Goal: Task Accomplishment & Management: Manage account settings

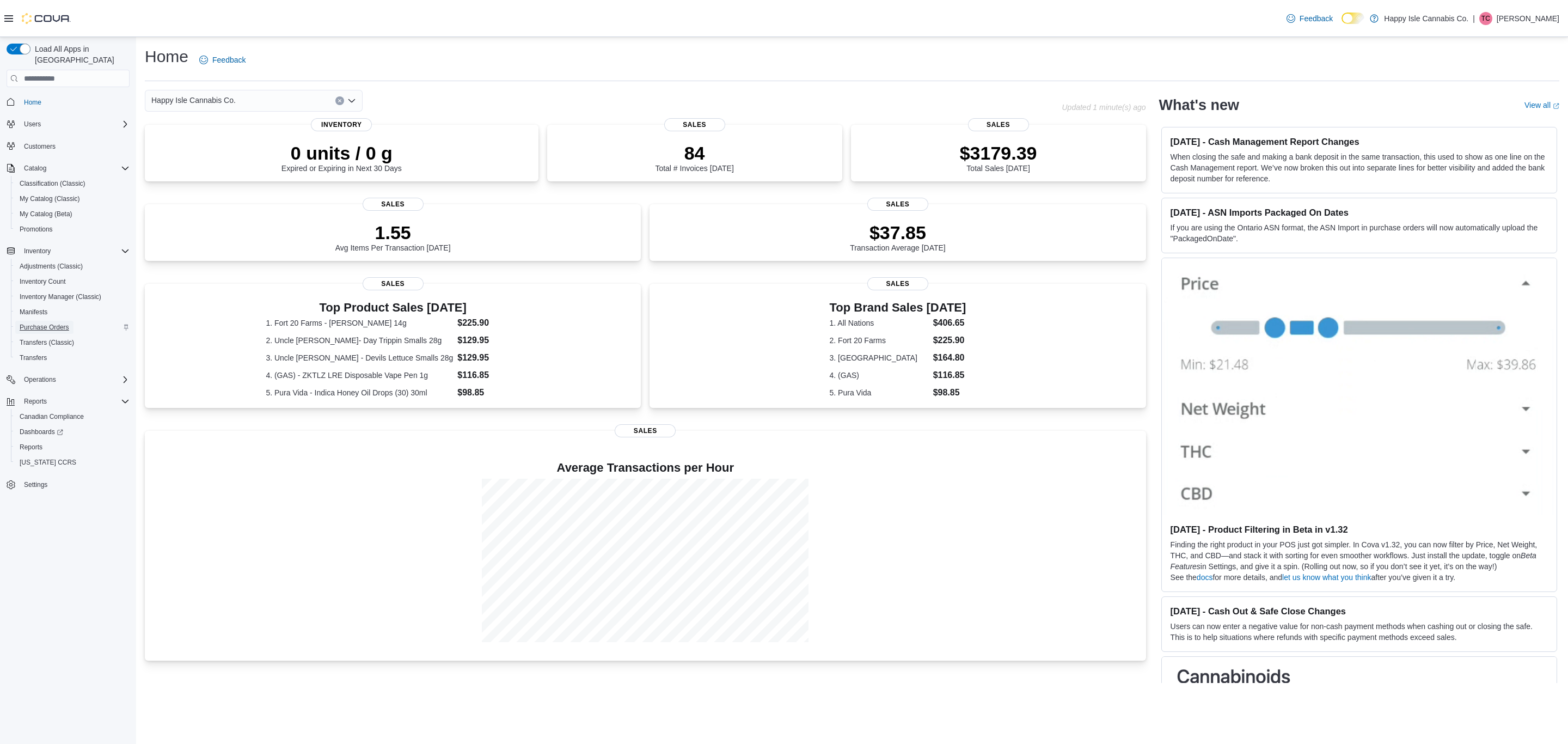
click at [51, 323] on span "Purchase Orders" at bounding box center [44, 327] width 49 height 9
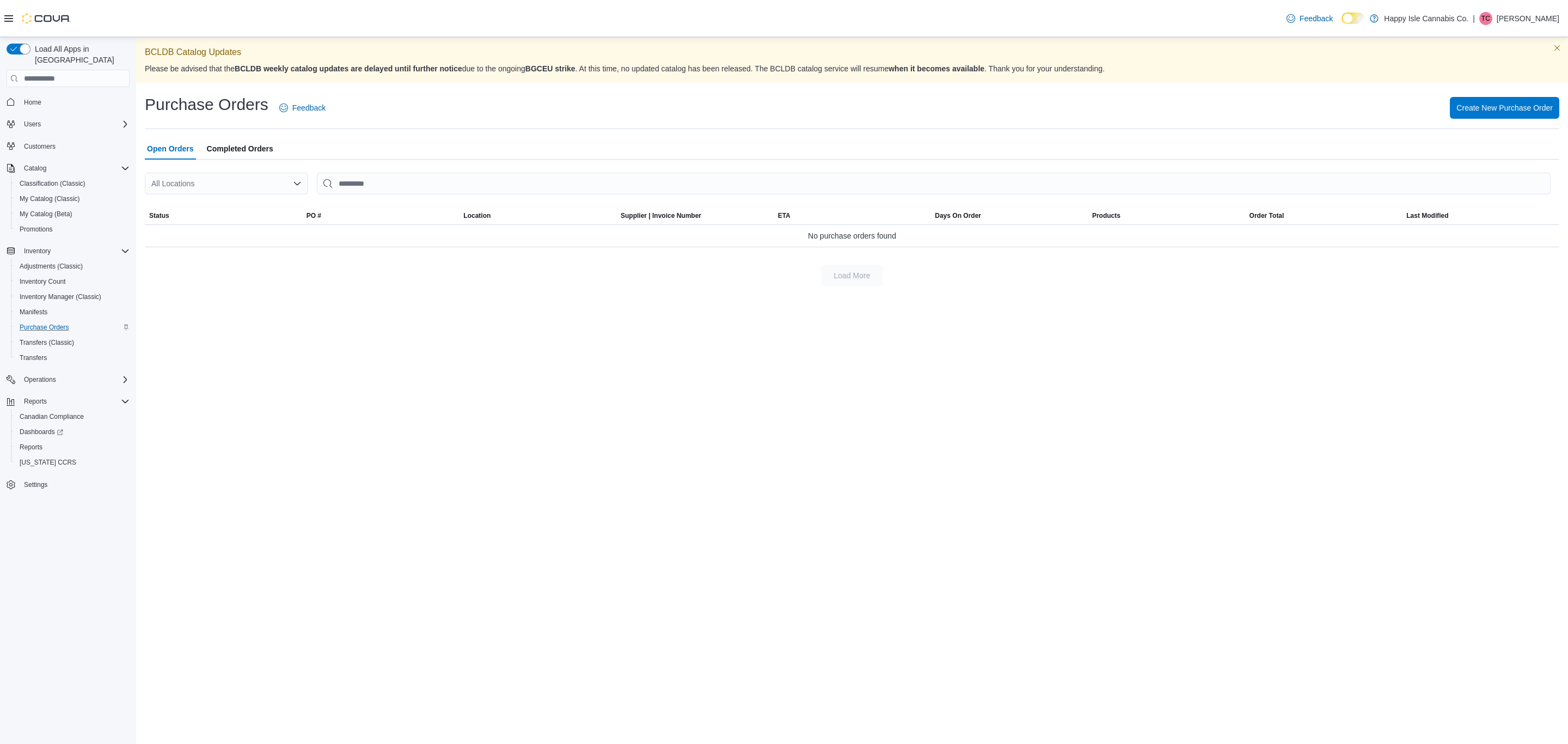
click at [242, 152] on span "Completed Orders" at bounding box center [240, 149] width 66 height 22
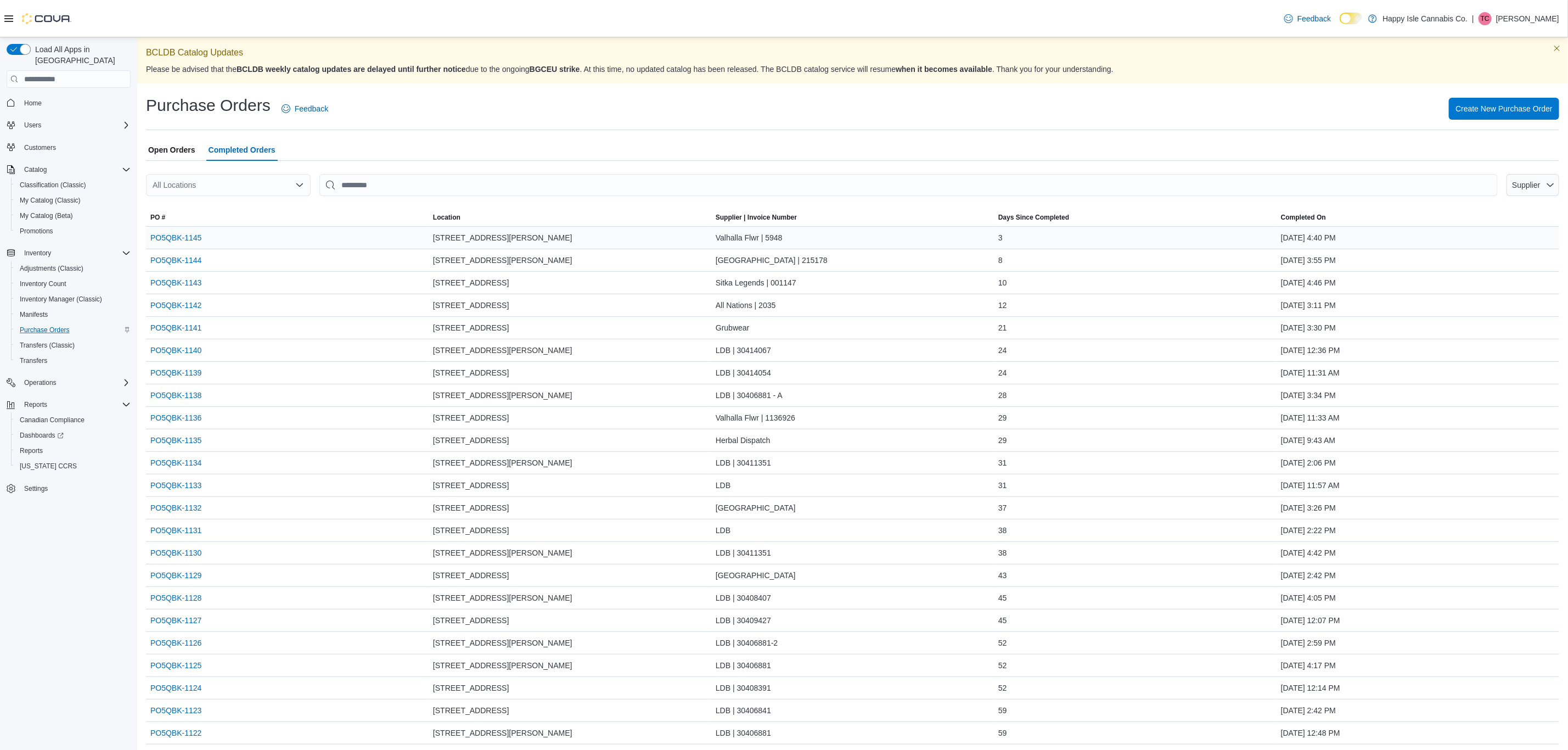
click at [814, 233] on div "Valhalla Flwr | 5948" at bounding box center [852, 238] width 283 height 22
click at [179, 233] on link "PO5QBK-1145" at bounding box center [176, 238] width 51 height 13
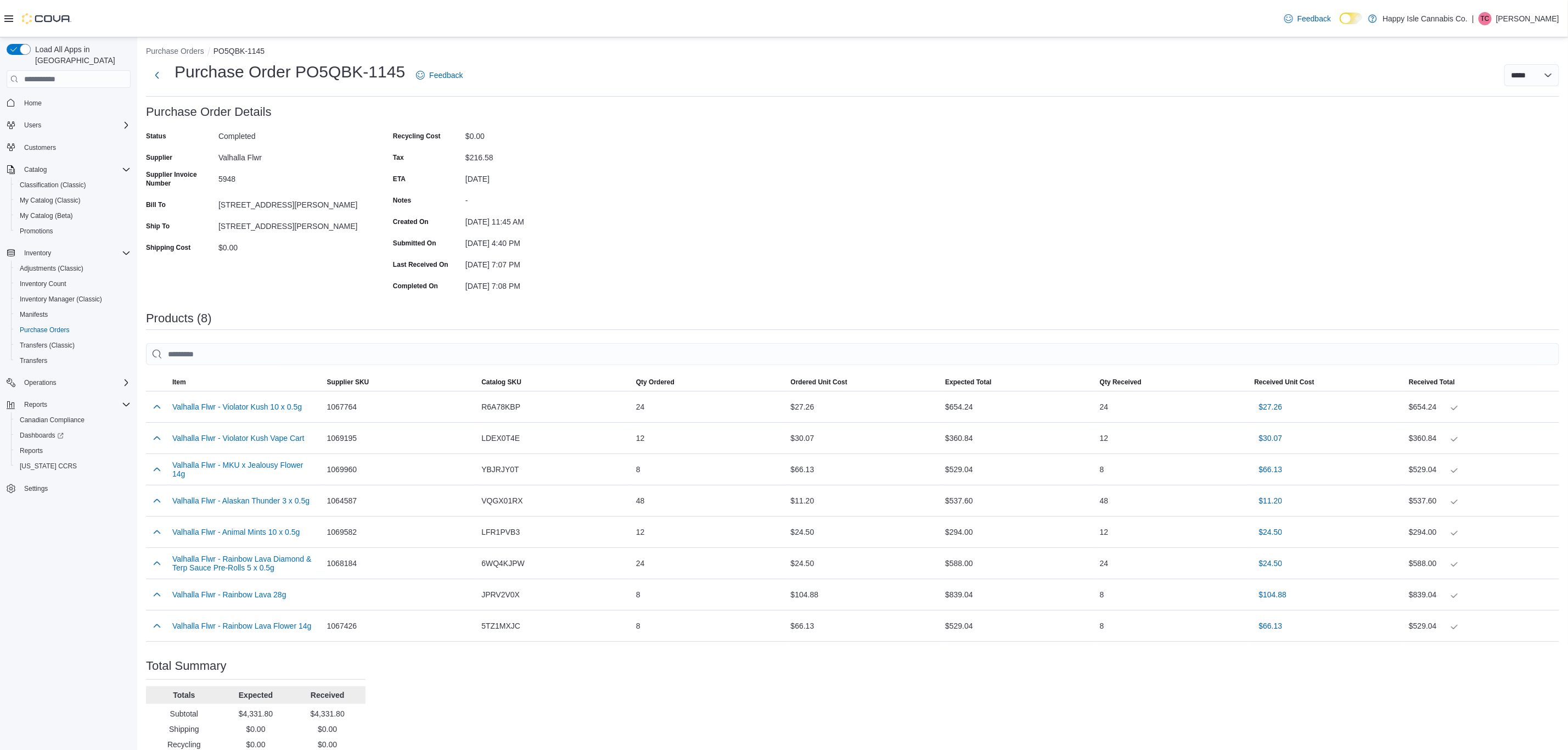
scroll to position [104, 0]
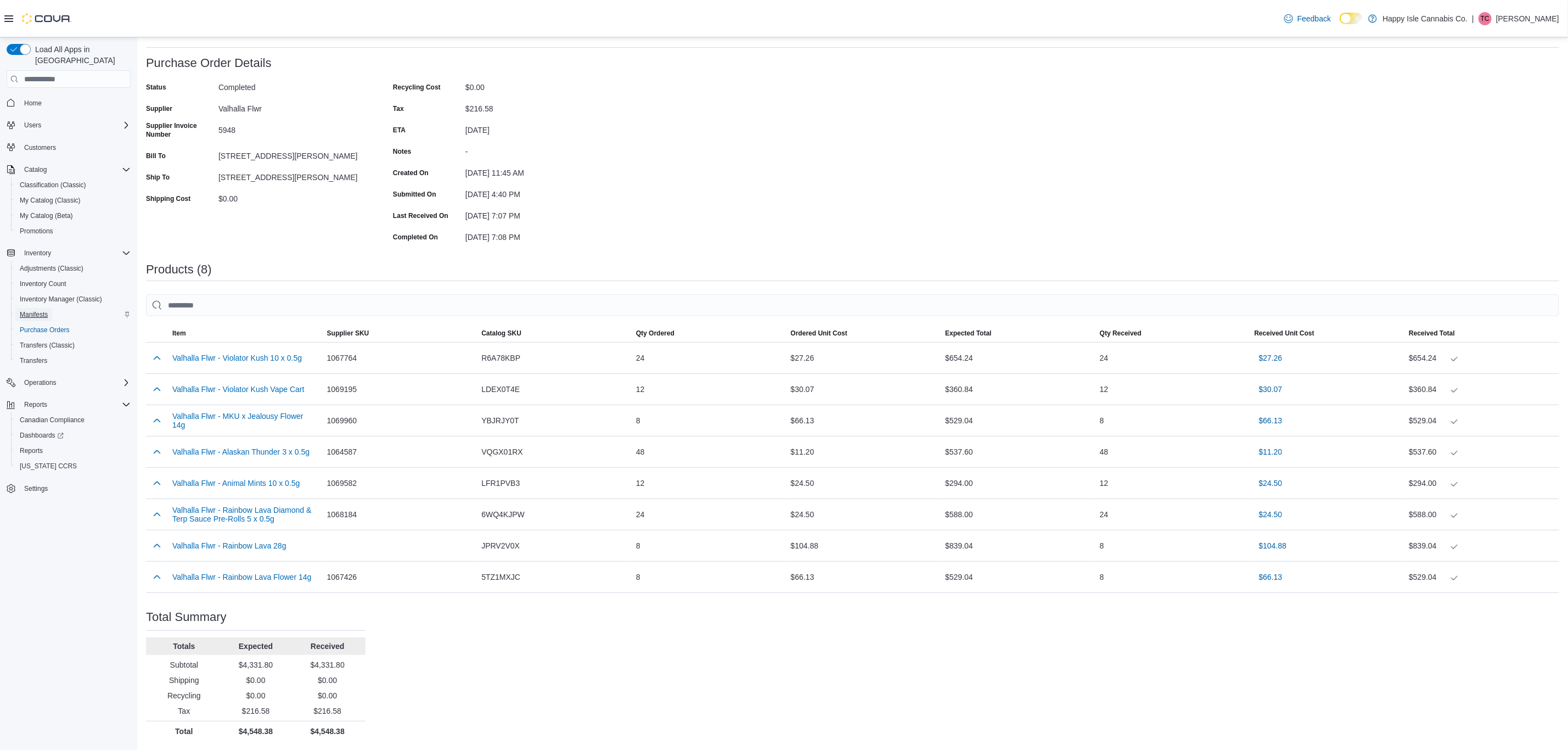
click at [36, 310] on span "Manifests" at bounding box center [34, 314] width 28 height 9
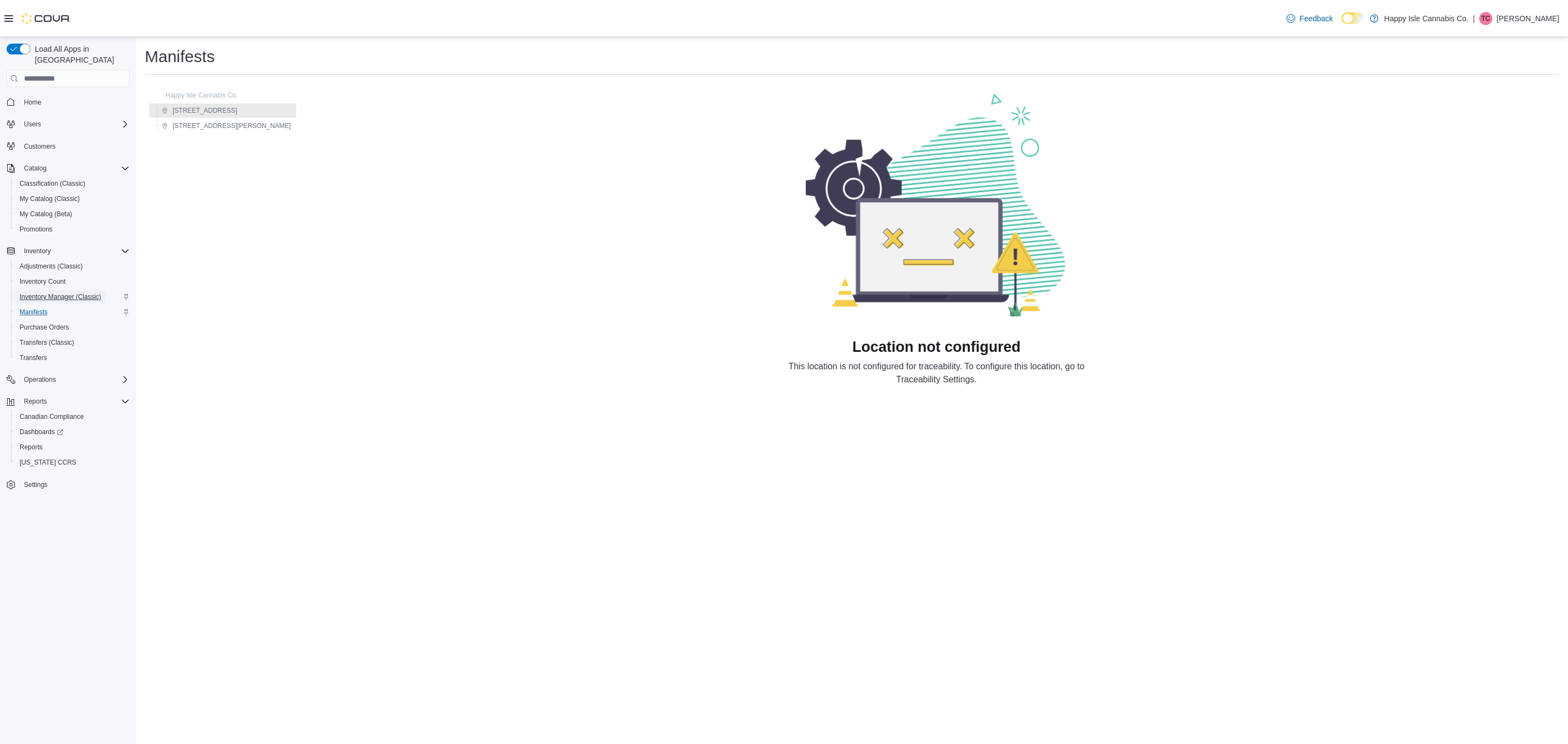
click at [49, 292] on span "Inventory Manager (Classic)" at bounding box center [60, 297] width 82 height 9
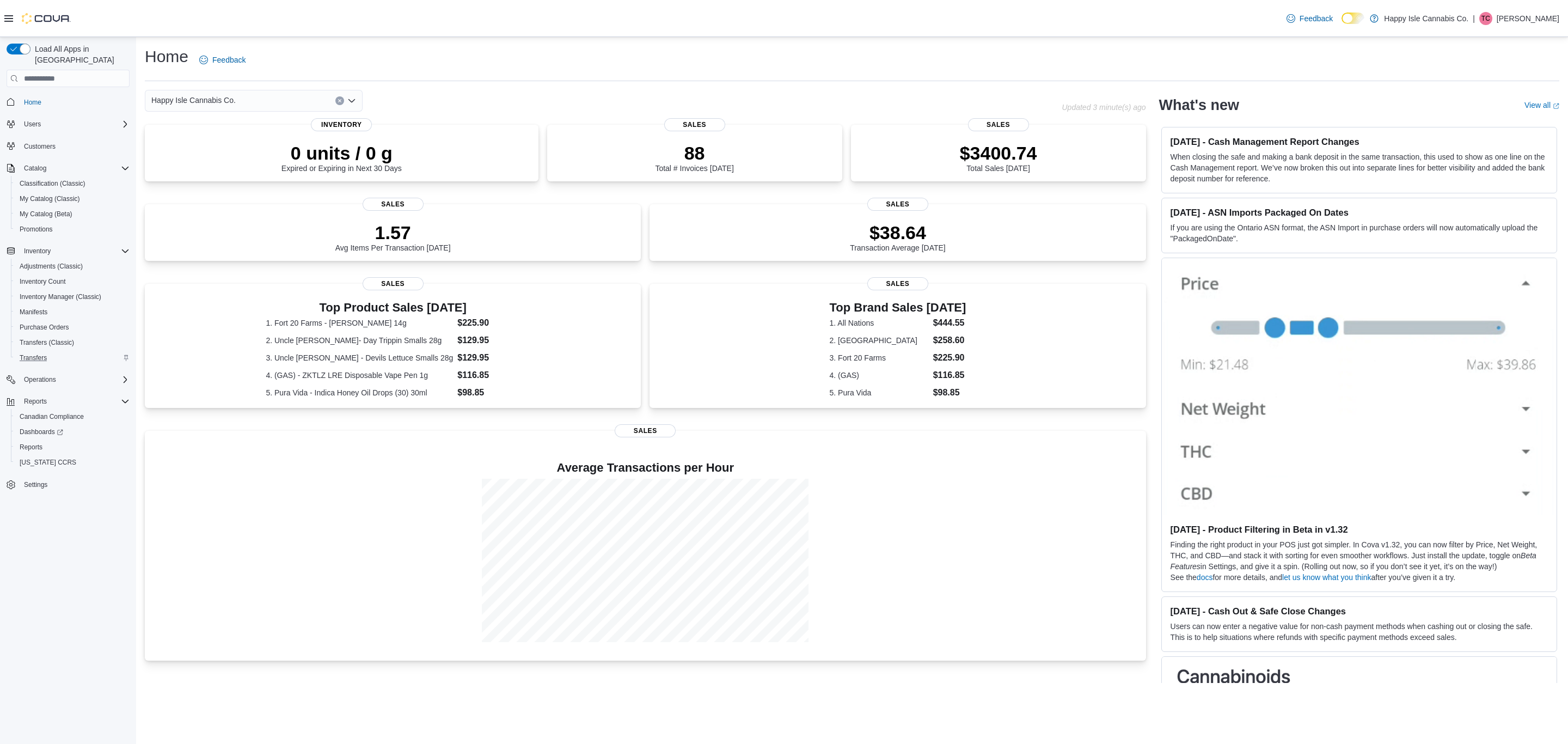
click at [55, 351] on div "Transfers" at bounding box center [72, 357] width 114 height 13
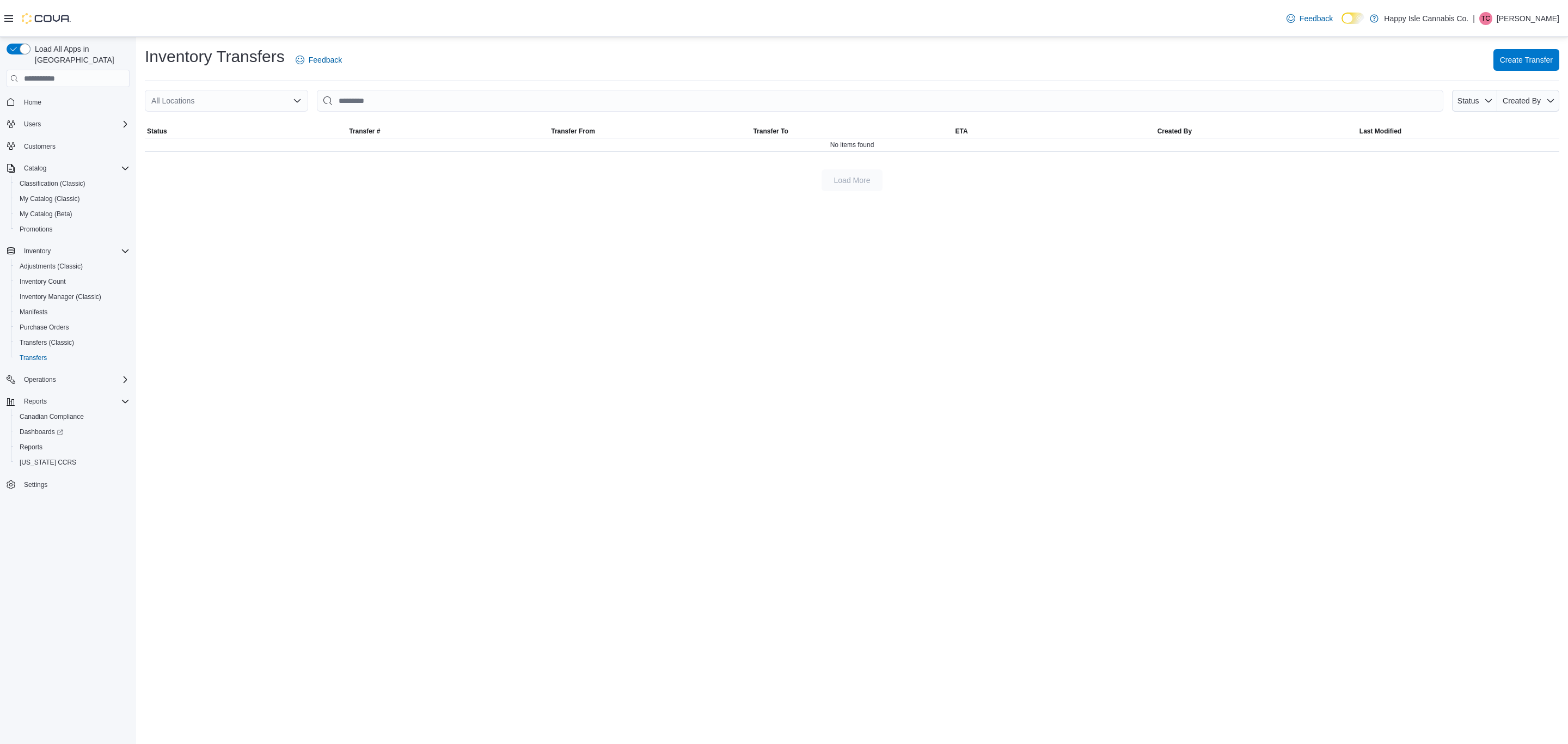
click at [234, 105] on div "All Locations" at bounding box center [226, 101] width 163 height 22
click at [223, 153] on span "[STREET_ADDRESS][PERSON_NAME]" at bounding box center [250, 151] width 138 height 11
click at [303, 107] on div "[STREET_ADDRESS][PERSON_NAME]" at bounding box center [226, 101] width 163 height 22
click at [206, 134] on span "6609 Royal Ave" at bounding box center [219, 135] width 75 height 11
click at [396, 101] on input "This is a search bar. After typing your query, hit enter to filter the results …" at bounding box center [880, 101] width 1127 height 22
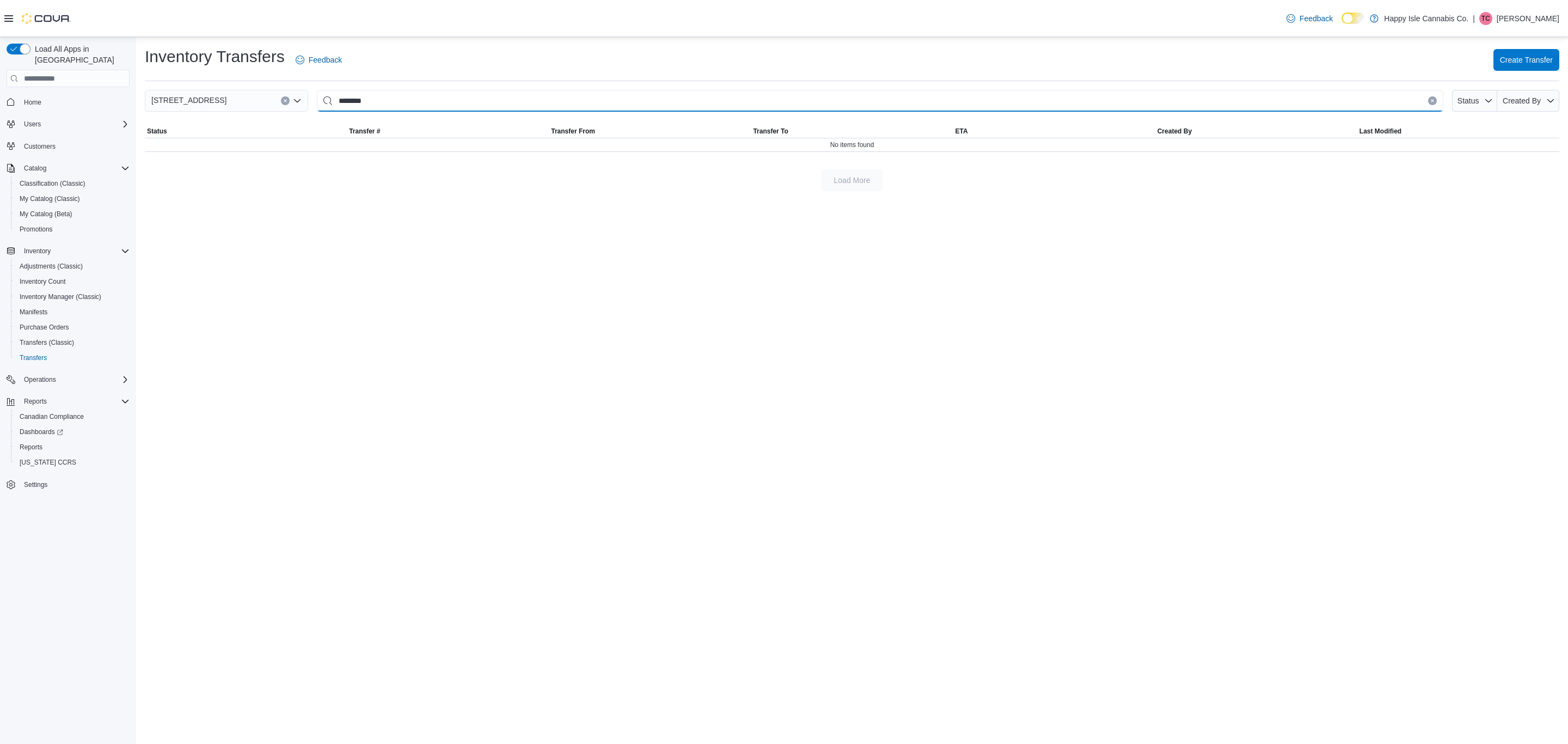
type input "********"
click at [1528, 55] on span "Create Transfer" at bounding box center [1526, 60] width 53 height 11
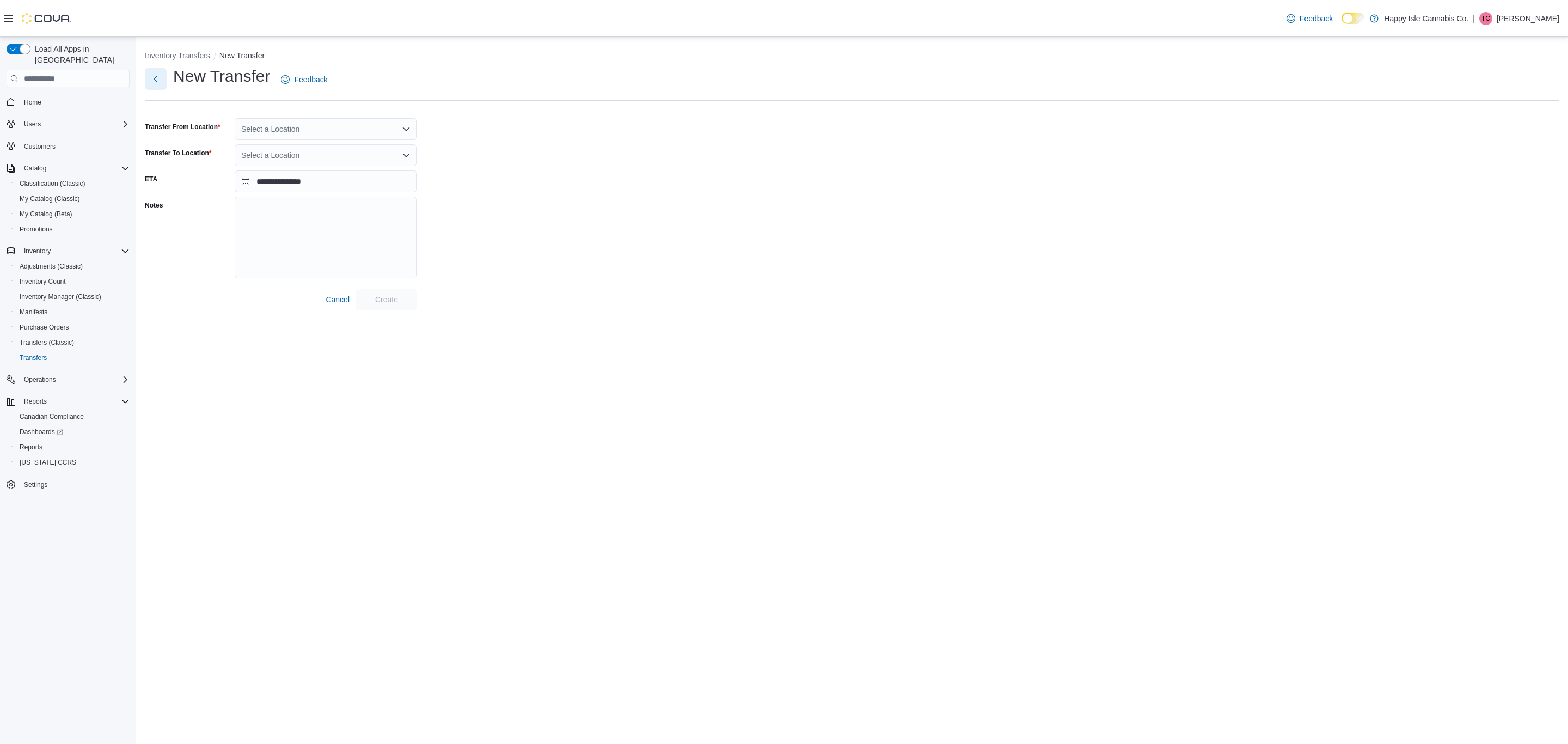
click at [152, 77] on button "Next" at bounding box center [156, 79] width 22 height 22
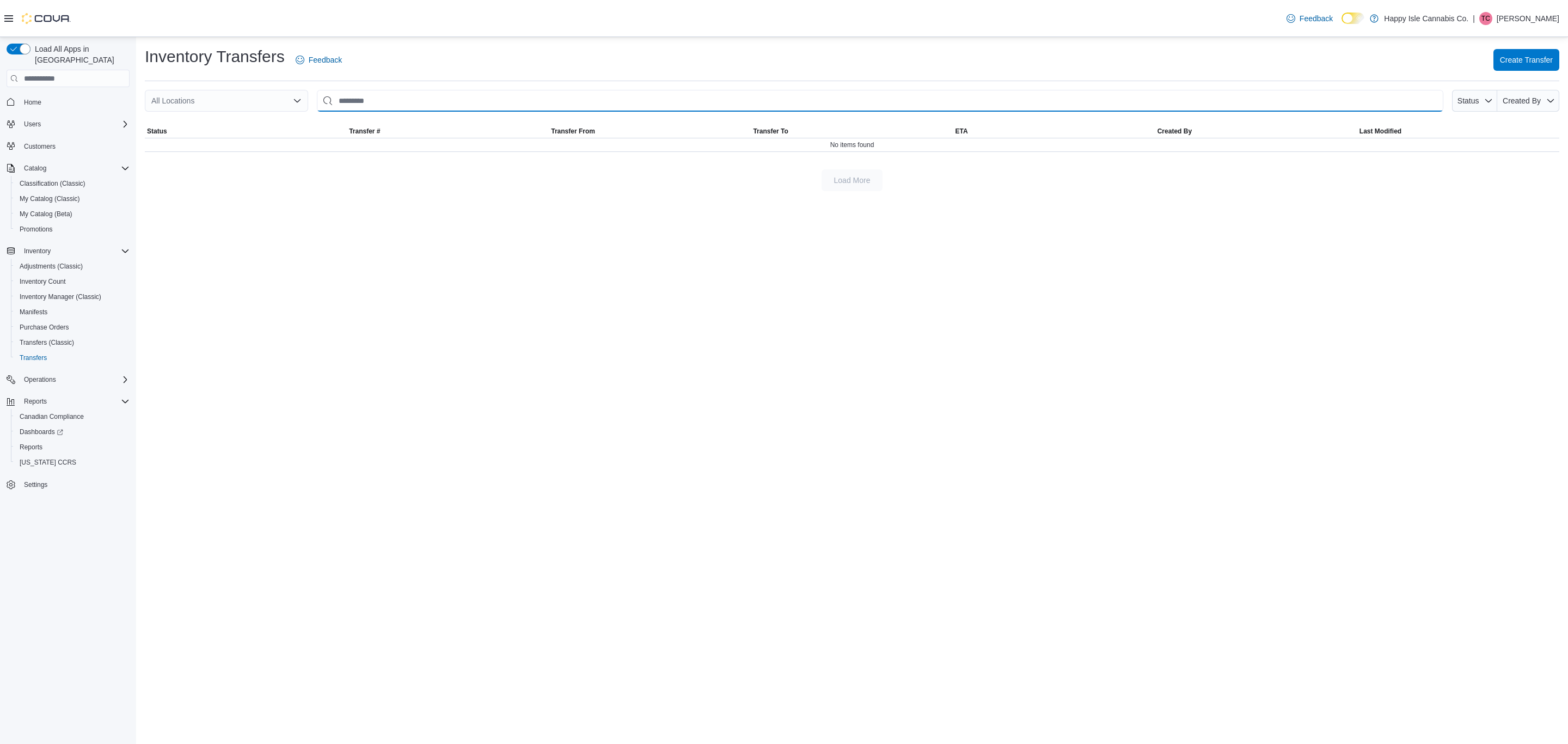
click at [409, 96] on input "This is a search bar. After typing your query, hit enter to filter the results …" at bounding box center [880, 101] width 1127 height 22
type input "**********"
click at [1545, 90] on span "Created By" at bounding box center [1528, 101] width 54 height 22
click at [1539, 61] on span "Create Transfer" at bounding box center [1526, 60] width 53 height 11
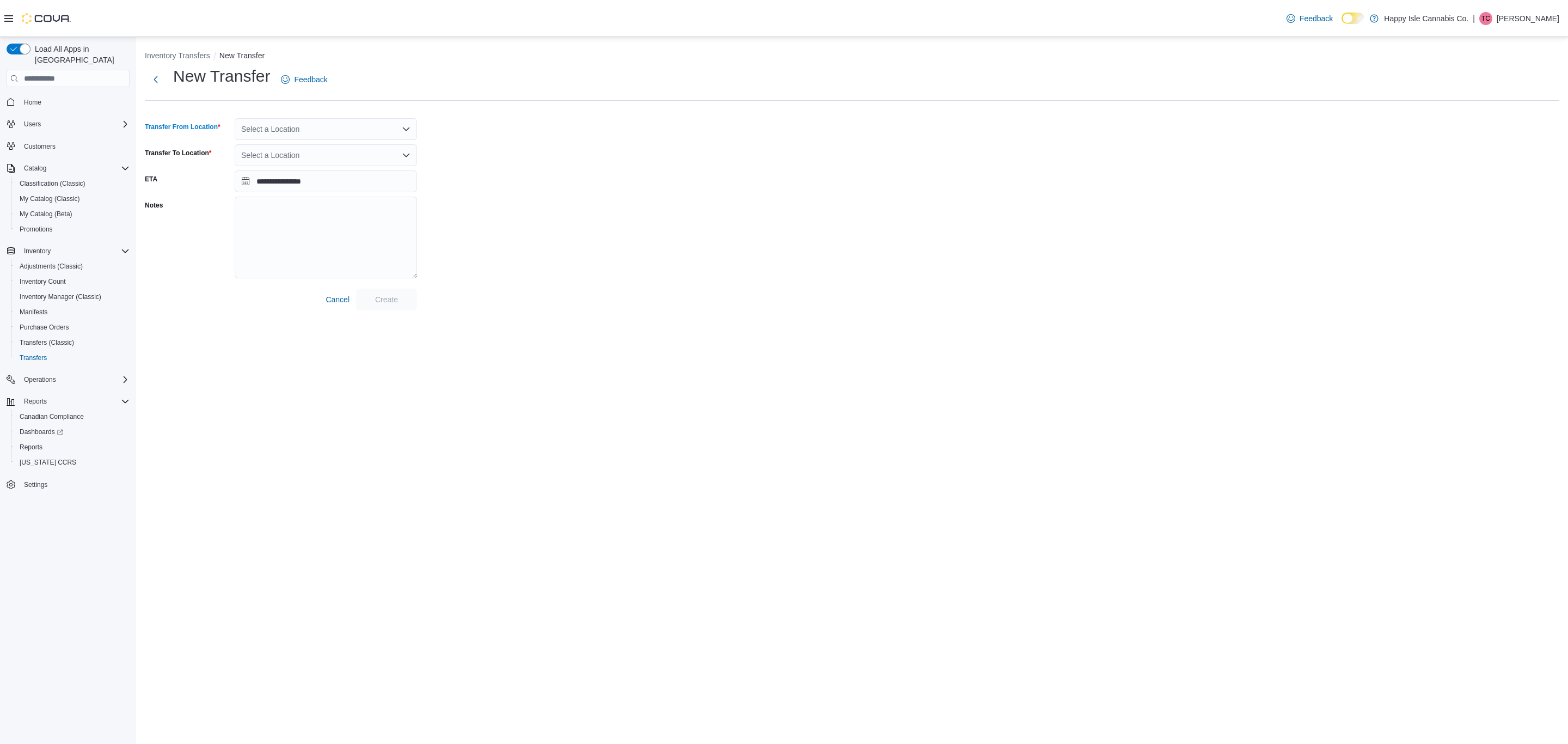
click at [270, 127] on div "Select a Location" at bounding box center [326, 129] width 183 height 22
click at [271, 170] on button "6609 Royal Ave" at bounding box center [326, 164] width 183 height 16
click at [286, 152] on div at bounding box center [326, 155] width 183 height 22
click at [286, 190] on span "Back Room" at bounding box center [332, 189] width 156 height 11
click at [284, 180] on div "Select a Location" at bounding box center [326, 181] width 183 height 22
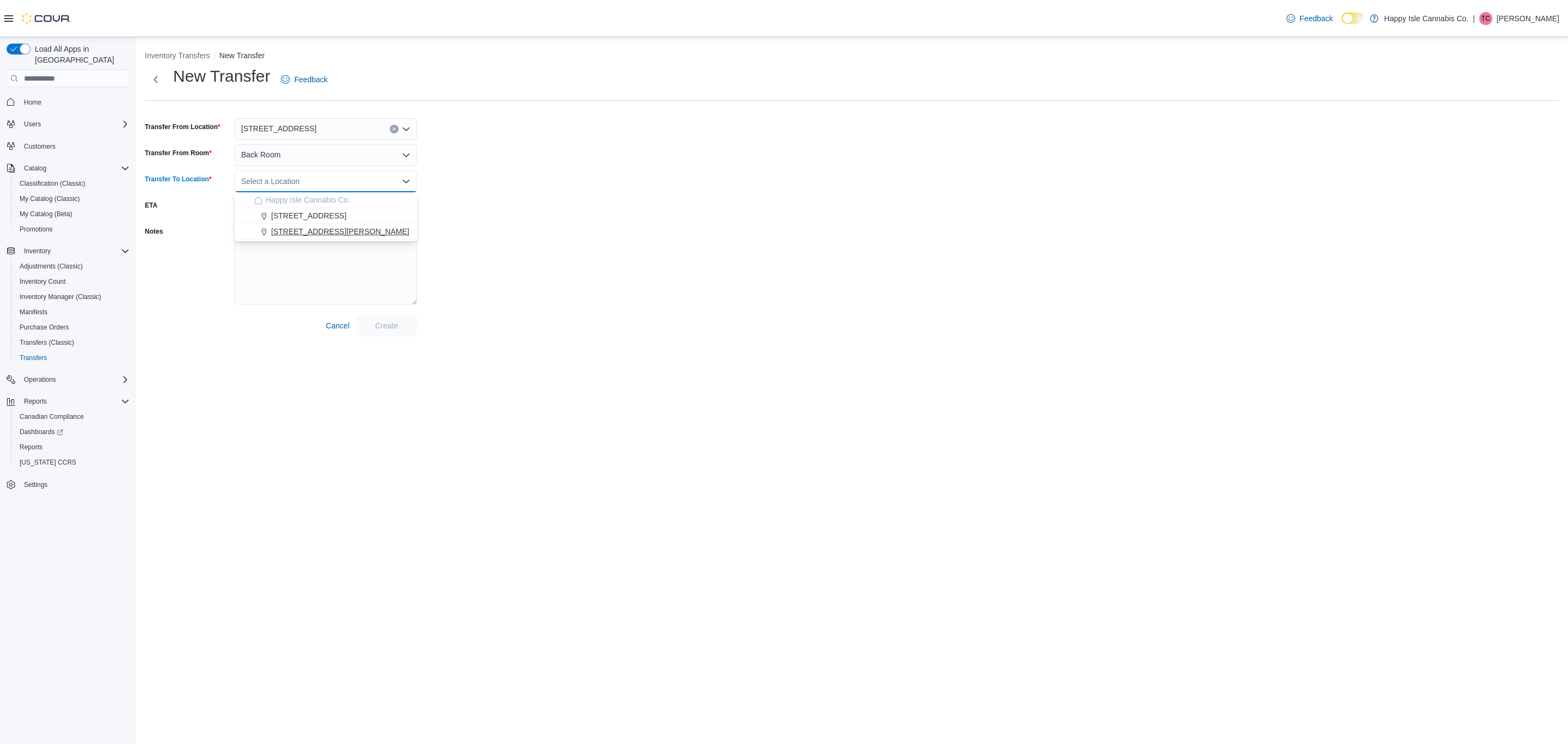
click at [286, 229] on span "[STREET_ADDRESS][PERSON_NAME]" at bounding box center [340, 231] width 138 height 11
click at [366, 321] on span "Create" at bounding box center [387, 325] width 48 height 22
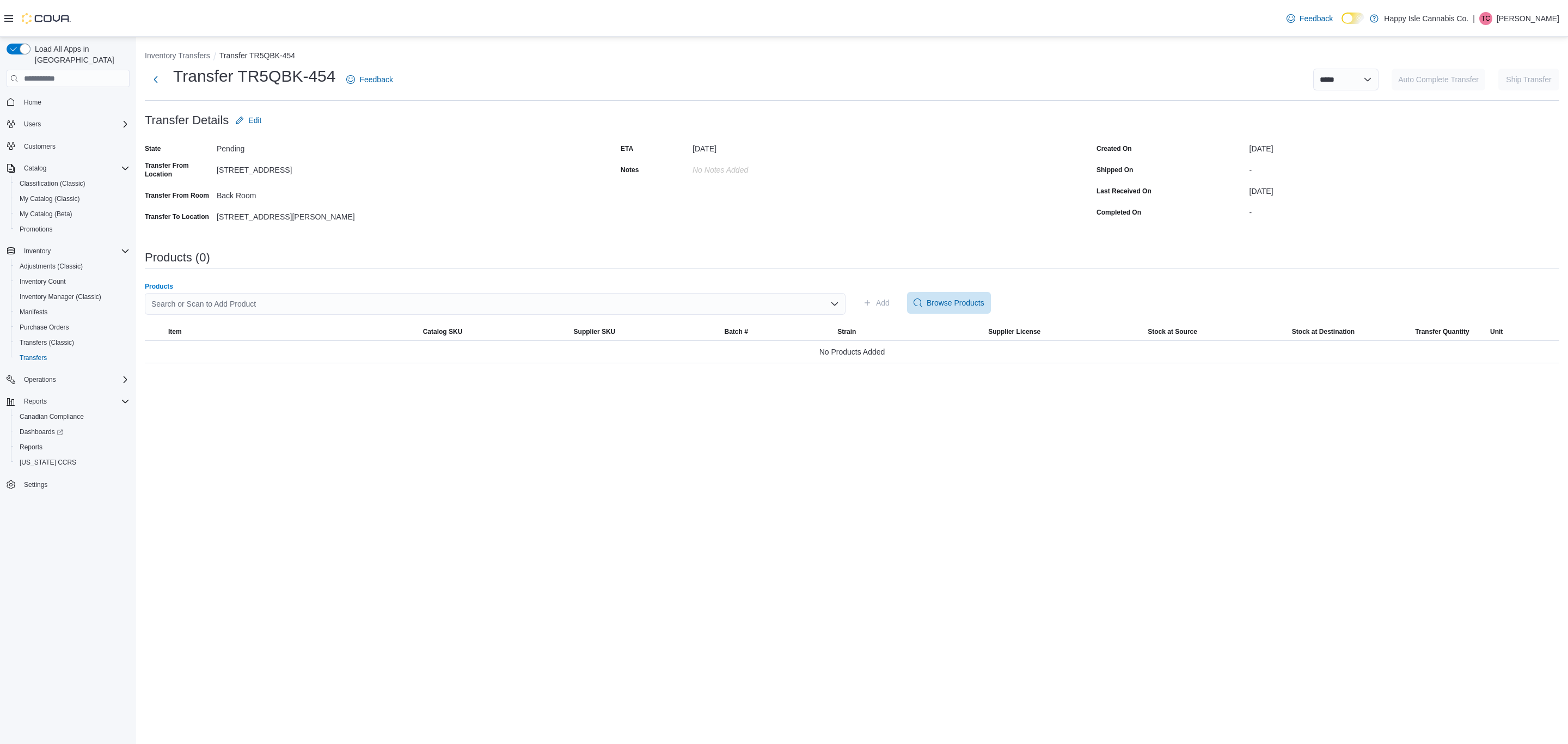
click at [833, 302] on icon "Open list of options" at bounding box center [835, 304] width 9 height 9
type input "*"
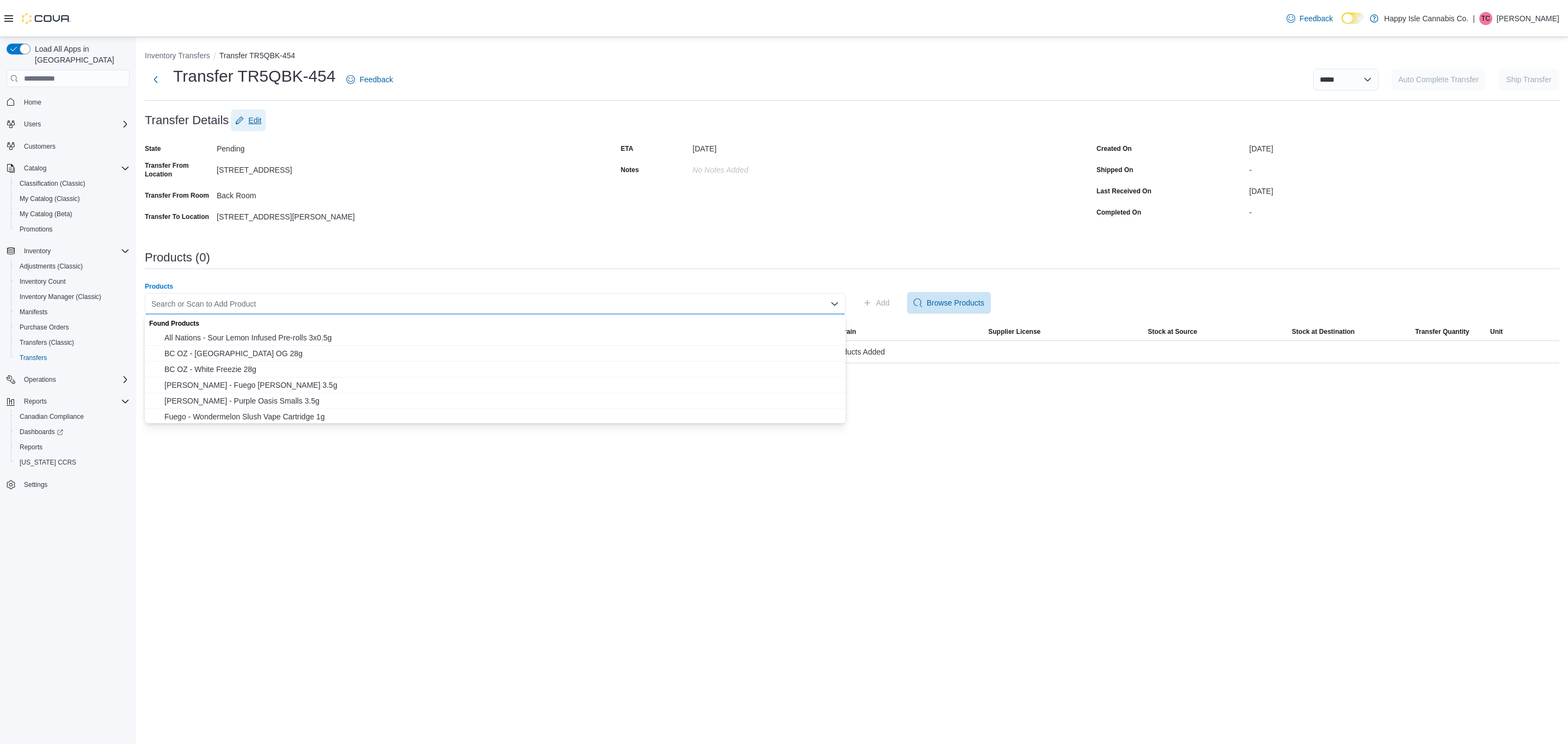
click at [262, 111] on button "Edit" at bounding box center [248, 121] width 35 height 22
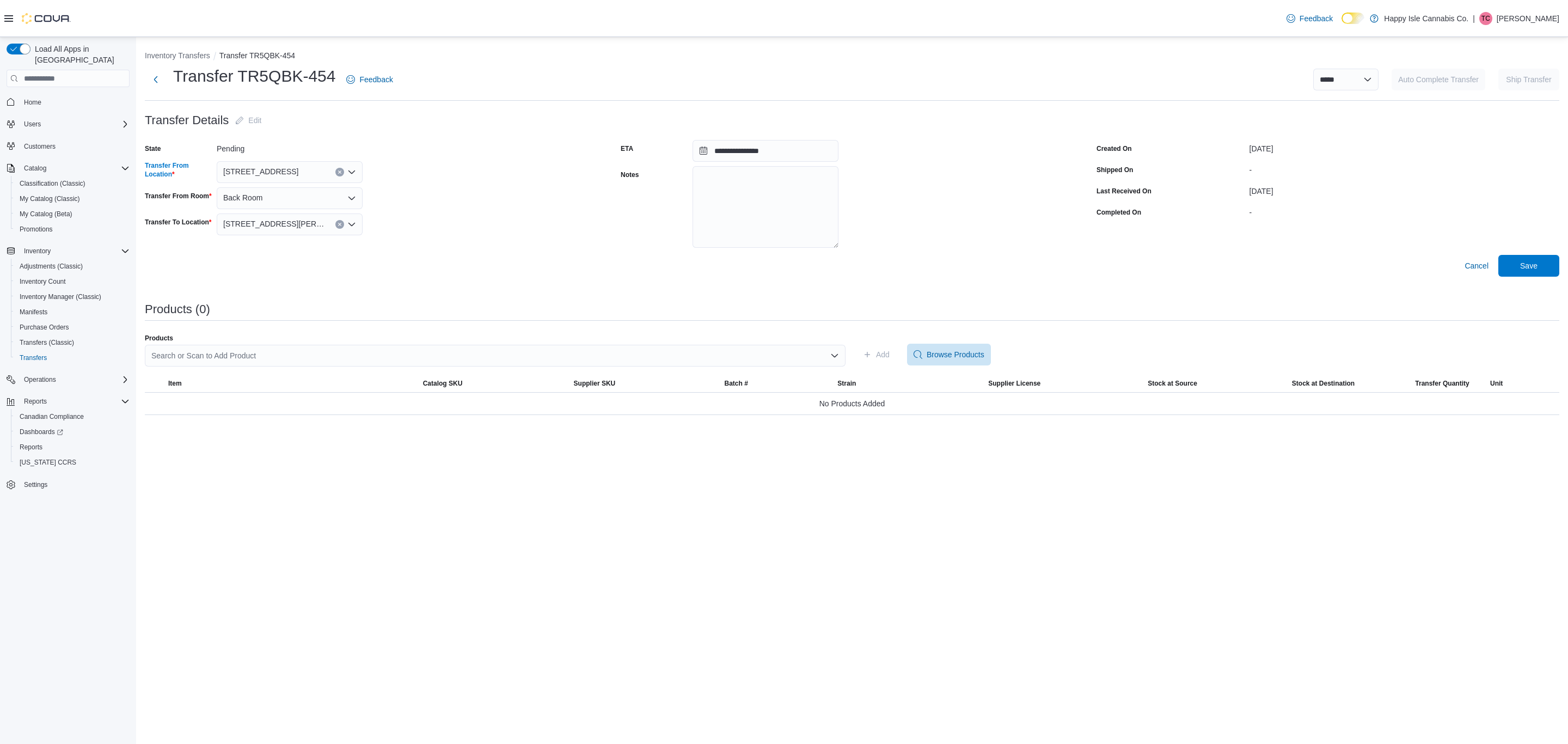
click at [338, 175] on button "Clear input" at bounding box center [340, 172] width 9 height 9
click at [332, 226] on span "[STREET_ADDRESS][PERSON_NAME]" at bounding box center [322, 222] width 138 height 11
click at [296, 227] on span "[STREET_ADDRESS][PERSON_NAME]" at bounding box center [274, 223] width 101 height 13
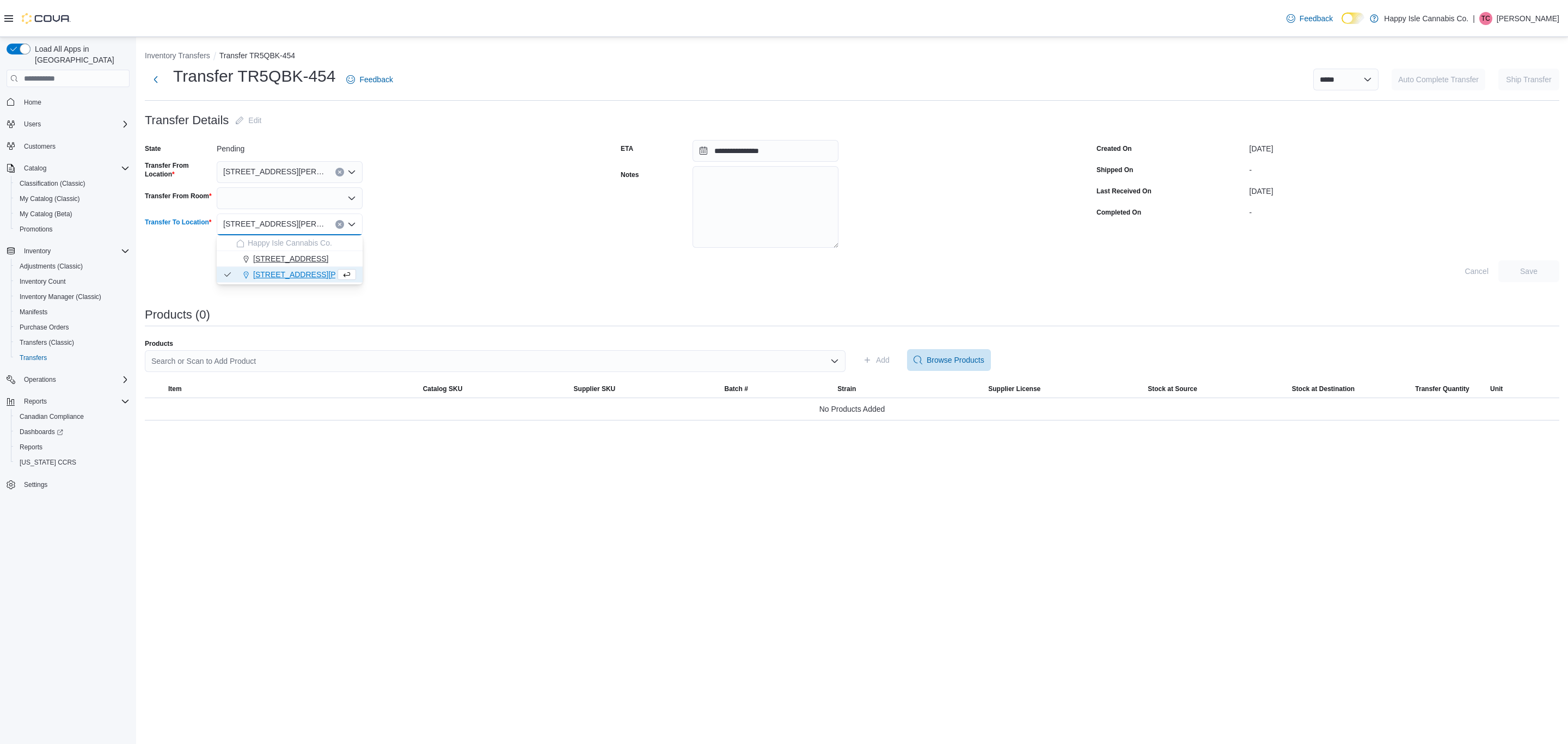
click at [296, 260] on span "[STREET_ADDRESS]" at bounding box center [290, 259] width 75 height 11
click at [296, 194] on div at bounding box center [290, 198] width 146 height 22
click at [291, 216] on span "Front Room" at bounding box center [296, 217] width 120 height 11
click at [645, 288] on div "**********" at bounding box center [852, 232] width 1415 height 365
click at [1539, 267] on span "Save" at bounding box center [1528, 265] width 48 height 22
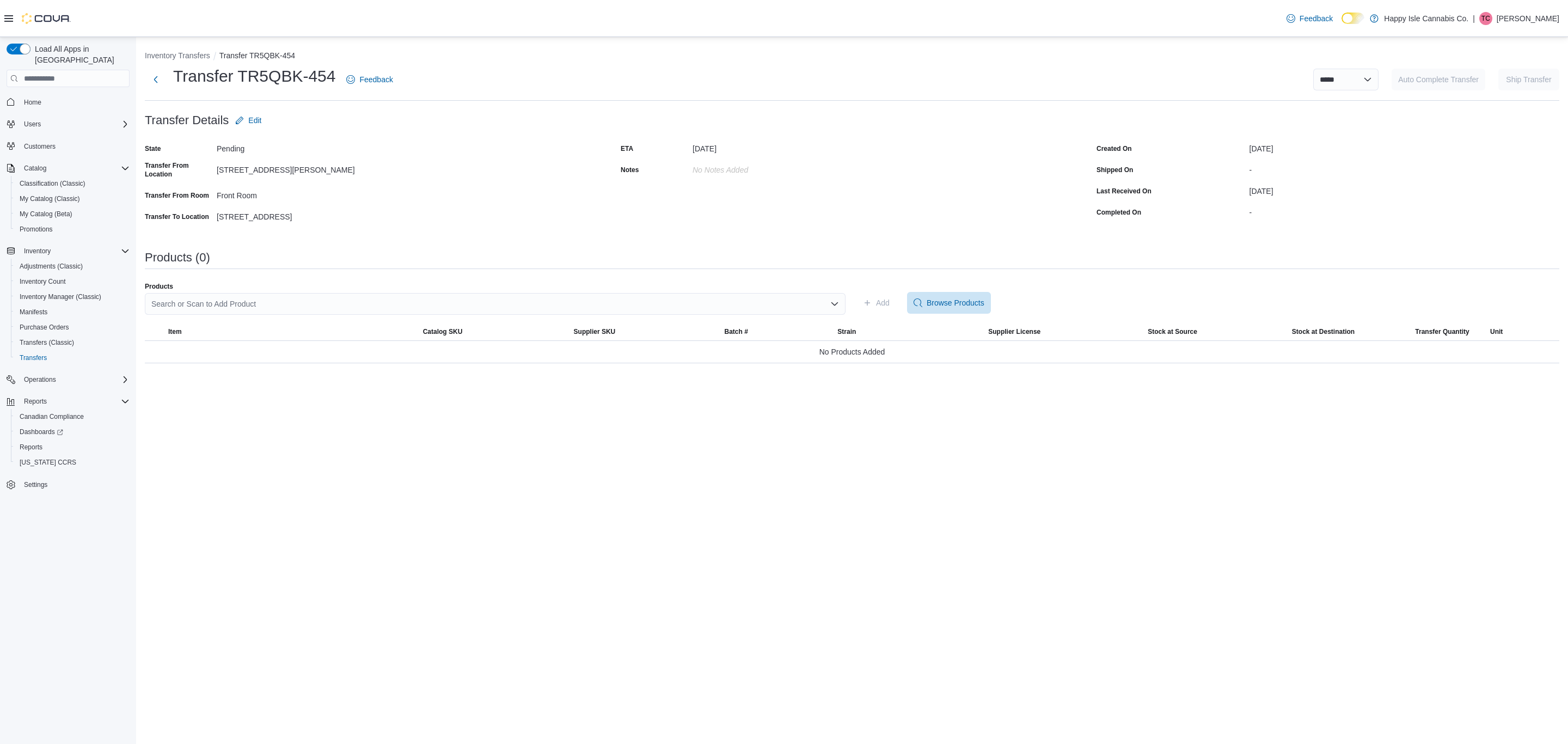
click at [299, 299] on div "Search or Scan to Add Product" at bounding box center [495, 304] width 701 height 22
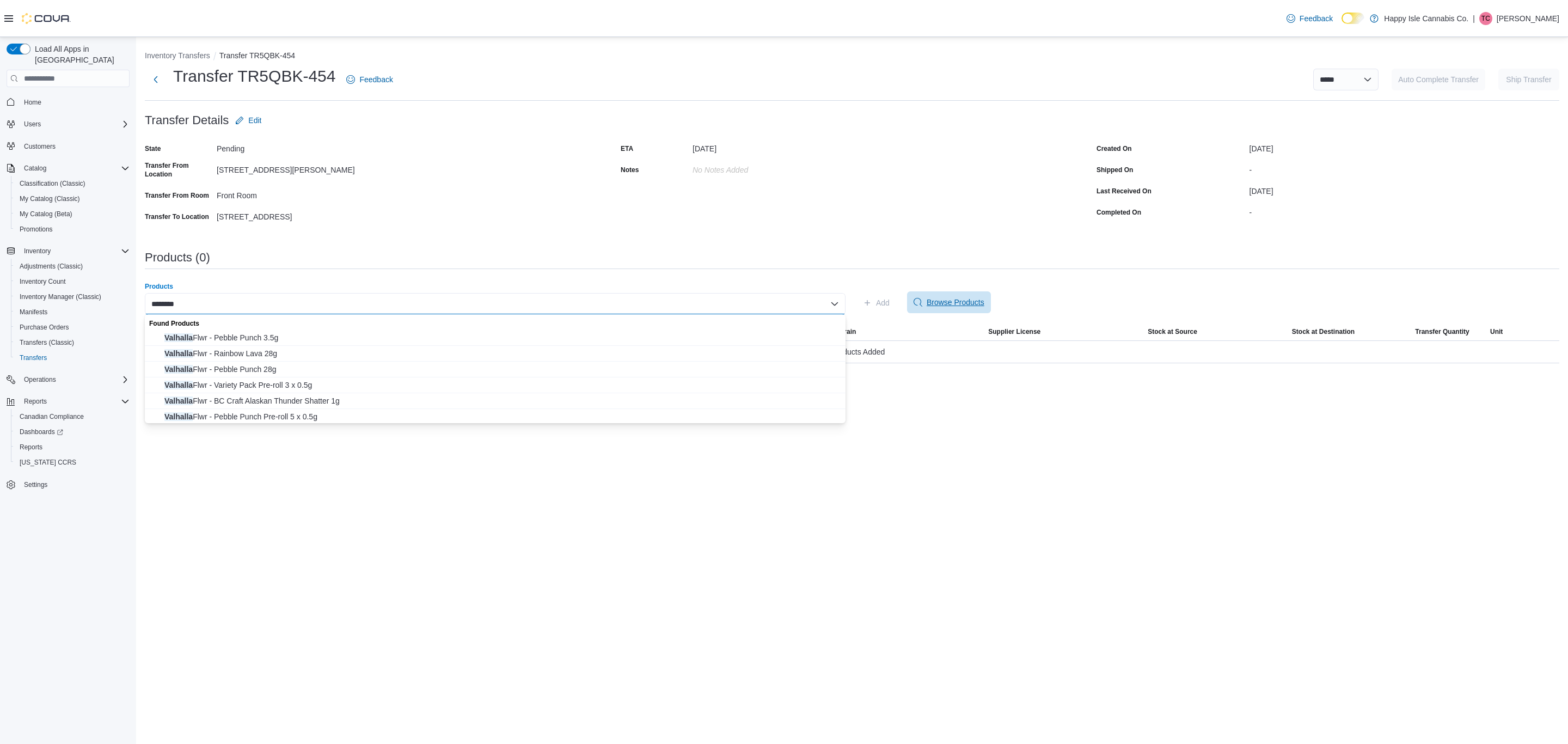
type input "********"
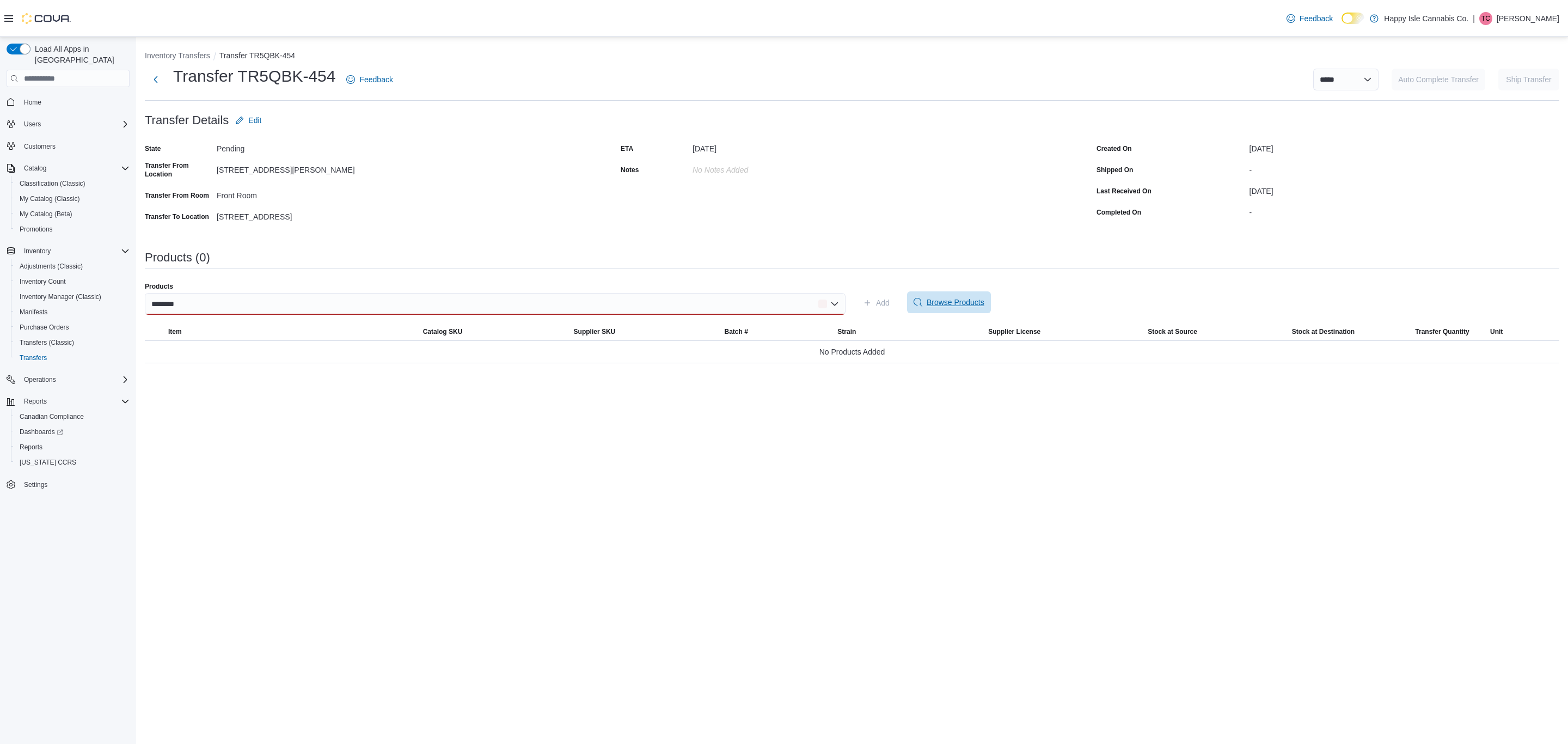
click at [947, 311] on span "Browse Products" at bounding box center [949, 303] width 71 height 22
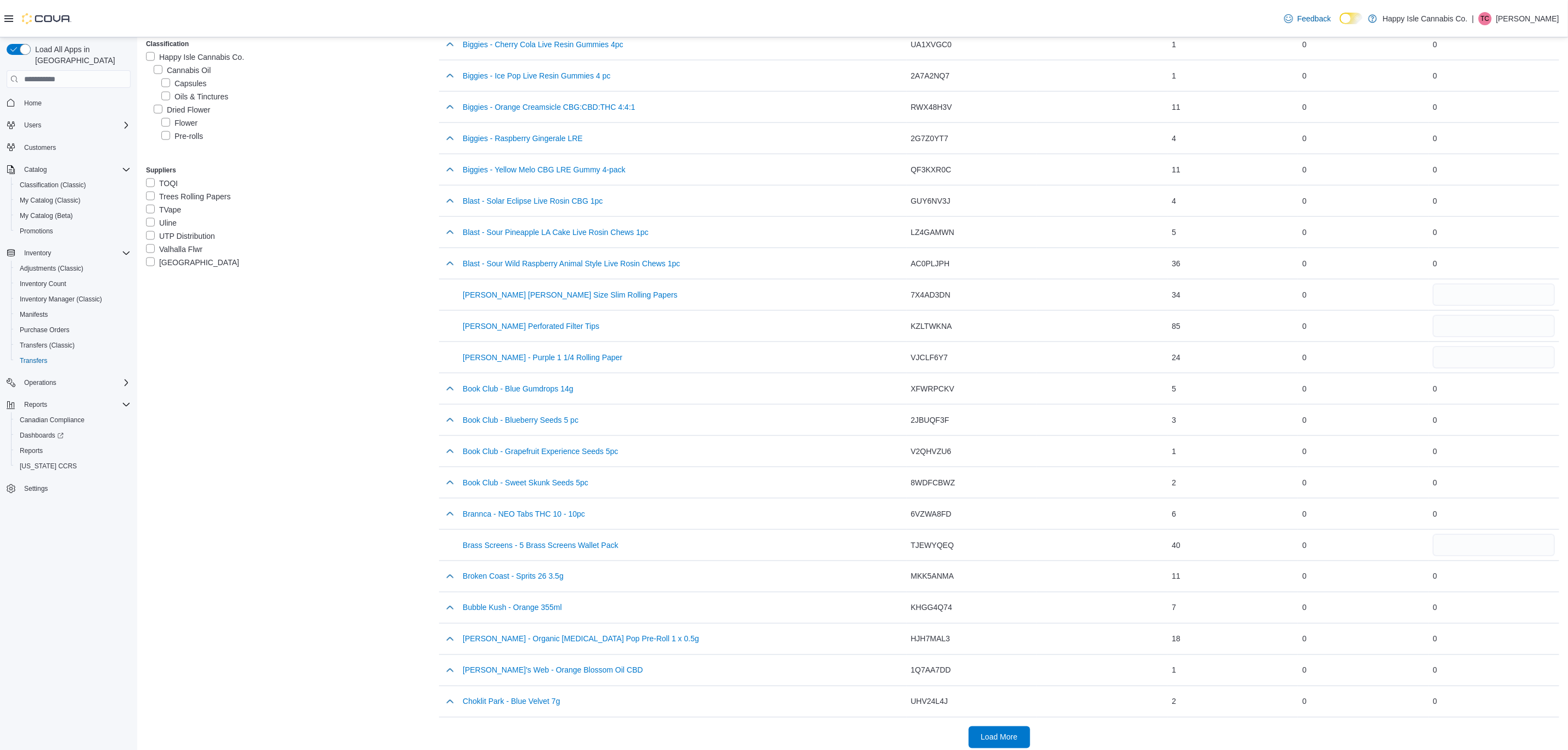
scroll to position [1030, 0]
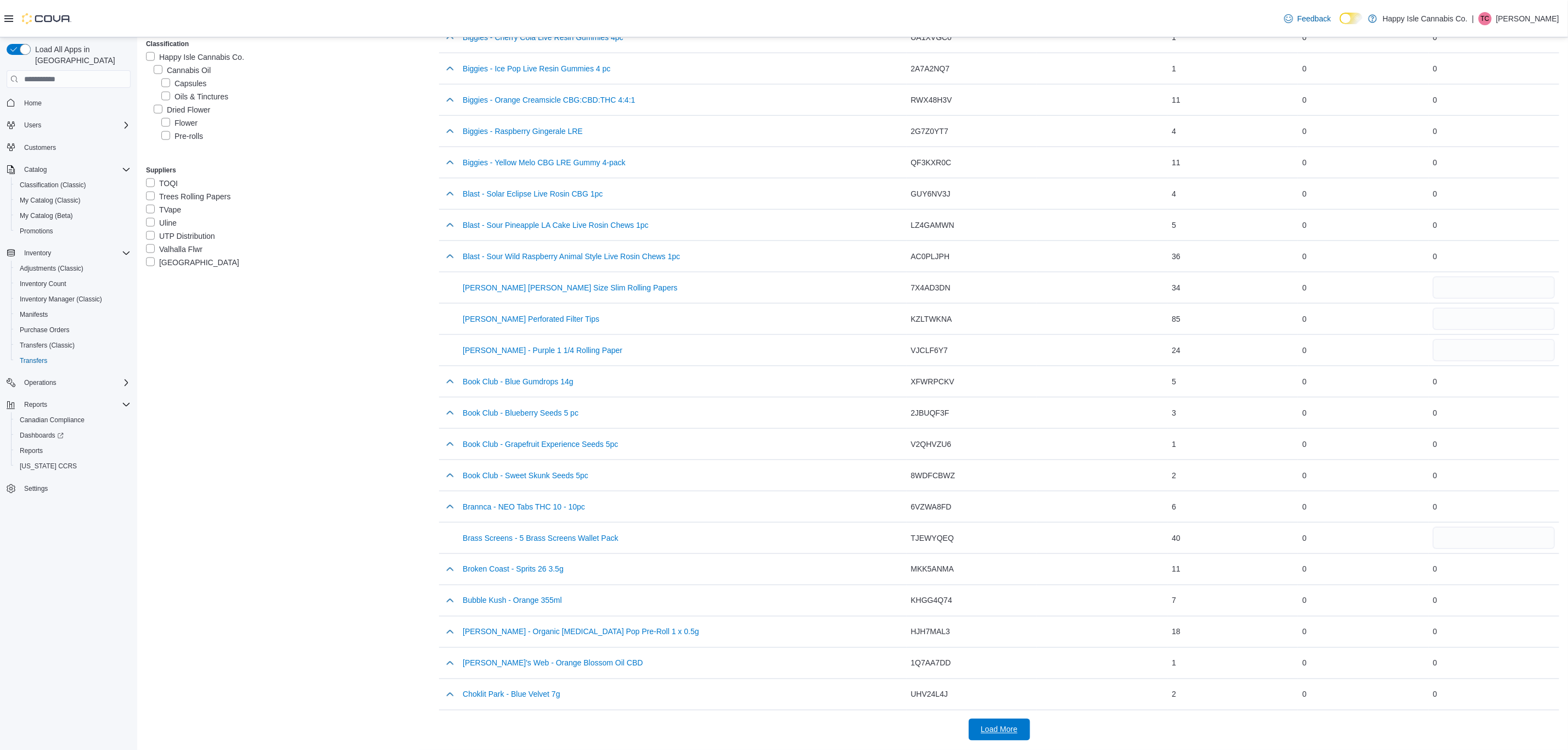
click at [1020, 725] on span "Load More" at bounding box center [999, 730] width 48 height 22
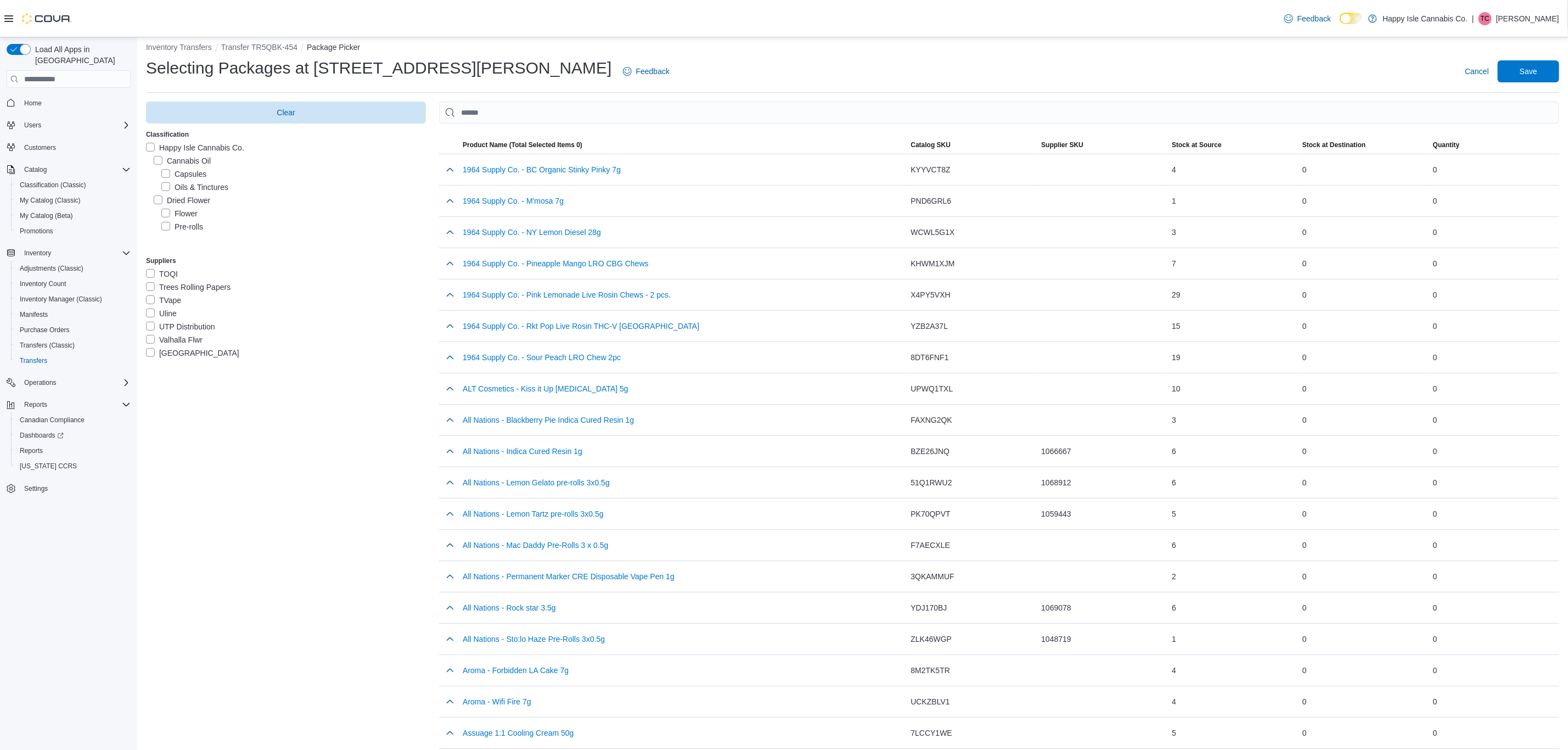
scroll to position [0, 0]
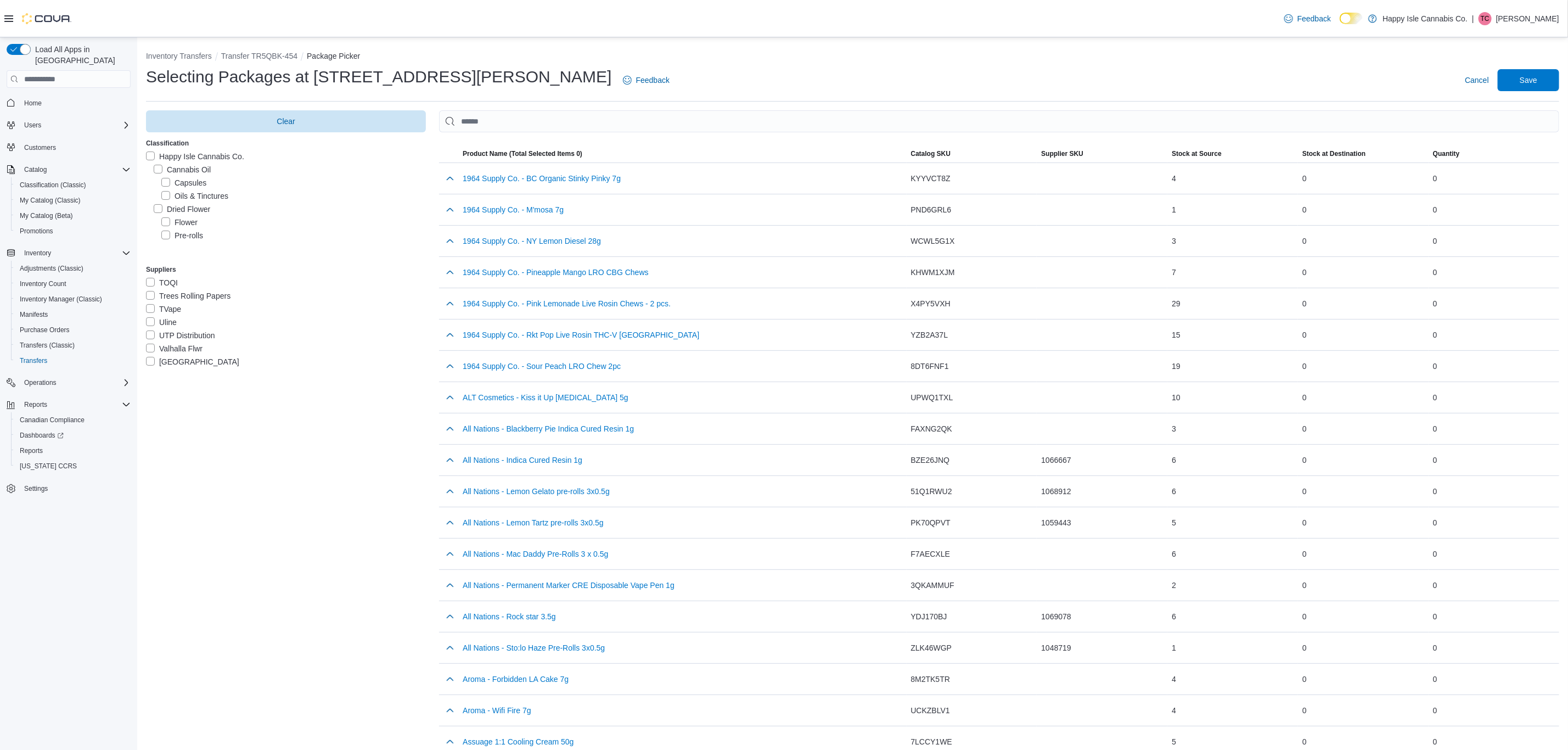
click at [165, 231] on label "Pre-rolls" at bounding box center [182, 235] width 42 height 13
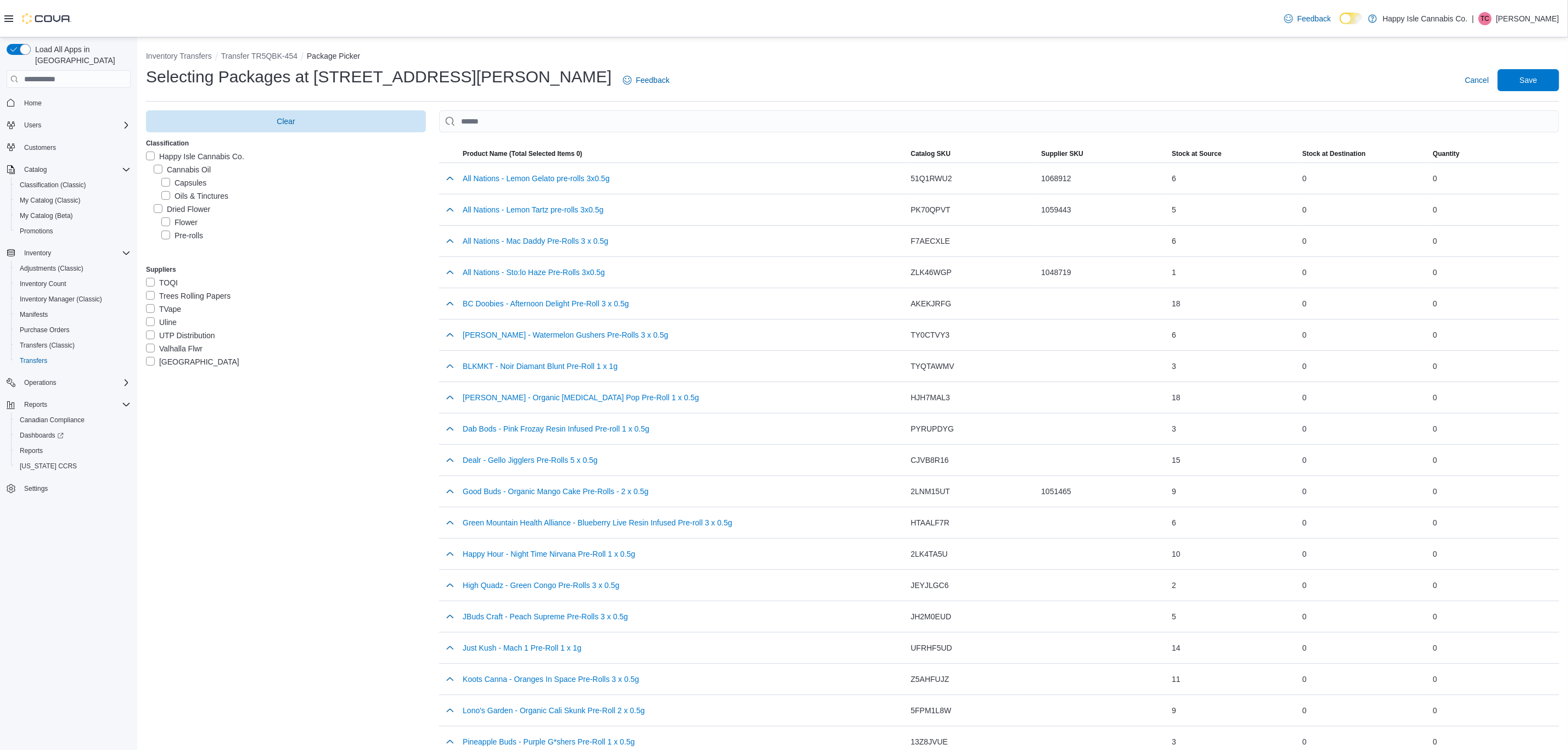
click at [163, 232] on label "Pre-rolls" at bounding box center [182, 235] width 42 height 13
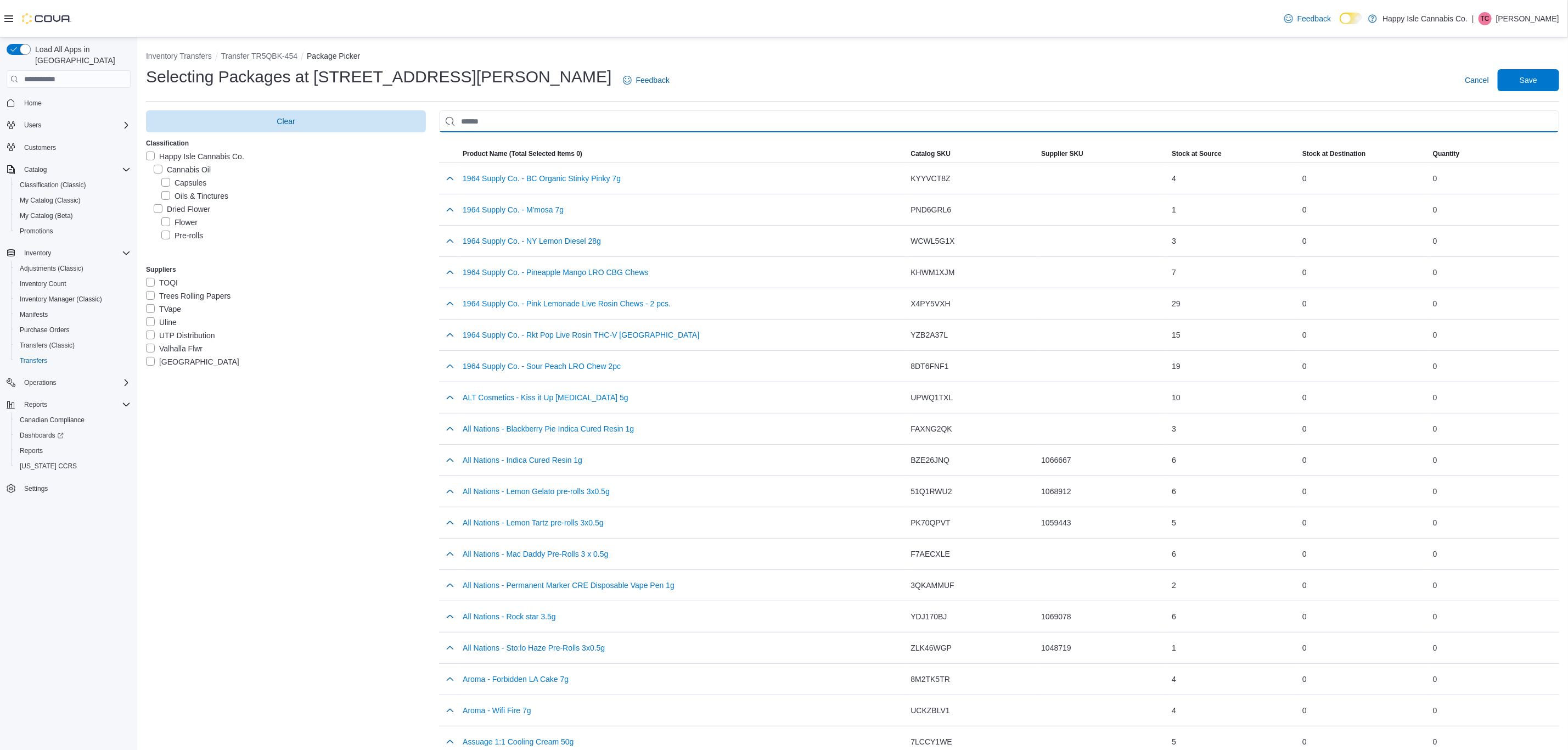
click at [497, 122] on input "Use aria labels when no actual label is in use" at bounding box center [1000, 122] width 1121 height 22
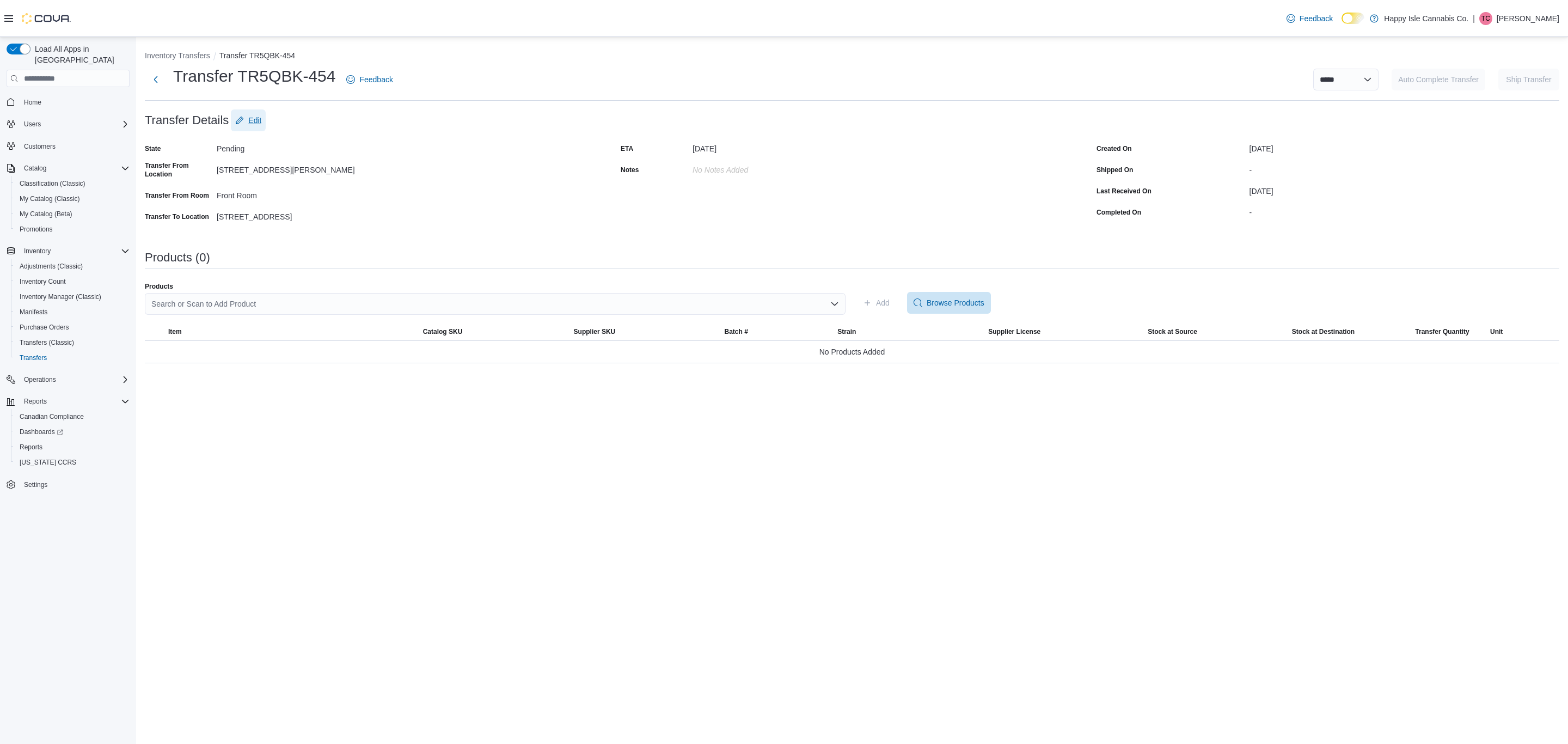
click at [257, 121] on span "Edit" at bounding box center [254, 121] width 13 height 11
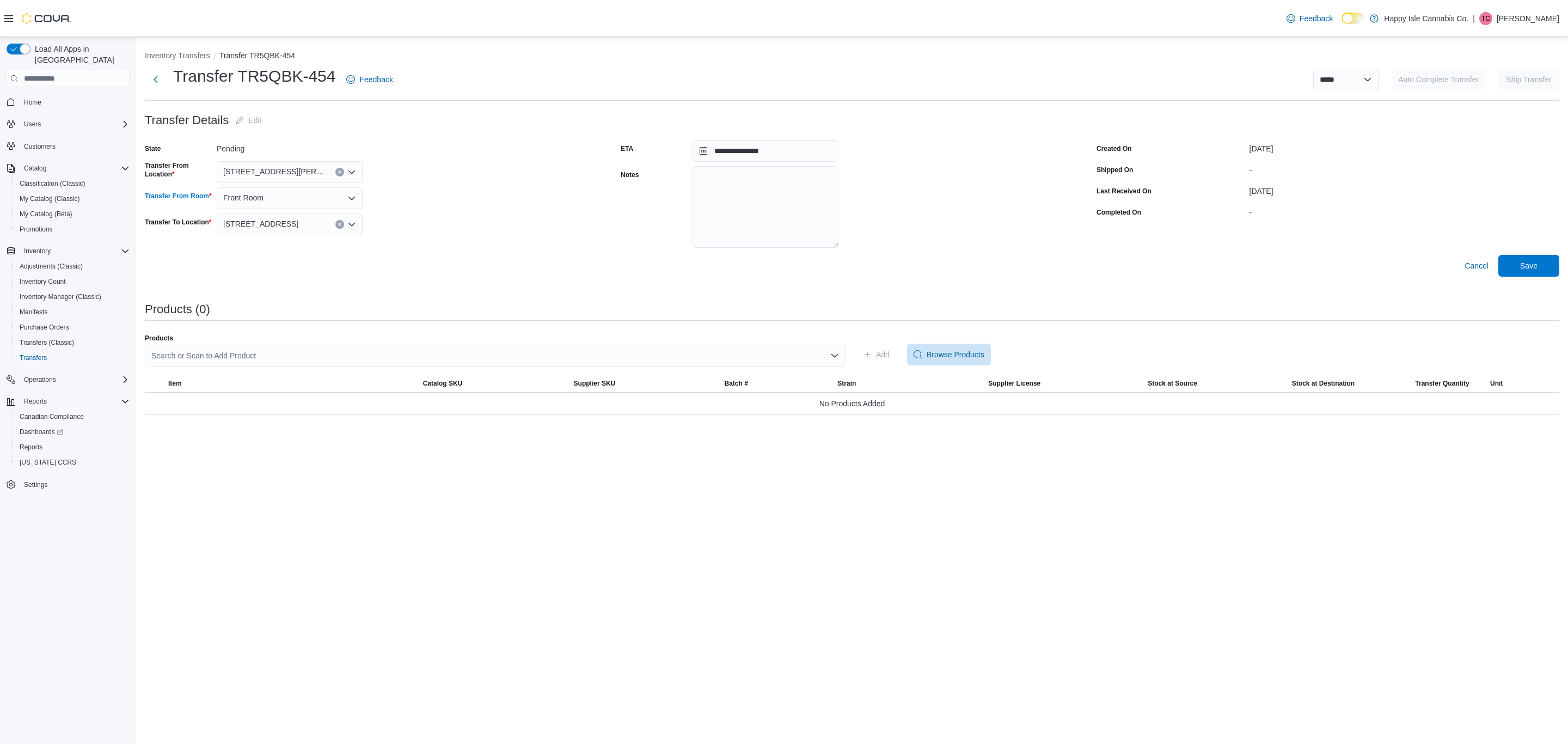
click at [341, 195] on div "Front Room" at bounding box center [290, 198] width 146 height 22
click at [303, 232] on span "Back Room" at bounding box center [296, 233] width 120 height 11
click at [1540, 268] on span "Save" at bounding box center [1528, 265] width 48 height 22
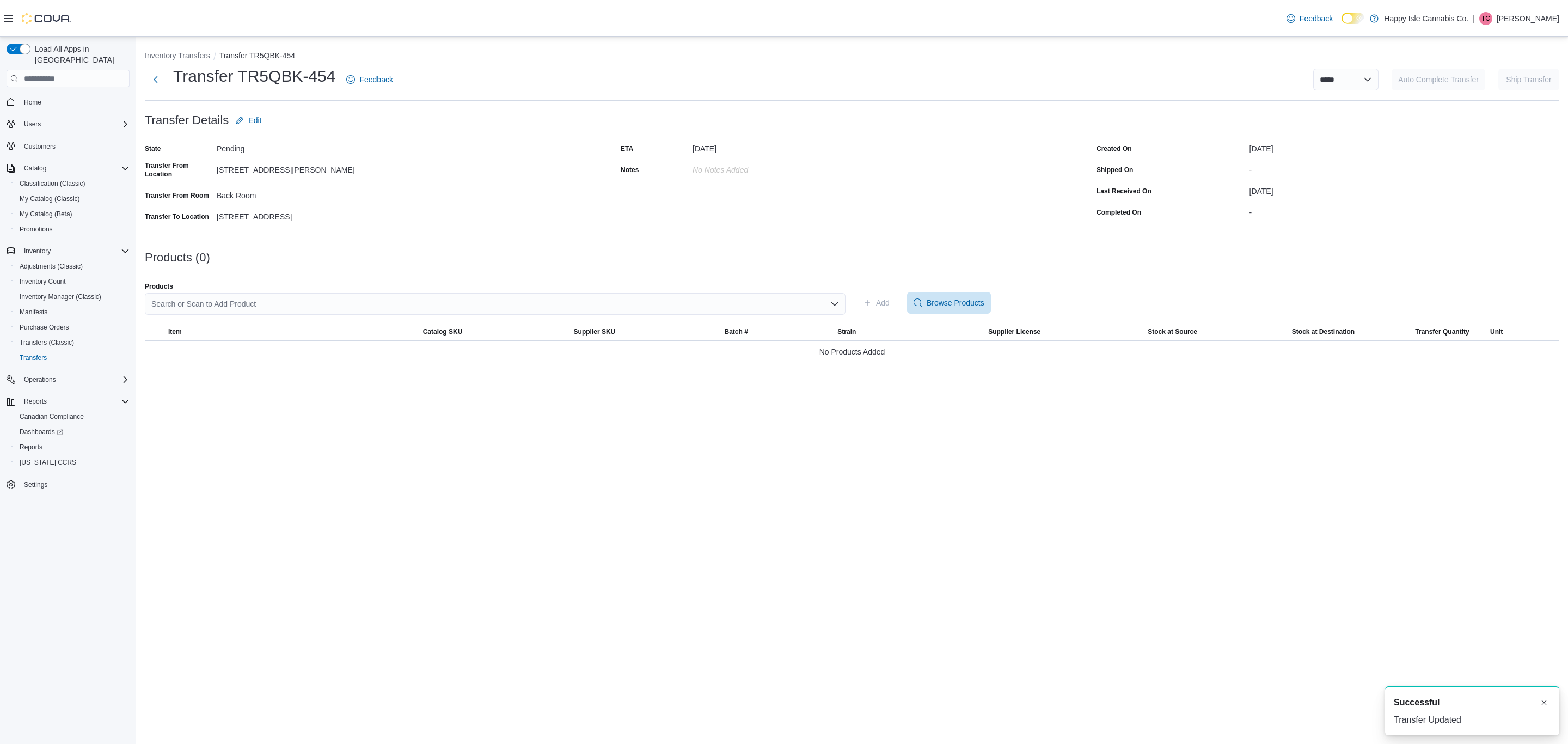
click at [792, 309] on div "Search or Scan to Add Product" at bounding box center [495, 304] width 701 height 22
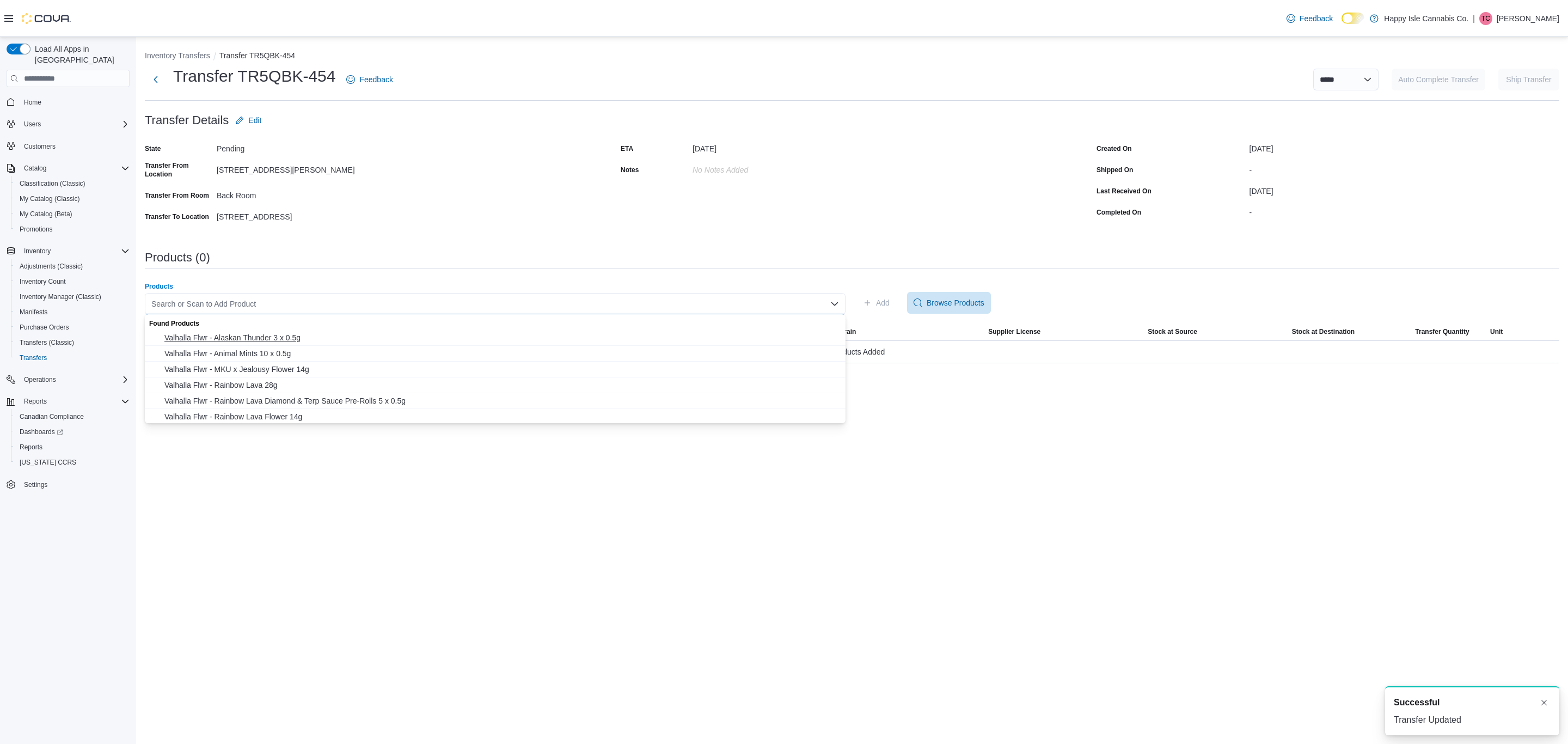
click at [255, 339] on span "Valhalla Flwr - Alaskan Thunder 3 x 0.5g" at bounding box center [502, 338] width 674 height 11
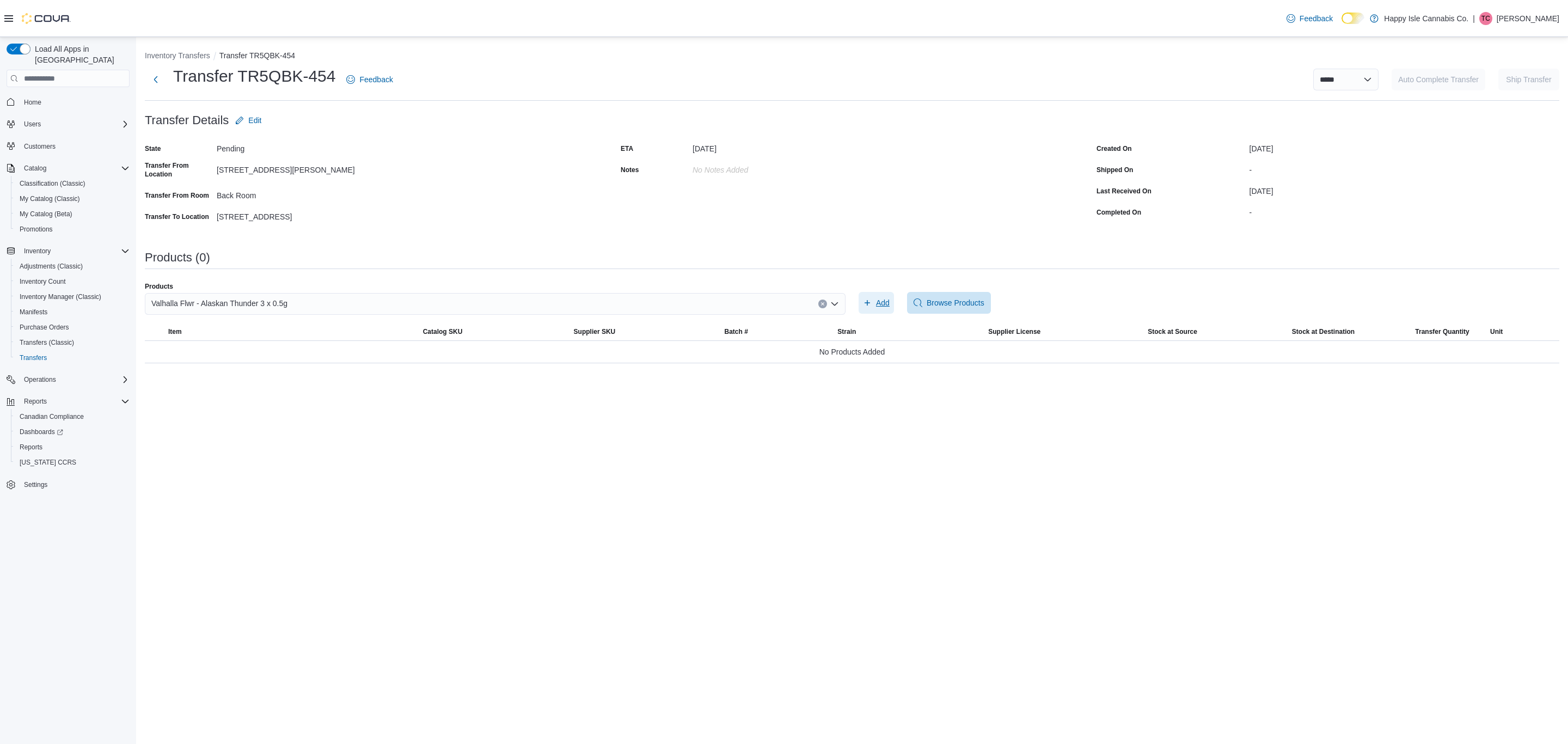
click at [870, 303] on icon "button" at bounding box center [867, 303] width 9 height 9
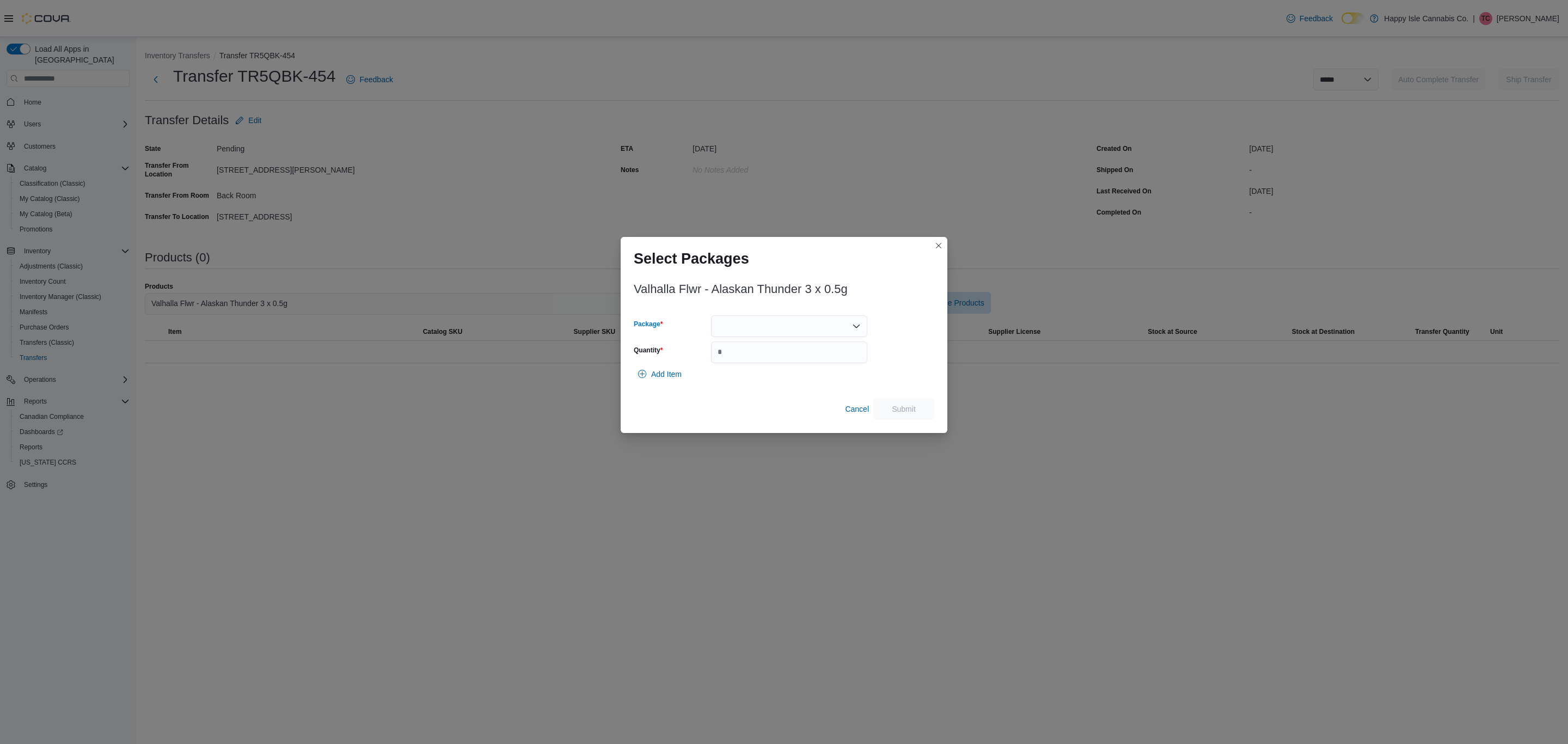
click at [765, 329] on div at bounding box center [789, 326] width 156 height 22
click at [771, 357] on span "1064587" at bounding box center [795, 360] width 130 height 11
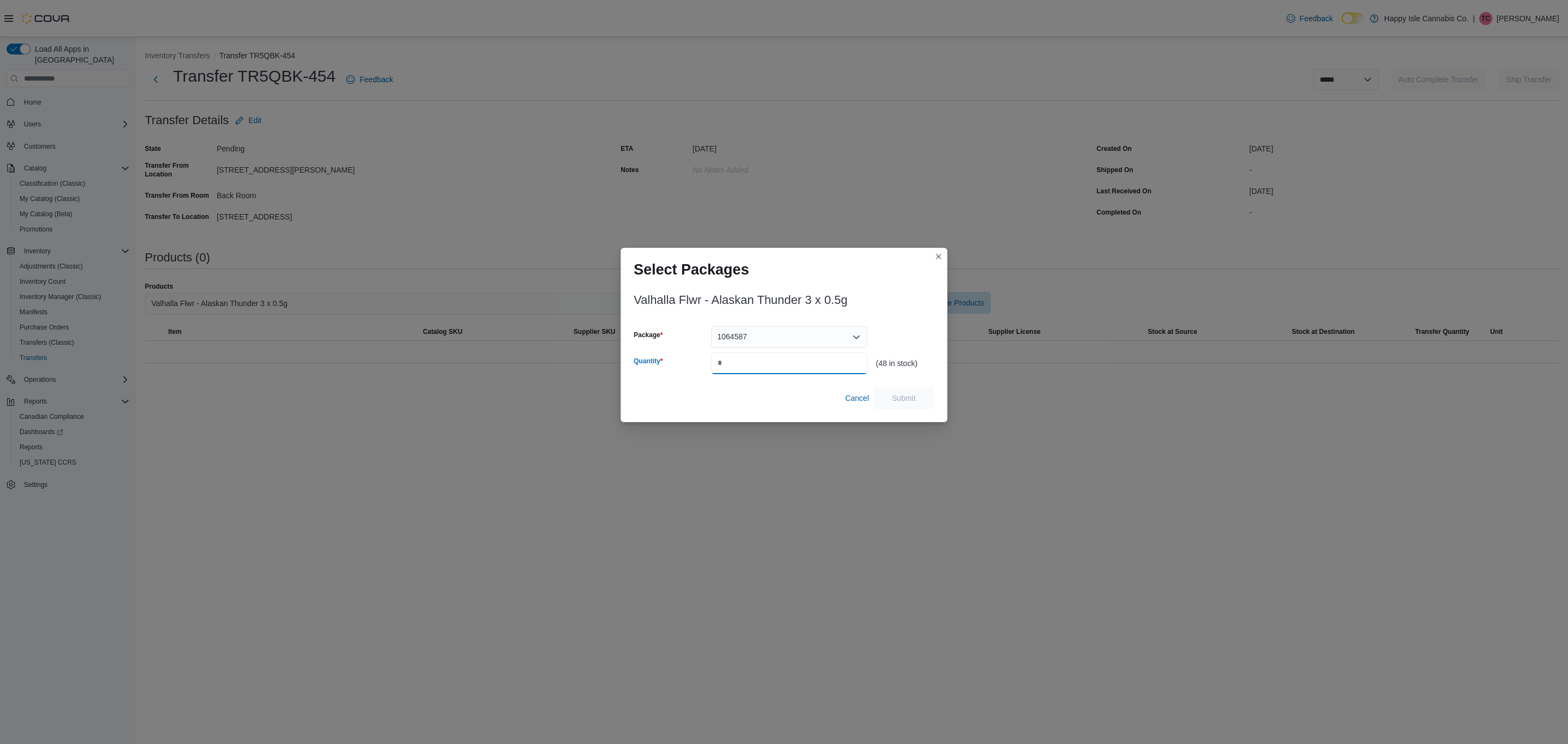
drag, startPoint x: 766, startPoint y: 367, endPoint x: 745, endPoint y: 368, distance: 21.0
click at [745, 368] on input "Quantity" at bounding box center [789, 363] width 156 height 22
type input "*"
type input "**"
click at [926, 399] on span "Submit" at bounding box center [903, 398] width 48 height 22
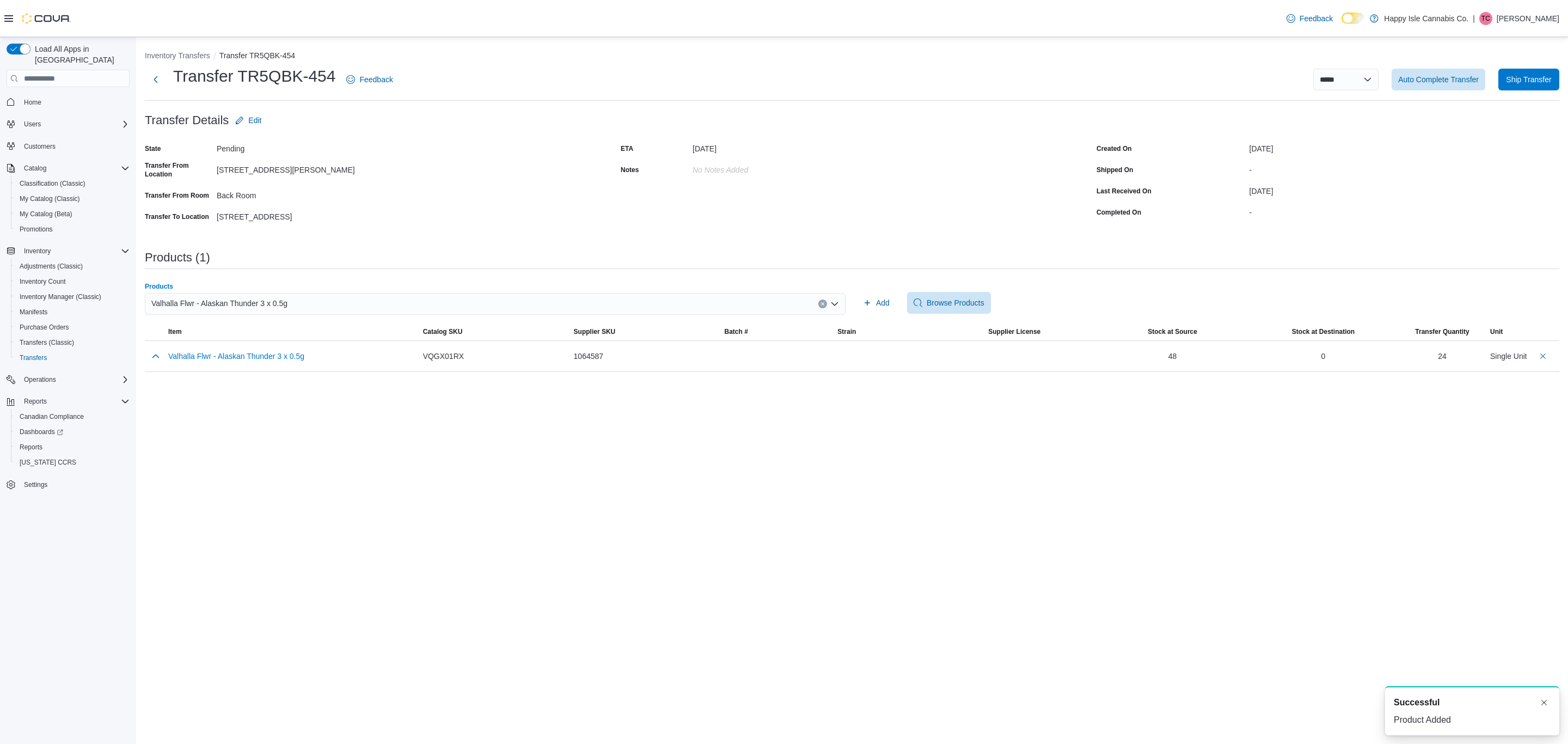
click at [376, 300] on div "Valhalla Flwr - Alaskan Thunder 3 x 0.5g" at bounding box center [495, 304] width 701 height 22
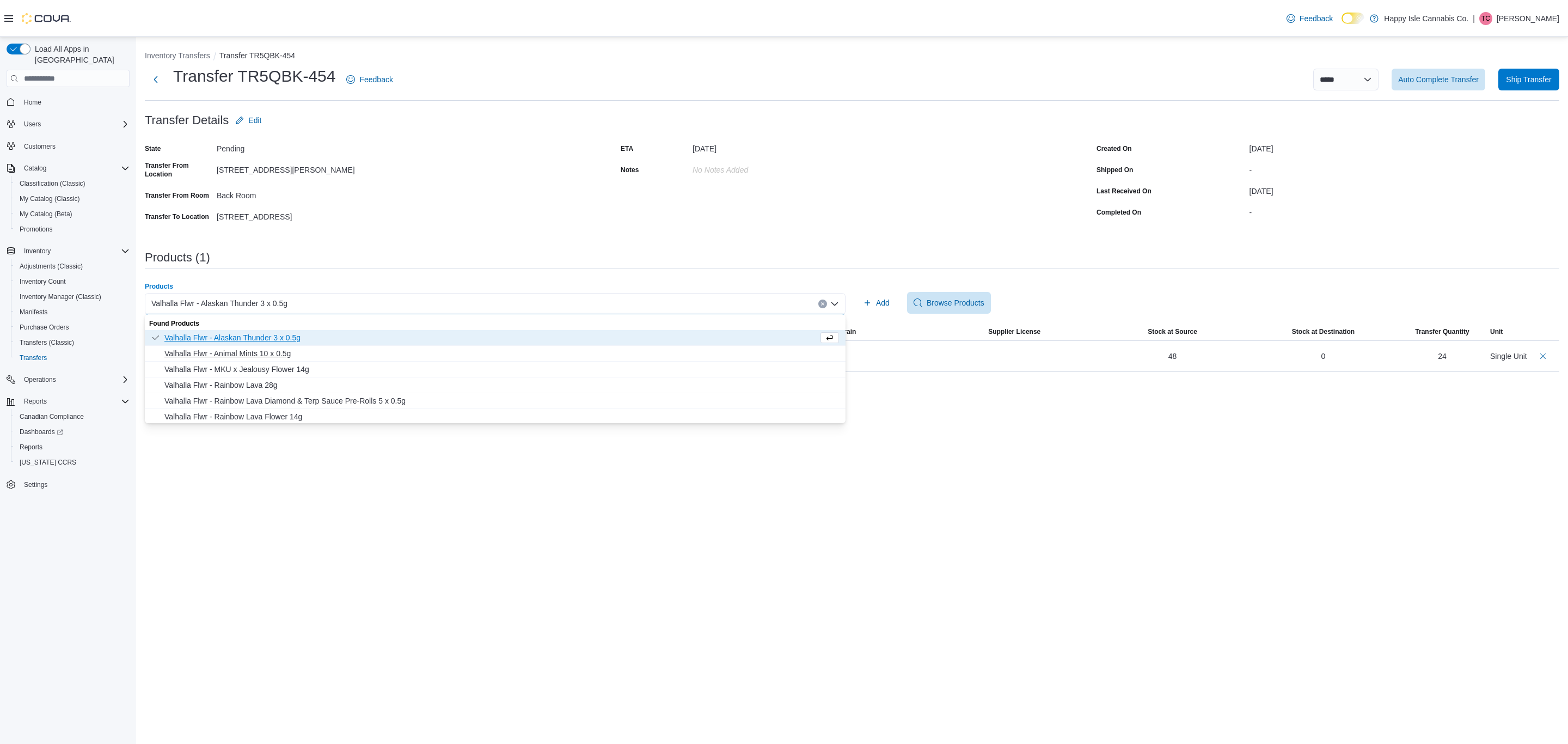
click at [275, 355] on span "Valhalla Flwr - Animal Mints 10 x 0.5g" at bounding box center [502, 354] width 674 height 11
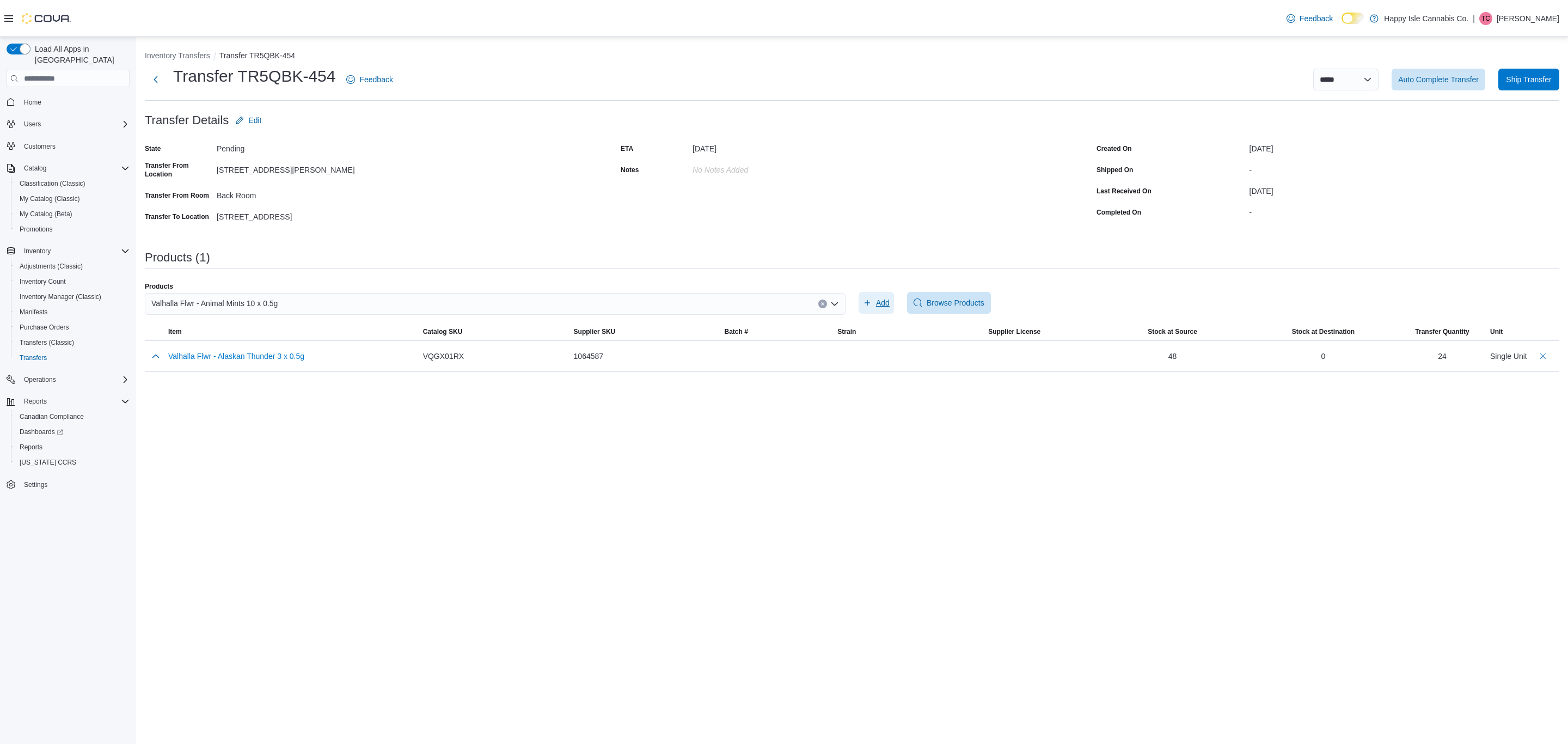
click at [876, 309] on span "Add" at bounding box center [877, 303] width 27 height 22
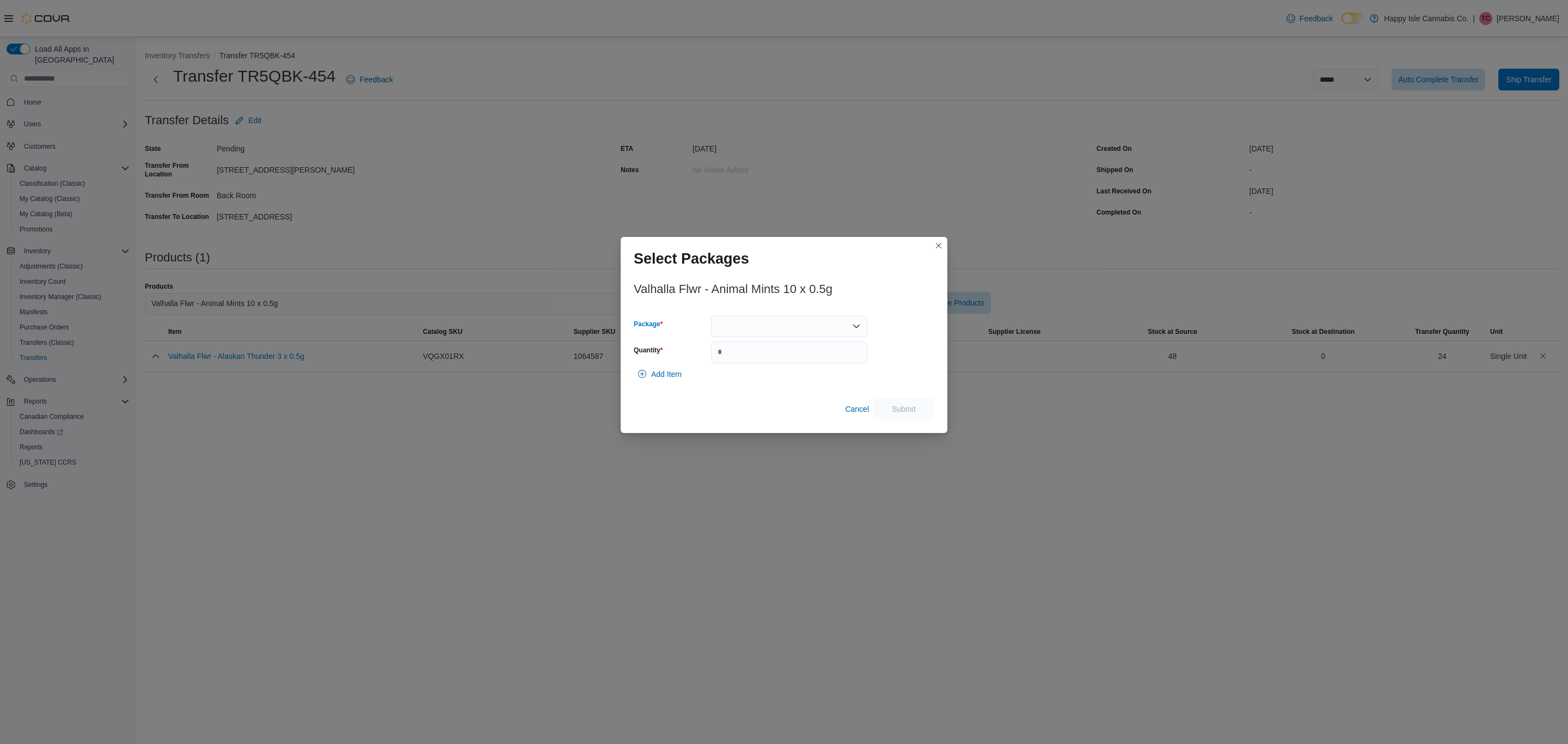
click at [747, 329] on div at bounding box center [789, 326] width 156 height 22
click at [740, 364] on span "1069582" at bounding box center [795, 360] width 130 height 11
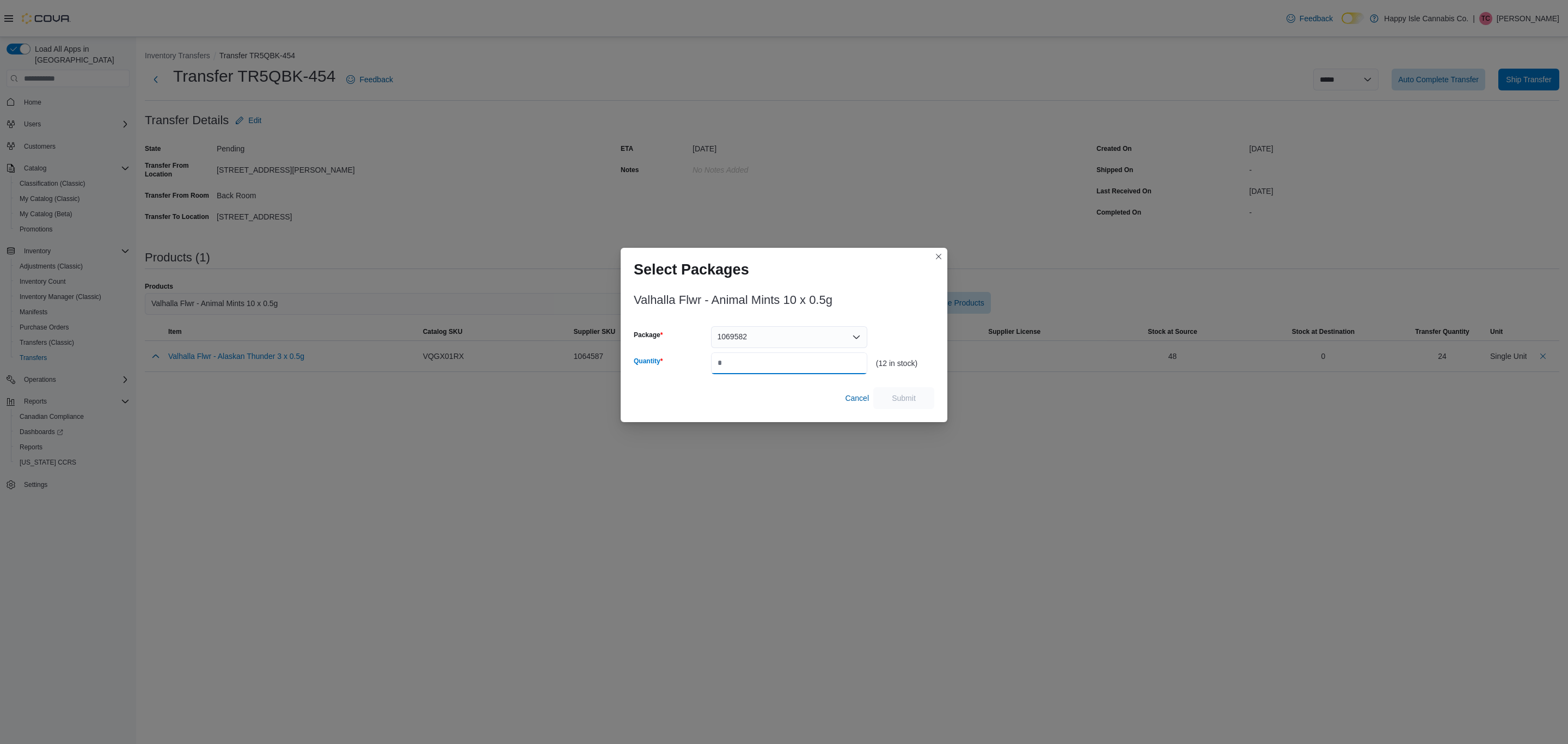
click at [740, 364] on input "Quantity" at bounding box center [789, 363] width 156 height 22
type input "*"
click at [910, 402] on span "Submit" at bounding box center [903, 398] width 24 height 11
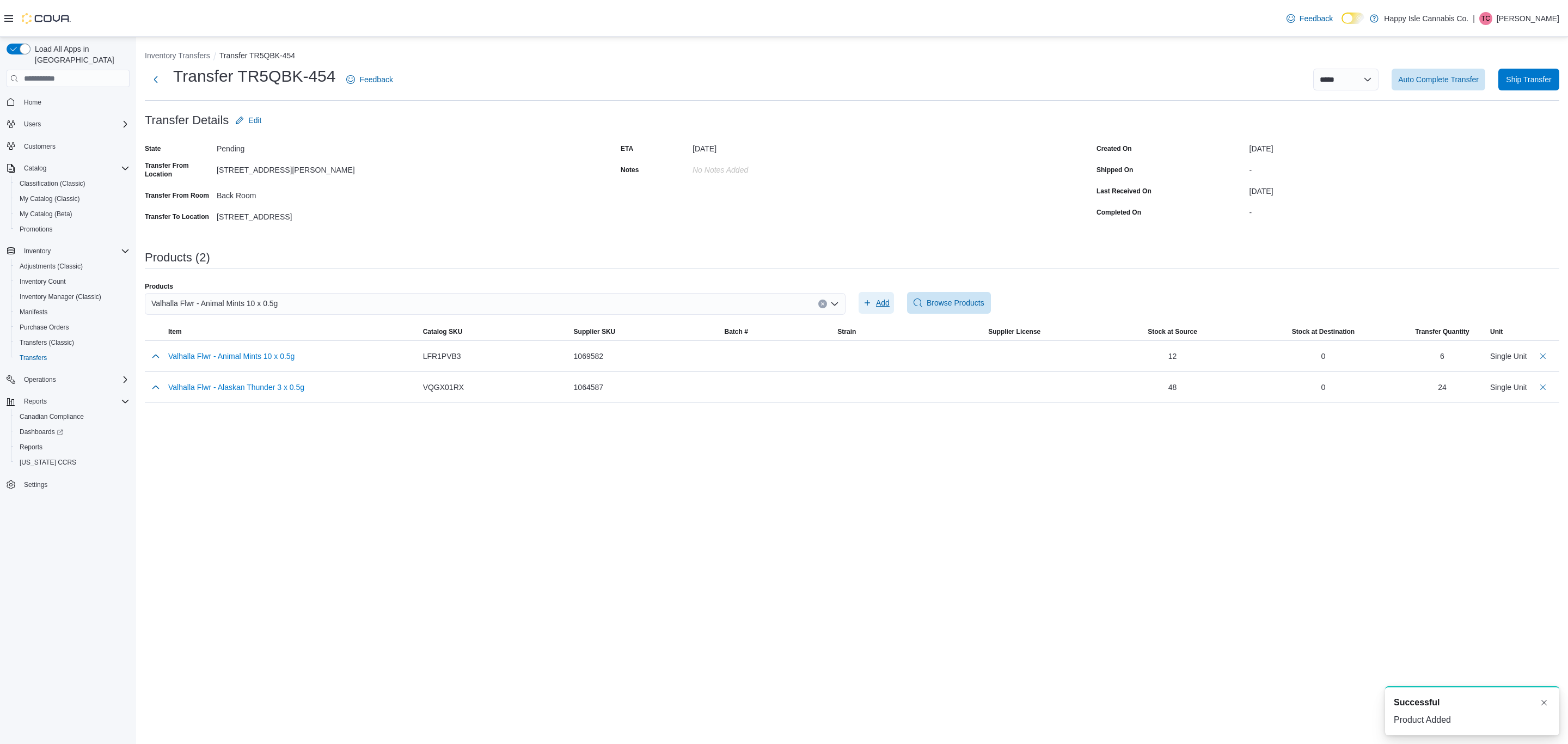
click at [867, 307] on span "Add" at bounding box center [877, 303] width 27 height 22
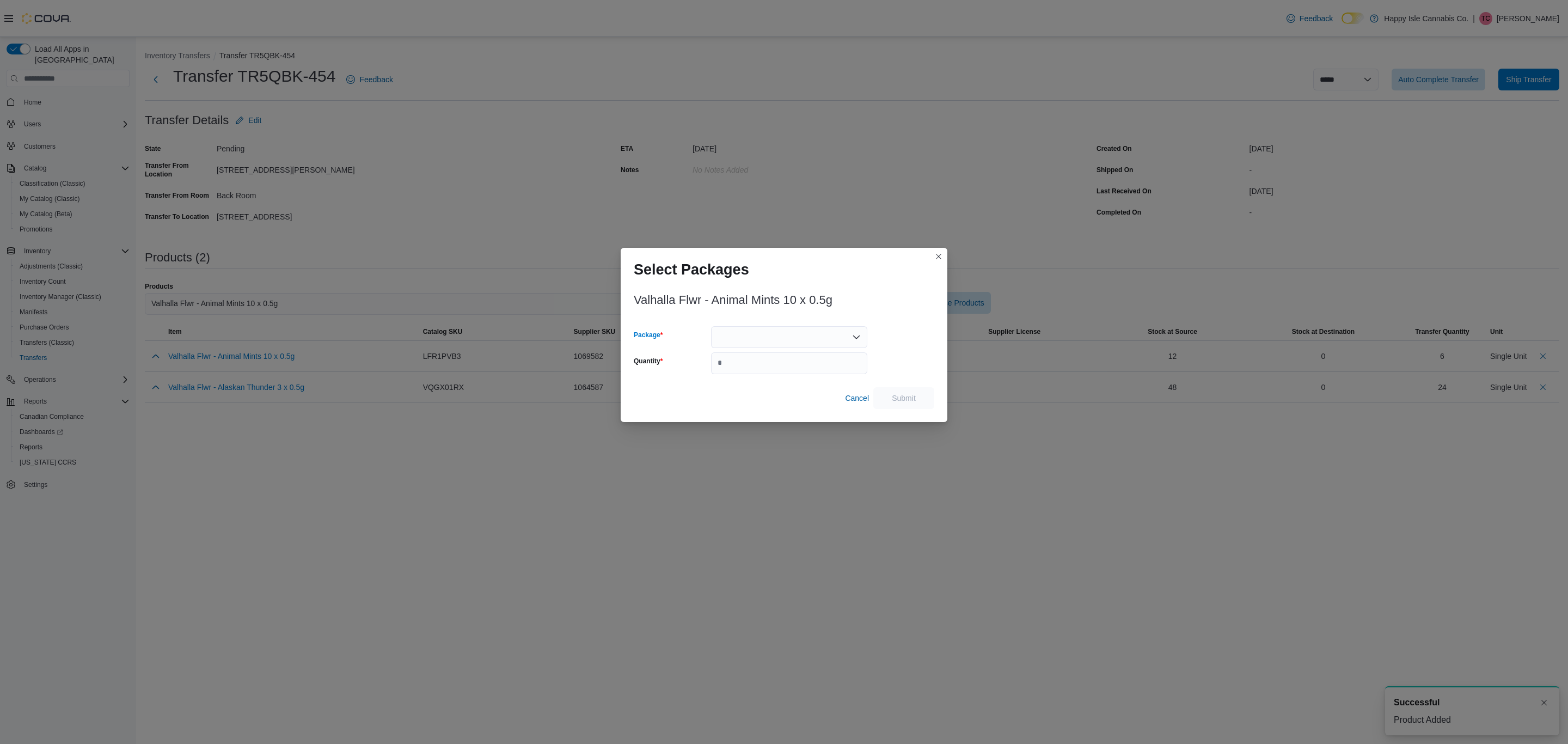
click at [800, 342] on div at bounding box center [789, 337] width 156 height 22
click at [688, 371] on div "Quantity" at bounding box center [670, 363] width 73 height 22
click at [926, 227] on div "Select Packages Valhalla Flwr - Animal Mints 10 x 0.5g Package Quantity Cancel …" at bounding box center [784, 372] width 1568 height 744
click at [936, 256] on button "Closes this modal window" at bounding box center [938, 256] width 13 height 13
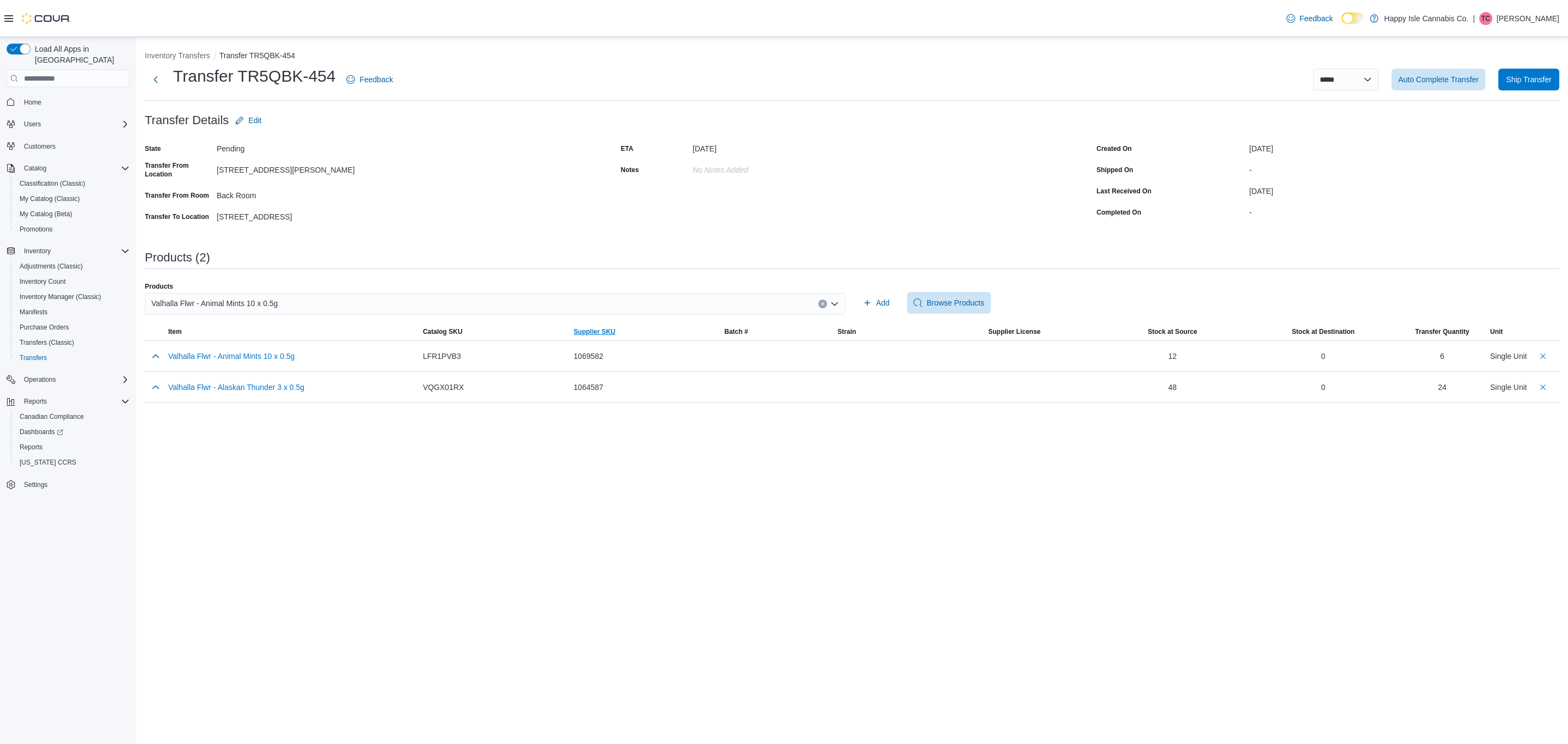
click at [589, 325] on span "Supplier SKU" at bounding box center [645, 331] width 151 height 18
click at [597, 309] on div "Valhalla Flwr - Animal Mints 10 x 0.5g" at bounding box center [495, 304] width 701 height 22
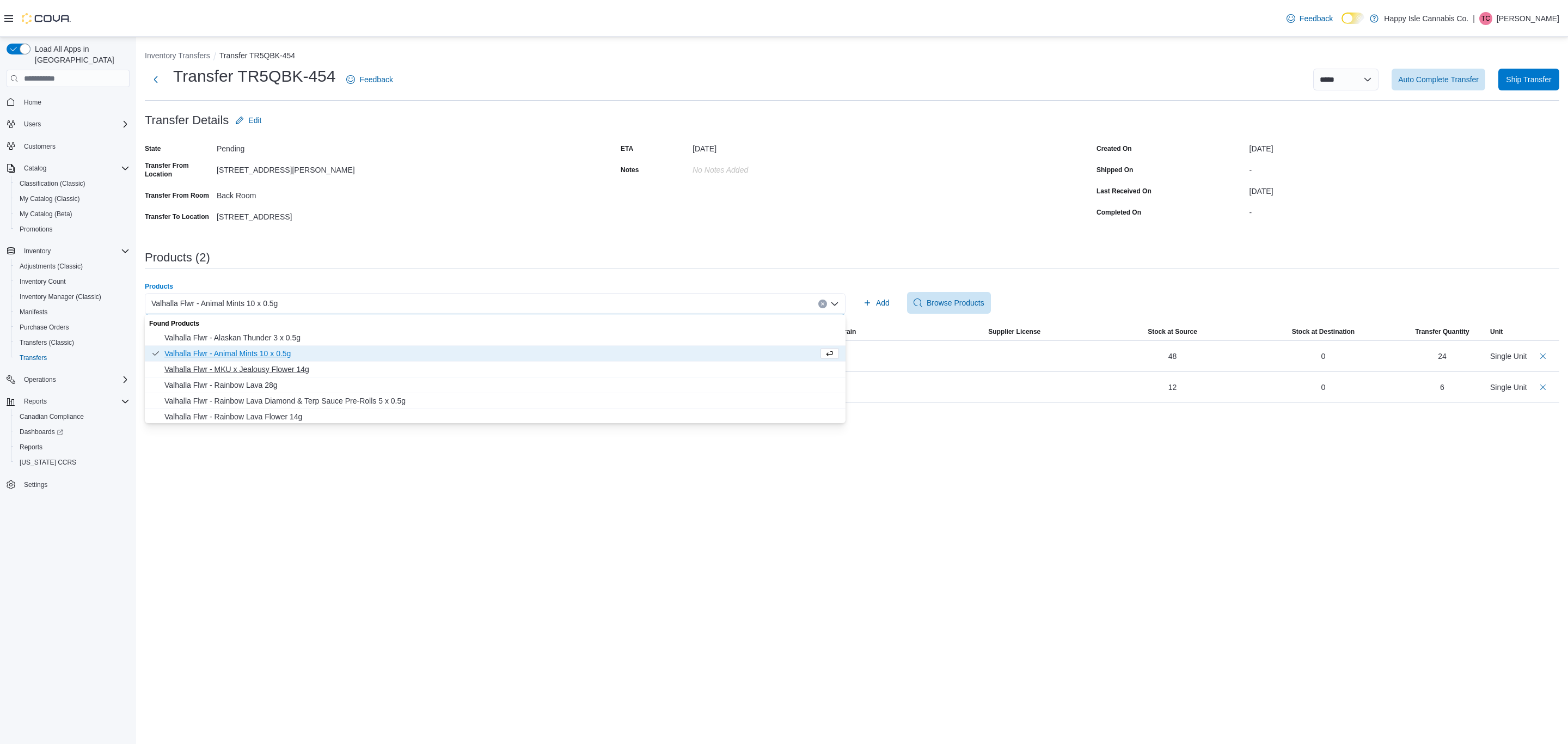
click at [257, 363] on span "Valhalla Flwr - MKU x Jealousy Flower 14g" at bounding box center [502, 369] width 674 height 11
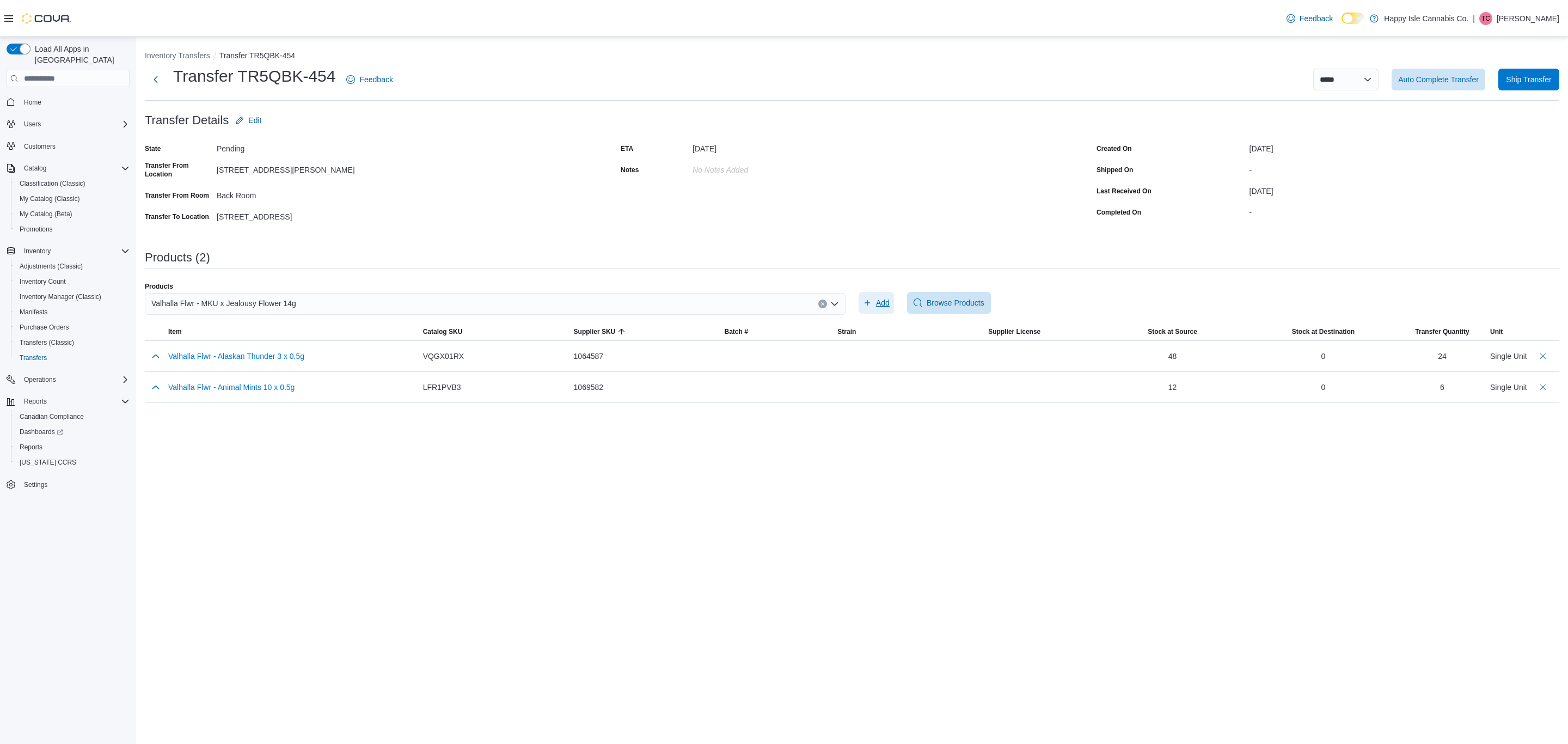
click at [889, 304] on span "Add" at bounding box center [883, 303] width 13 height 11
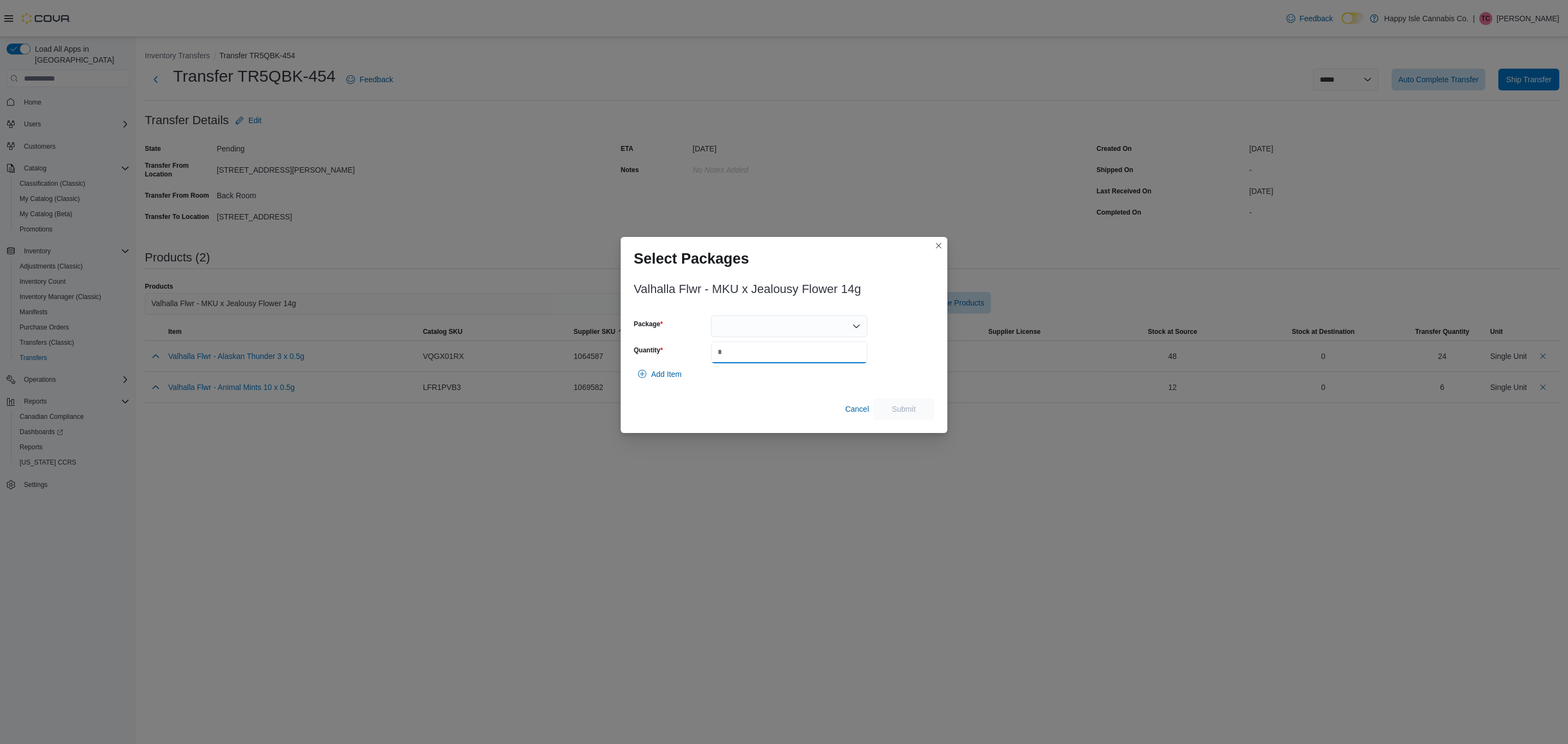
click at [719, 342] on input "Quantity" at bounding box center [789, 353] width 156 height 22
type input "*"
click at [743, 323] on div at bounding box center [789, 326] width 156 height 22
click at [730, 358] on span "1069960" at bounding box center [795, 360] width 130 height 11
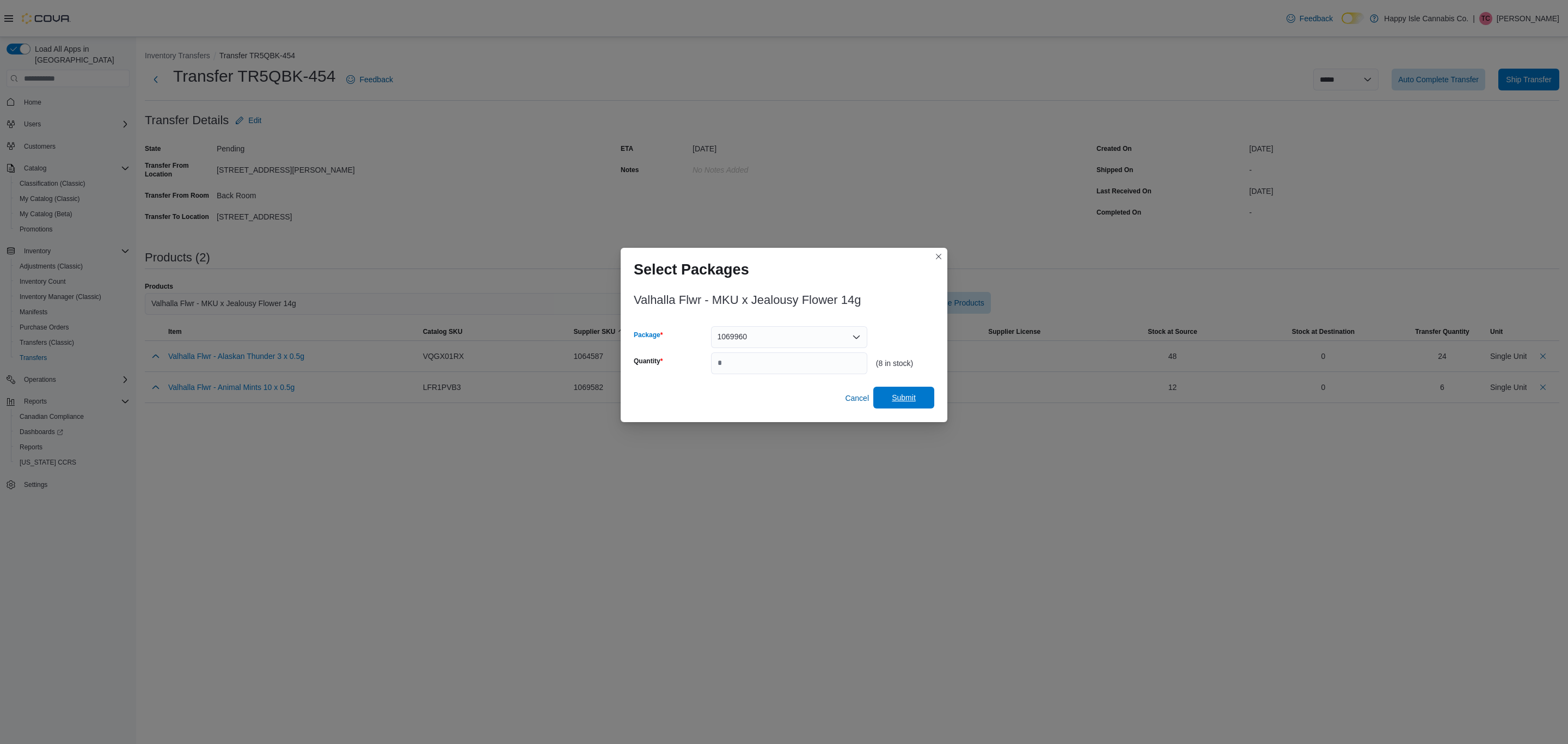
click at [928, 400] on button "Submit" at bounding box center [904, 398] width 61 height 22
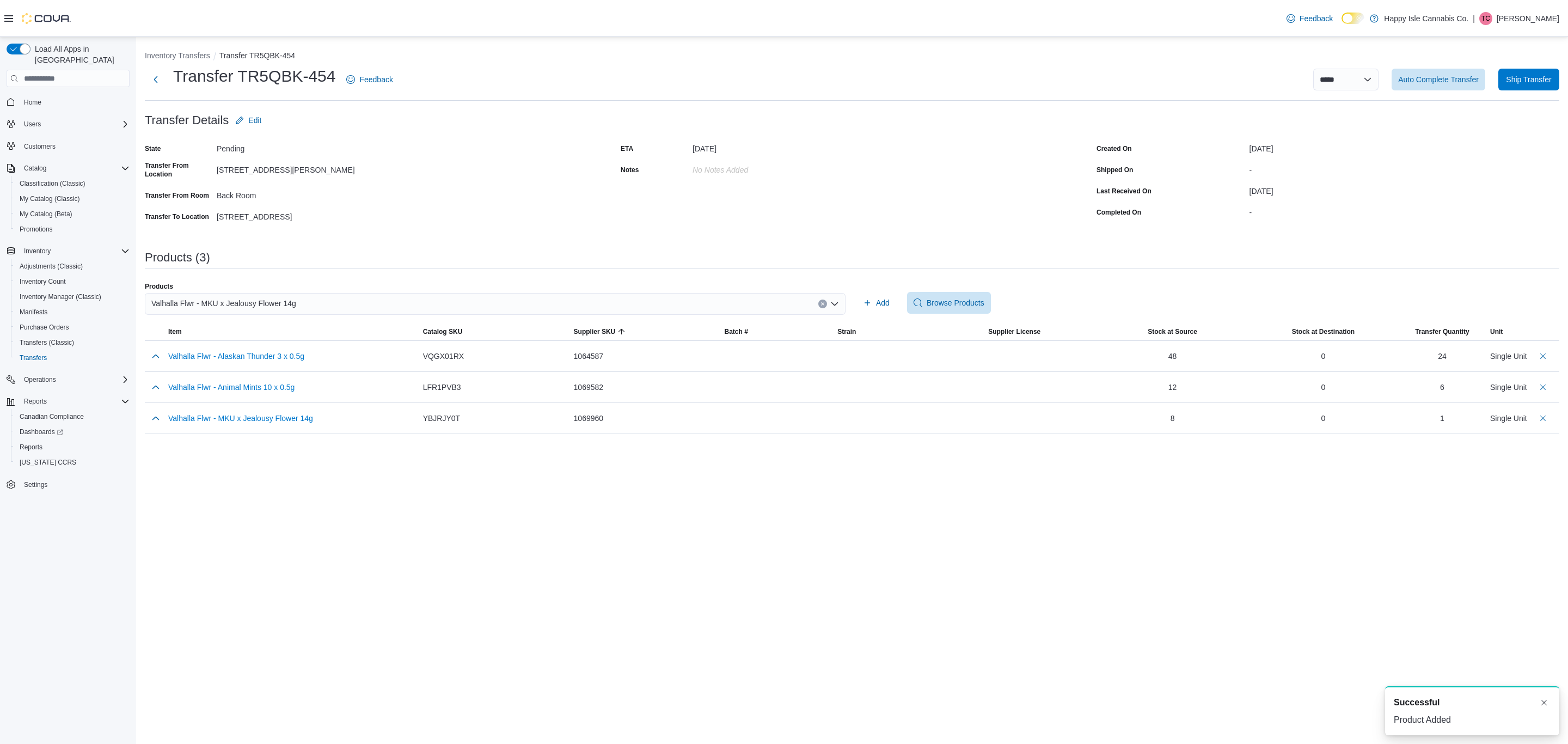
click at [809, 306] on div "Valhalla Flwr - MKU x Jealousy Flower 14g" at bounding box center [495, 304] width 701 height 22
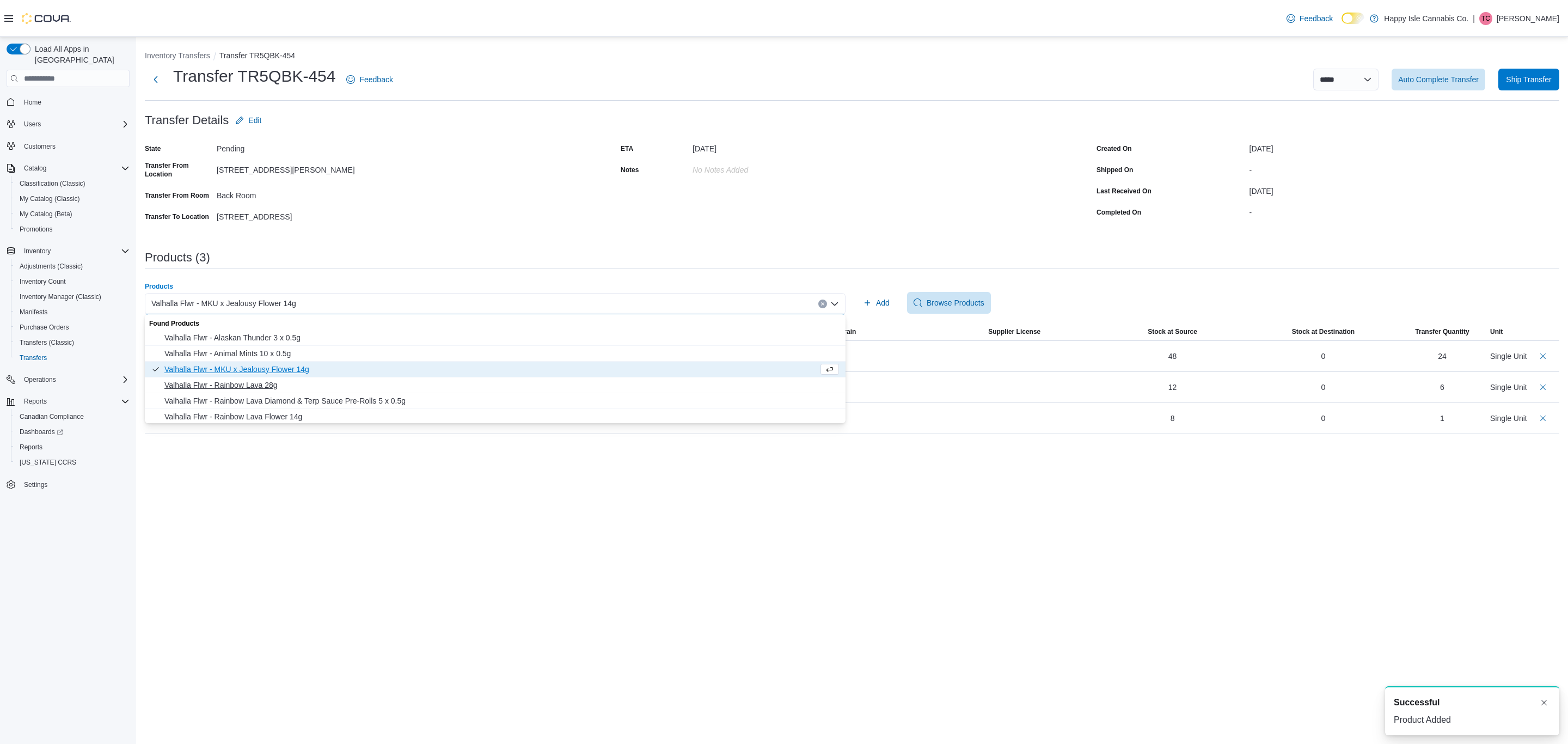
click at [720, 377] on button "Valhalla Flwr - Rainbow Lava 28g" at bounding box center [495, 385] width 701 height 16
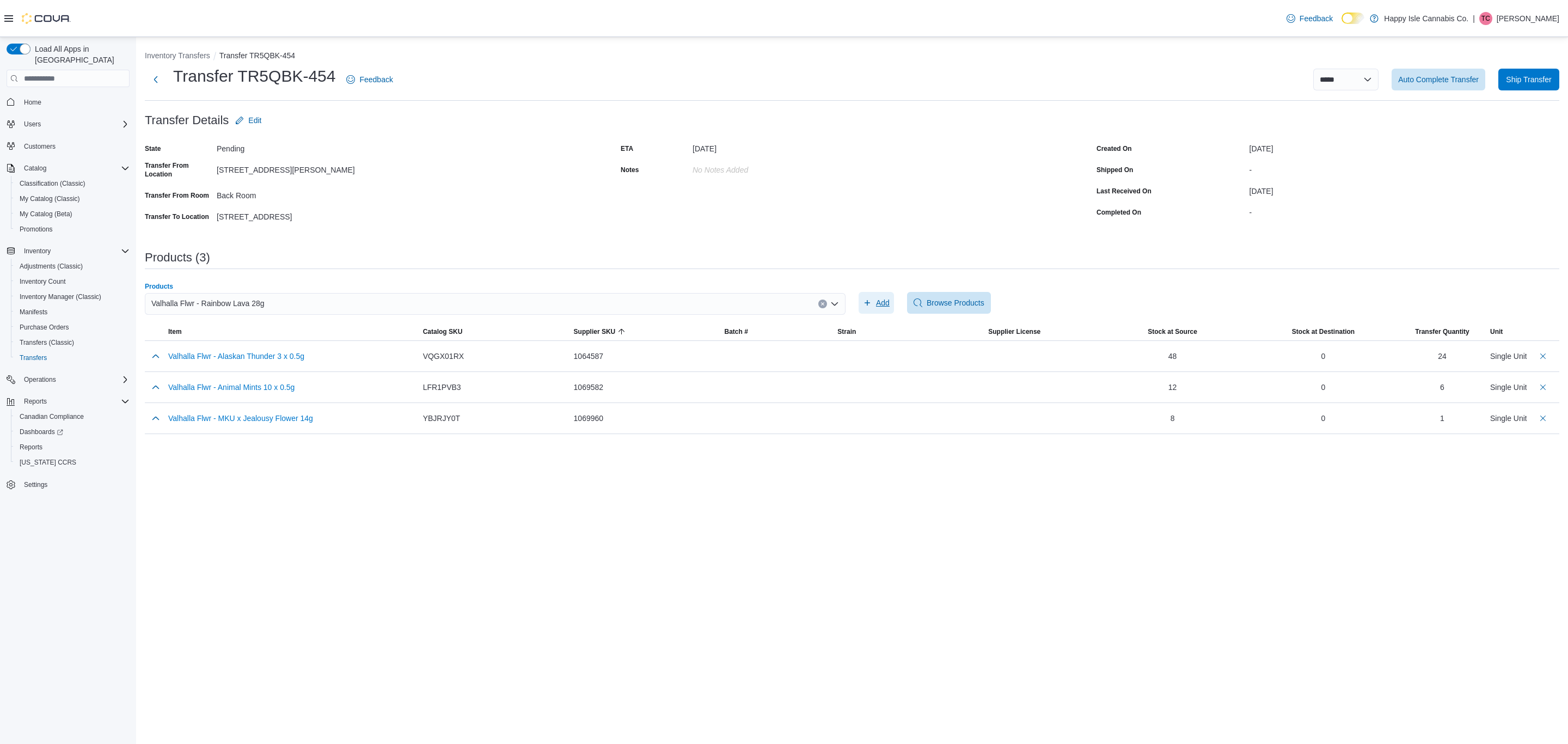
click at [876, 300] on span "Add" at bounding box center [883, 303] width 13 height 11
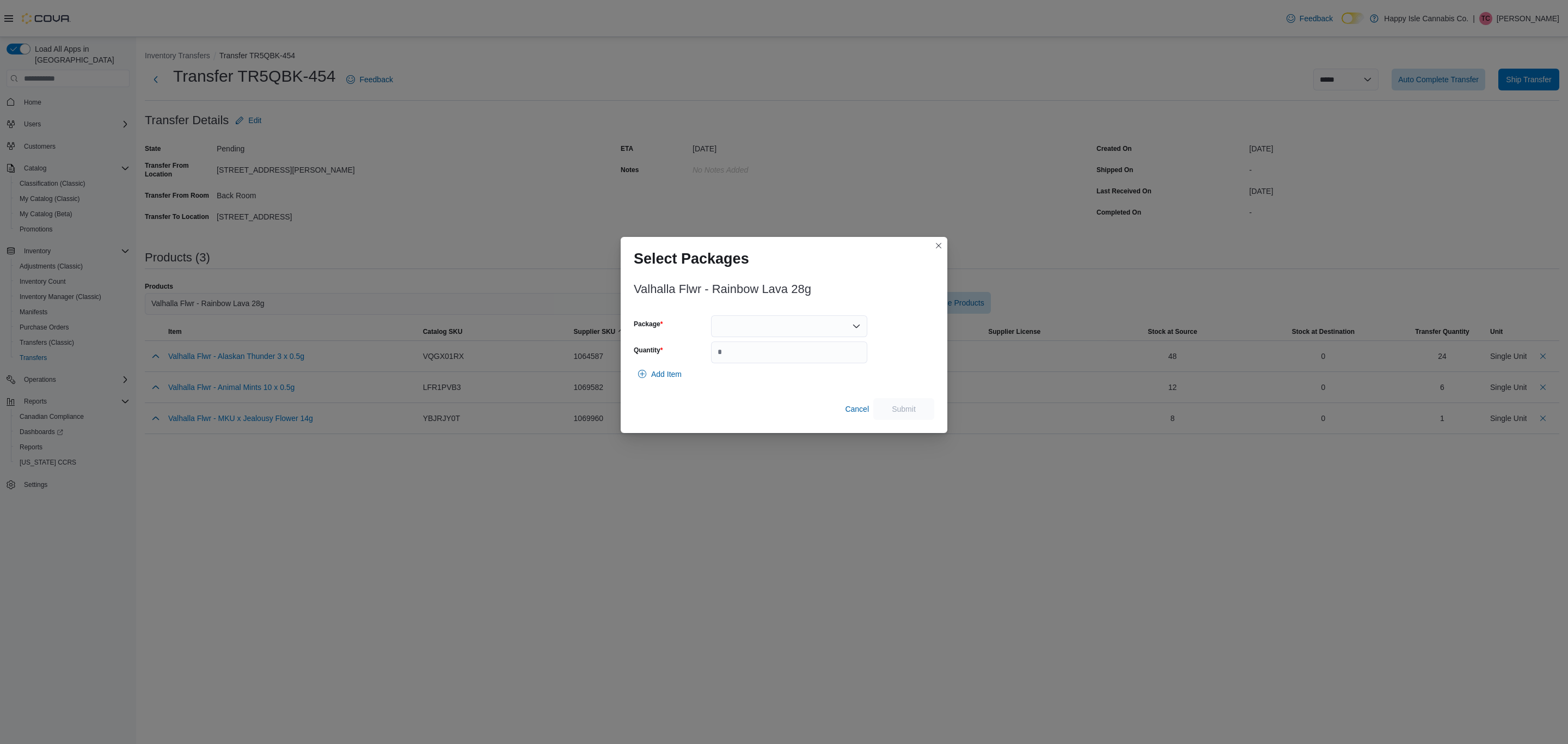
click at [816, 328] on div at bounding box center [789, 326] width 156 height 22
click at [763, 362] on span "1056522" at bounding box center [795, 360] width 130 height 11
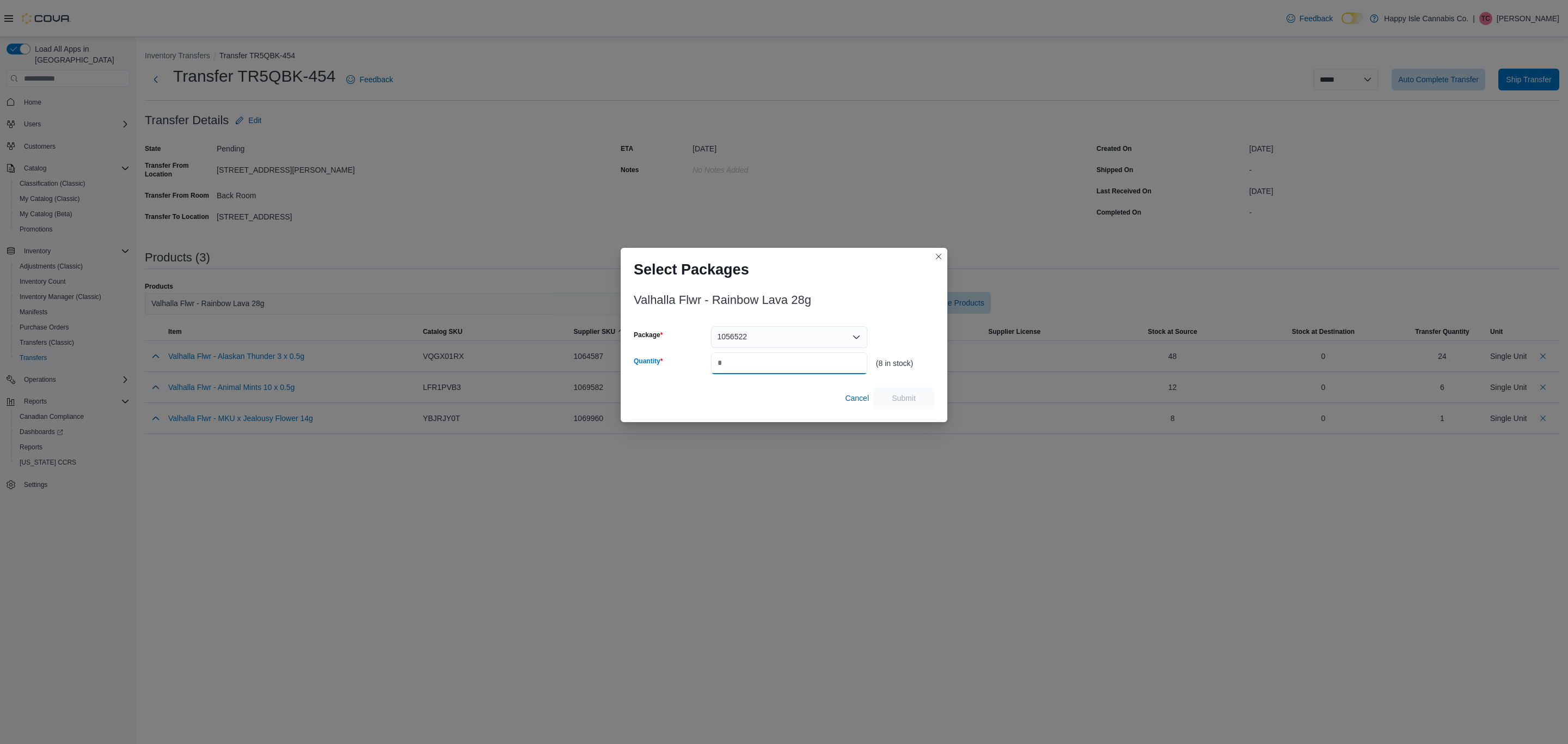
click at [763, 362] on input "Quantity" at bounding box center [789, 363] width 156 height 22
type input "*"
click at [884, 388] on span "Submit" at bounding box center [903, 398] width 48 height 22
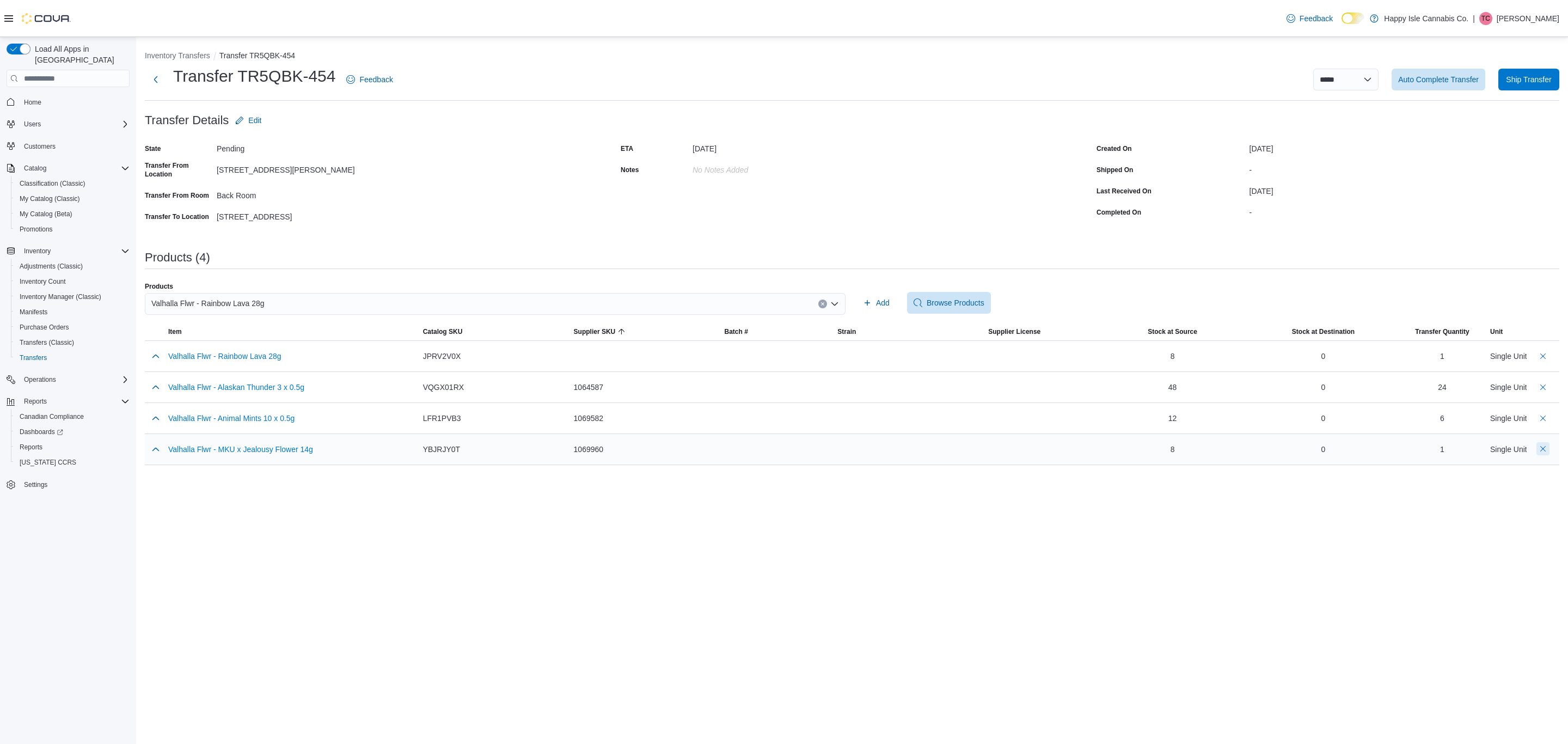
click at [1544, 451] on button "Delete count" at bounding box center [1542, 448] width 13 height 13
click at [866, 298] on icon "button" at bounding box center [867, 303] width 9 height 9
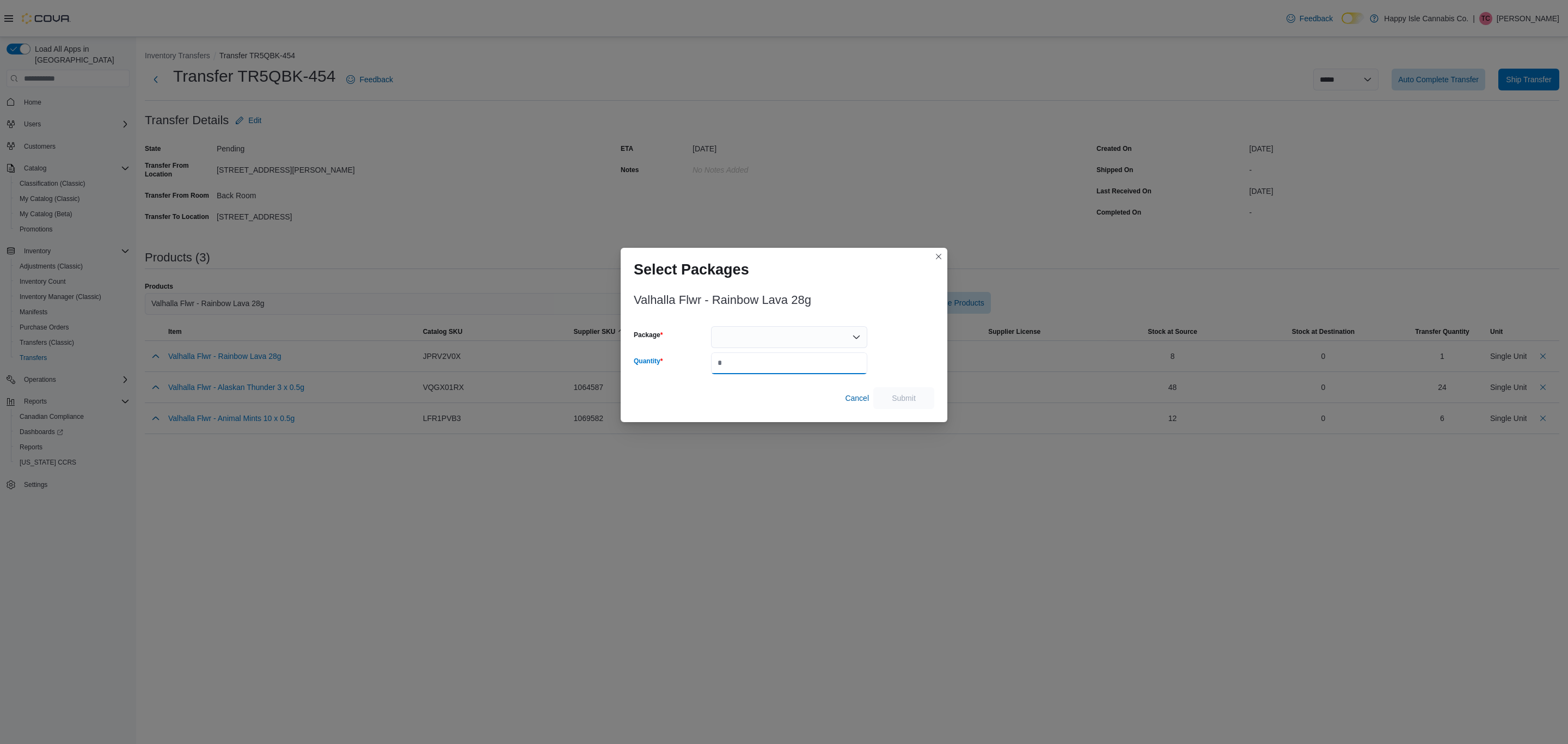
click at [789, 363] on input "Quantity" at bounding box center [789, 363] width 156 height 22
type input "*"
click at [828, 334] on div at bounding box center [789, 337] width 156 height 22
click at [885, 333] on div at bounding box center [905, 350] width 58 height 48
click at [856, 335] on icon "Open list of options" at bounding box center [856, 337] width 9 height 9
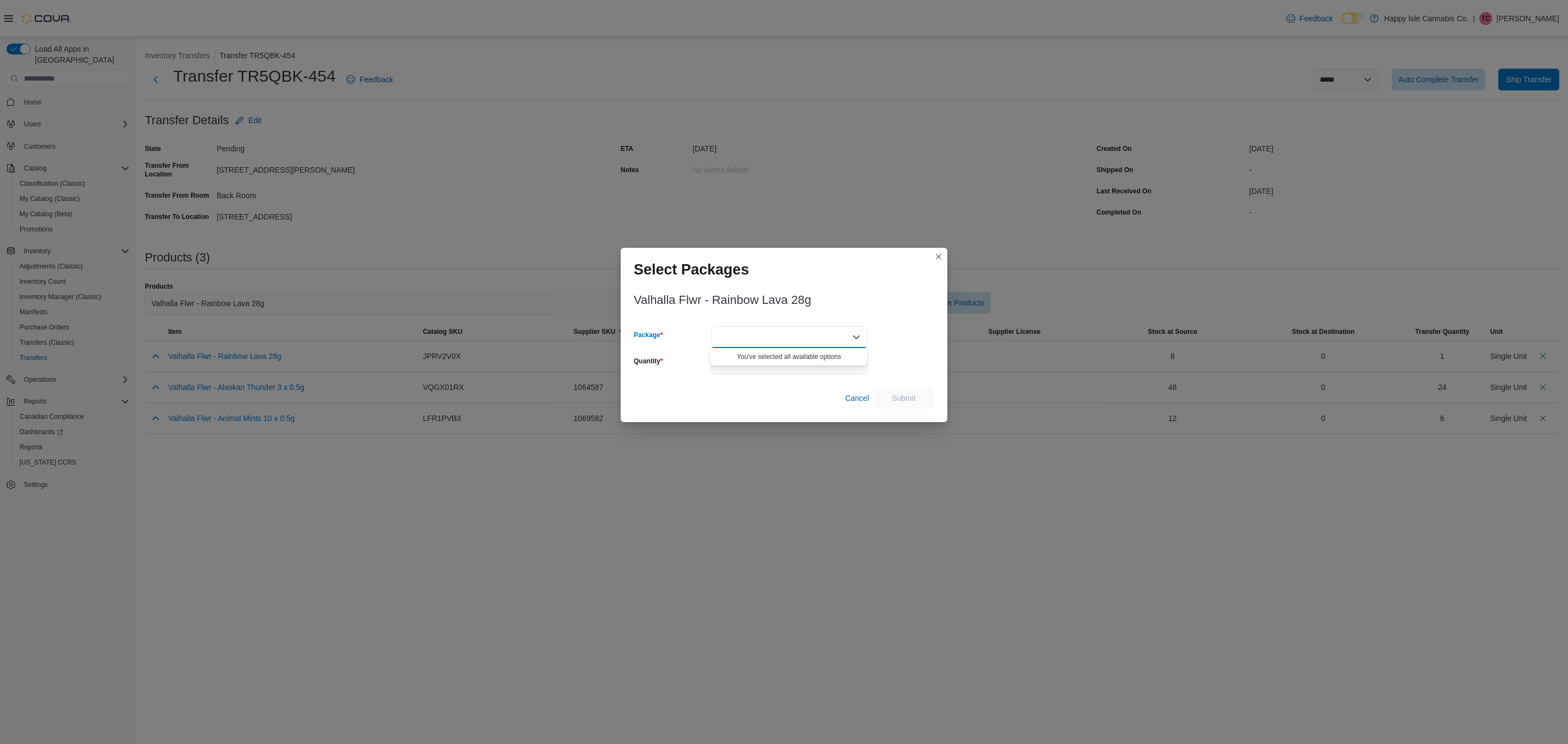
click at [895, 348] on div at bounding box center [905, 350] width 58 height 48
click at [863, 402] on span "Cancel" at bounding box center [856, 398] width 24 height 11
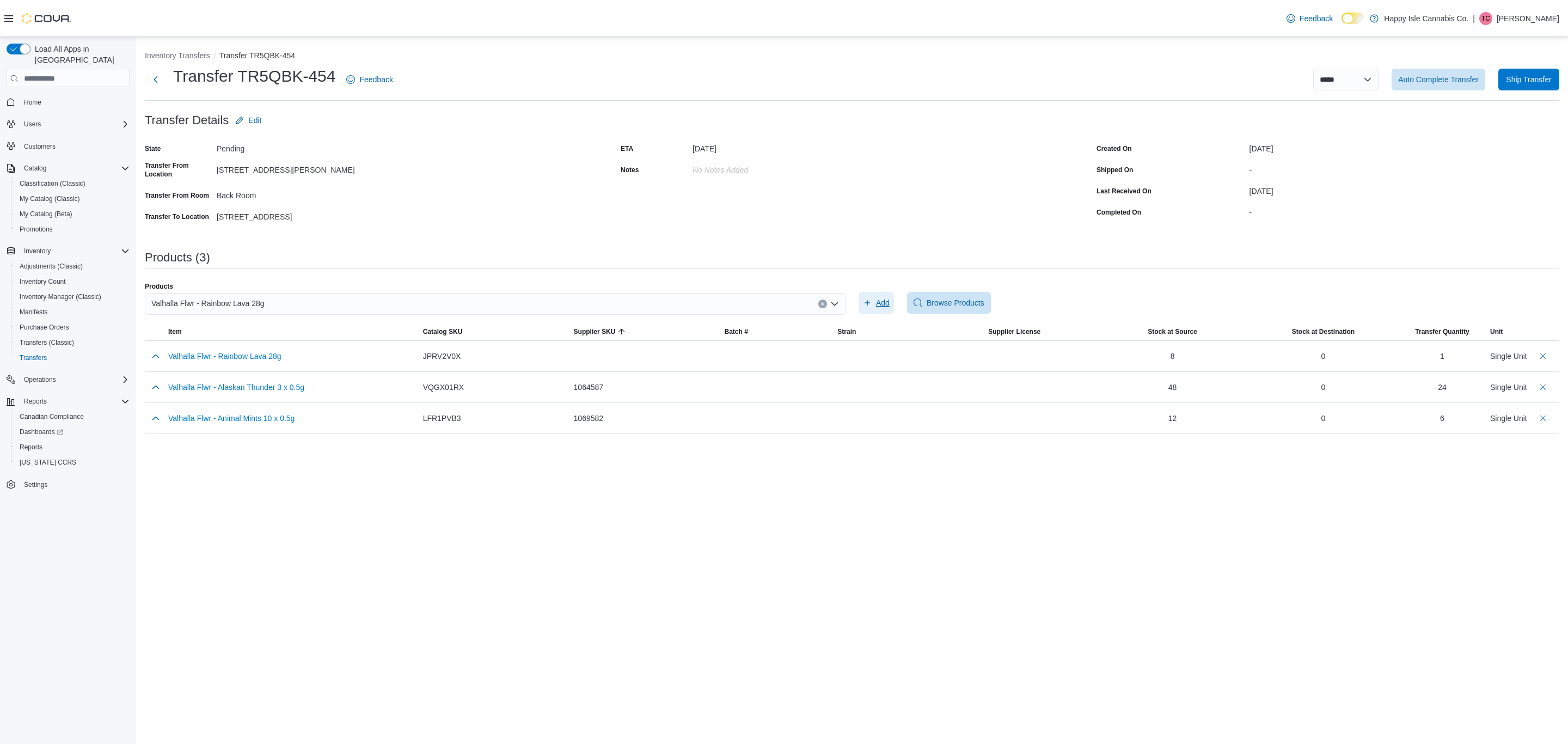
click at [884, 303] on span "Add" at bounding box center [883, 303] width 13 height 11
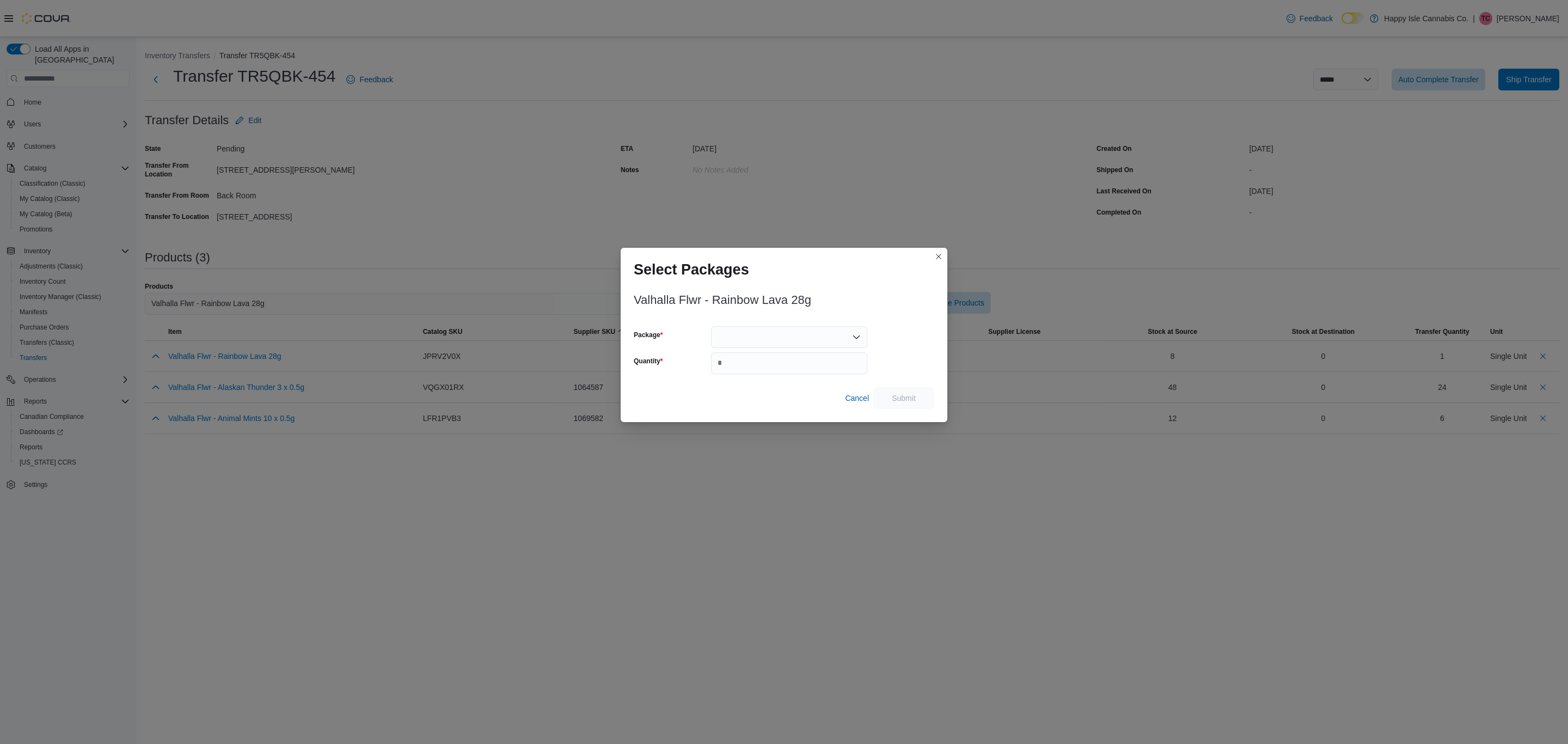
click at [760, 374] on div "Valhalla Flwr - Rainbow Lava 28g Package Quantity Cancel Submit" at bounding box center [784, 348] width 301 height 122
click at [771, 327] on div at bounding box center [789, 337] width 156 height 22
click at [938, 252] on button "Closes this modal window" at bounding box center [938, 256] width 13 height 13
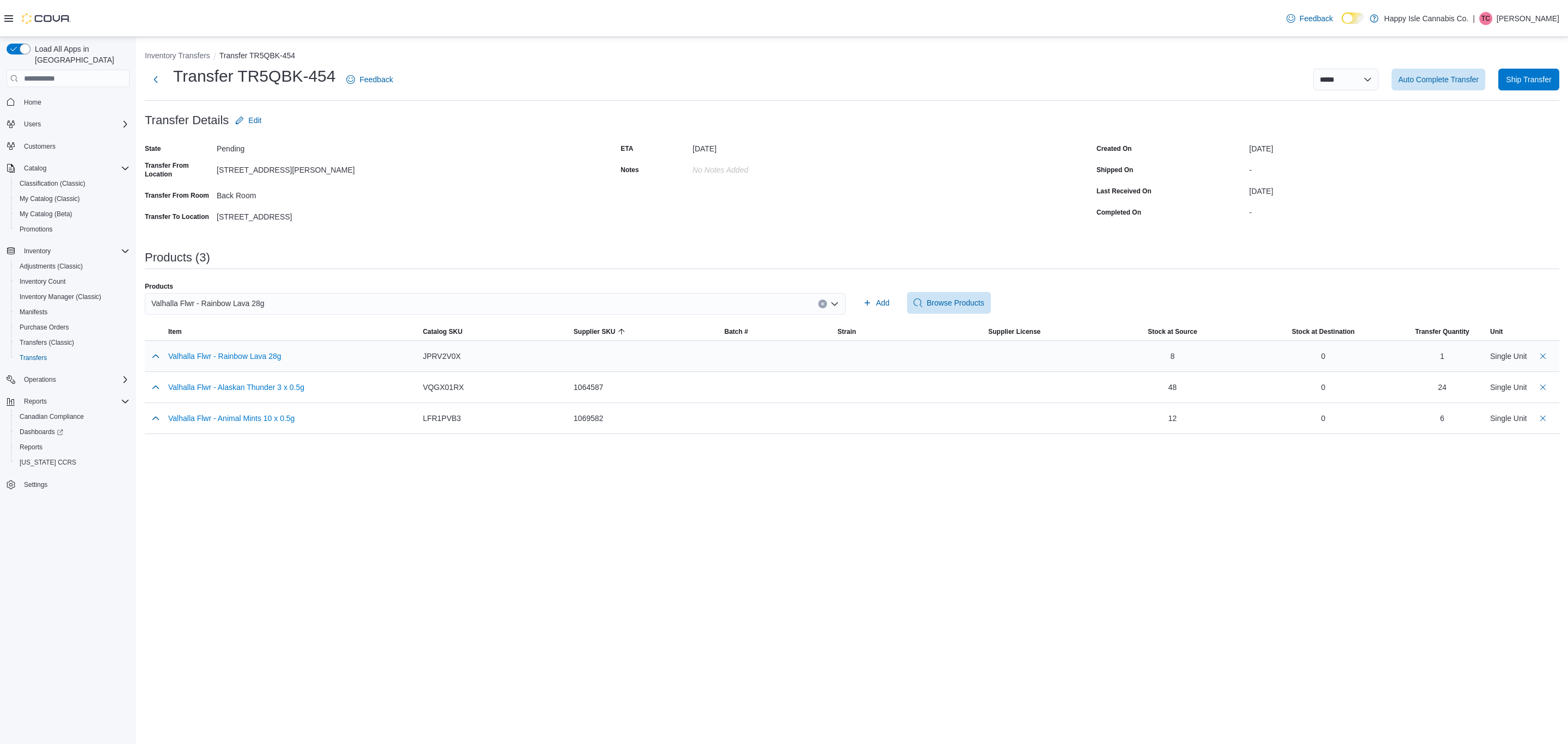
click at [1208, 360] on div "8" at bounding box center [1172, 356] width 142 height 11
click at [1545, 352] on button "Delete count" at bounding box center [1542, 355] width 13 height 13
click at [874, 297] on span "Add" at bounding box center [877, 303] width 27 height 22
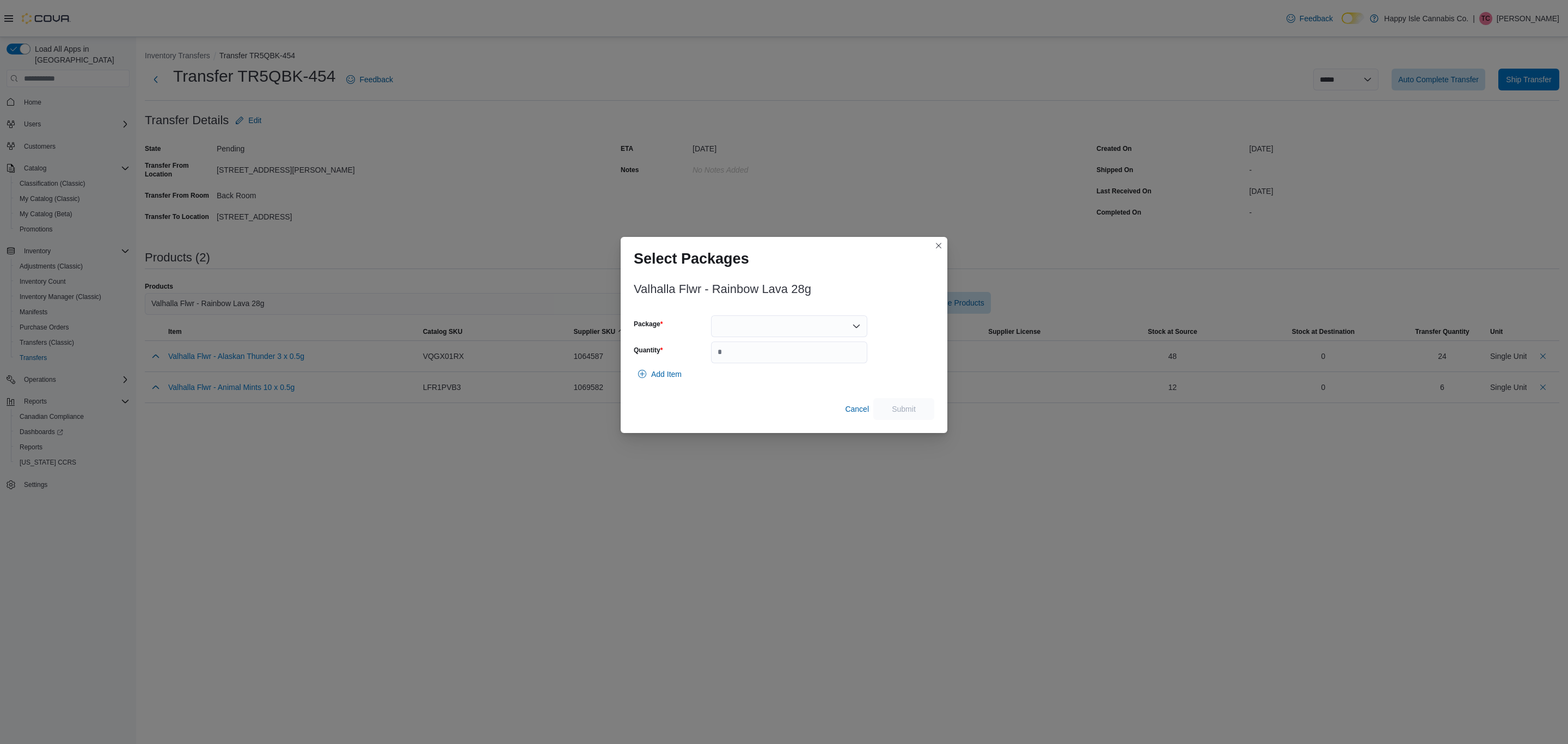
click at [809, 322] on div at bounding box center [789, 326] width 156 height 22
click at [749, 361] on span "1056522" at bounding box center [795, 360] width 130 height 11
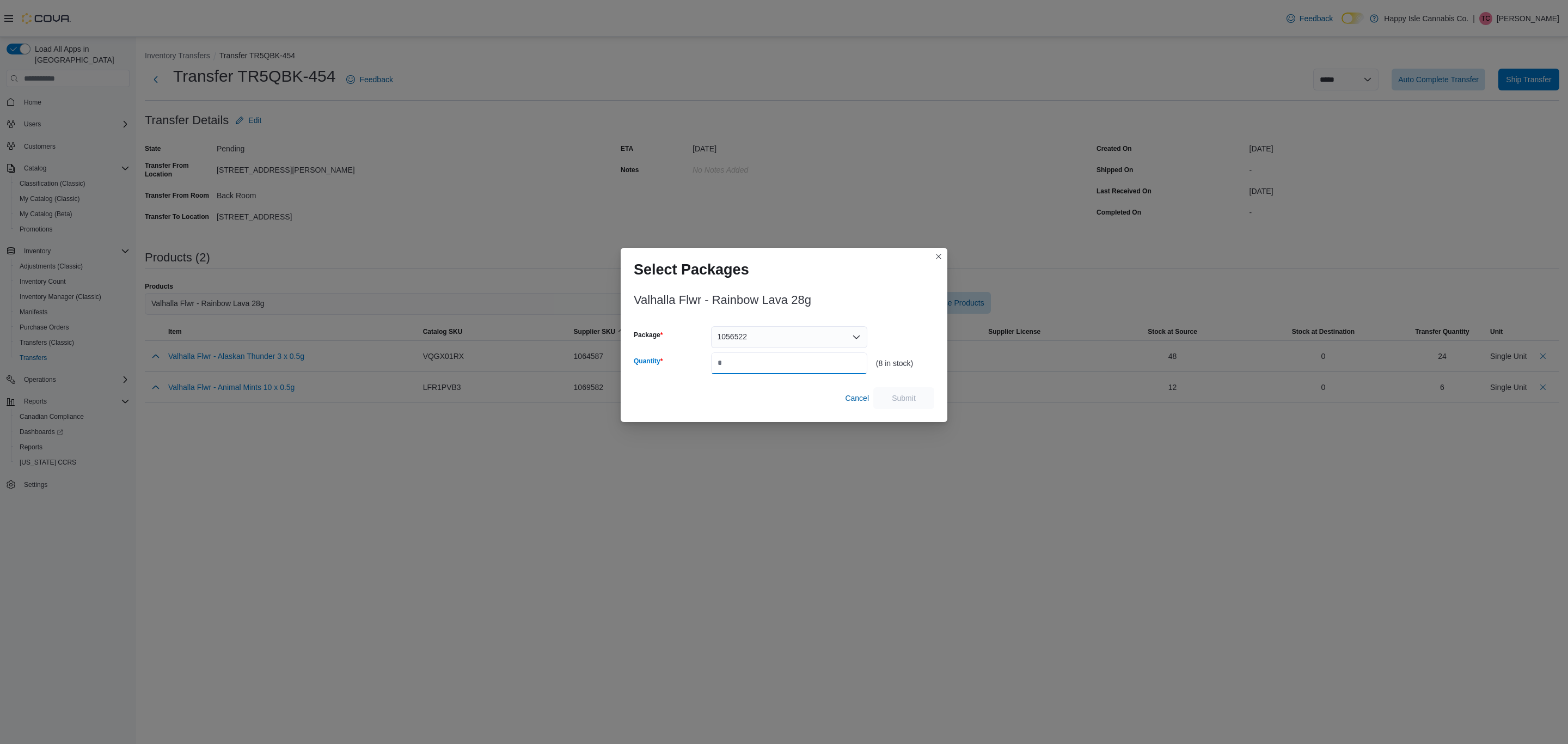
click at [749, 361] on input "Quantity" at bounding box center [789, 363] width 156 height 22
type input "*"
click at [901, 400] on span "Submit" at bounding box center [903, 398] width 24 height 11
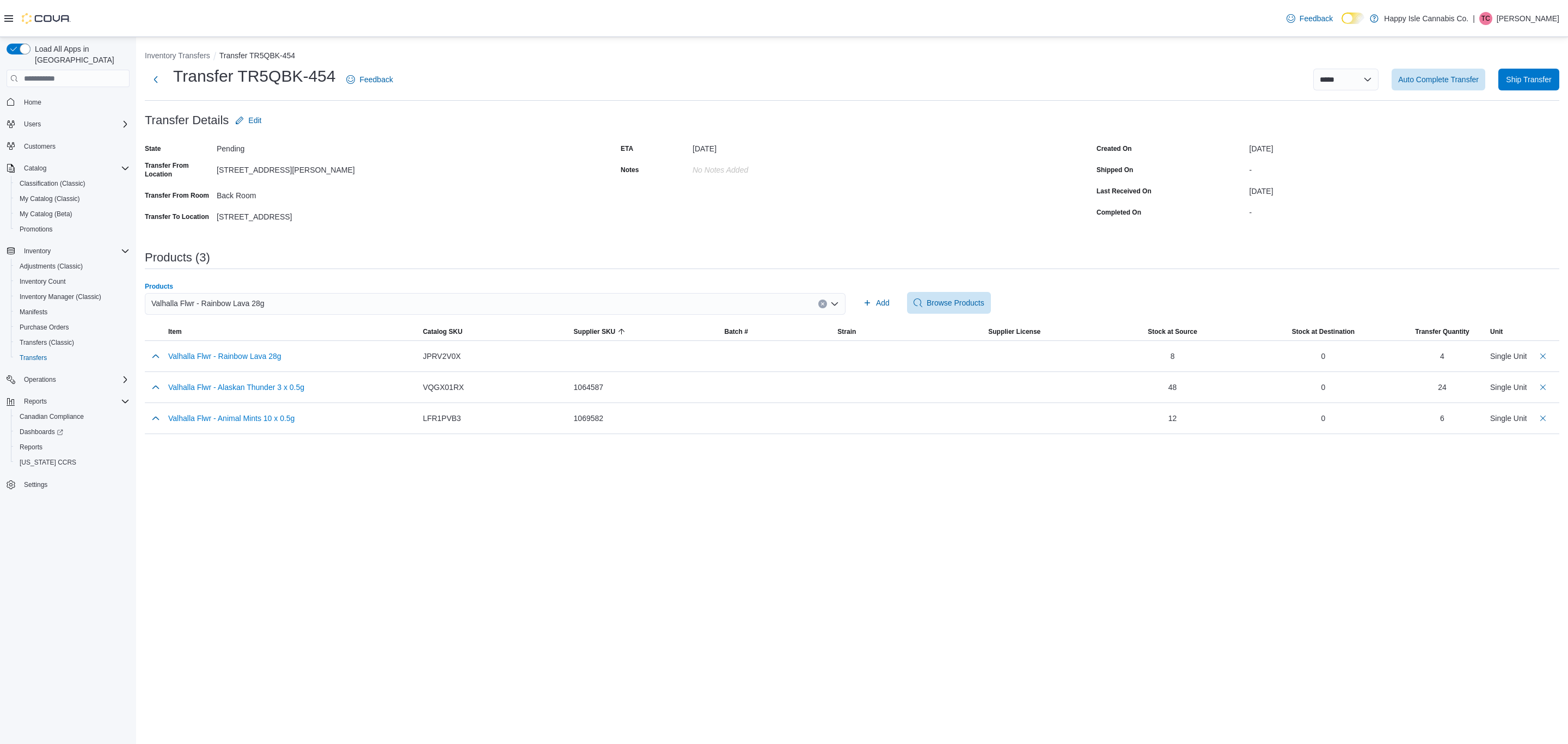
click at [824, 302] on icon "Clear input" at bounding box center [822, 304] width 4 height 4
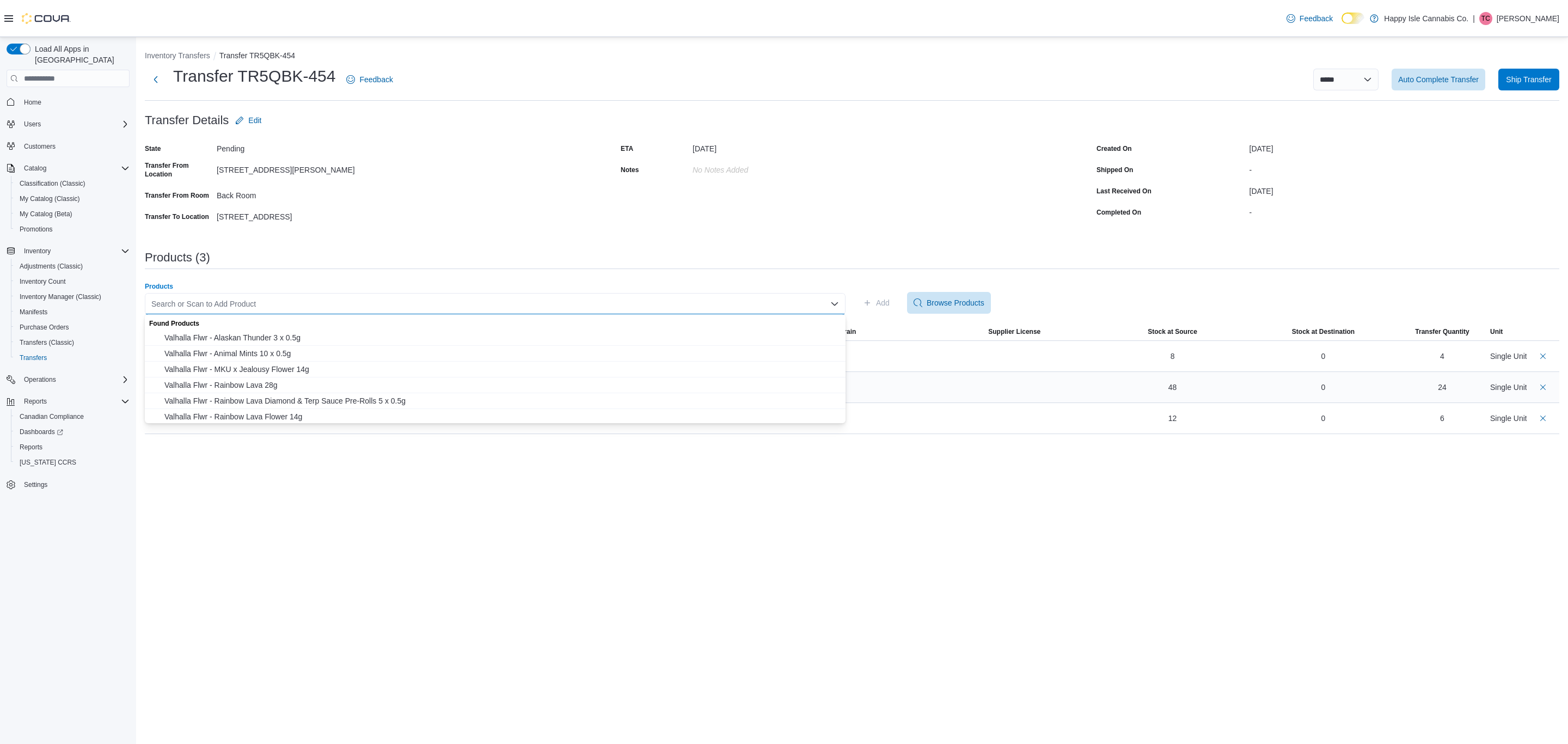
click at [408, 402] on span "Valhalla Flwr - Rainbow Lava Diamond & Terp Sauce Pre-Rolls 5 x 0.5g" at bounding box center [502, 401] width 674 height 11
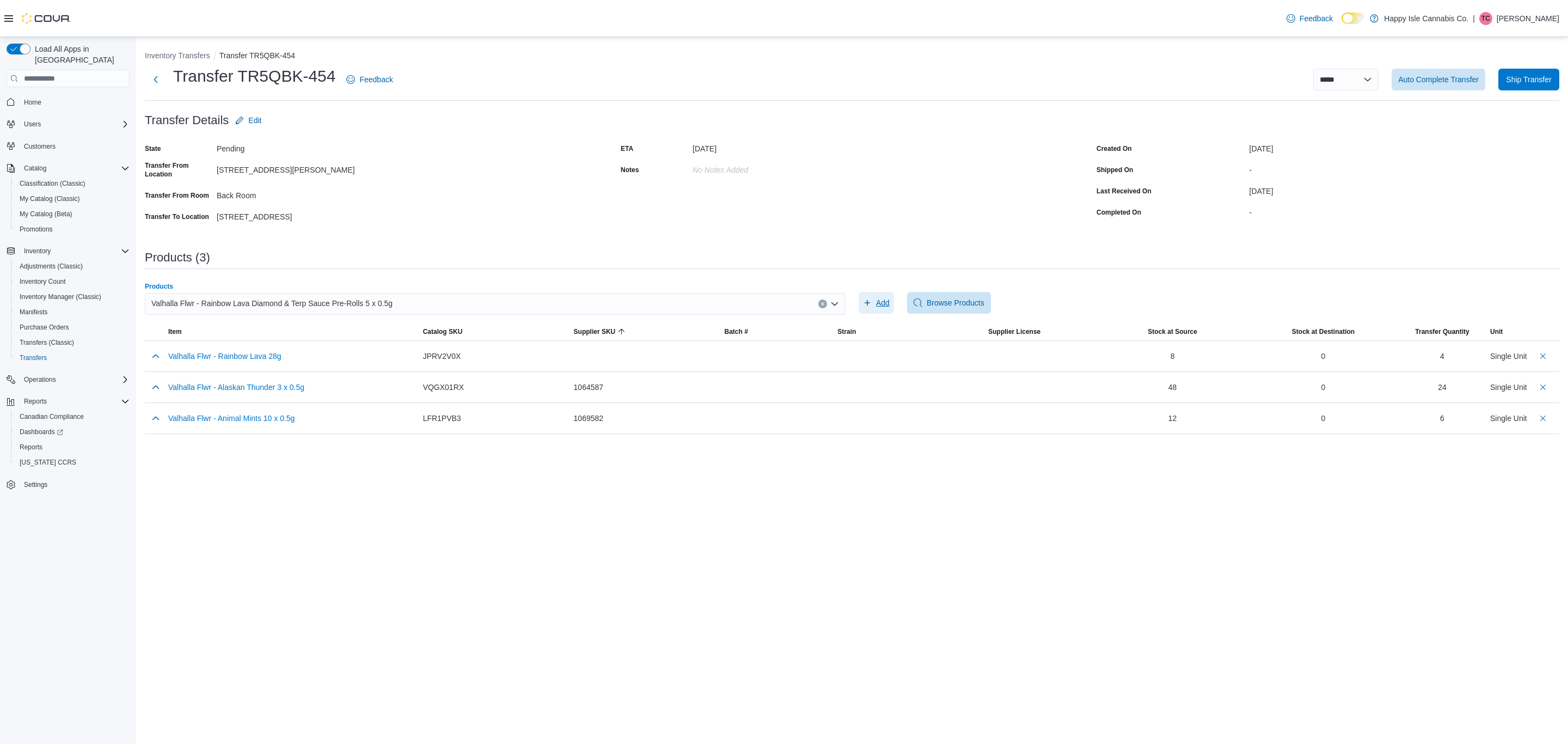
click at [876, 295] on span "Add" at bounding box center [877, 303] width 27 height 22
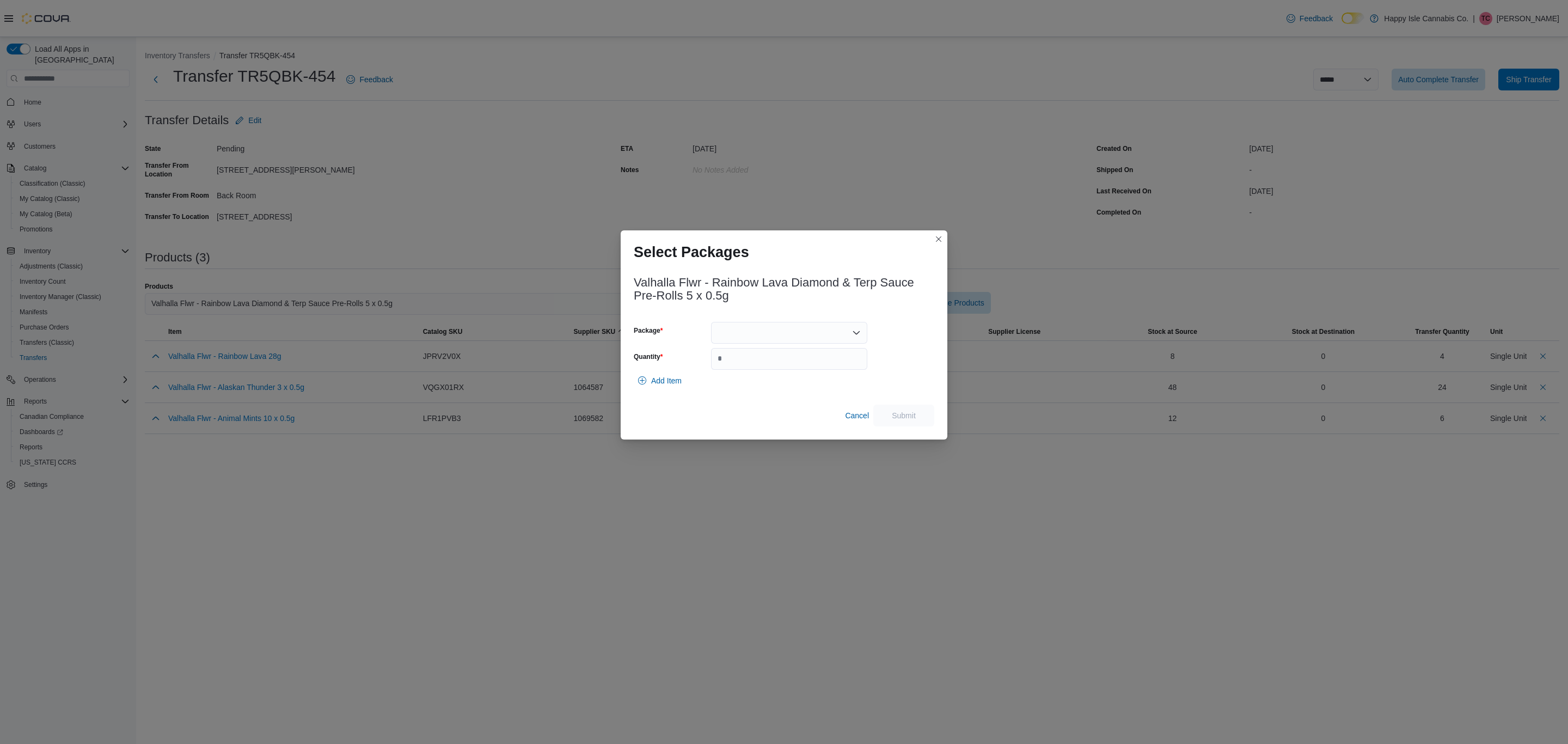
click at [861, 335] on div at bounding box center [789, 333] width 156 height 22
click at [807, 360] on button "1068184" at bounding box center [788, 367] width 156 height 16
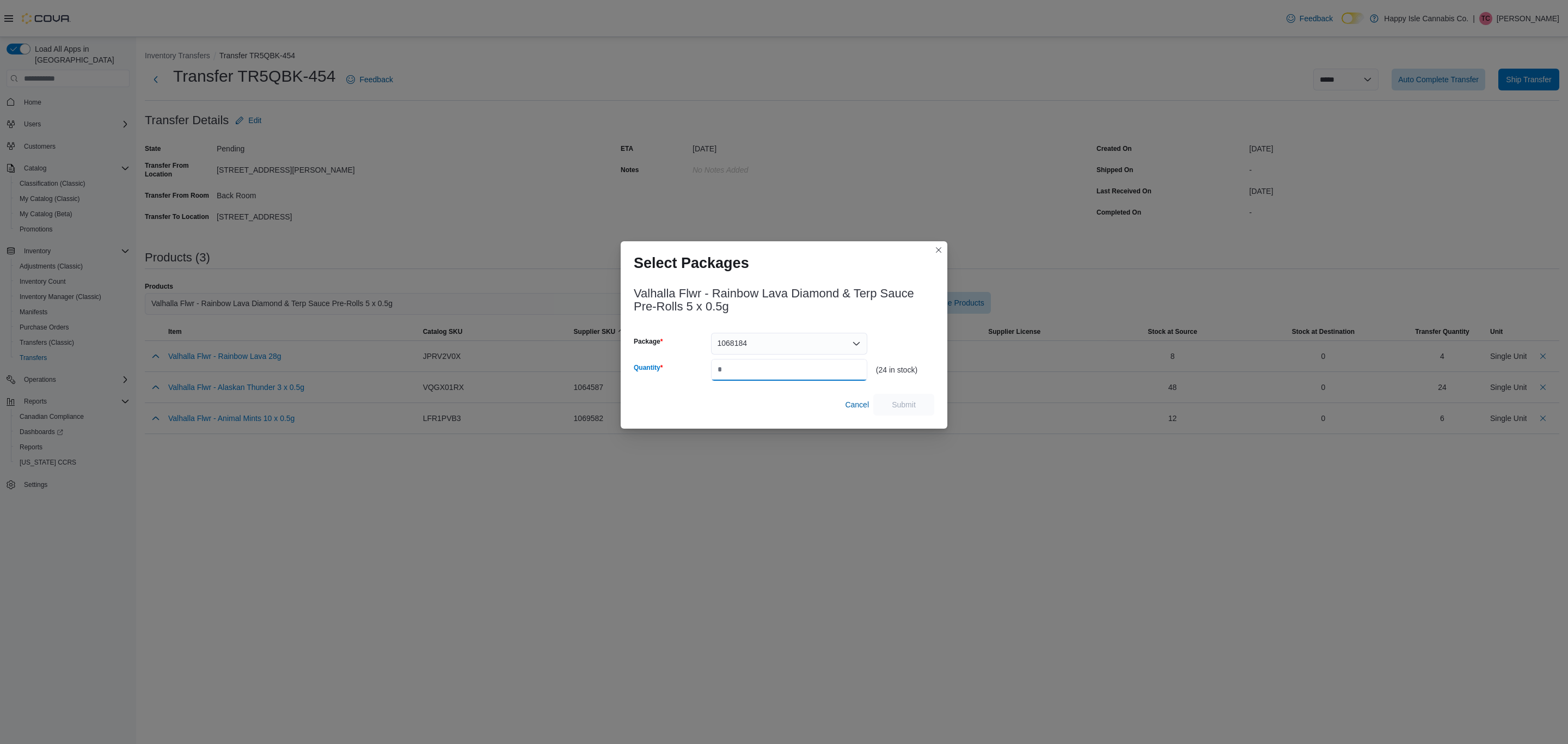
click at [810, 367] on input "Quantity" at bounding box center [789, 370] width 156 height 22
type input "**"
click at [915, 400] on span "Submit" at bounding box center [903, 404] width 24 height 11
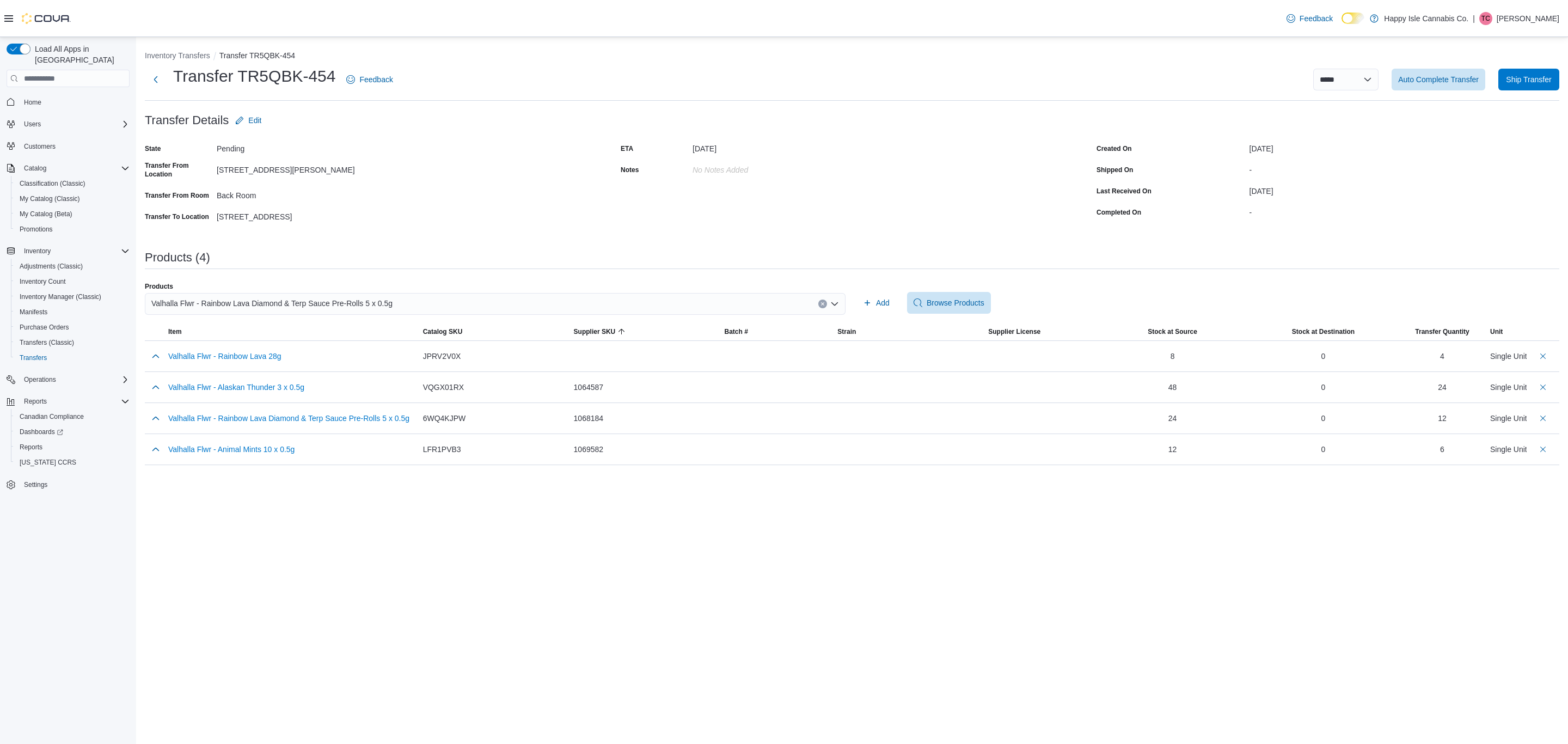
click at [825, 306] on button "Clear input" at bounding box center [822, 304] width 9 height 9
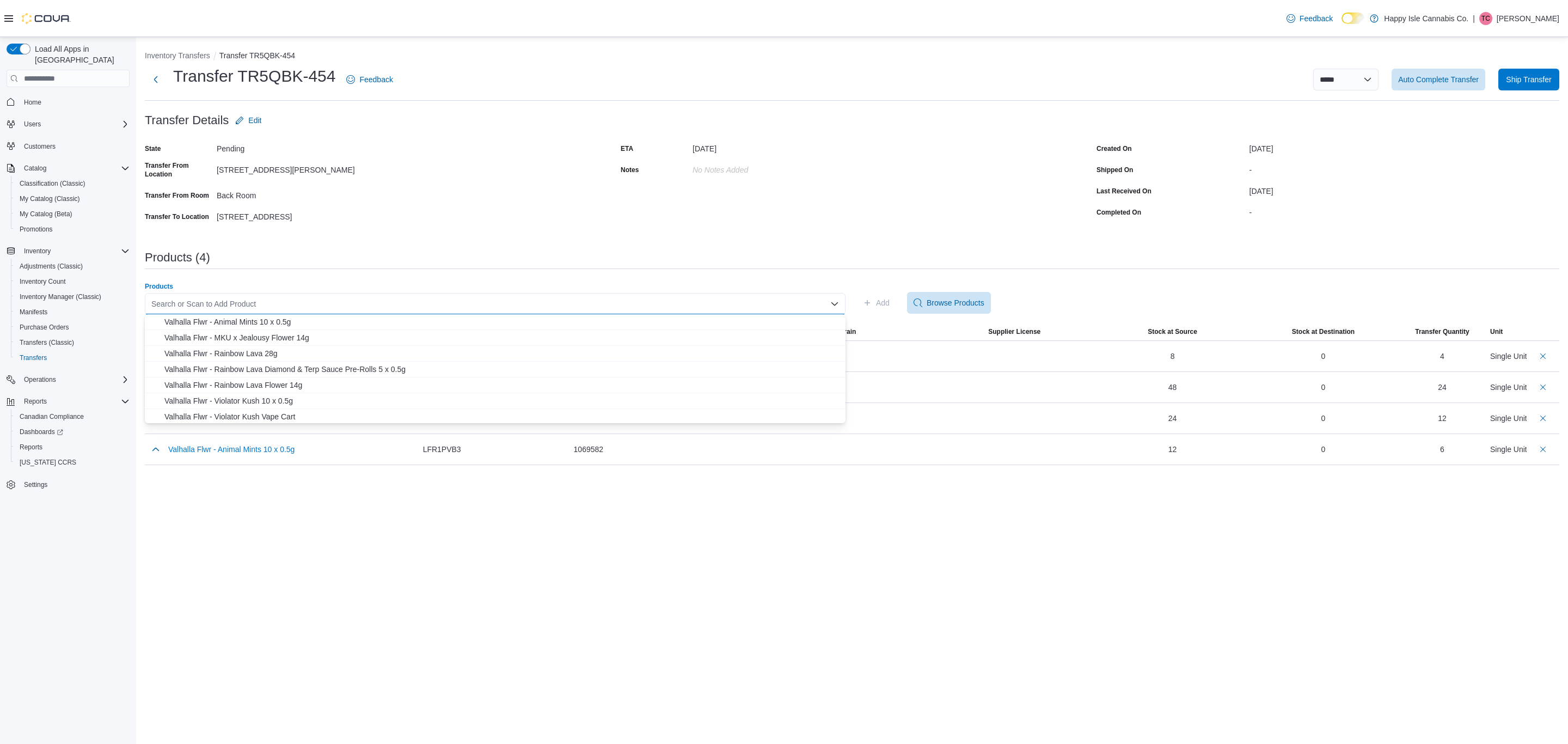
scroll to position [49, 0]
click at [293, 320] on span "Valhalla Flwr - MKU x Jealousy Flower 14g" at bounding box center [502, 320] width 674 height 11
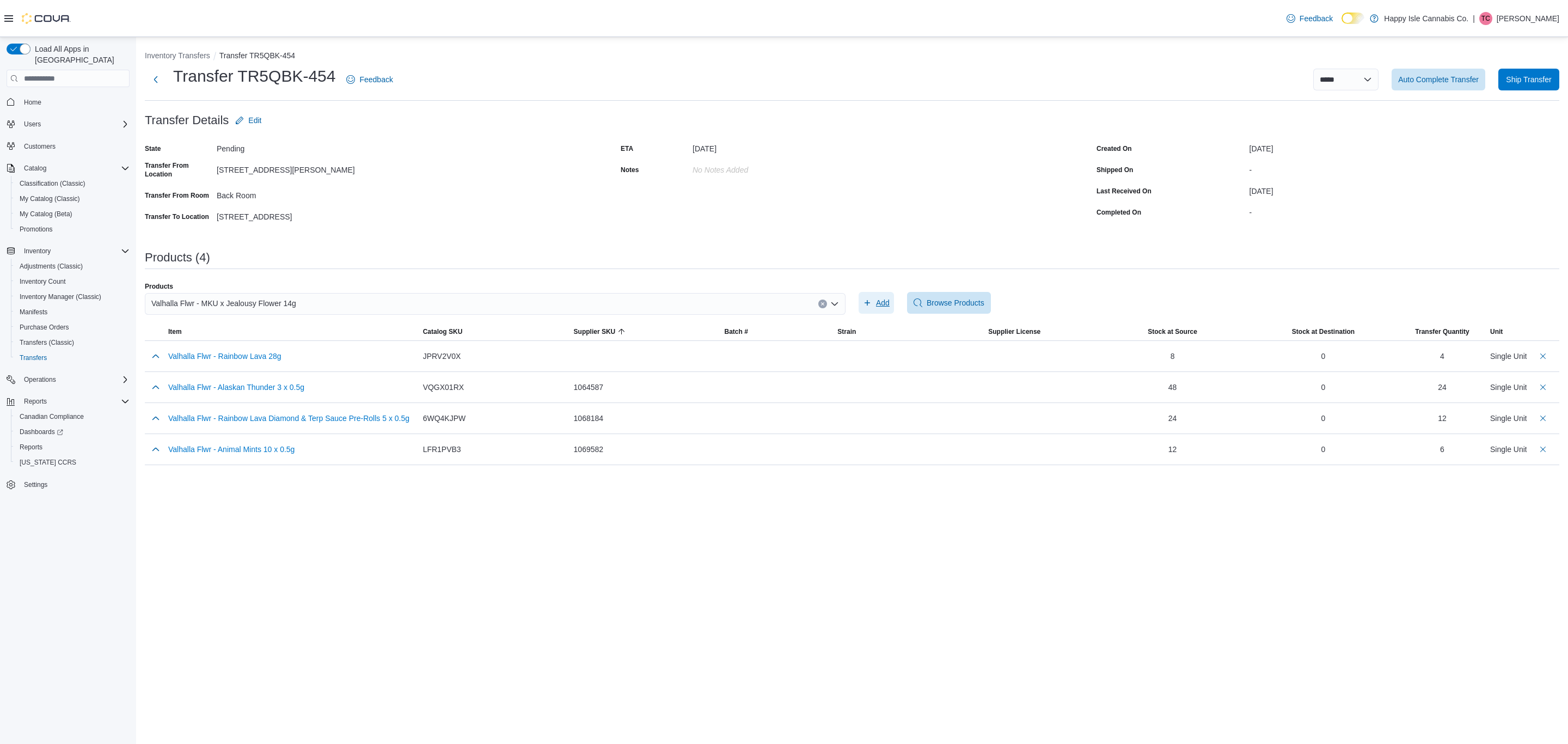
click at [884, 302] on span "Add" at bounding box center [883, 303] width 13 height 11
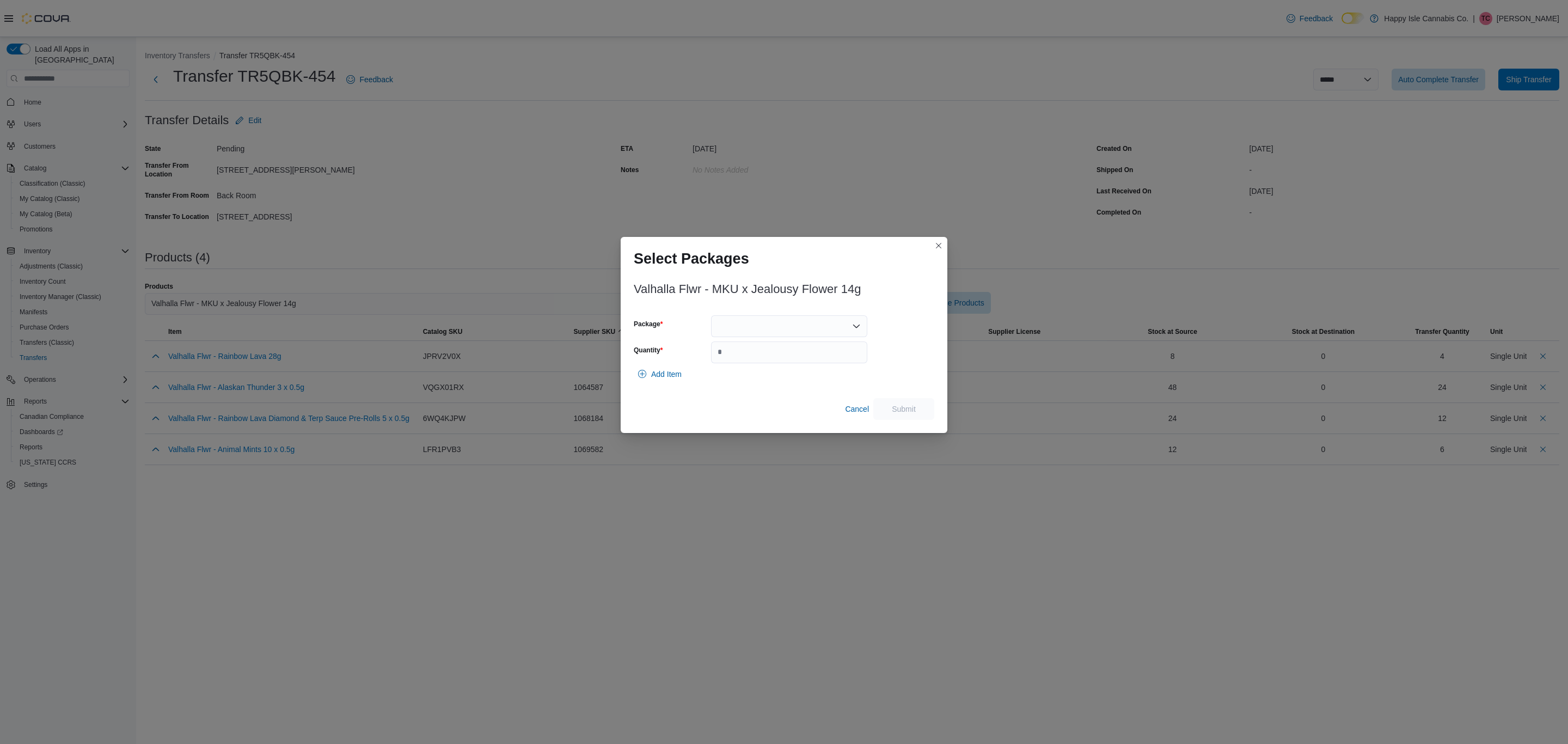
click at [806, 326] on div at bounding box center [789, 326] width 156 height 22
click at [779, 365] on span "1069960" at bounding box center [795, 360] width 130 height 11
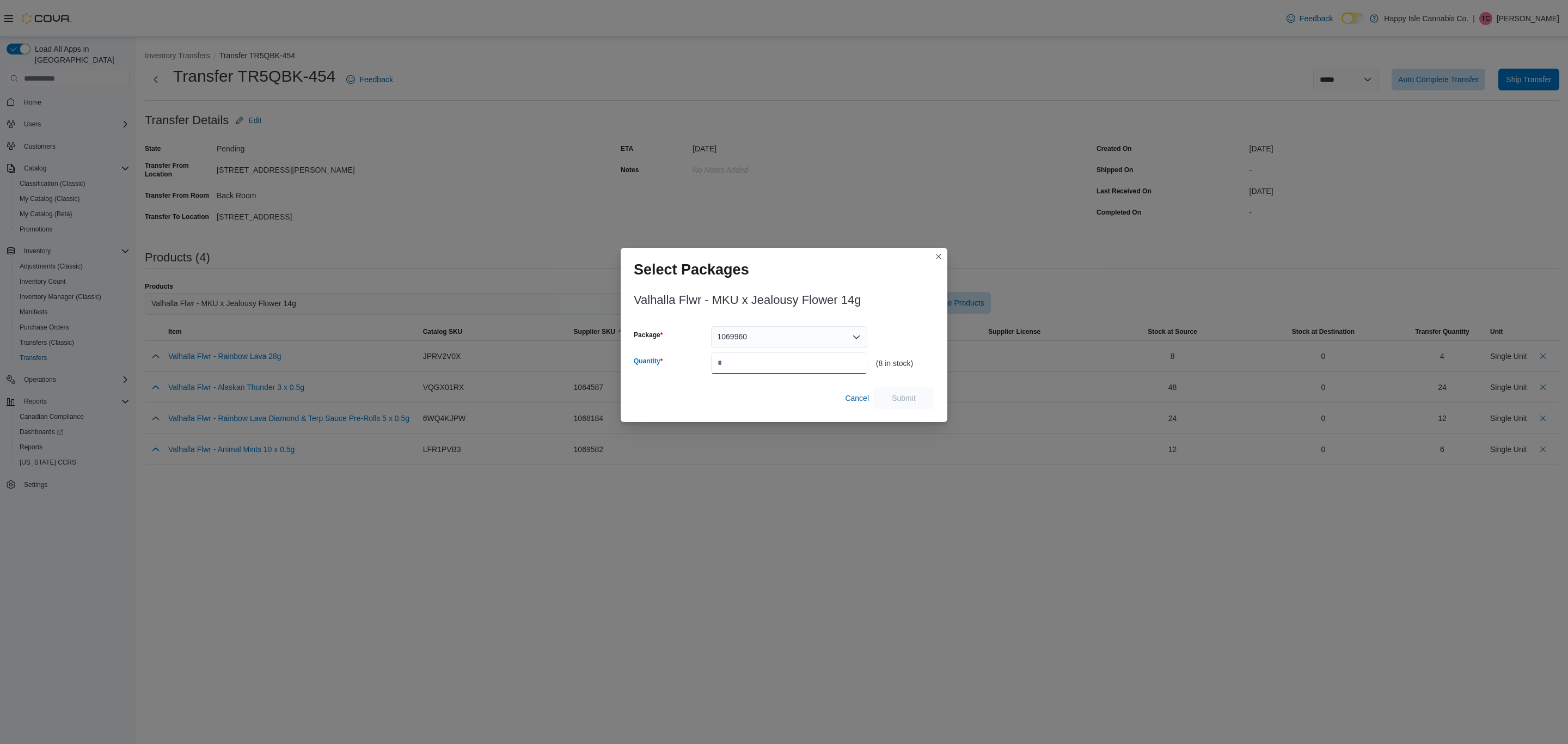
click at [758, 359] on input "Quantity" at bounding box center [789, 363] width 156 height 22
type input "*"
click at [913, 399] on span "Submit" at bounding box center [903, 398] width 24 height 11
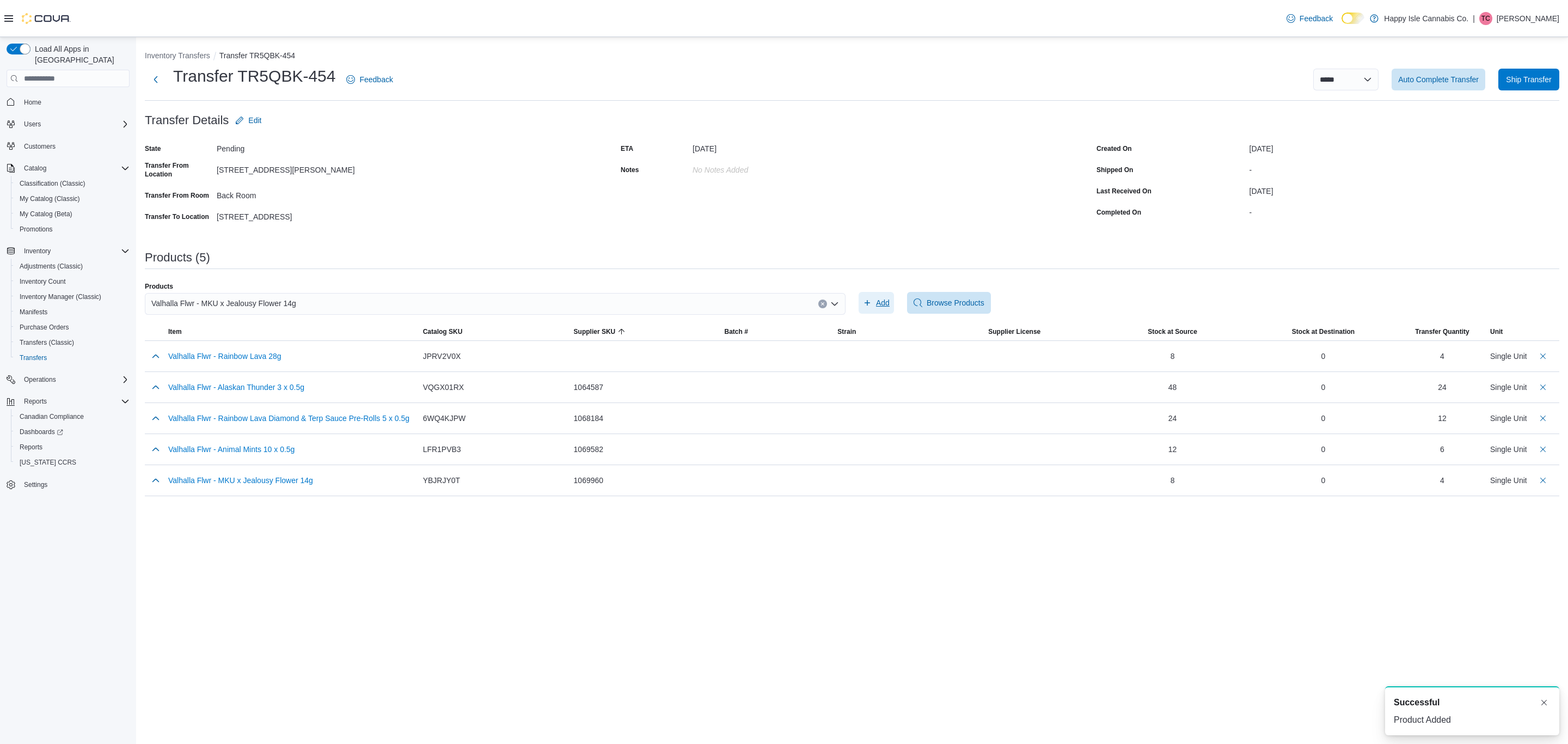
scroll to position [0, 0]
click at [822, 303] on icon "Clear input" at bounding box center [822, 304] width 4 height 4
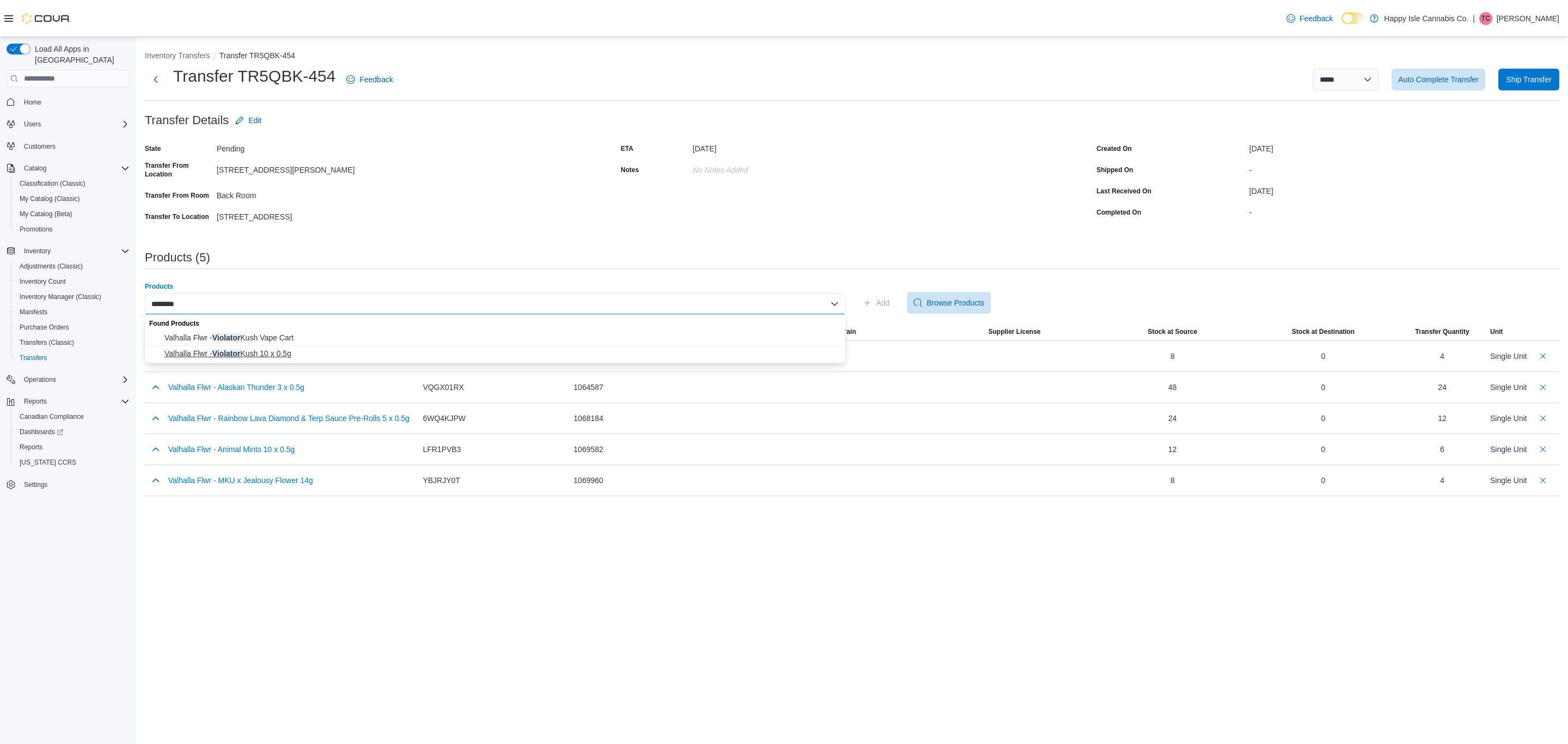
type input "********"
click at [275, 349] on span "Valhalla Flwr - Violator Kush 10 x 0.5g" at bounding box center [502, 354] width 674 height 11
click at [887, 301] on span "Add" at bounding box center [883, 303] width 13 height 11
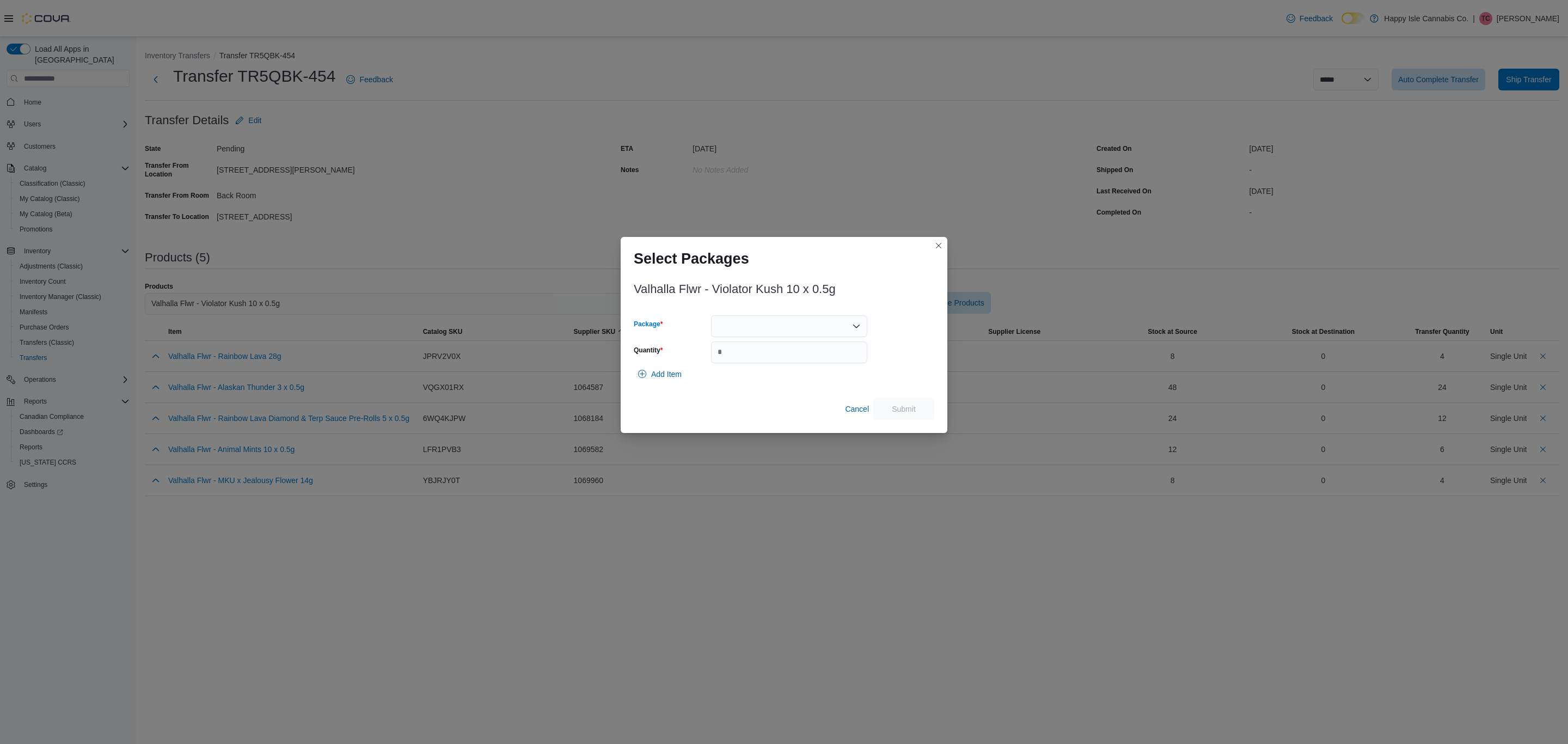
click at [770, 328] on div at bounding box center [789, 326] width 156 height 22
click at [752, 363] on span "1067764" at bounding box center [795, 360] width 130 height 11
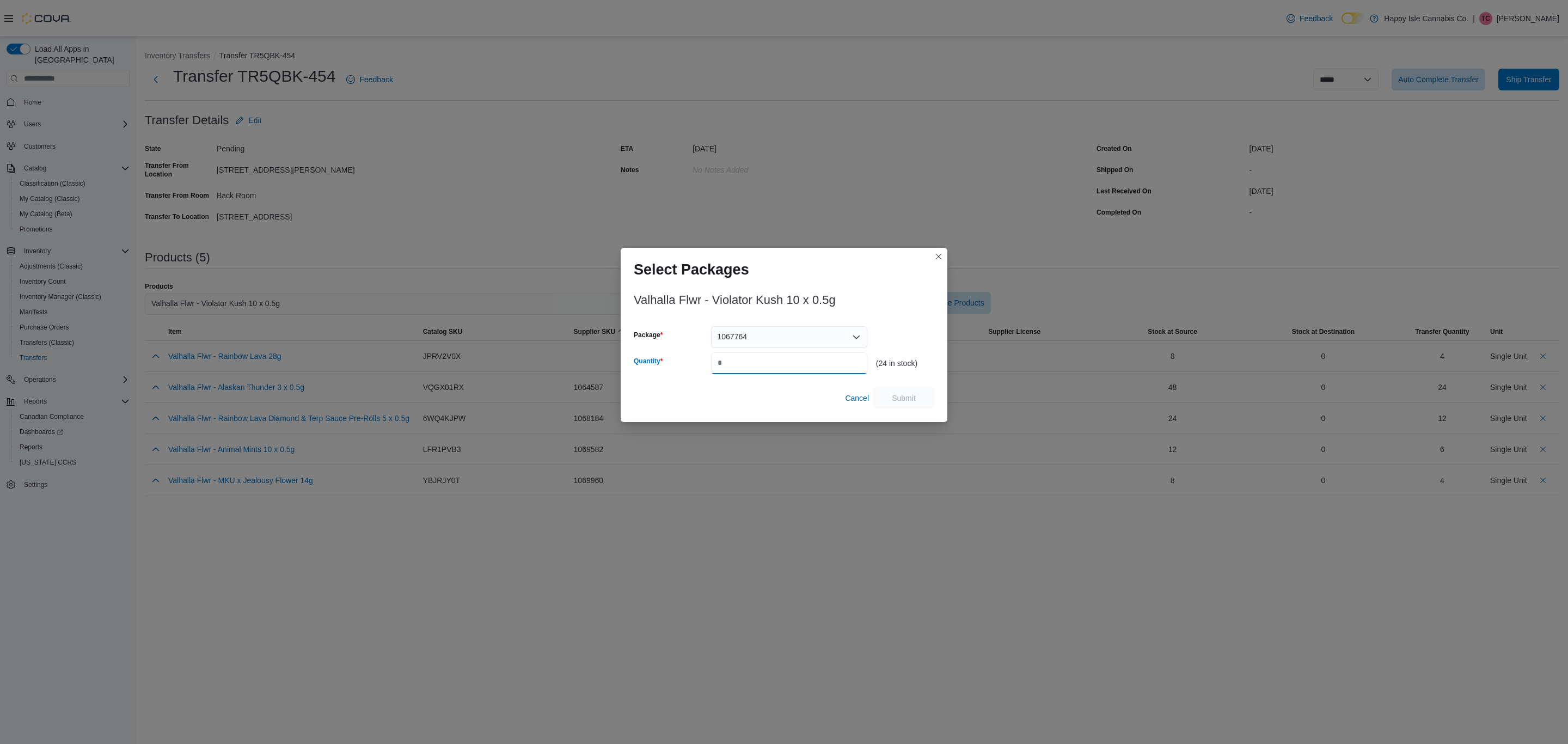
click at [752, 363] on input "Quantity" at bounding box center [789, 363] width 156 height 22
type input "**"
click at [905, 400] on span "Submit" at bounding box center [903, 398] width 24 height 11
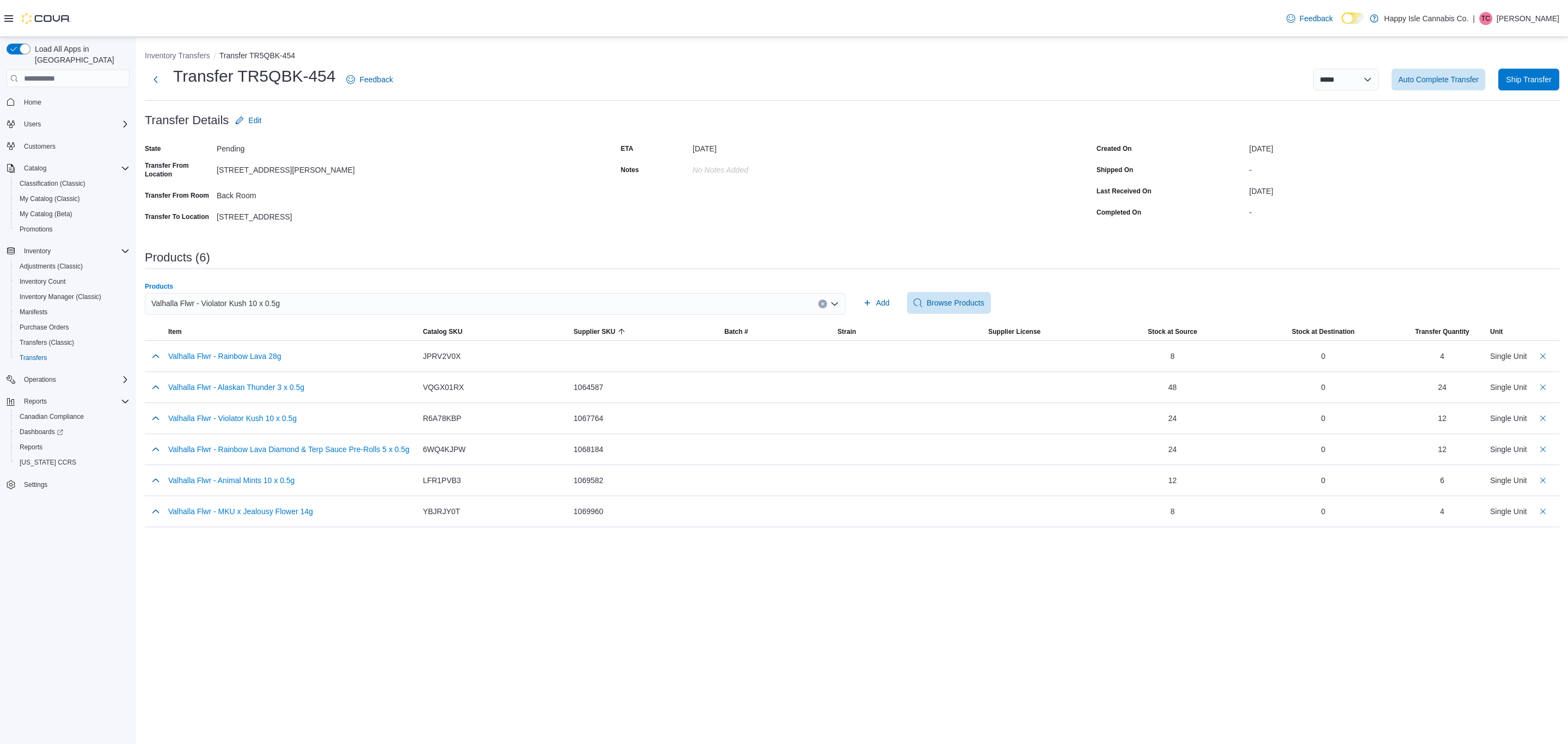
click at [823, 306] on icon "Clear input" at bounding box center [822, 304] width 4 height 4
type input "******"
click at [270, 333] on span "Valhalla Flwr - Animal Mints 10 x 0.5g" at bounding box center [502, 338] width 674 height 11
click at [889, 297] on span "Add" at bounding box center [883, 303] width 13 height 11
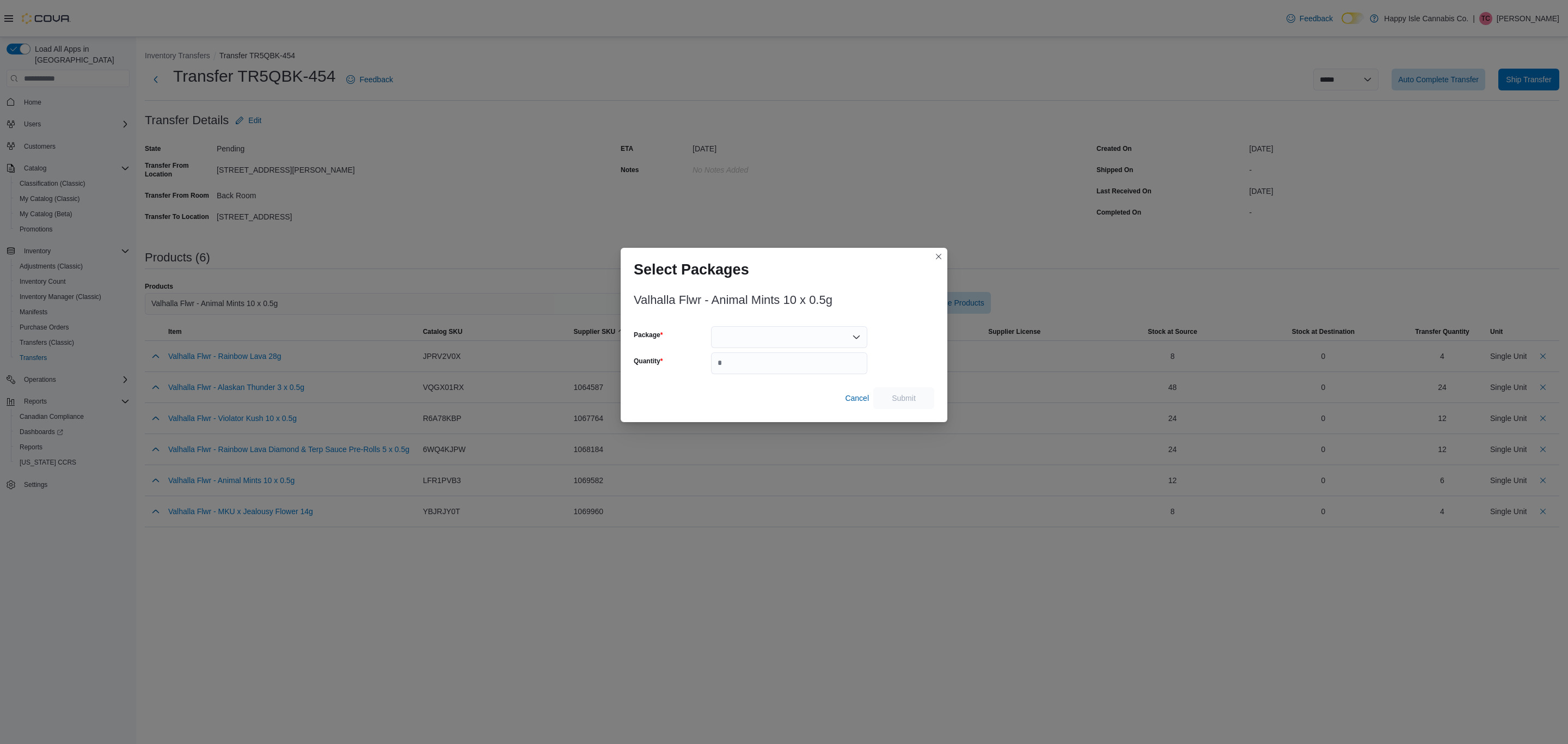
click at [782, 323] on div "Valhalla Flwr - Animal Mints 10 x 0.5g Package Quantity Cancel Submit" at bounding box center [784, 348] width 301 height 122
click at [778, 338] on div at bounding box center [789, 337] width 156 height 22
click at [938, 255] on button "Closes this modal window" at bounding box center [938, 256] width 13 height 13
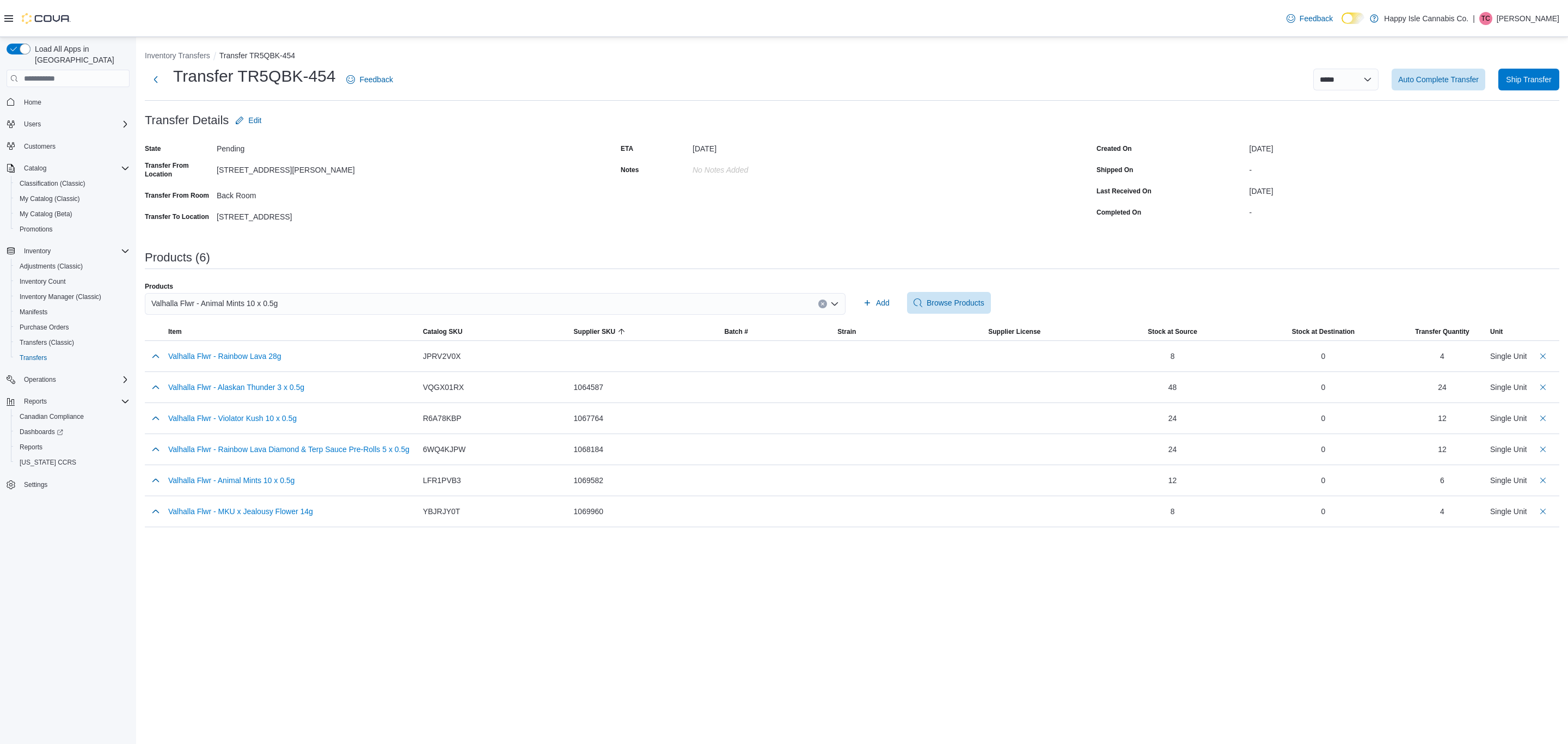
click at [823, 302] on icon "Clear input" at bounding box center [822, 304] width 4 height 4
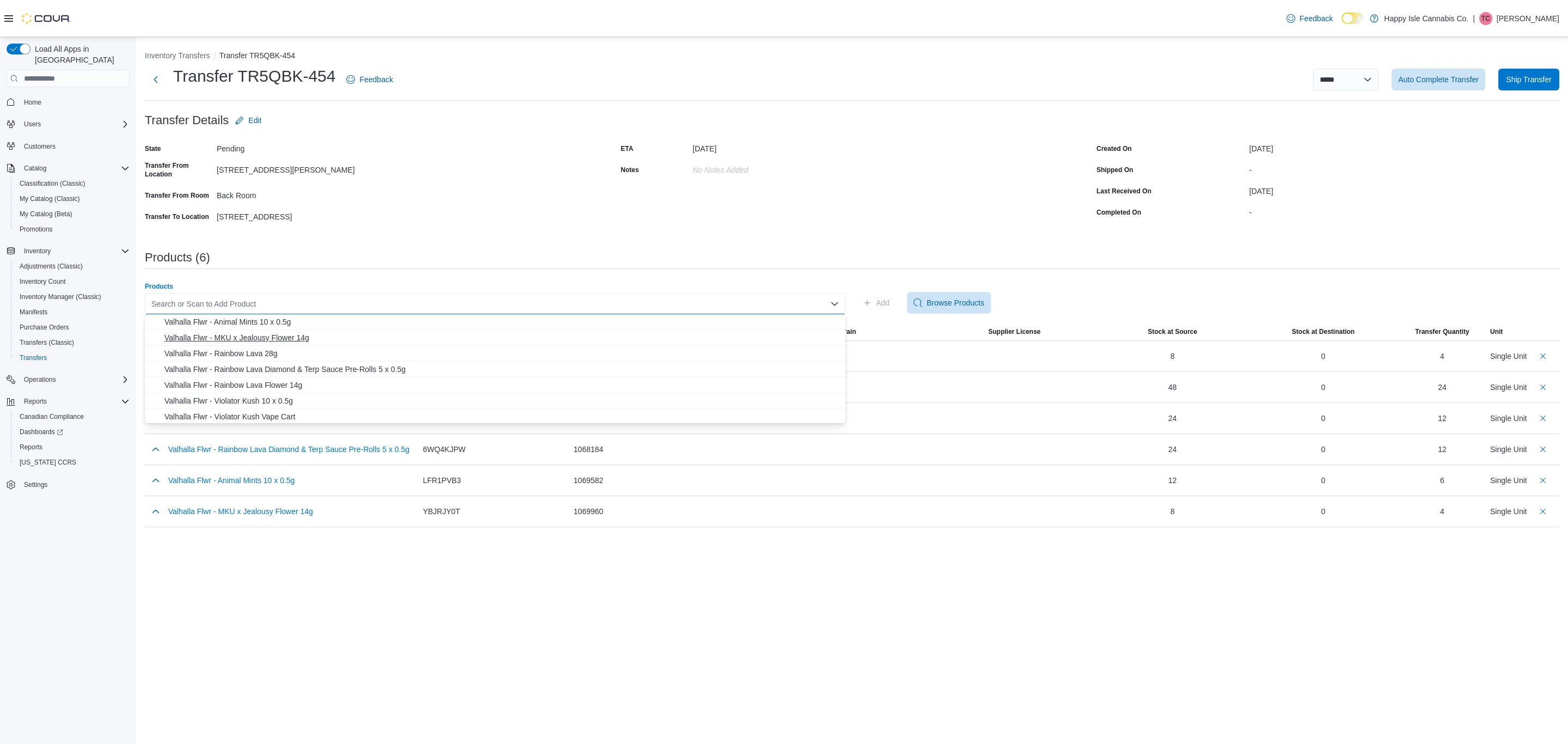
scroll to position [49, 0]
click at [307, 399] on span "Valhalla Flwr - Violator Kush Vape Cart" at bounding box center [502, 399] width 674 height 11
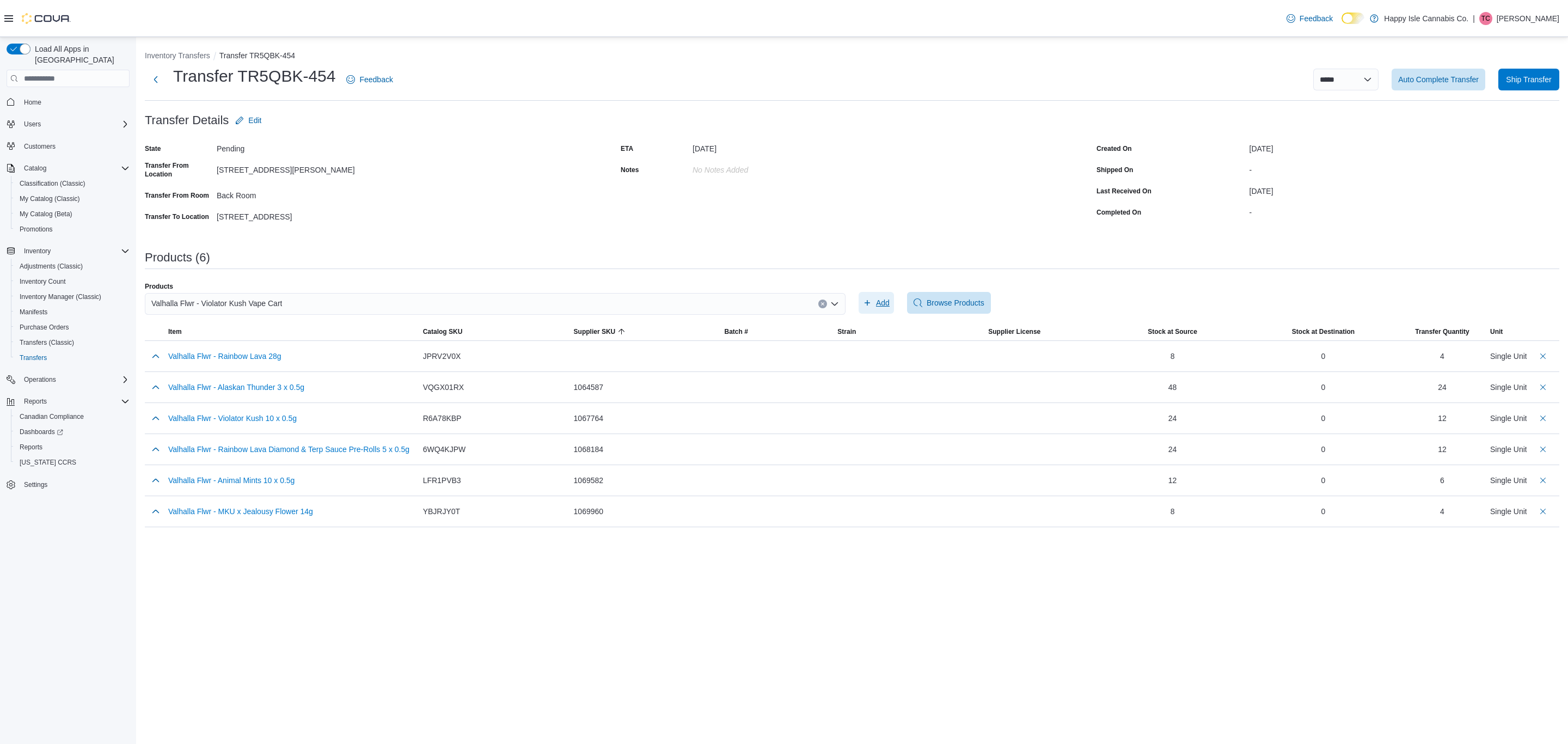
click at [883, 304] on span "Add" at bounding box center [883, 303] width 13 height 11
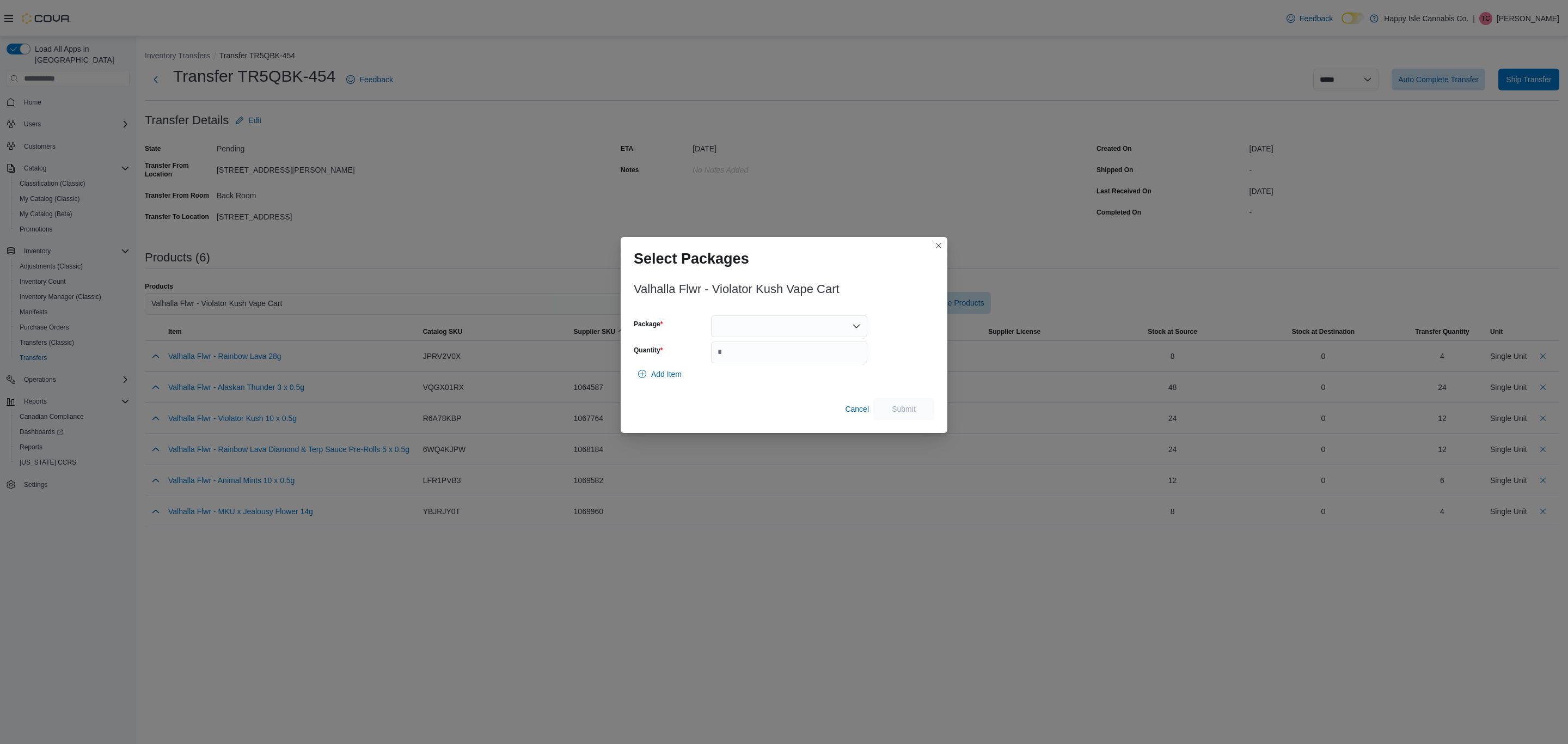
click at [799, 325] on div at bounding box center [789, 326] width 156 height 22
click at [758, 353] on button "1069195" at bounding box center [788, 361] width 156 height 16
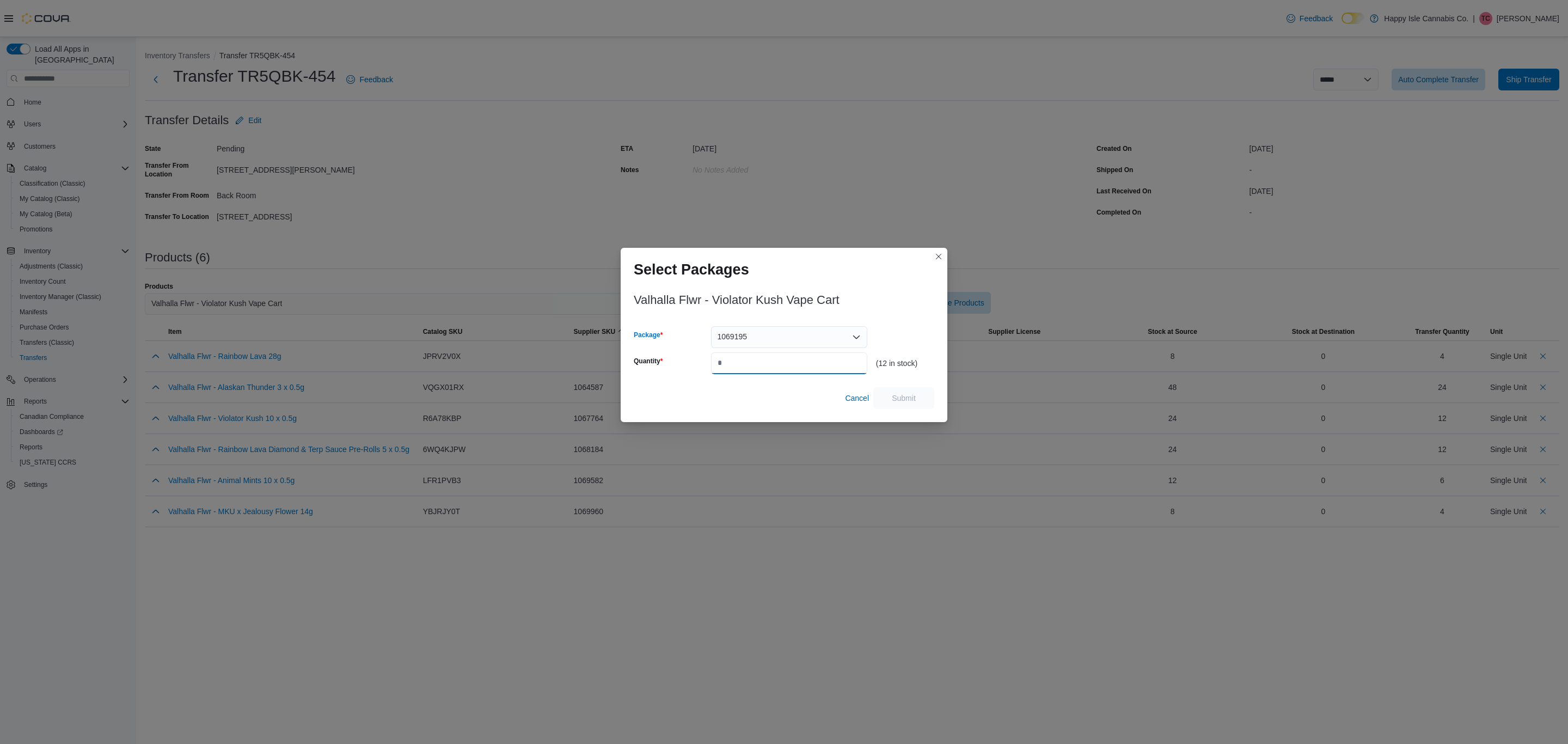
click at [712, 362] on input "Quantity" at bounding box center [789, 363] width 156 height 22
type input "*"
click at [918, 407] on span "Submit" at bounding box center [903, 398] width 48 height 22
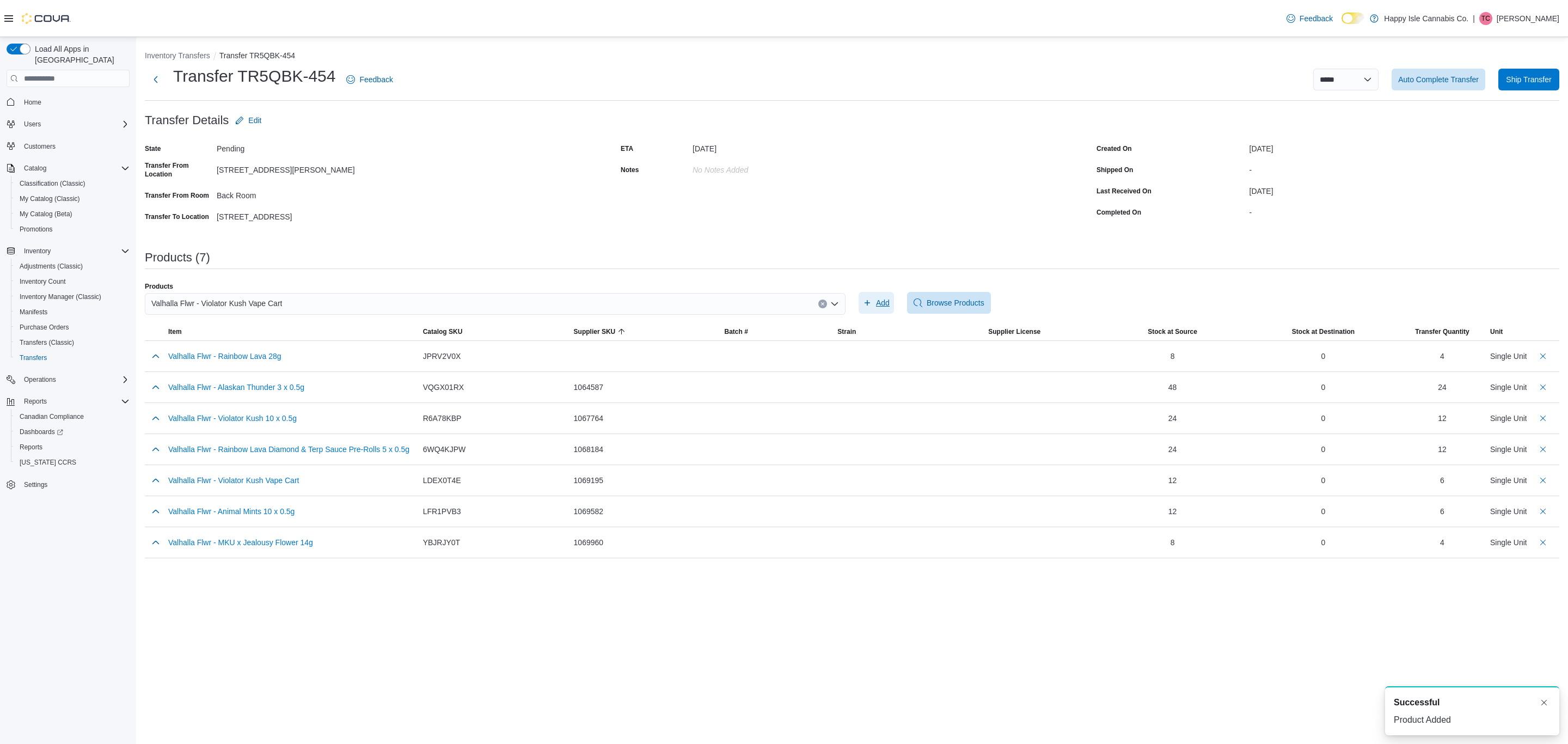
scroll to position [0, 0]
click at [297, 306] on div "Valhalla Flwr - Violator Kush Vape Cart" at bounding box center [495, 304] width 701 height 22
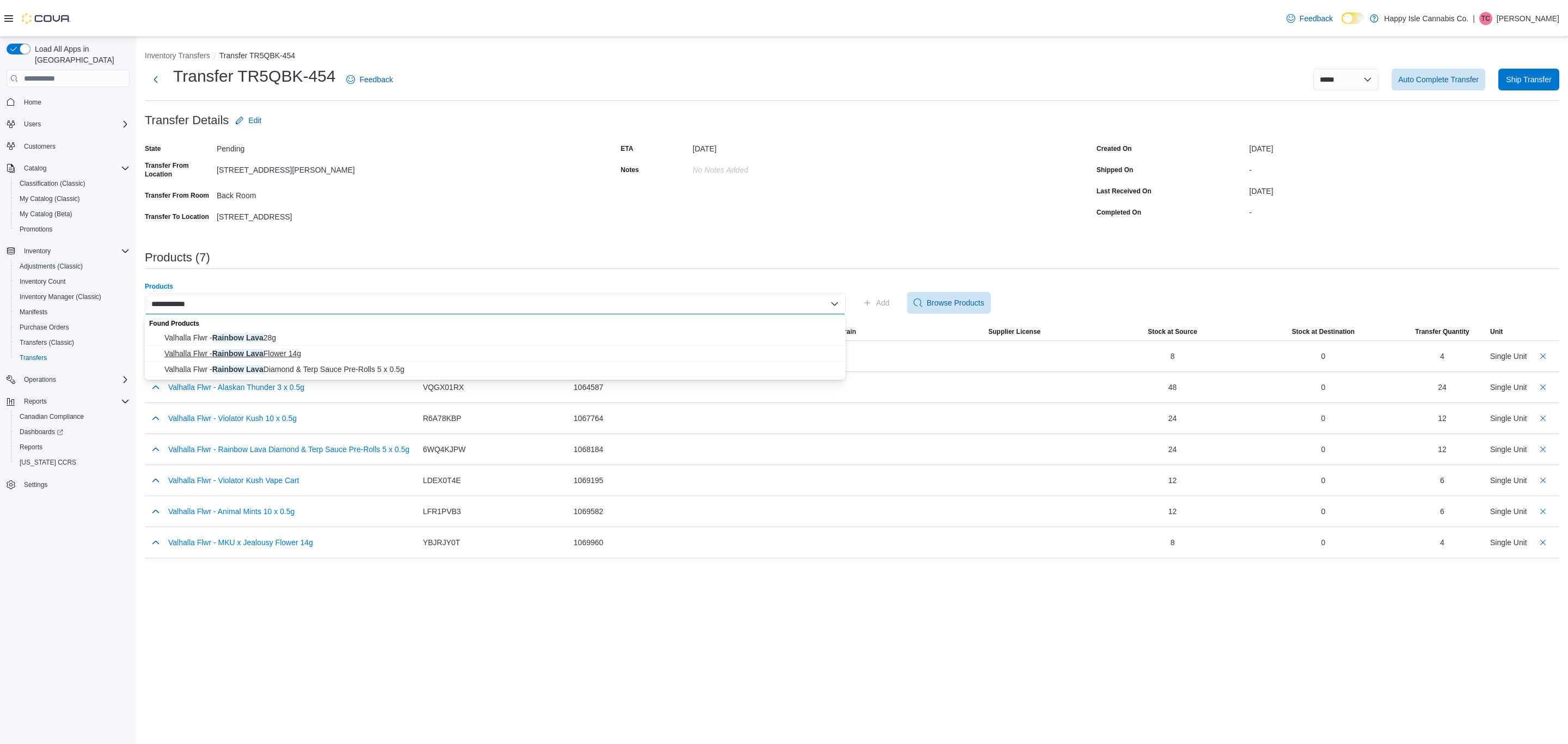
type input "**********"
click at [303, 349] on span "Valhalla Flwr - Rainbow Lava Flower 14g" at bounding box center [502, 354] width 674 height 11
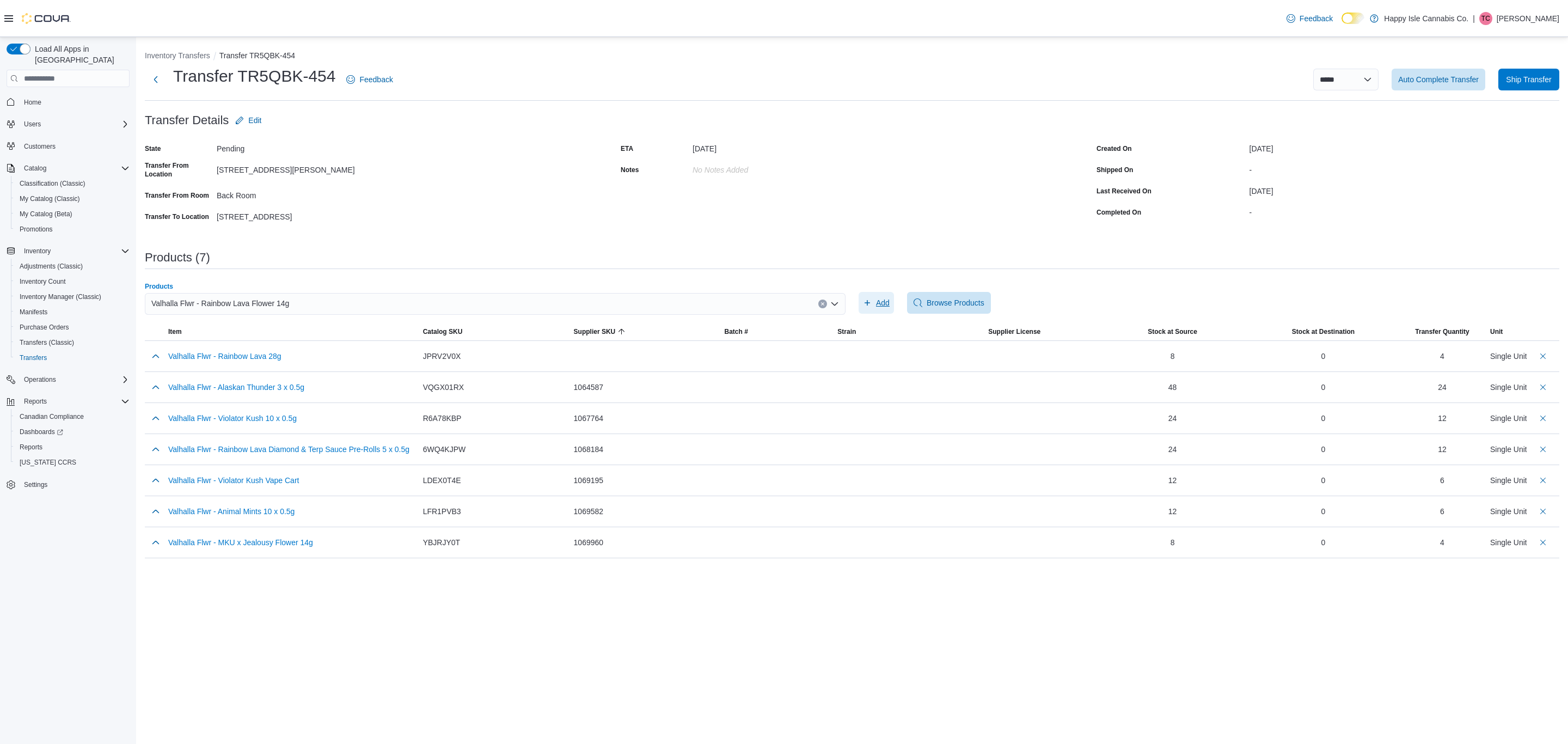
click at [889, 298] on span "Add" at bounding box center [883, 303] width 13 height 11
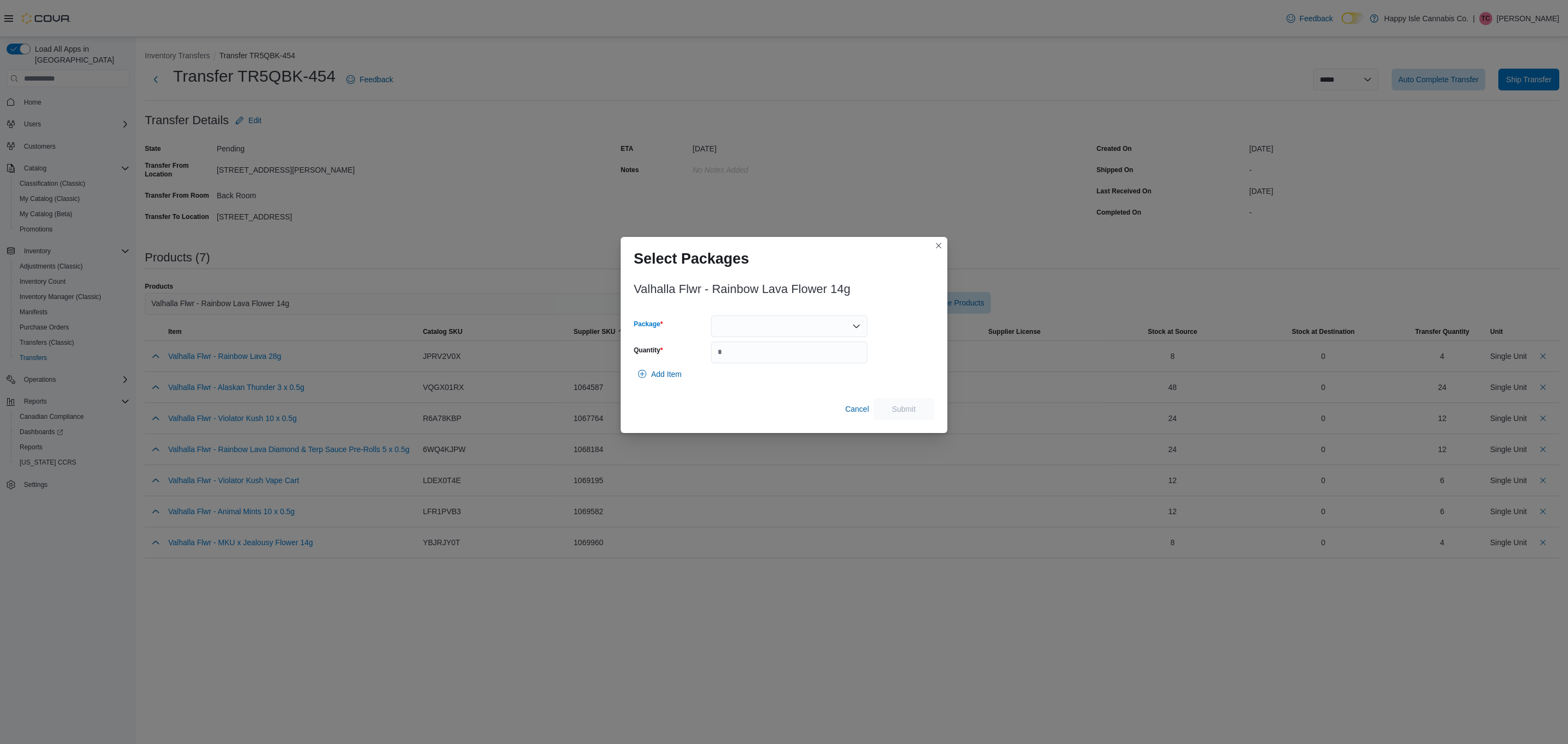
click at [769, 329] on div at bounding box center [789, 326] width 156 height 22
click at [761, 356] on span "1067426" at bounding box center [795, 360] width 130 height 11
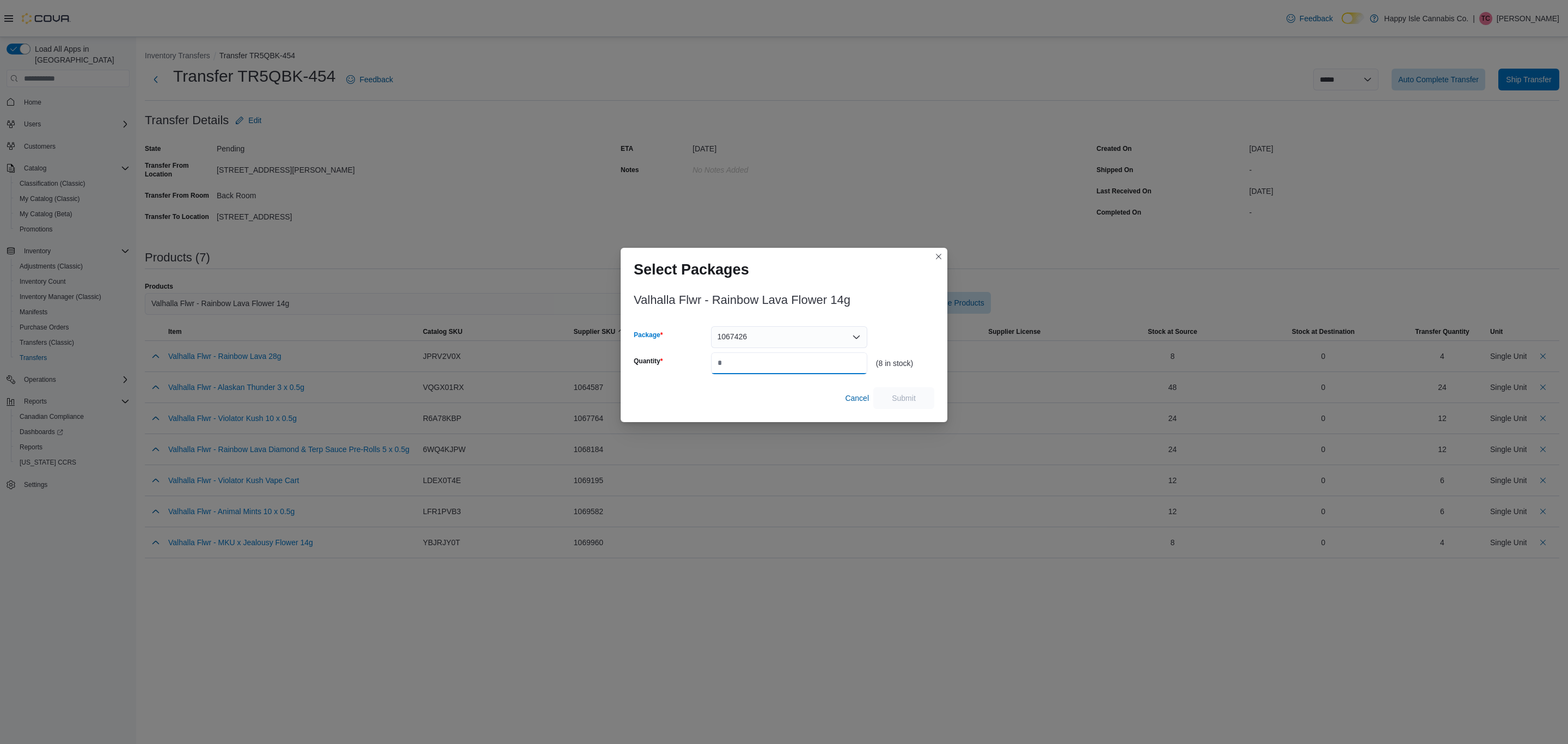
click at [761, 356] on input "Quantity" at bounding box center [789, 363] width 156 height 22
type input "*"
click at [899, 395] on span "Submit" at bounding box center [903, 398] width 24 height 11
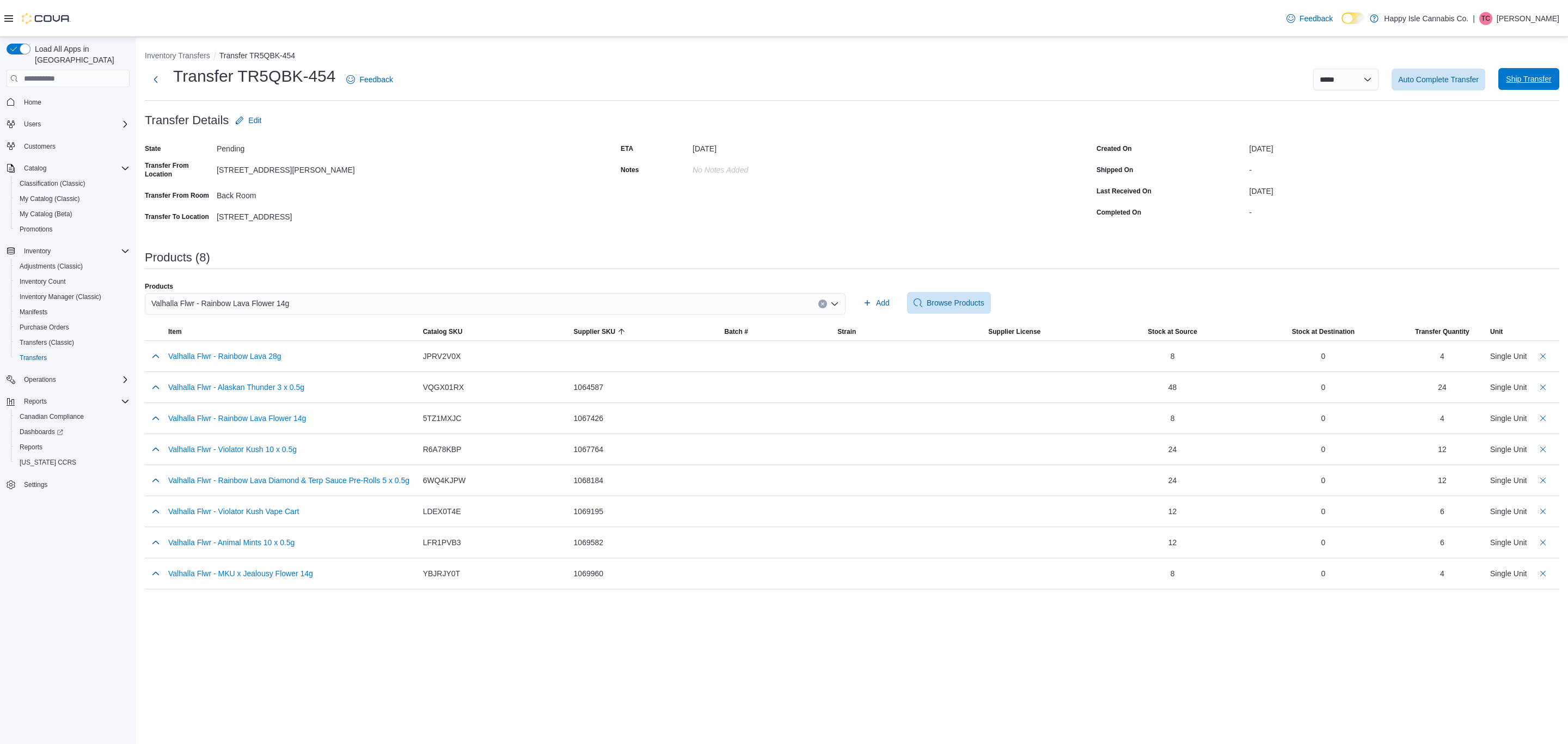
click at [1521, 74] on span "Ship Transfer" at bounding box center [1528, 79] width 48 height 22
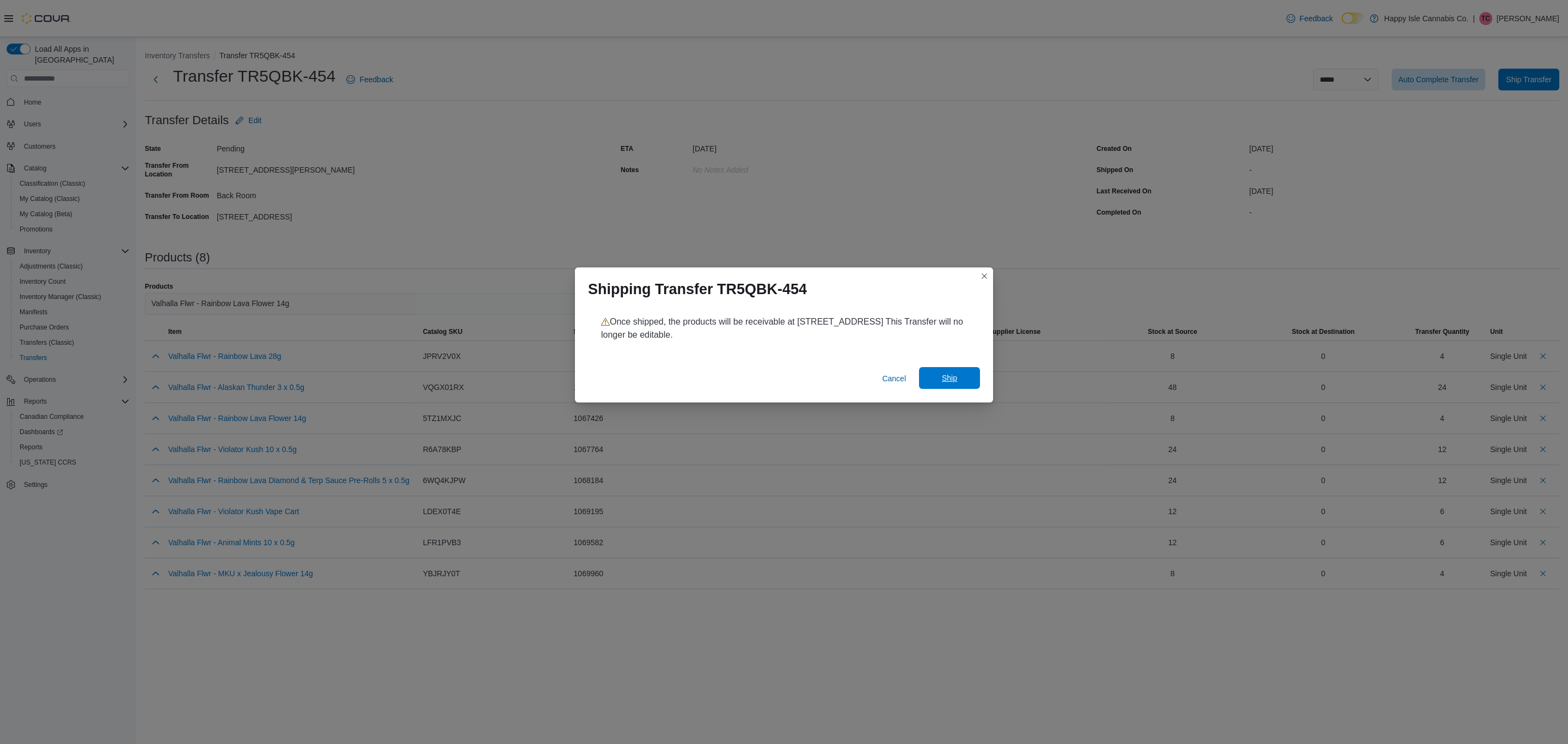
click at [949, 373] on span "Ship" at bounding box center [949, 378] width 15 height 11
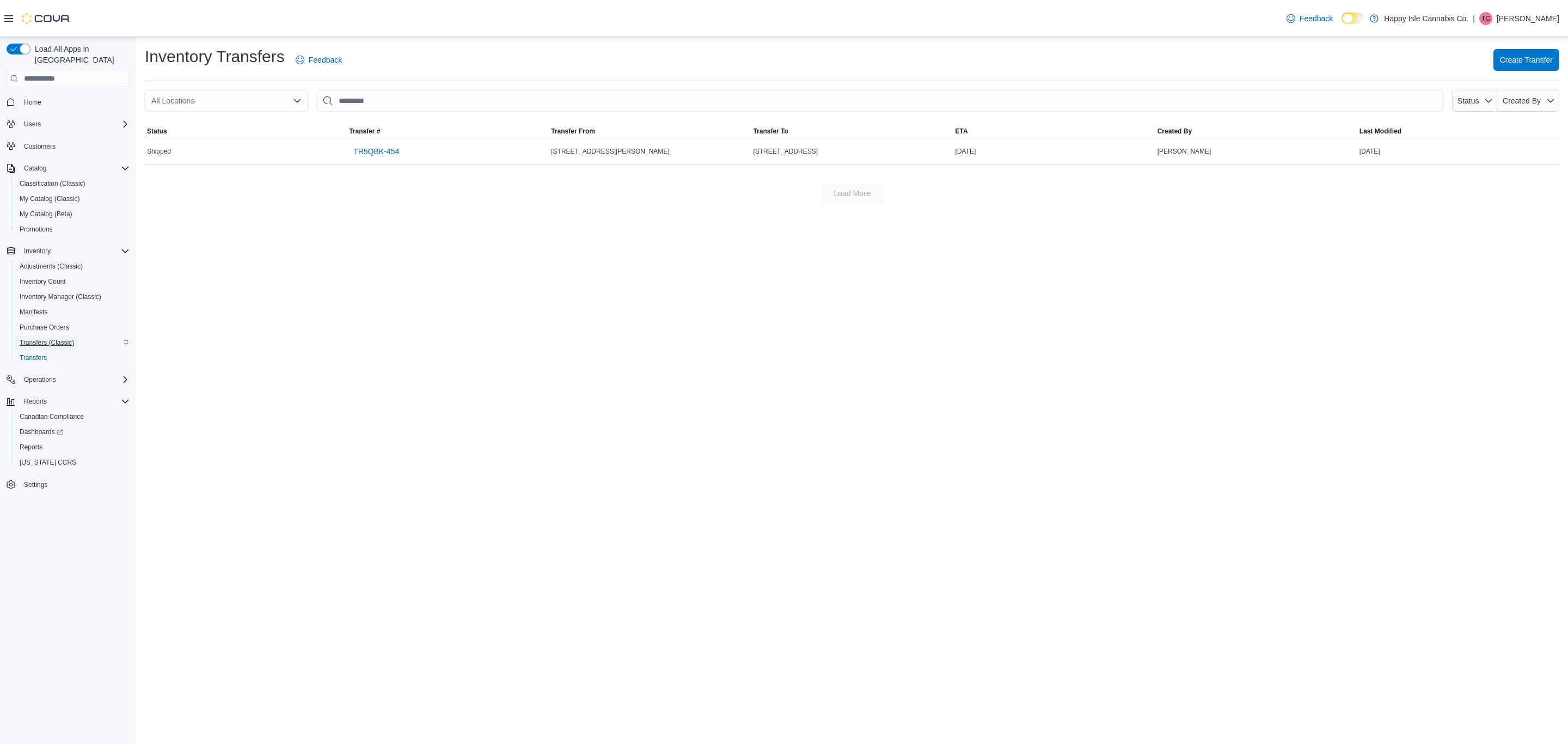
click at [38, 338] on span "Transfers (Classic)" at bounding box center [46, 342] width 54 height 9
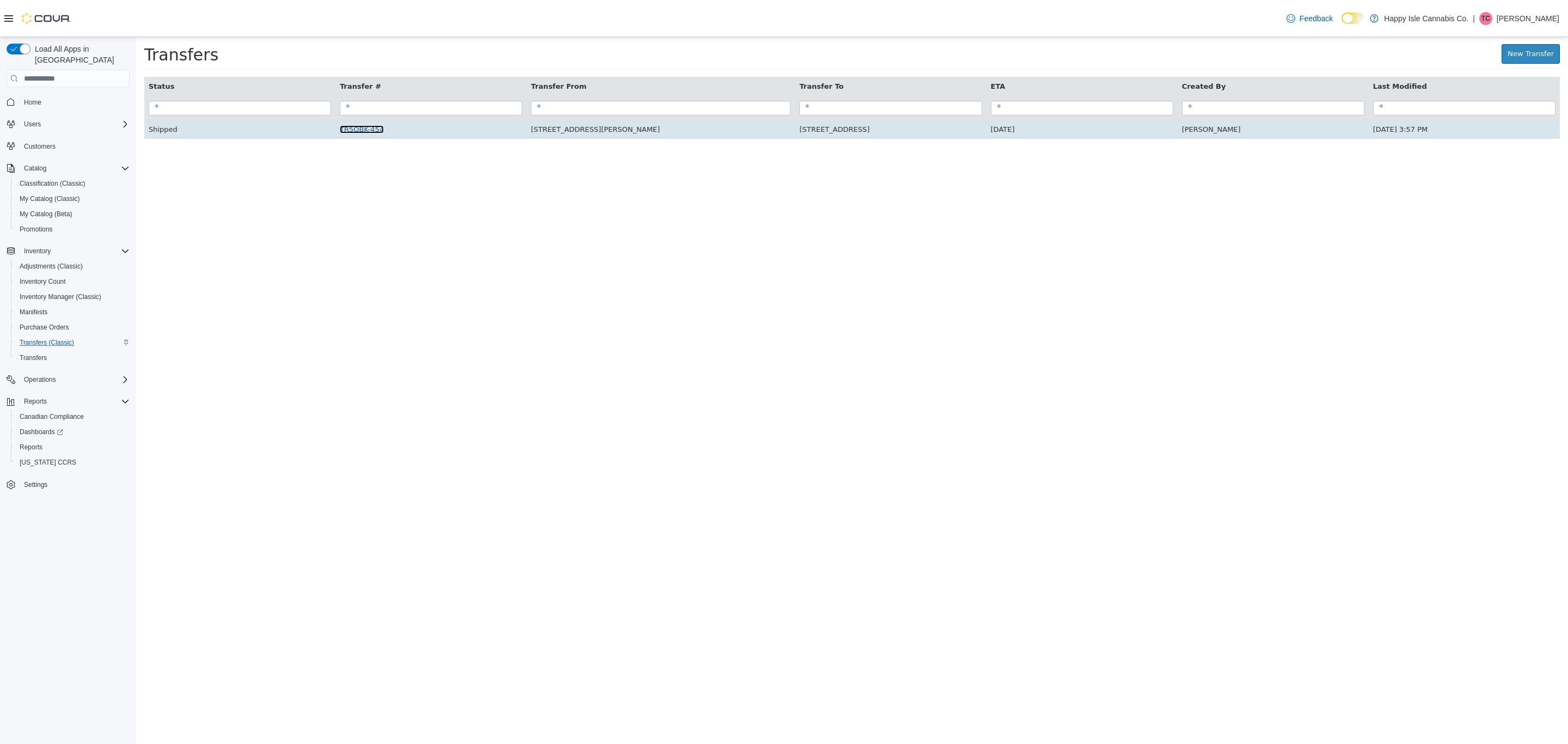
click at [383, 128] on link "TR5QBK-454" at bounding box center [362, 129] width 44 height 8
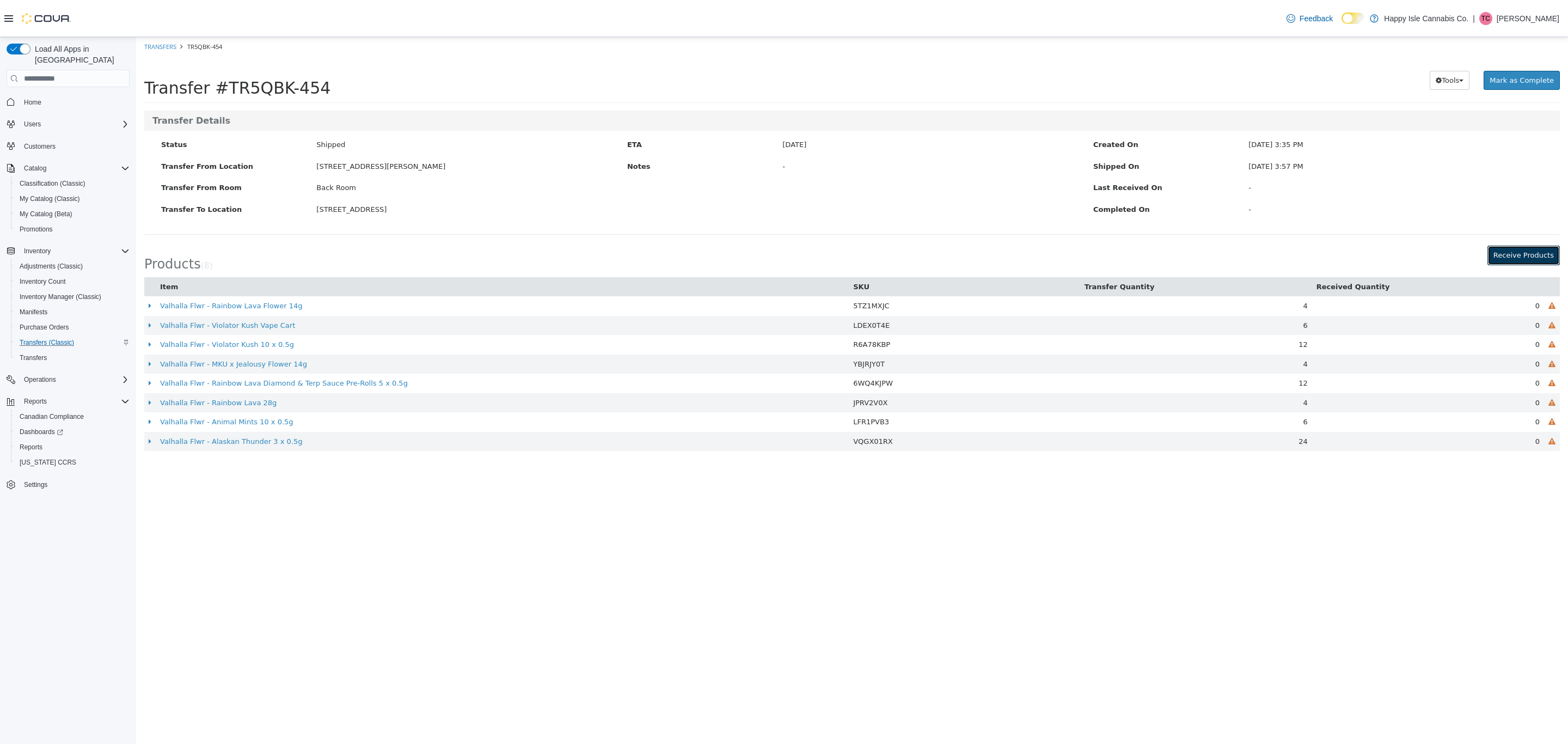
click at [1521, 253] on button "Receive Products" at bounding box center [1524, 255] width 72 height 19
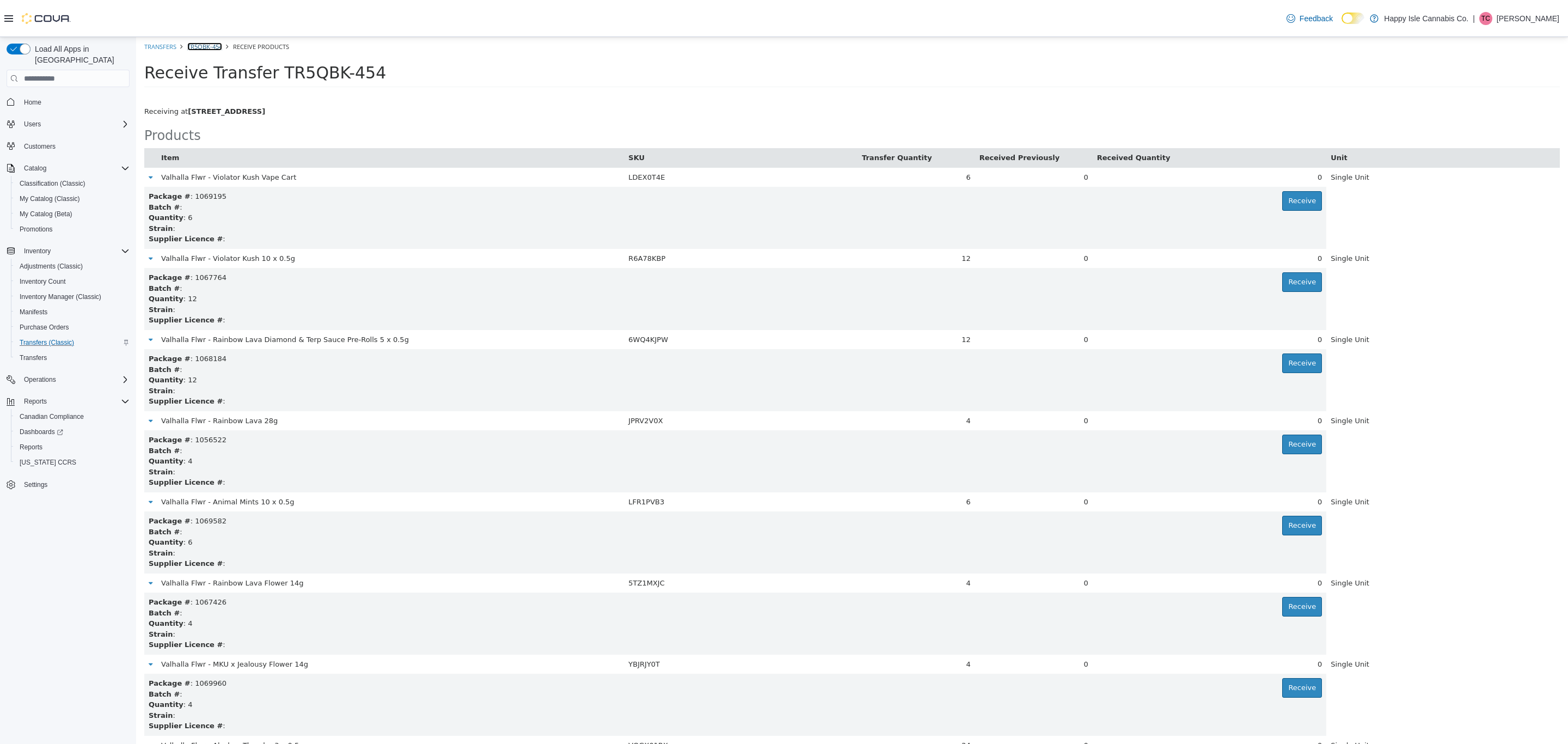
click at [208, 44] on link "TR5QBK-454" at bounding box center [205, 46] width 35 height 8
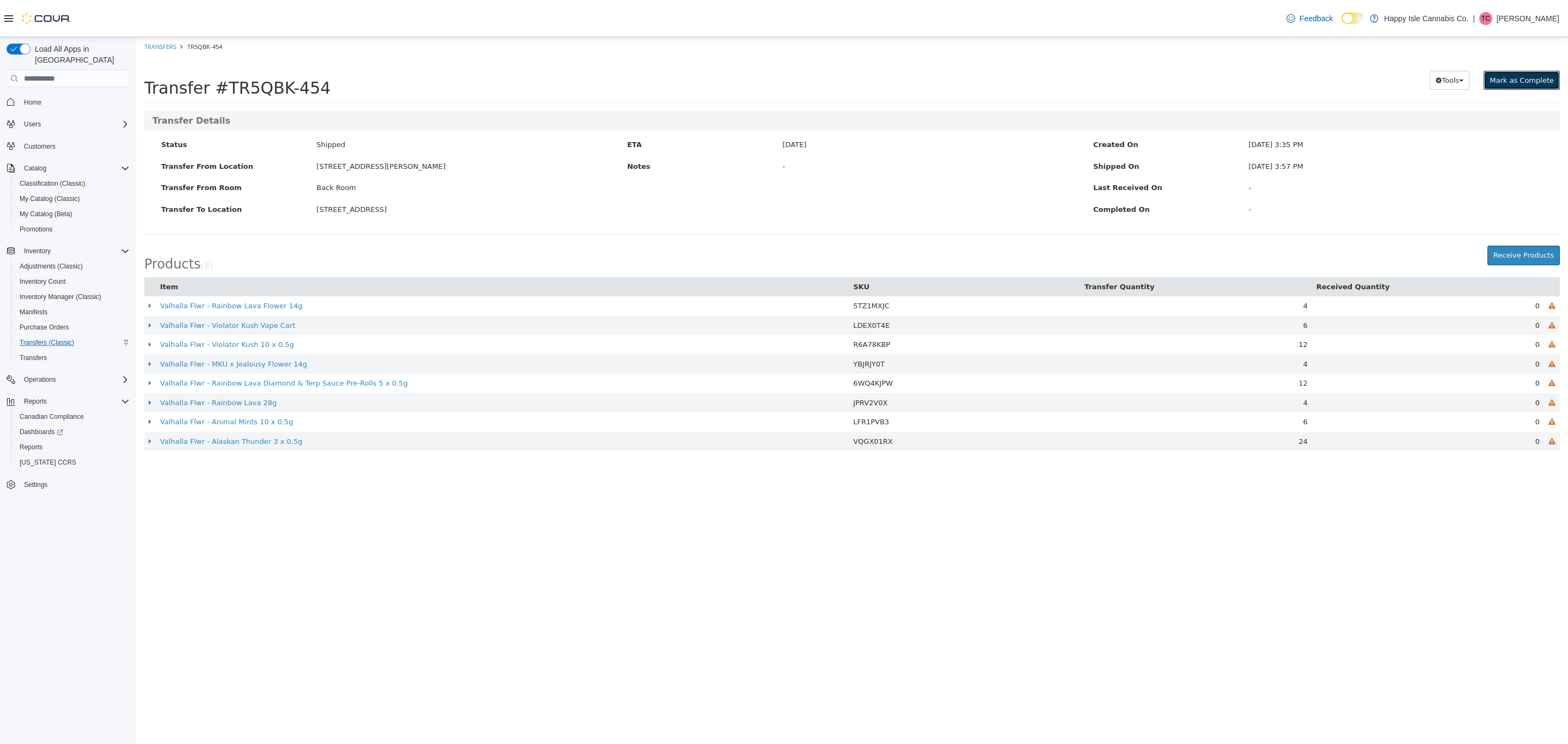
click at [1545, 71] on button "Mark as Complete" at bounding box center [1521, 80] width 76 height 19
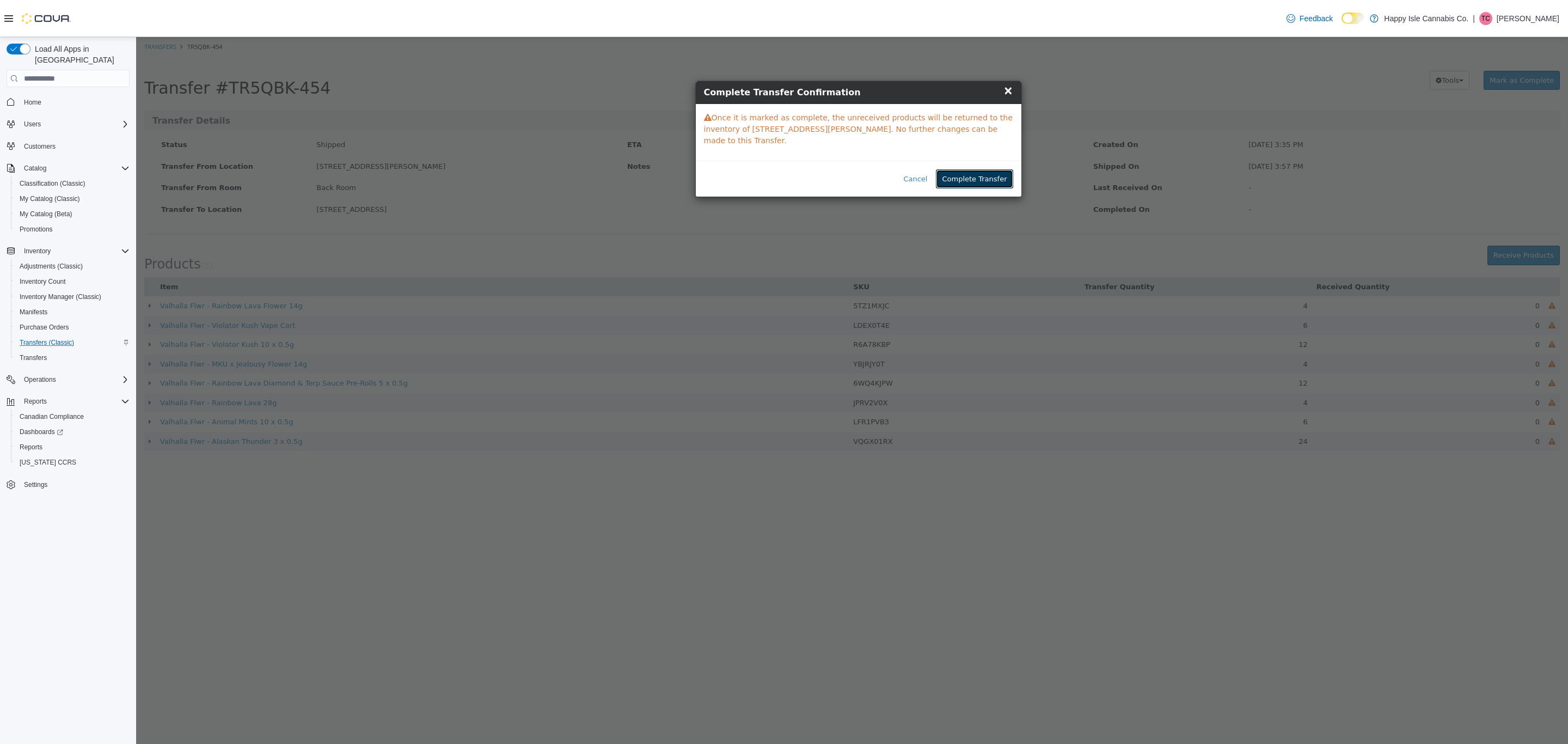
click at [982, 182] on button "Complete Transfer" at bounding box center [975, 179] width 77 height 19
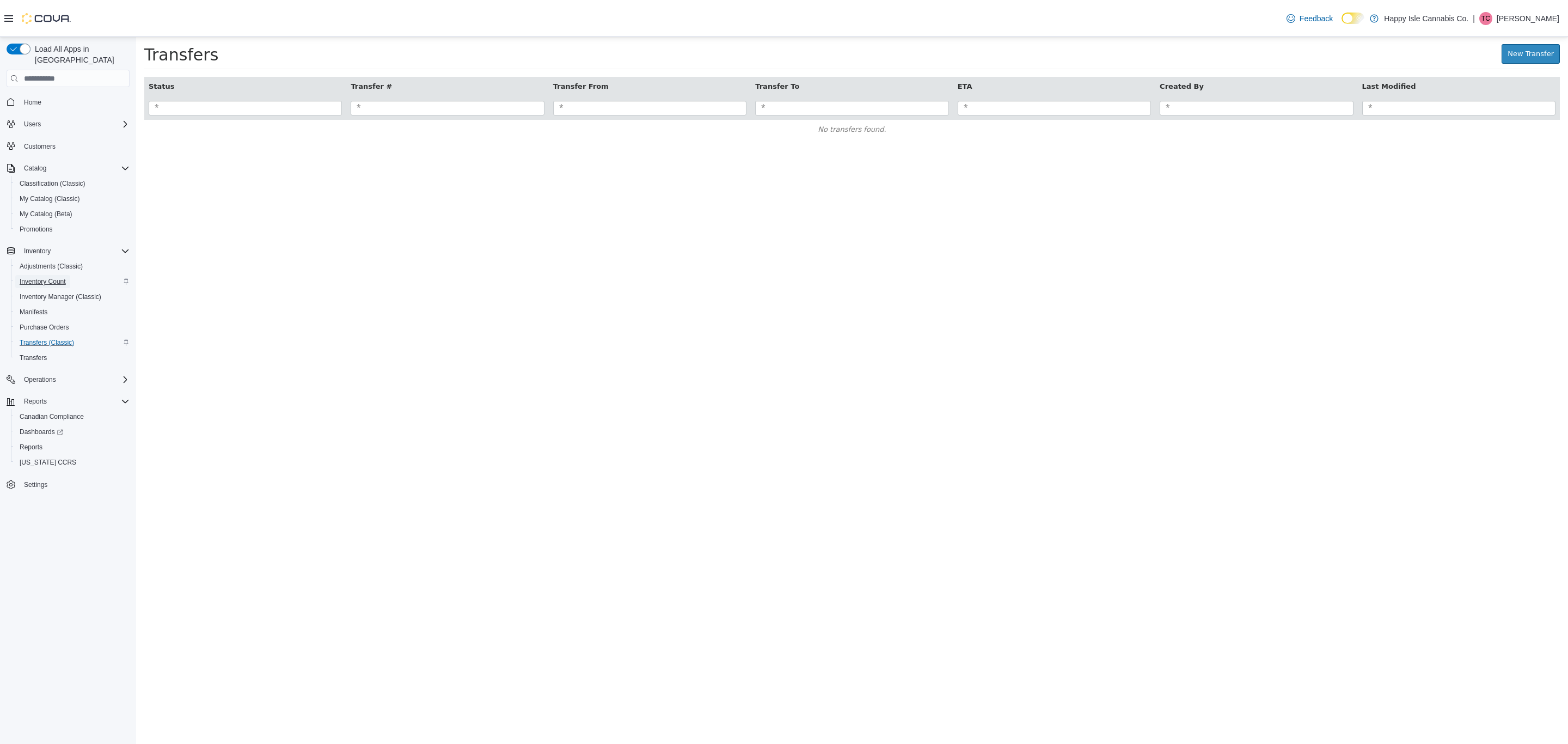
click at [68, 275] on link "Inventory Count" at bounding box center [43, 281] width 55 height 13
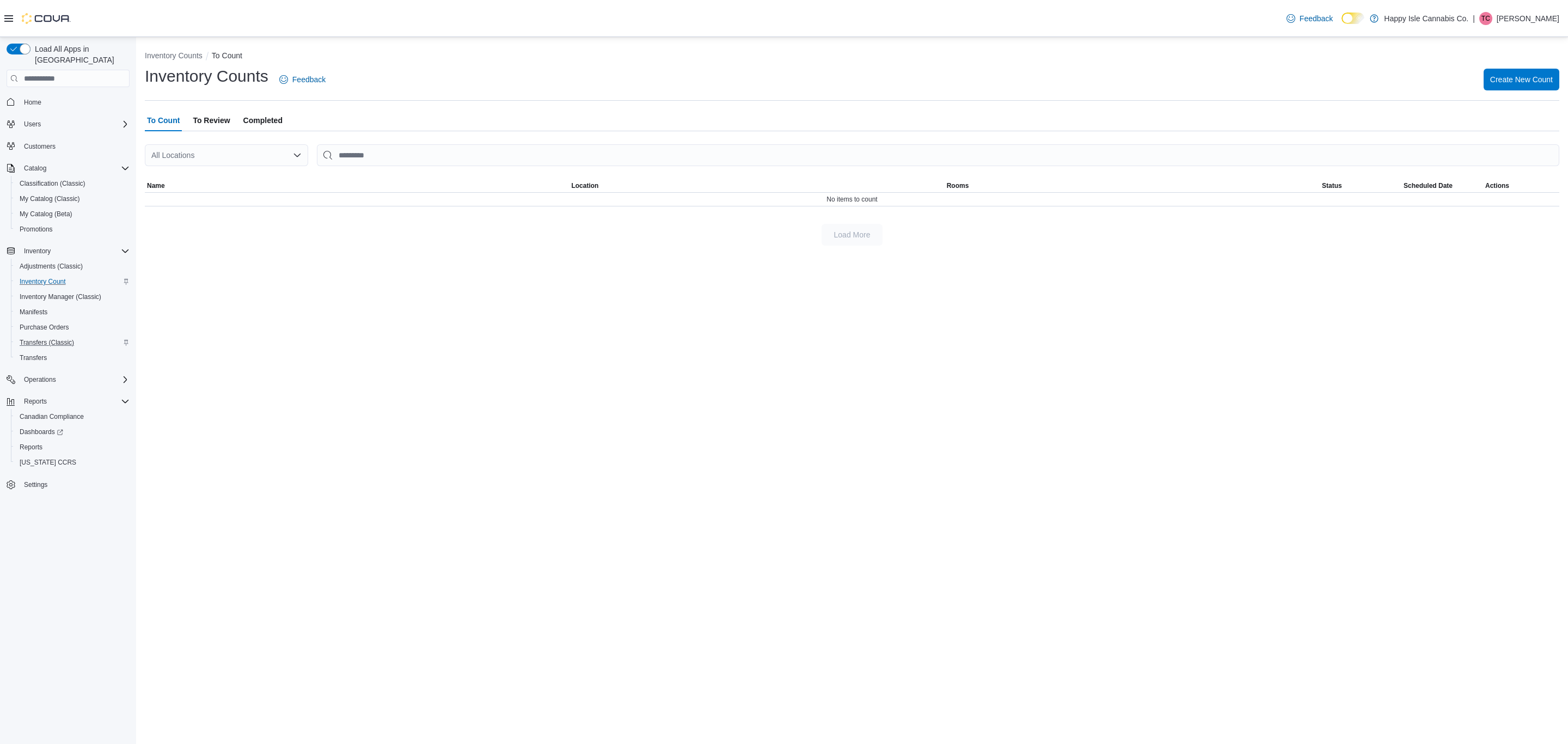
click at [262, 161] on div "All Locations" at bounding box center [226, 155] width 163 height 22
click at [249, 208] on span "[STREET_ADDRESS][PERSON_NAME]" at bounding box center [250, 205] width 138 height 11
click at [40, 262] on span "Adjustments (Classic)" at bounding box center [51, 266] width 63 height 9
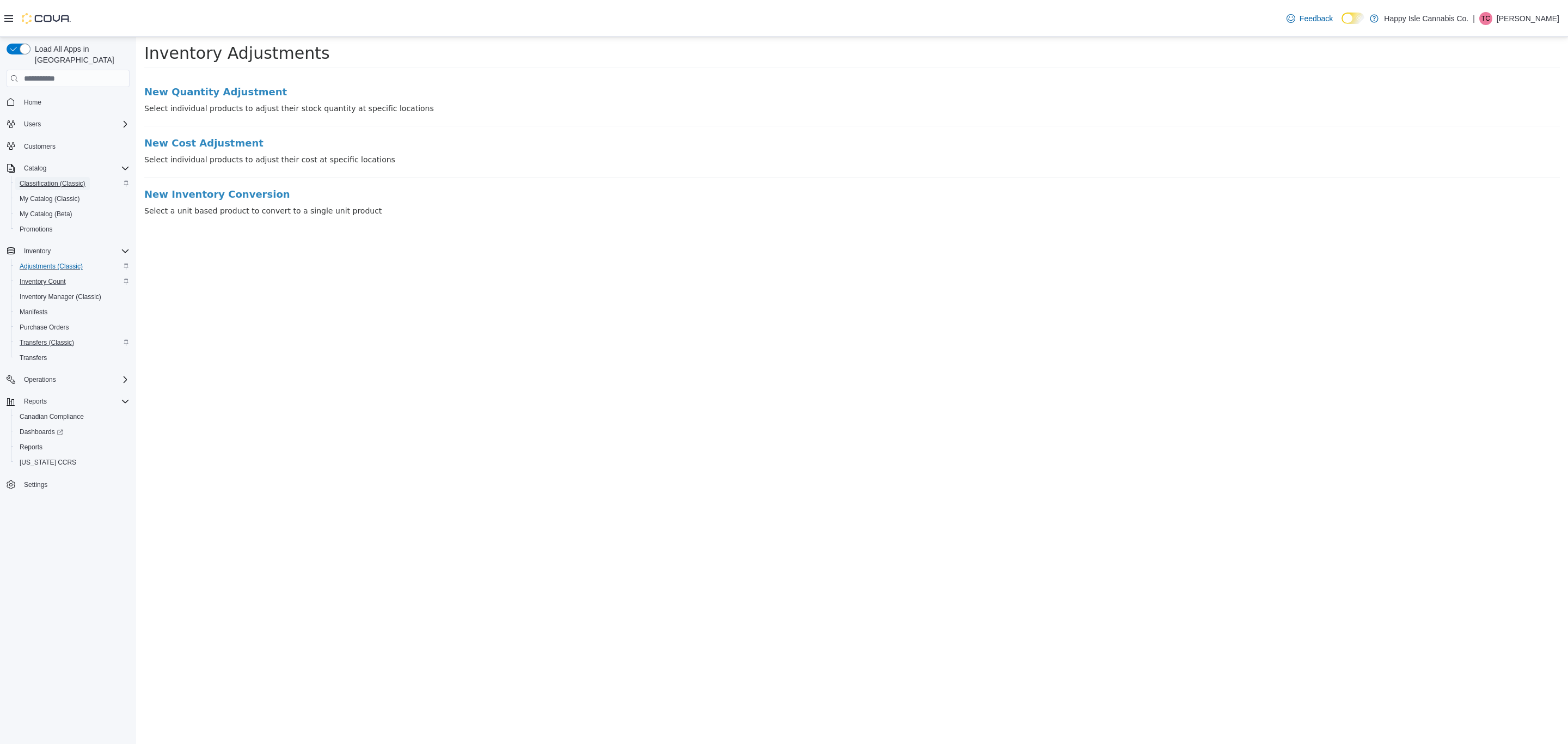
click at [35, 179] on span "Classification (Classic)" at bounding box center [52, 183] width 66 height 9
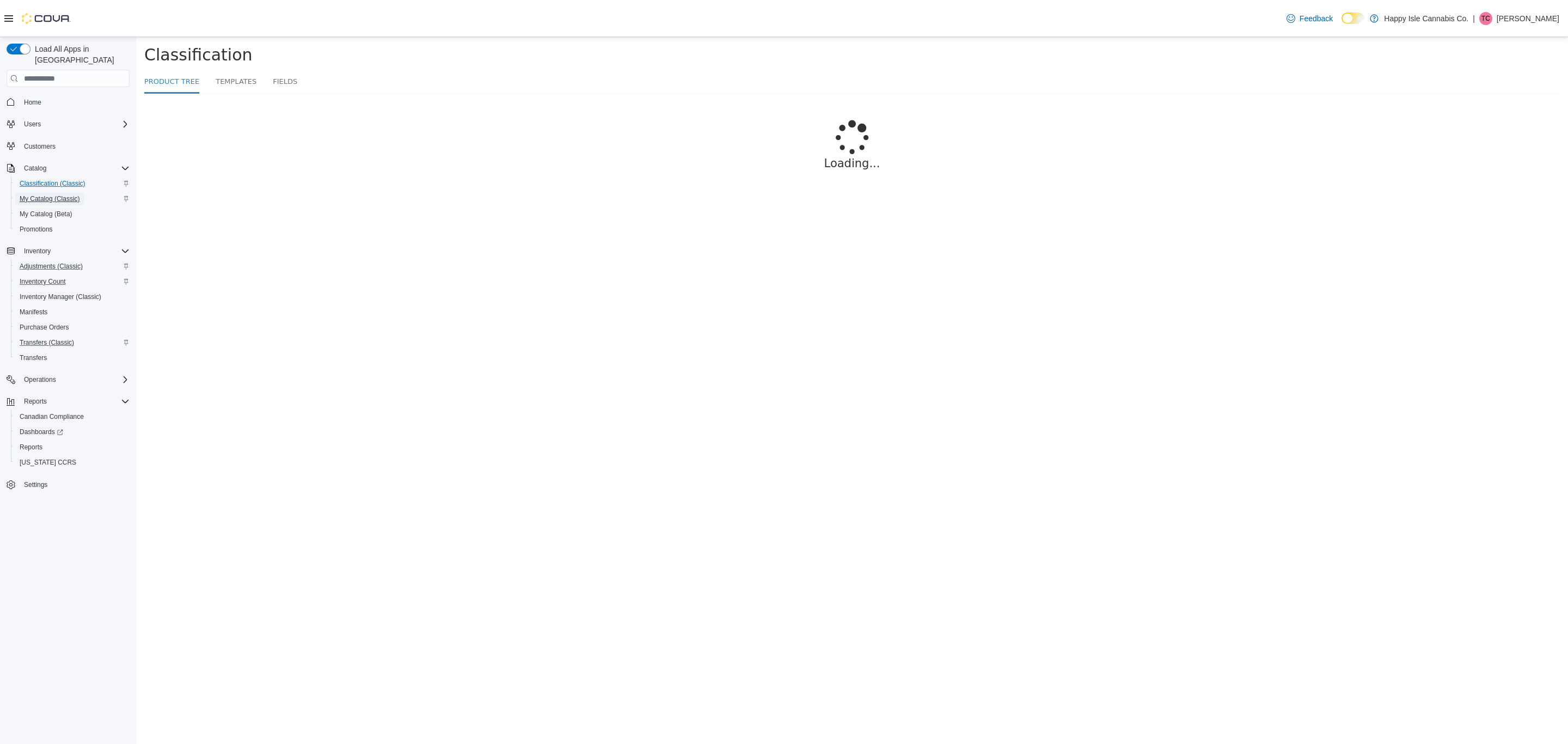
click at [39, 194] on span "My Catalog (Classic)" at bounding box center [49, 198] width 60 height 9
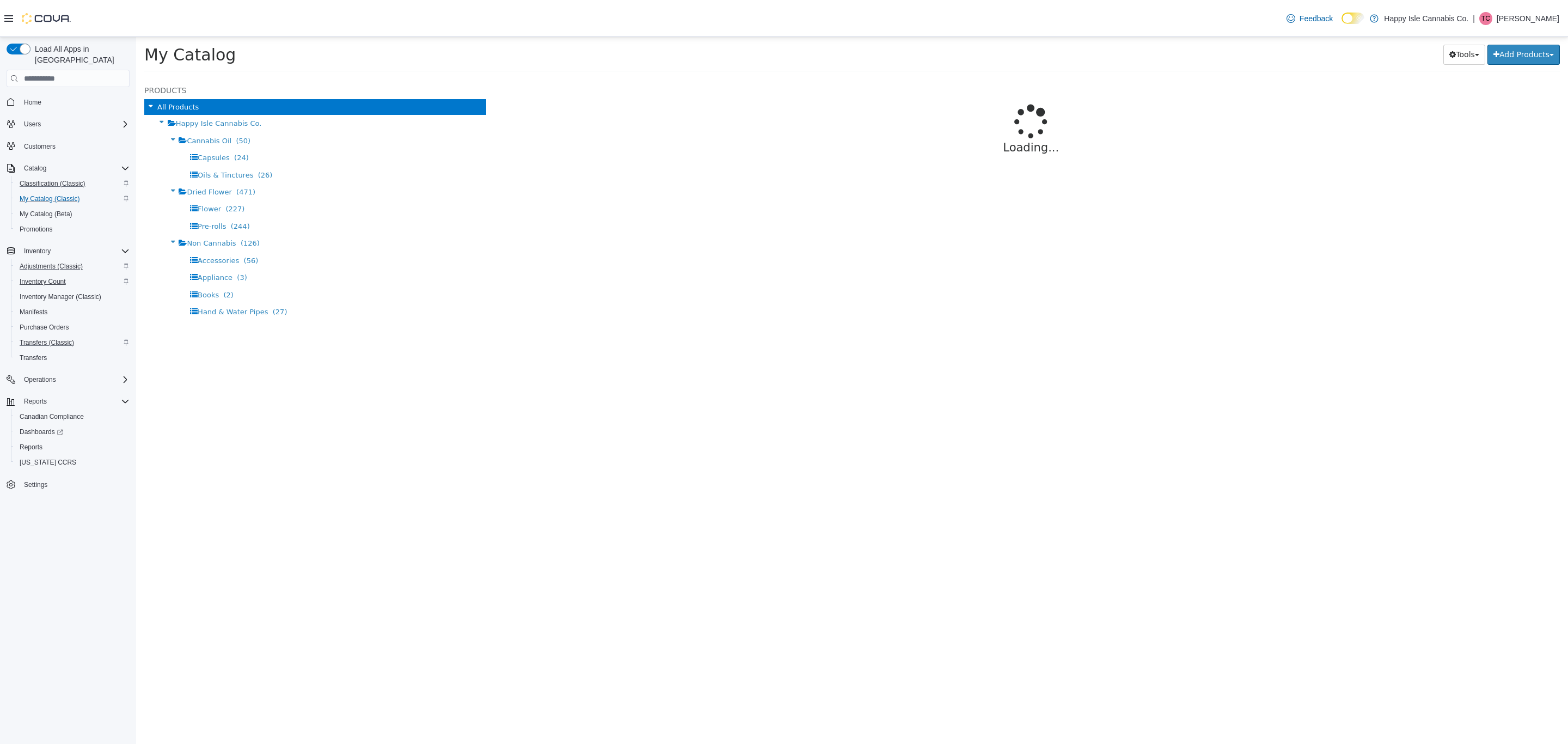
select select "**********"
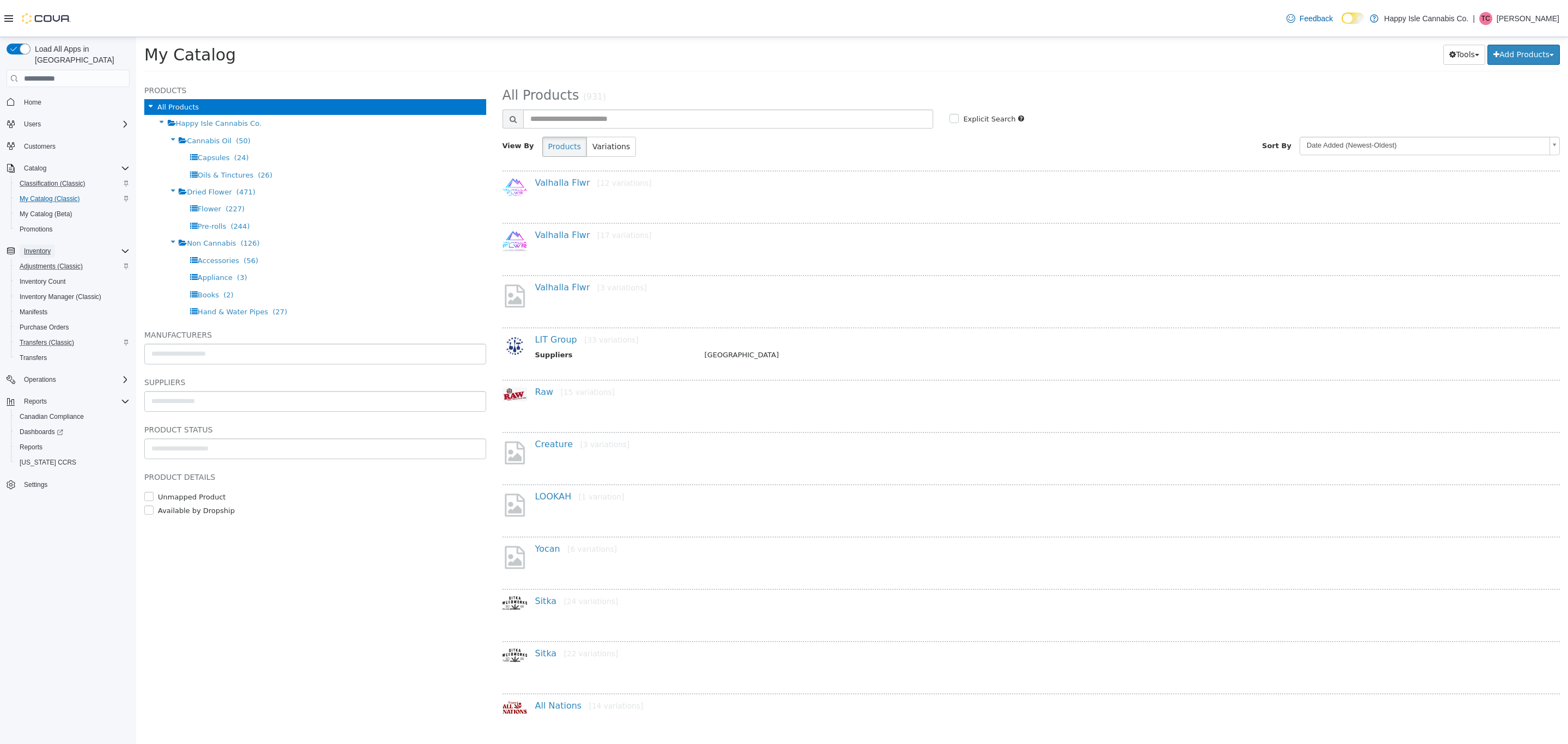
click at [40, 245] on span "Inventory" at bounding box center [37, 251] width 27 height 13
click at [84, 177] on span "Classification (Classic)" at bounding box center [52, 183] width 66 height 13
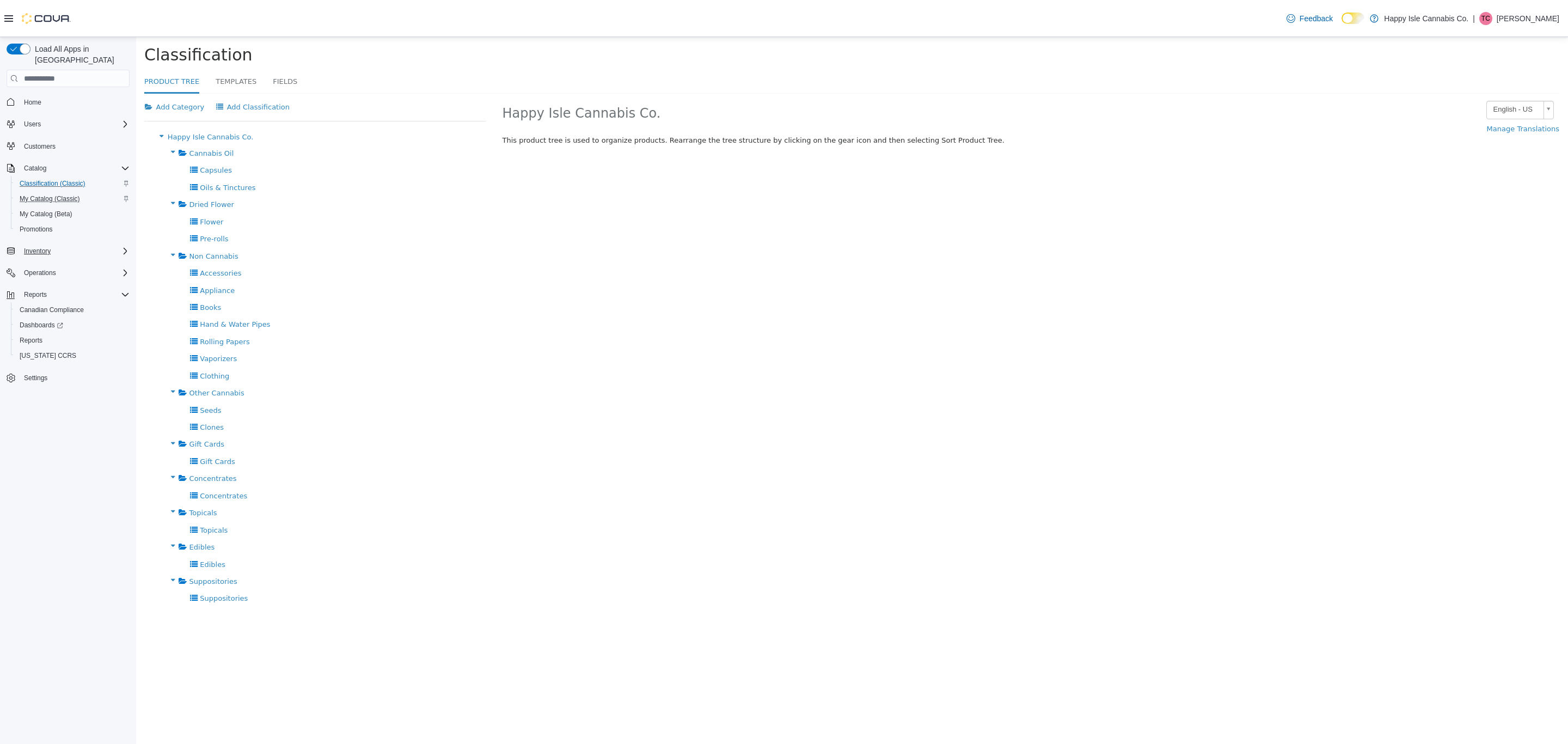
click at [121, 247] on icon "Complex example" at bounding box center [125, 251] width 9 height 9
click at [88, 275] on div "Inventory Count" at bounding box center [72, 281] width 114 height 13
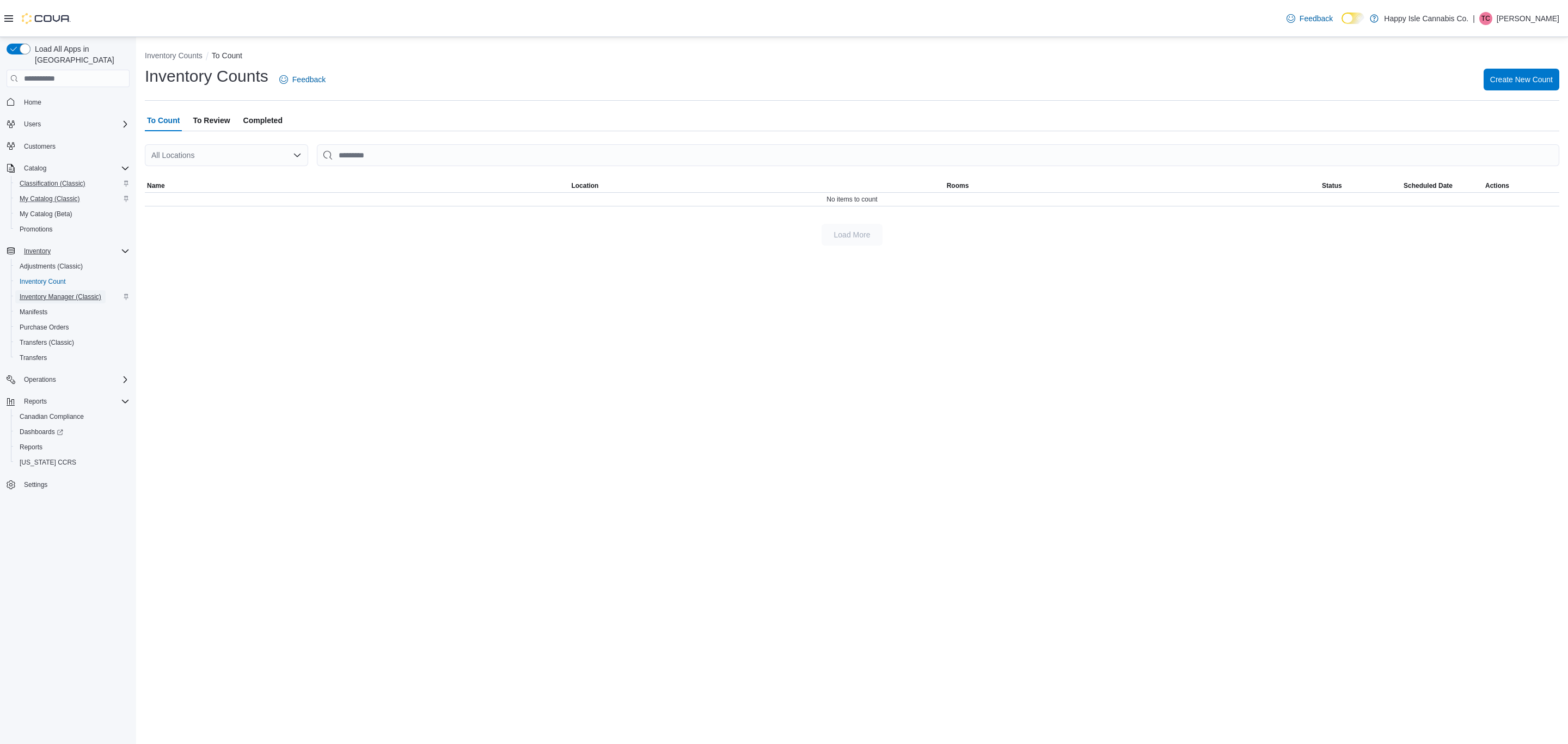
click at [71, 292] on span "Inventory Manager (Classic)" at bounding box center [60, 297] width 82 height 9
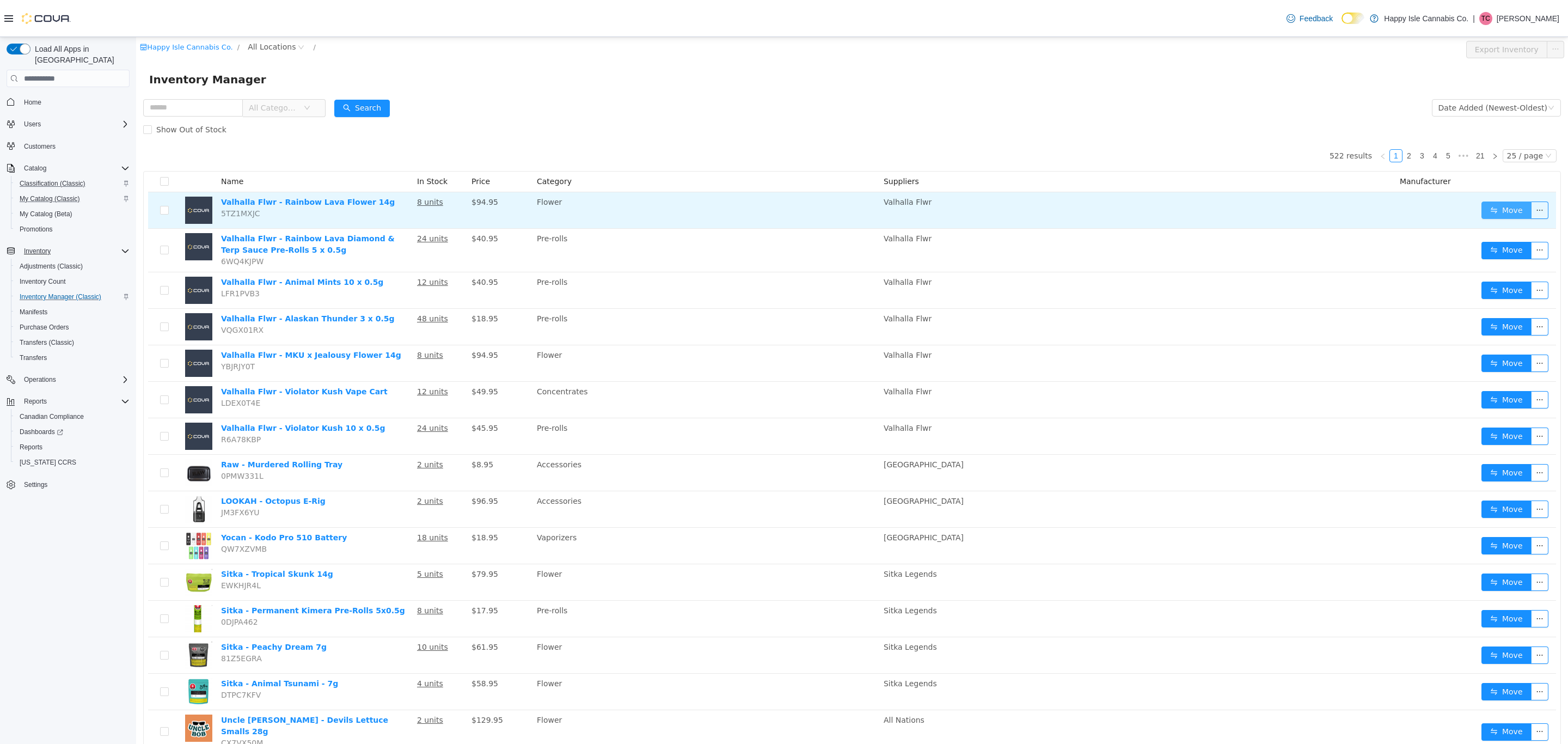
click at [1493, 206] on button "Move" at bounding box center [1507, 210] width 50 height 18
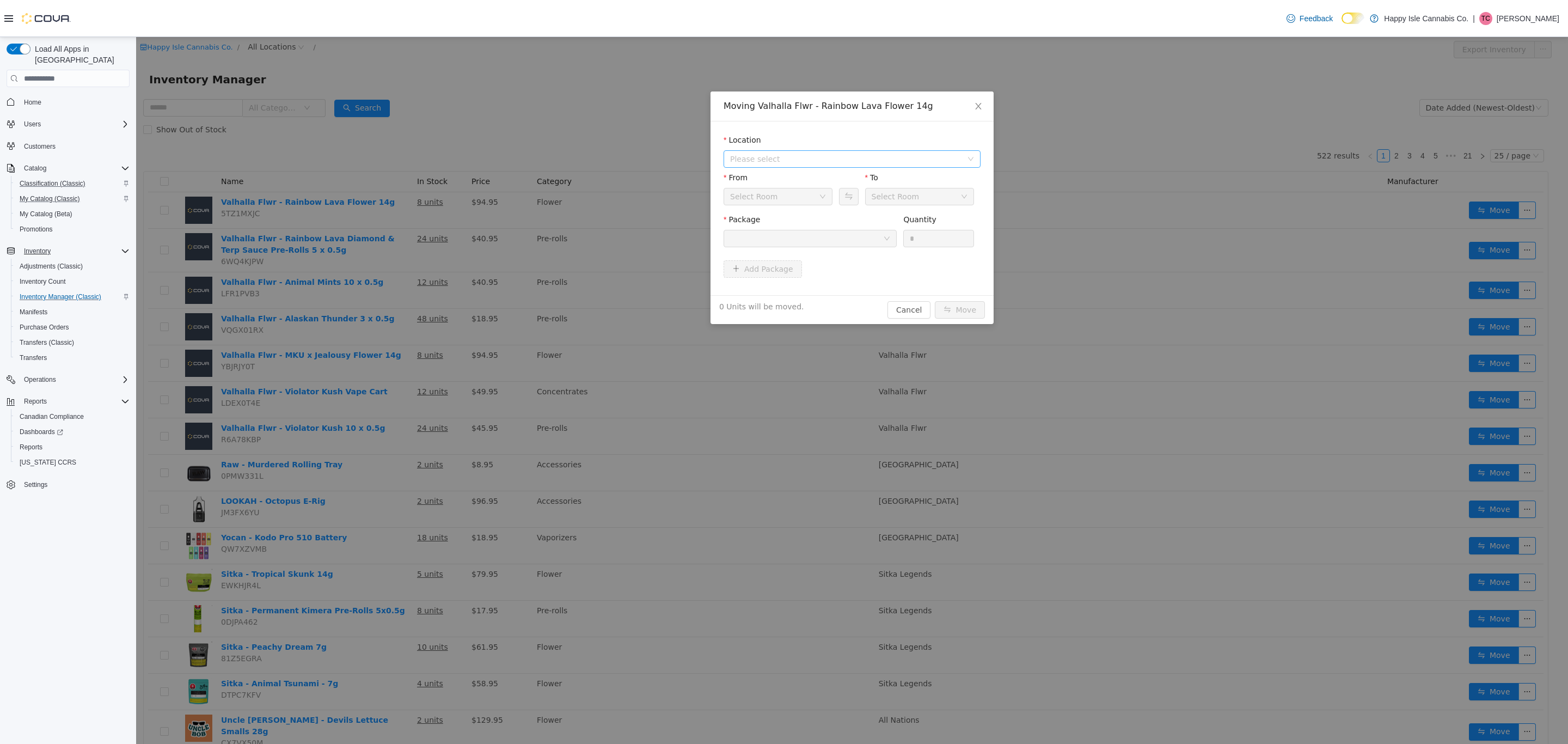
click at [779, 163] on span "Please select" at bounding box center [845, 159] width 232 height 11
click at [769, 192] on span "[STREET_ADDRESS]" at bounding box center [863, 198] width 229 height 15
click at [847, 195] on button "Swap" at bounding box center [848, 197] width 19 height 18
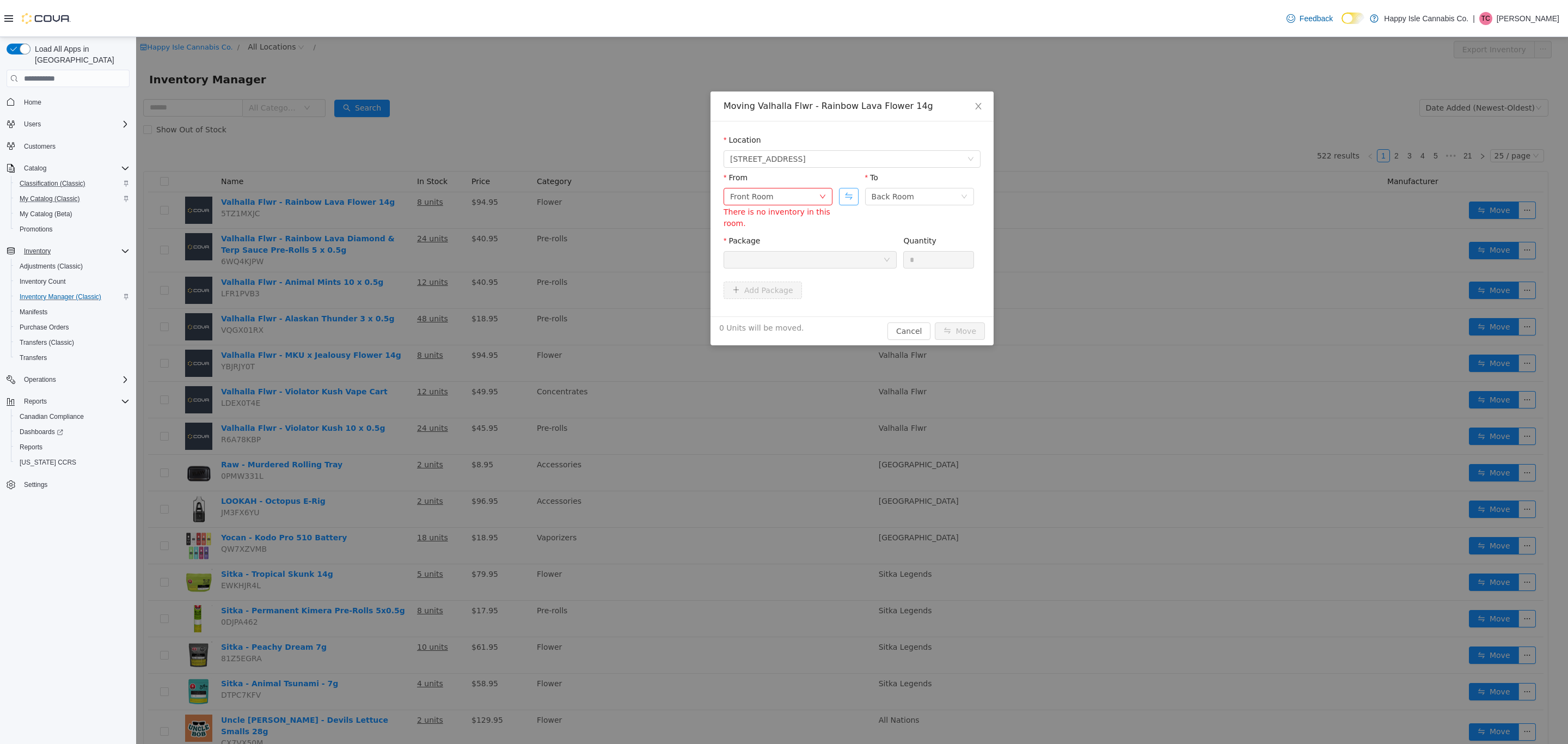
click at [847, 195] on button "Swap" at bounding box center [848, 197] width 19 height 18
click at [840, 268] on div at bounding box center [810, 259] width 173 height 18
click at [977, 158] on span "[STREET_ADDRESS]" at bounding box center [852, 159] width 257 height 18
click at [925, 219] on span "[STREET_ADDRESS][PERSON_NAME]" at bounding box center [863, 217] width 229 height 15
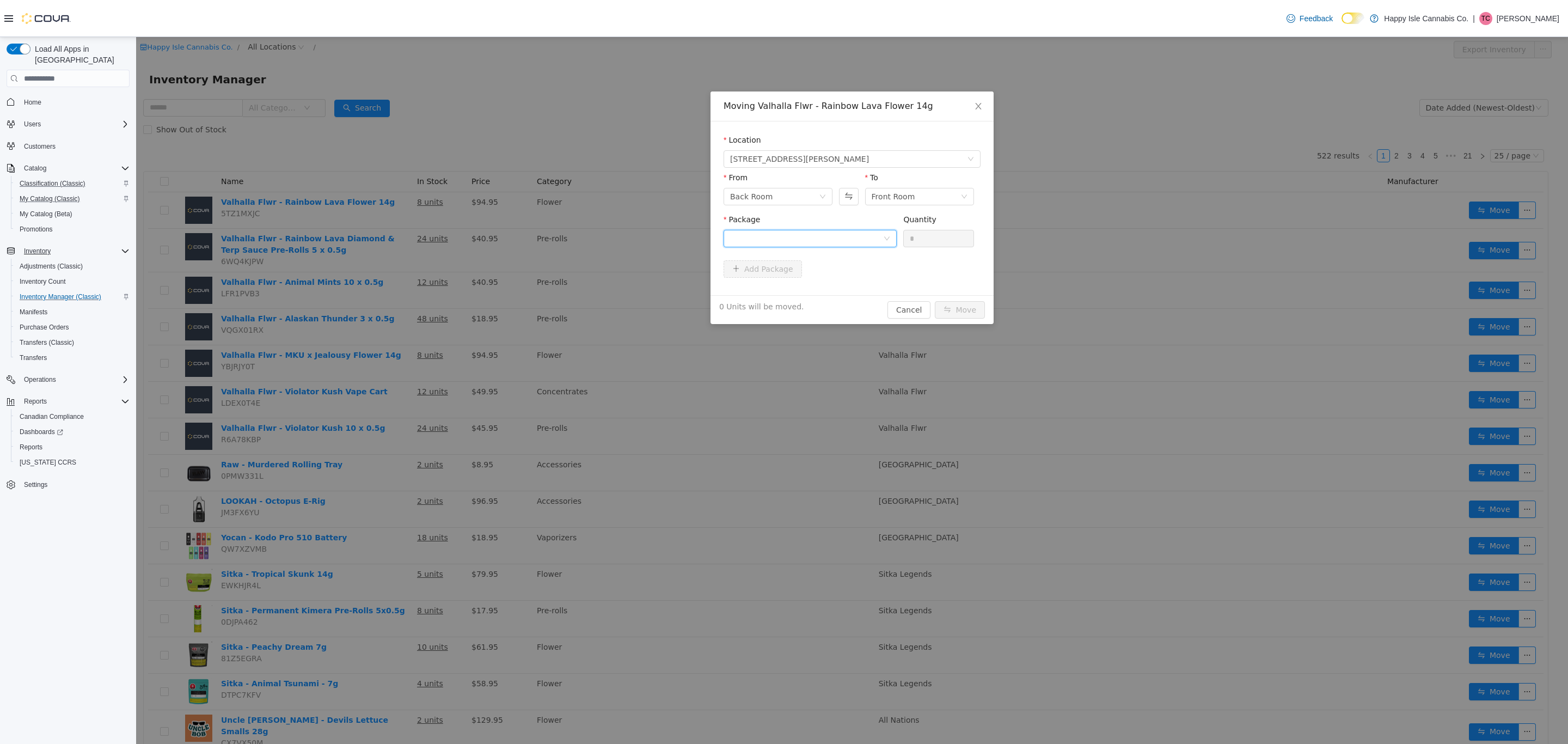
click at [861, 236] on div at bounding box center [806, 238] width 153 height 16
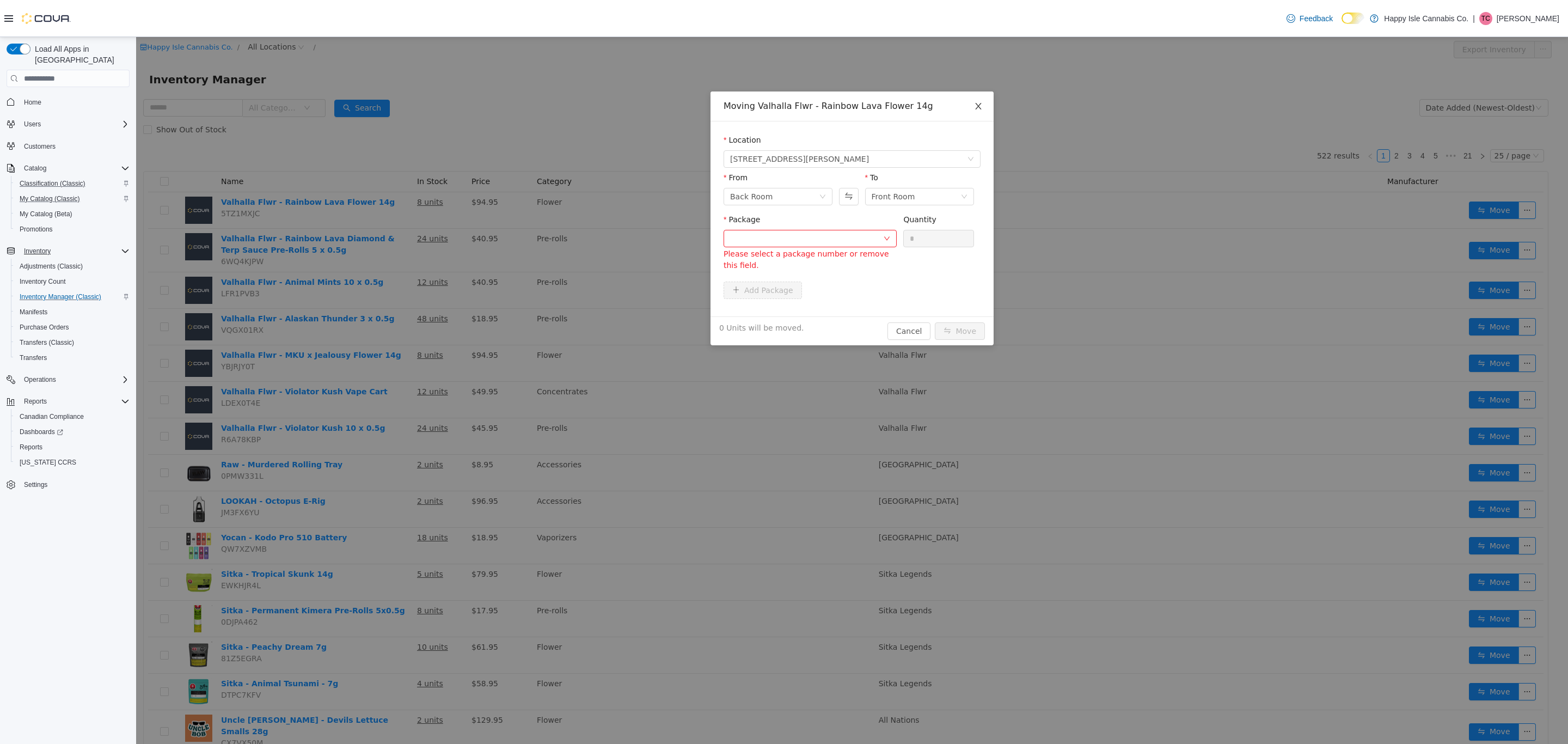
click at [980, 106] on icon "icon: close" at bounding box center [978, 106] width 9 height 9
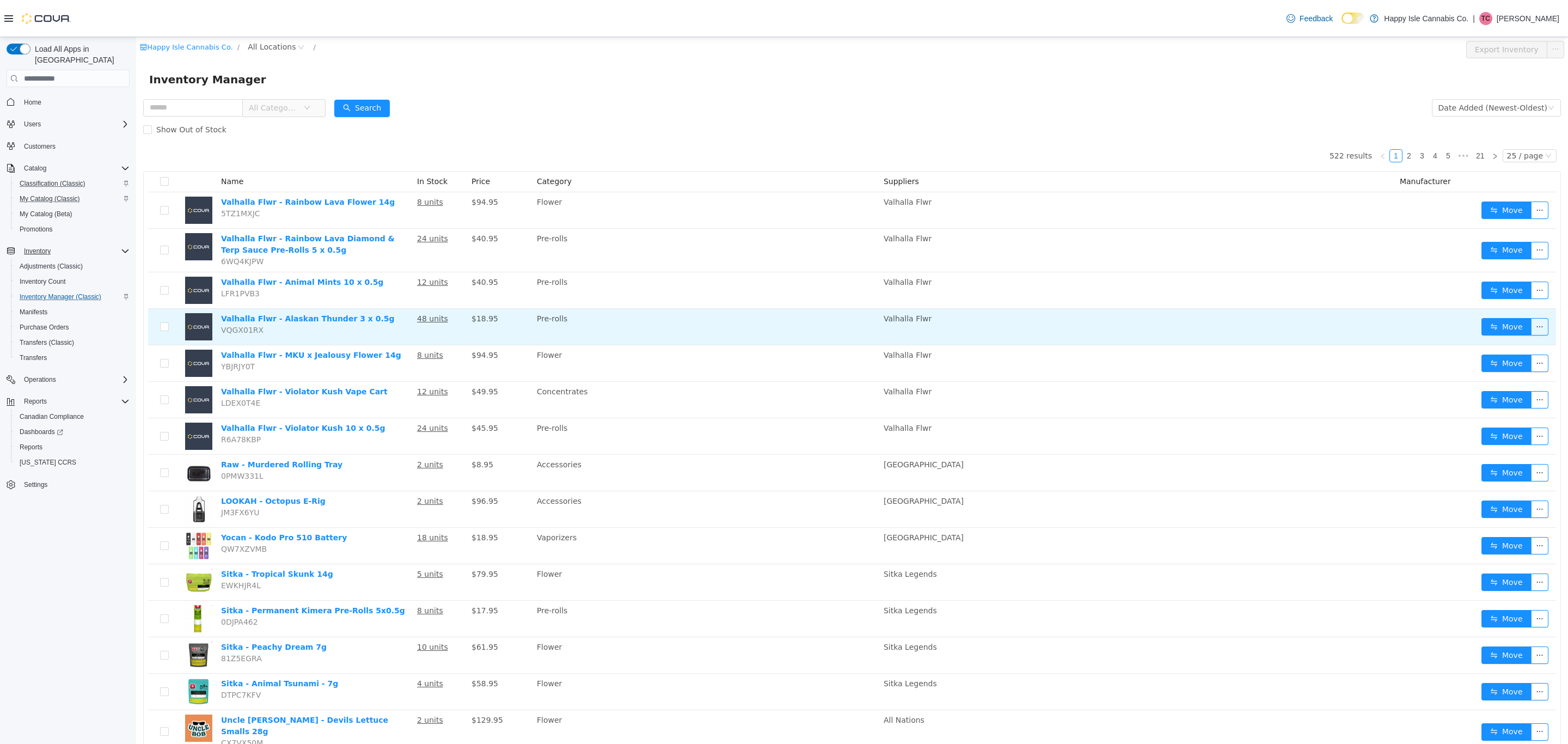
click at [439, 317] on tbody "Valhalla Flwr - Rainbow Lava Flower 14g 5TZ1MXJC 8 units $94.95 Flower Valhalla…" at bounding box center [852, 673] width 1408 height 961
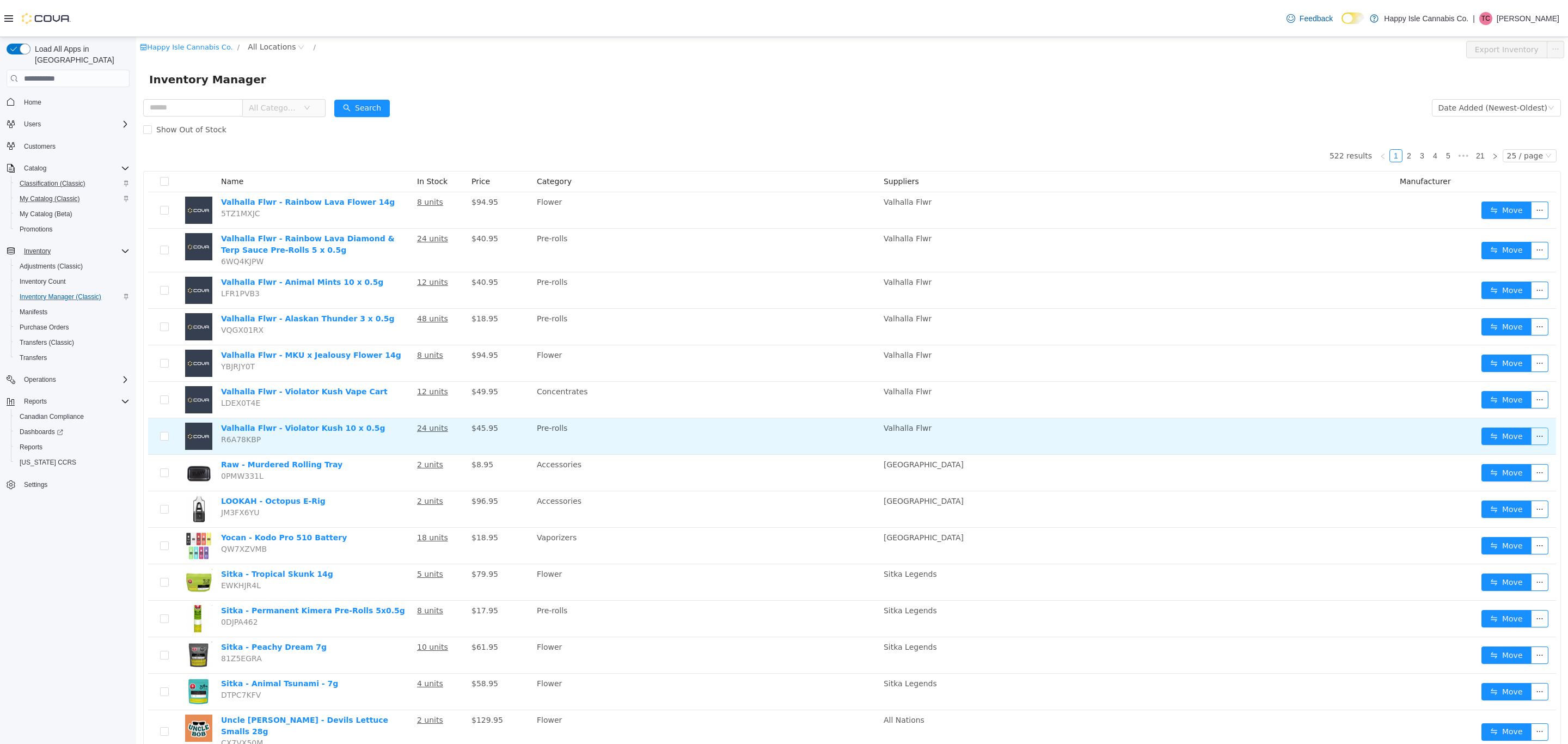
click at [1531, 439] on button "button" at bounding box center [1539, 436] width 18 height 18
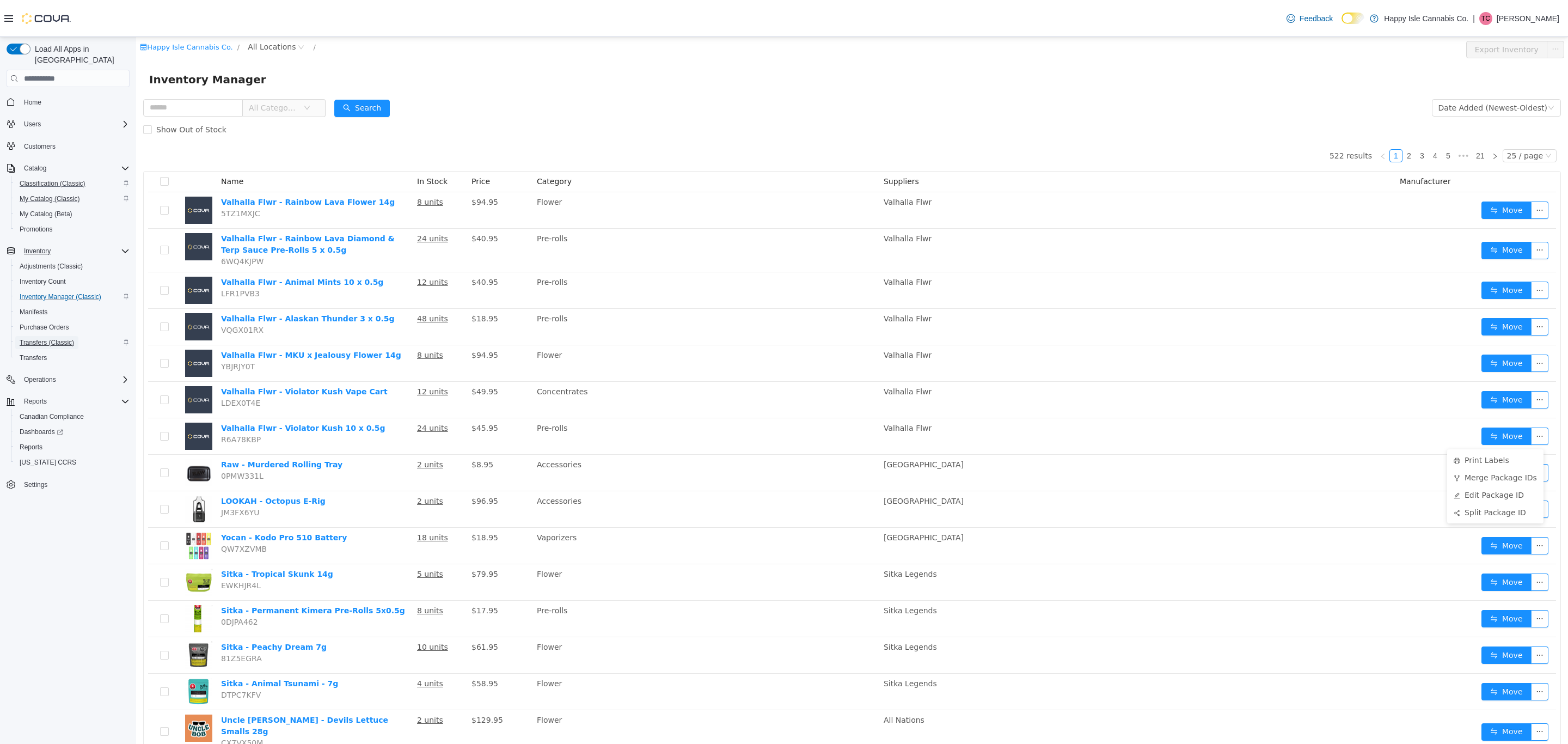
click at [52, 338] on span "Transfers (Classic)" at bounding box center [46, 342] width 54 height 9
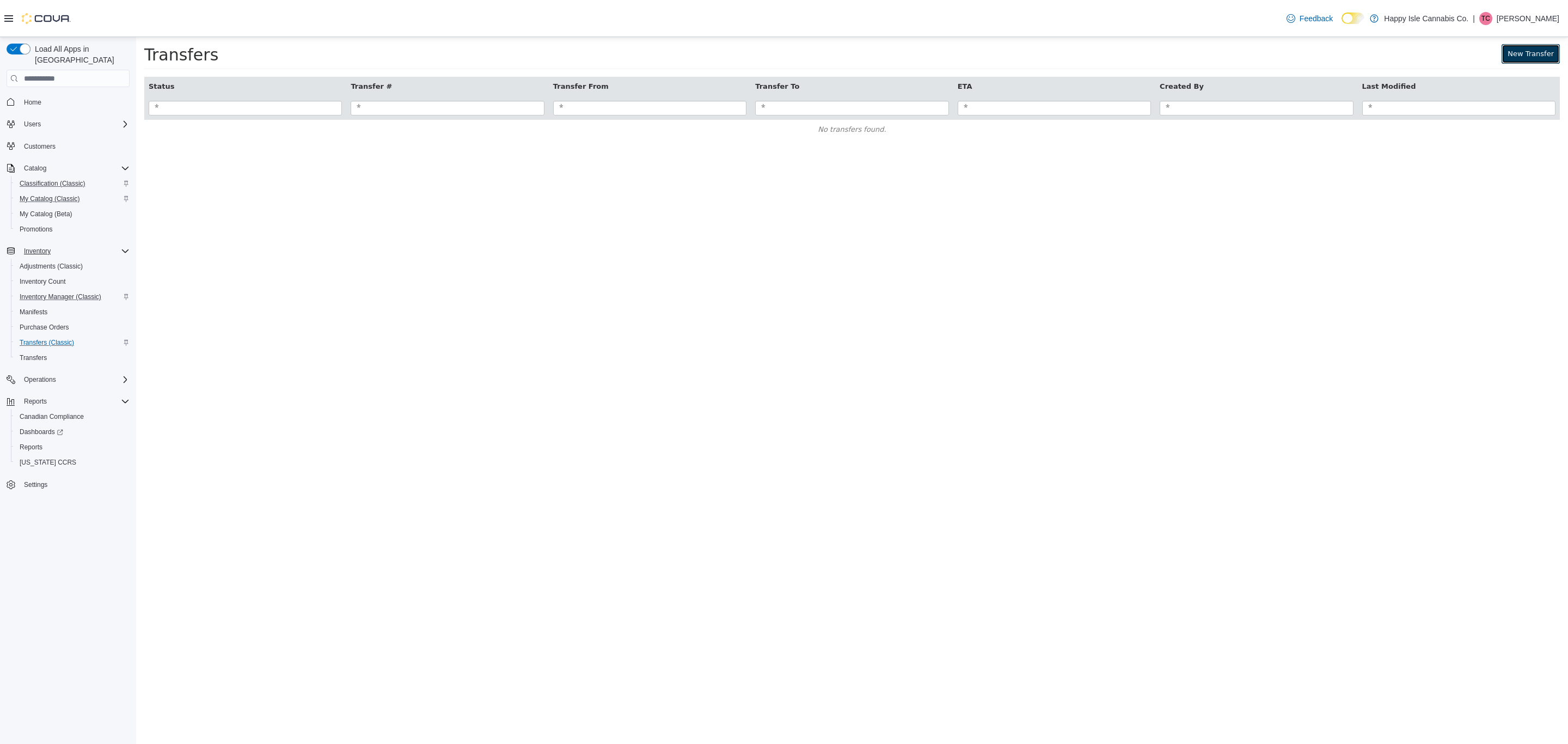
click at [1547, 58] on link "New Transfer" at bounding box center [1531, 54] width 58 height 19
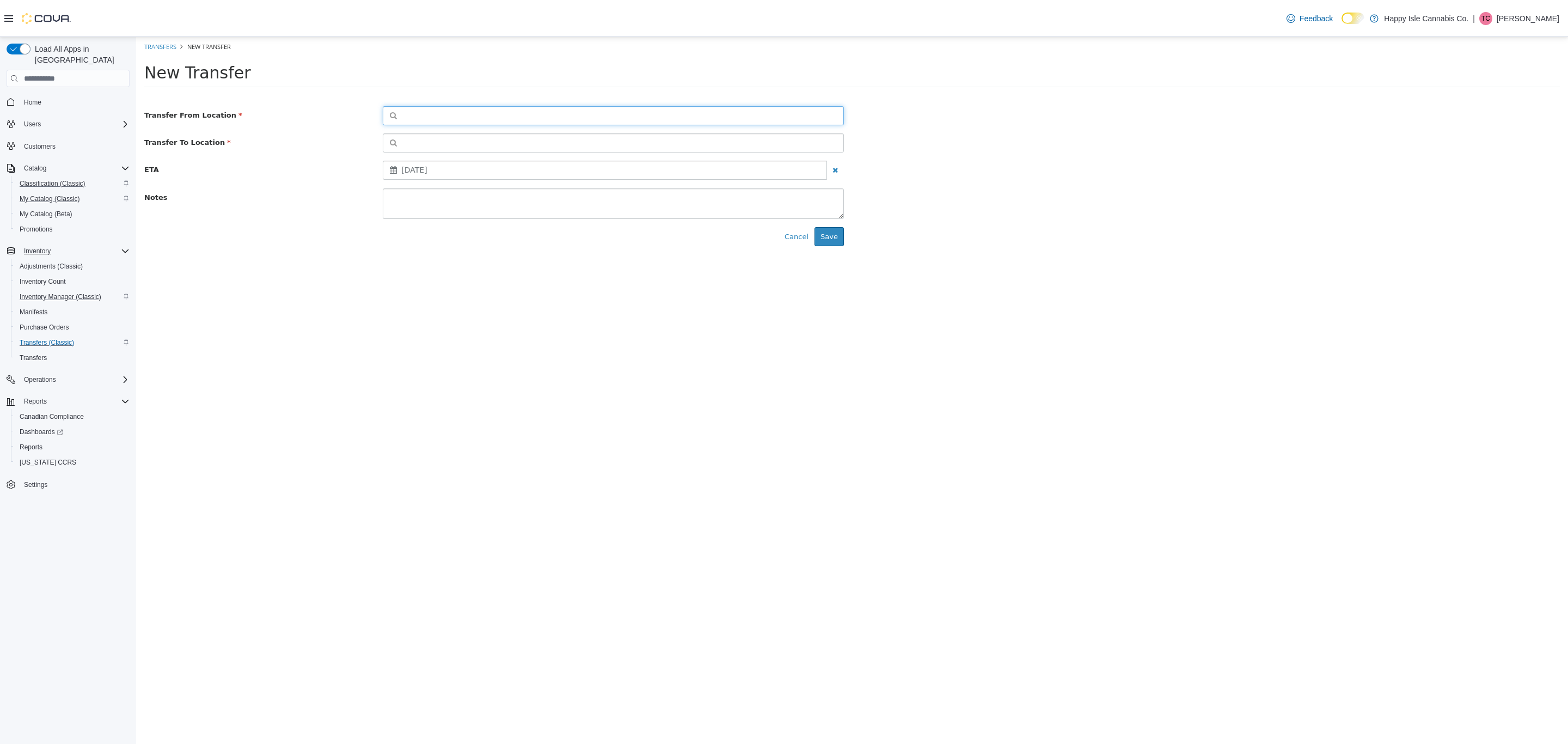
click at [451, 111] on button "button" at bounding box center [614, 115] width 461 height 19
click at [49, 351] on link "Transfers" at bounding box center [33, 357] width 36 height 13
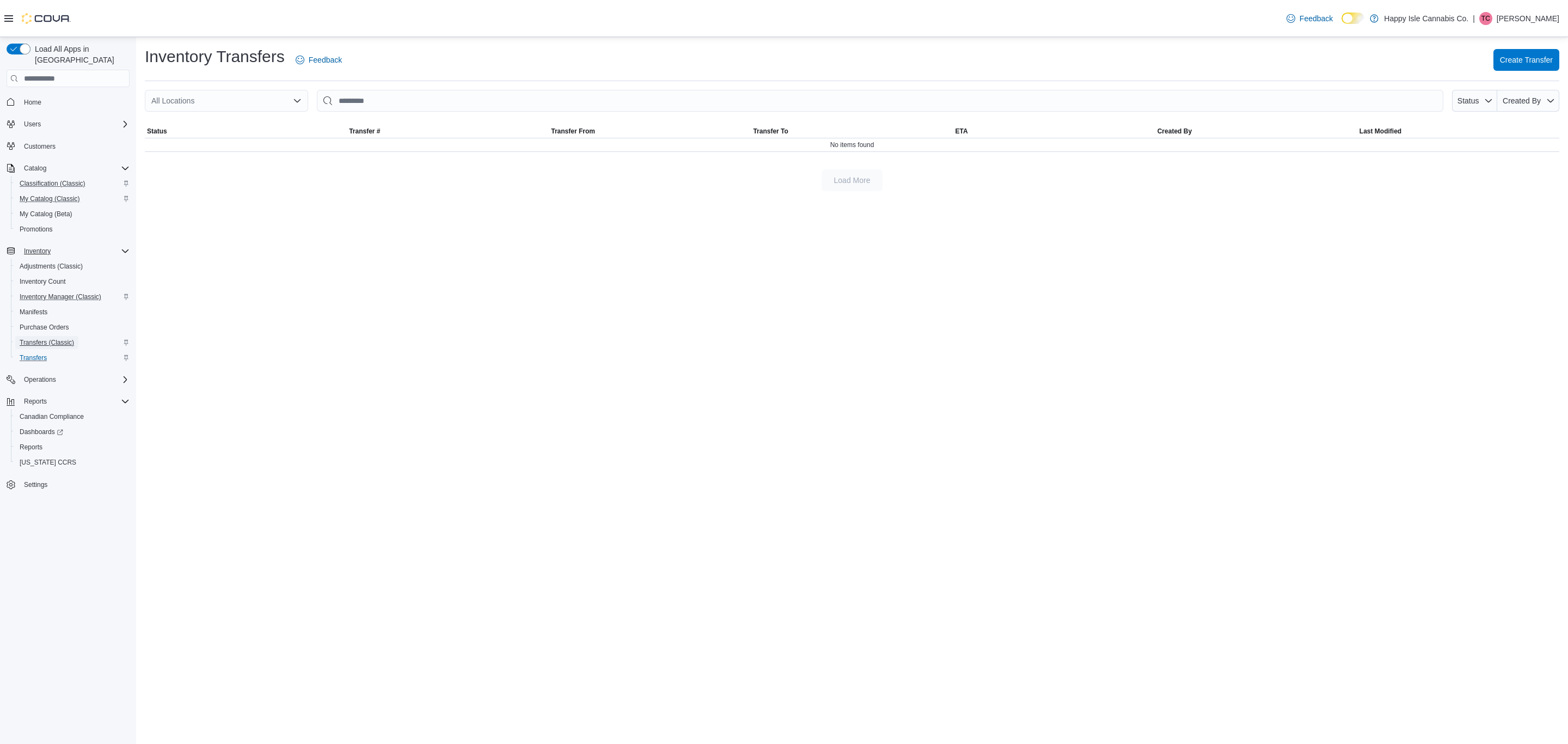
click at [62, 338] on span "Transfers (Classic)" at bounding box center [46, 342] width 54 height 9
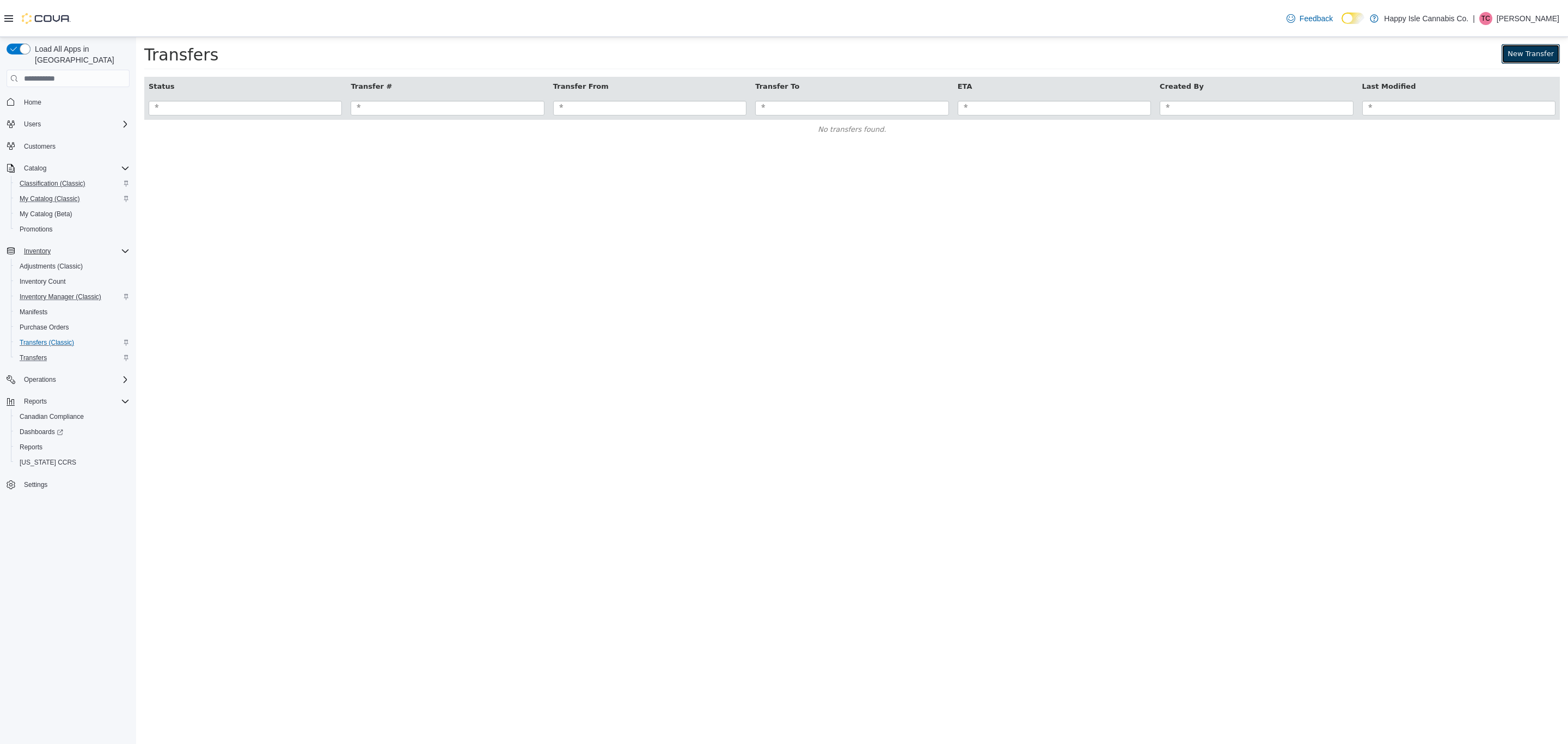
click at [1509, 54] on link "New Transfer" at bounding box center [1531, 54] width 58 height 19
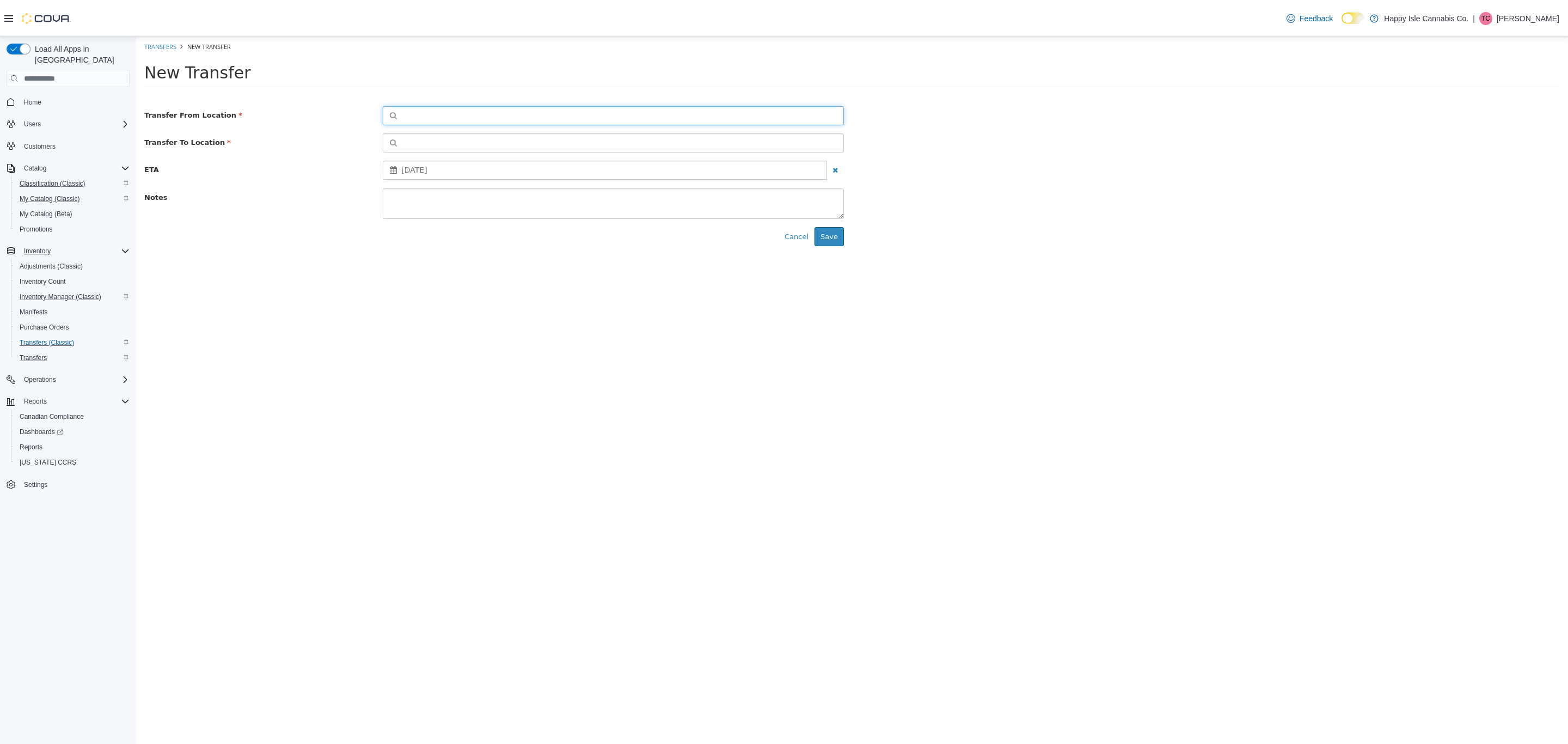
click at [474, 121] on button "button" at bounding box center [614, 115] width 461 height 19
type input "*"
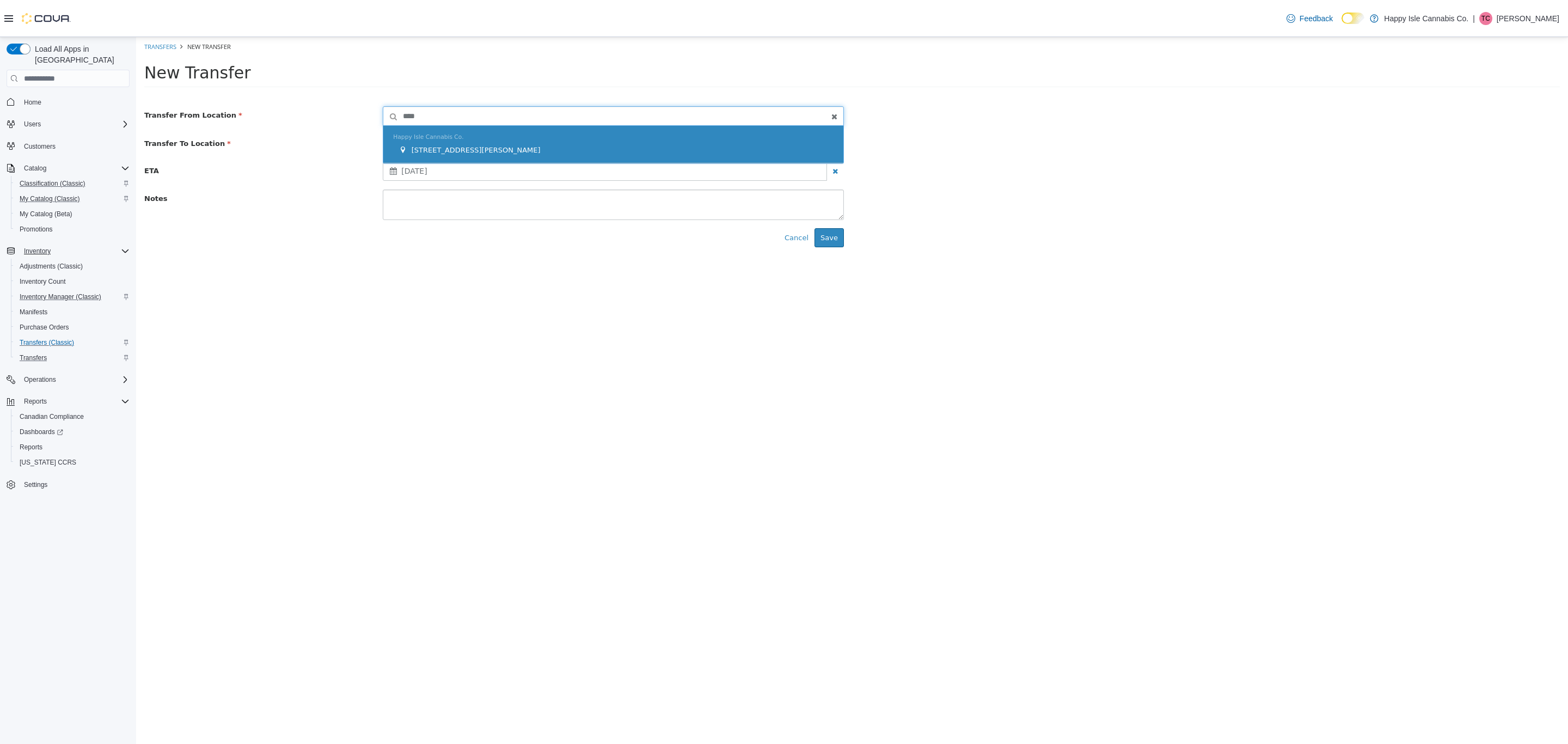
type input "****"
click at [477, 133] on div "Happy Isle Cannabis Co. Unit #203 -992 Dorman Road" at bounding box center [614, 145] width 460 height 38
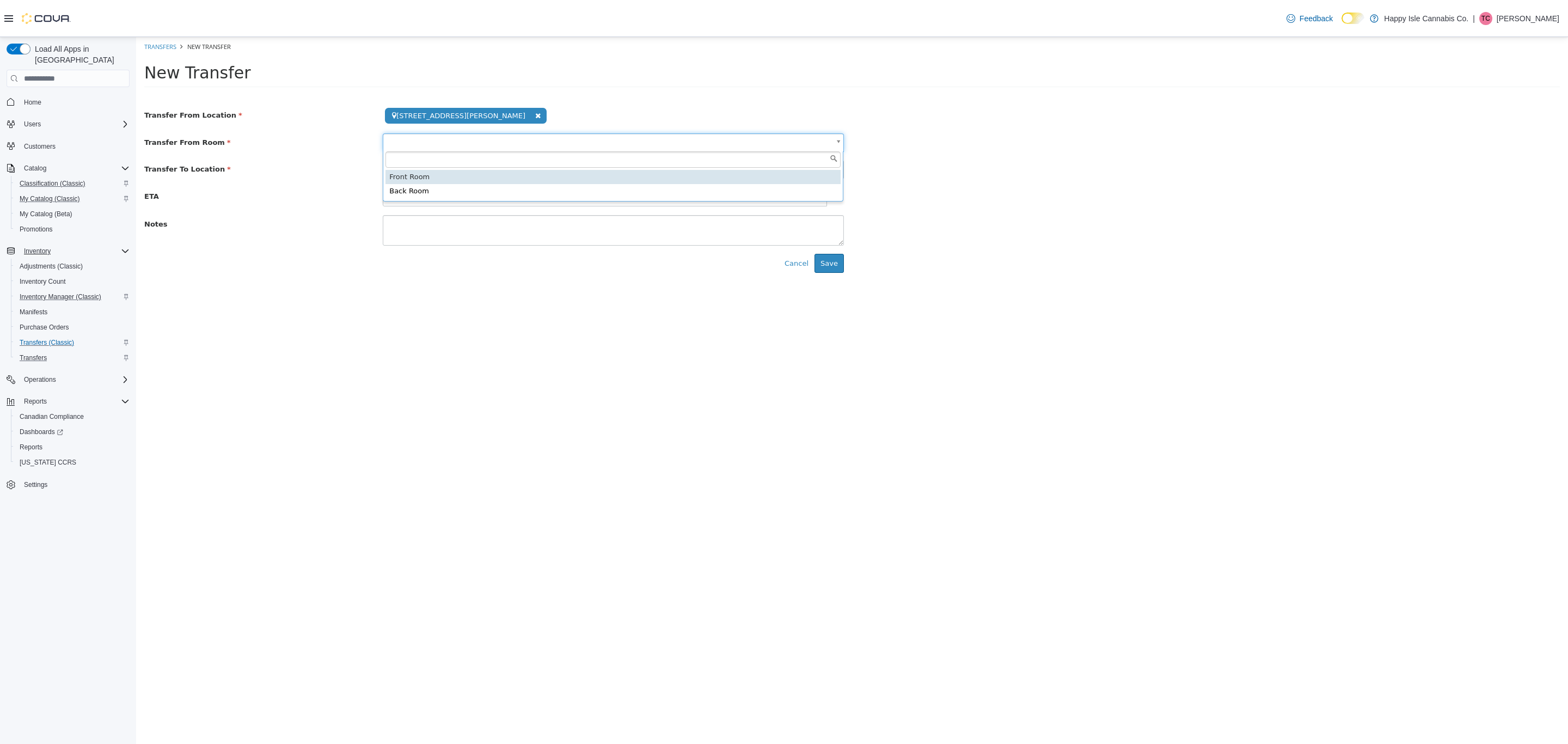
click at [474, 140] on body "**********" at bounding box center [852, 159] width 1432 height 244
click at [449, 177] on button "Search" at bounding box center [614, 169] width 461 height 19
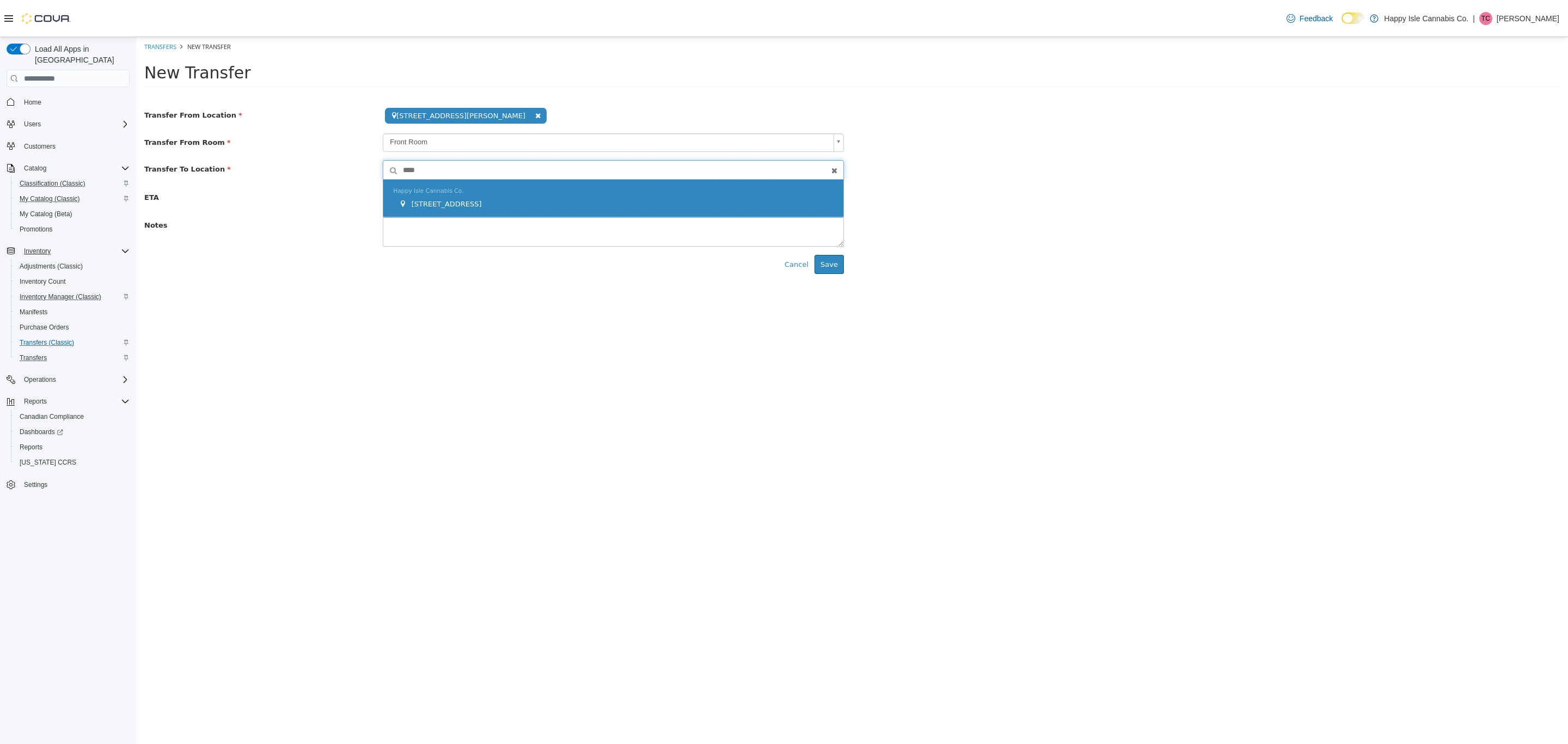
type input "****"
click at [487, 183] on div "Happy Isle Cannabis Co. 6609 Royal Ave" at bounding box center [614, 198] width 460 height 38
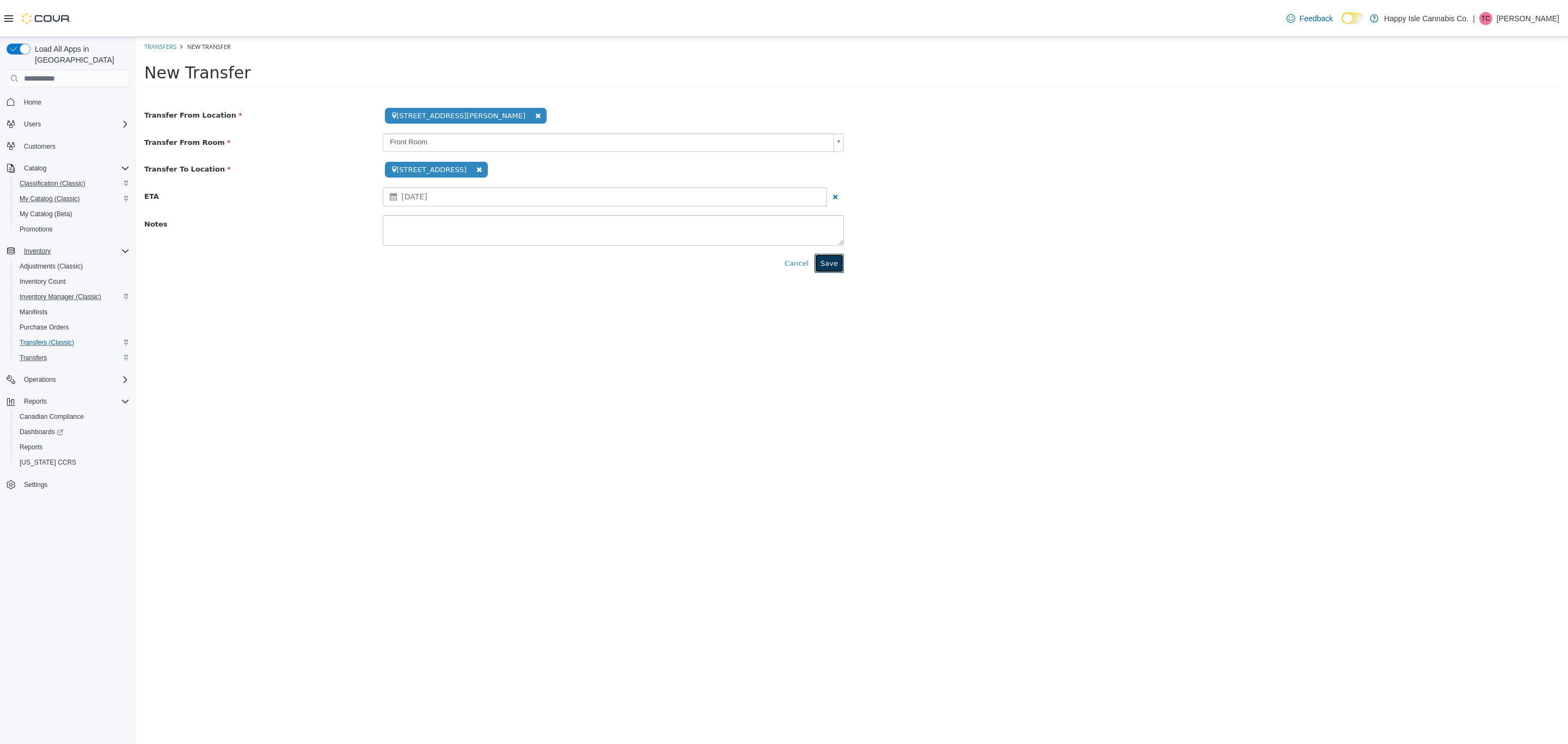
click at [825, 258] on button "Save" at bounding box center [829, 264] width 29 height 19
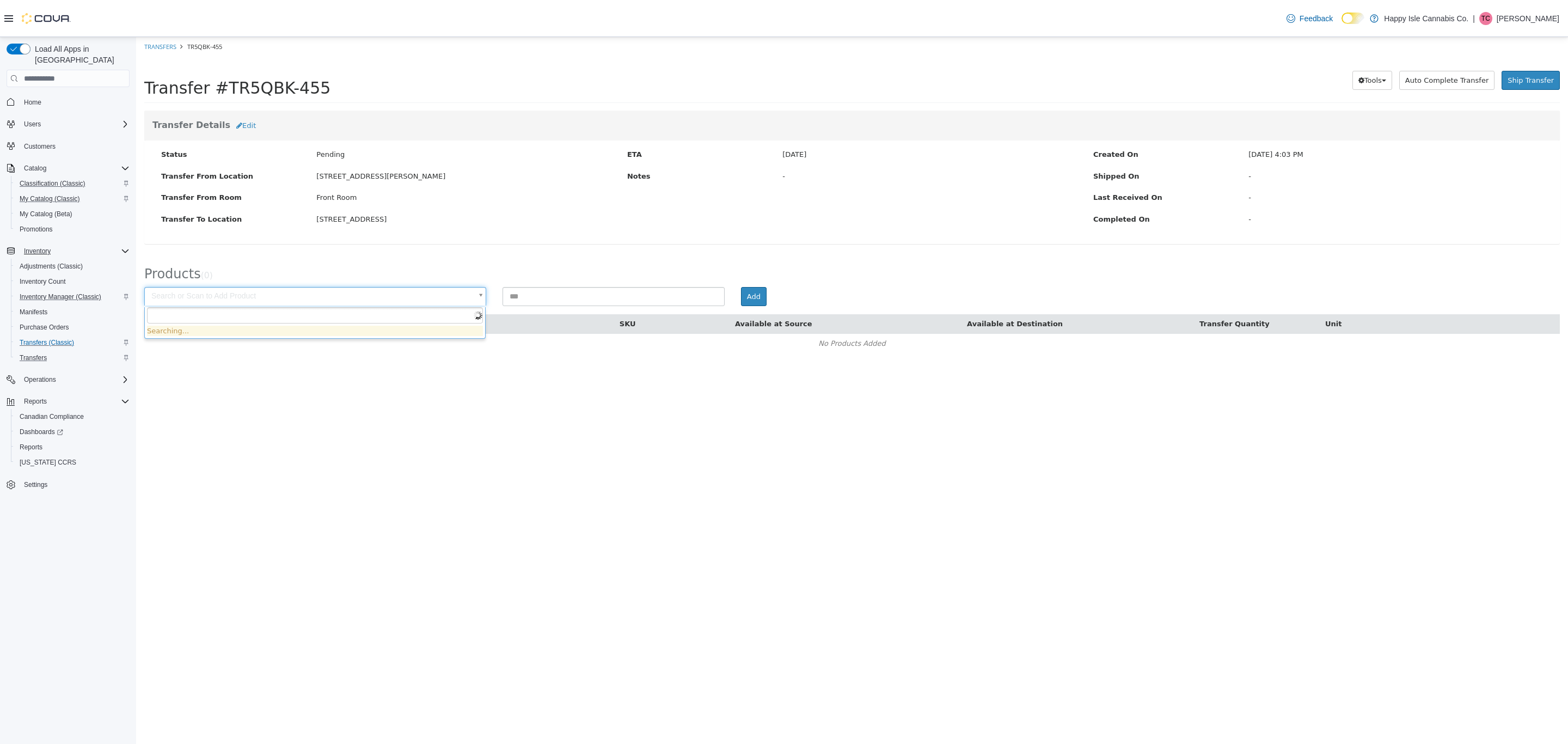
click at [408, 297] on body "× Save successful. Transfers TR5QBK-455 Transfer #TR5QBK-455 Preparing Download…" at bounding box center [852, 201] width 1432 height 328
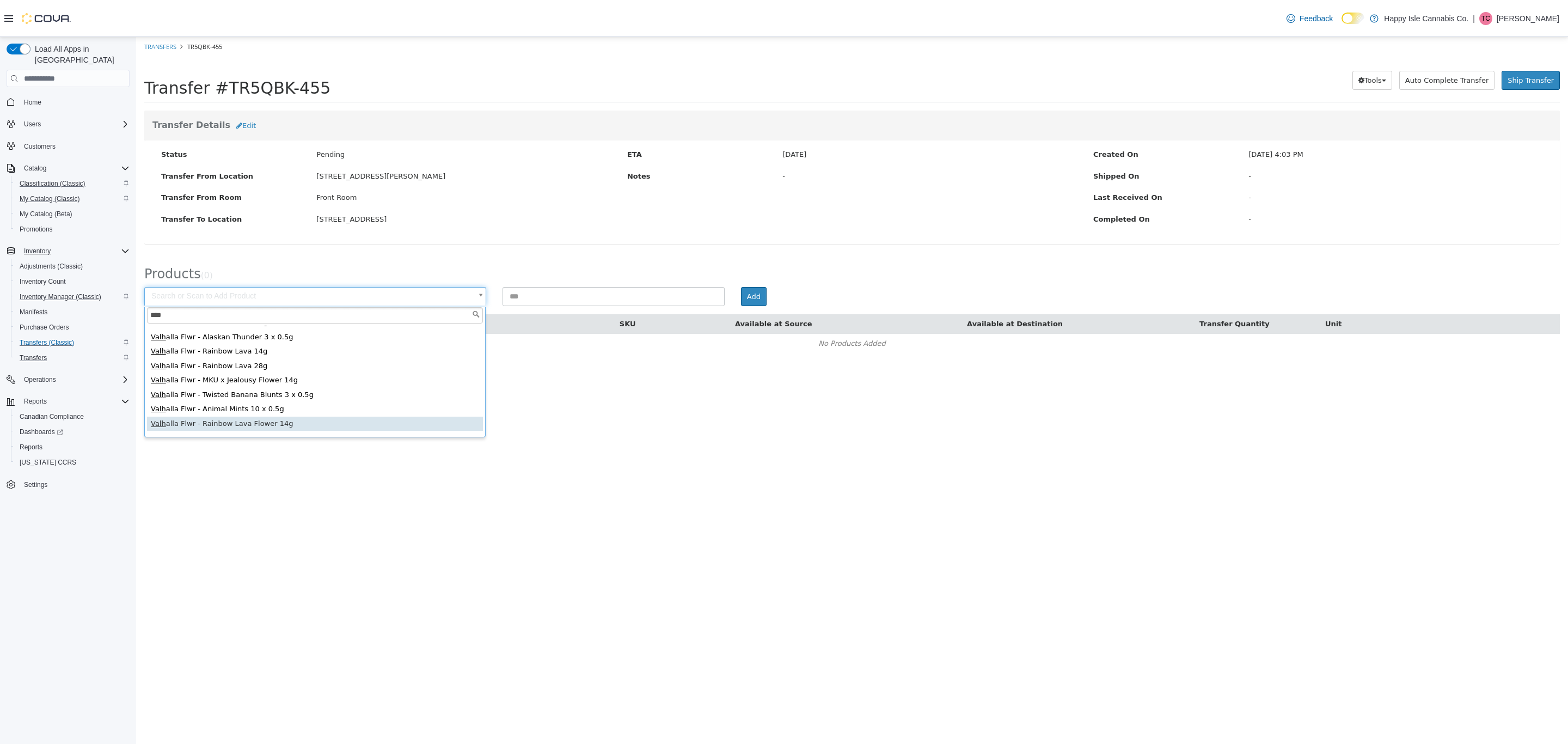
scroll to position [82, 0]
type input "****"
type input "**********"
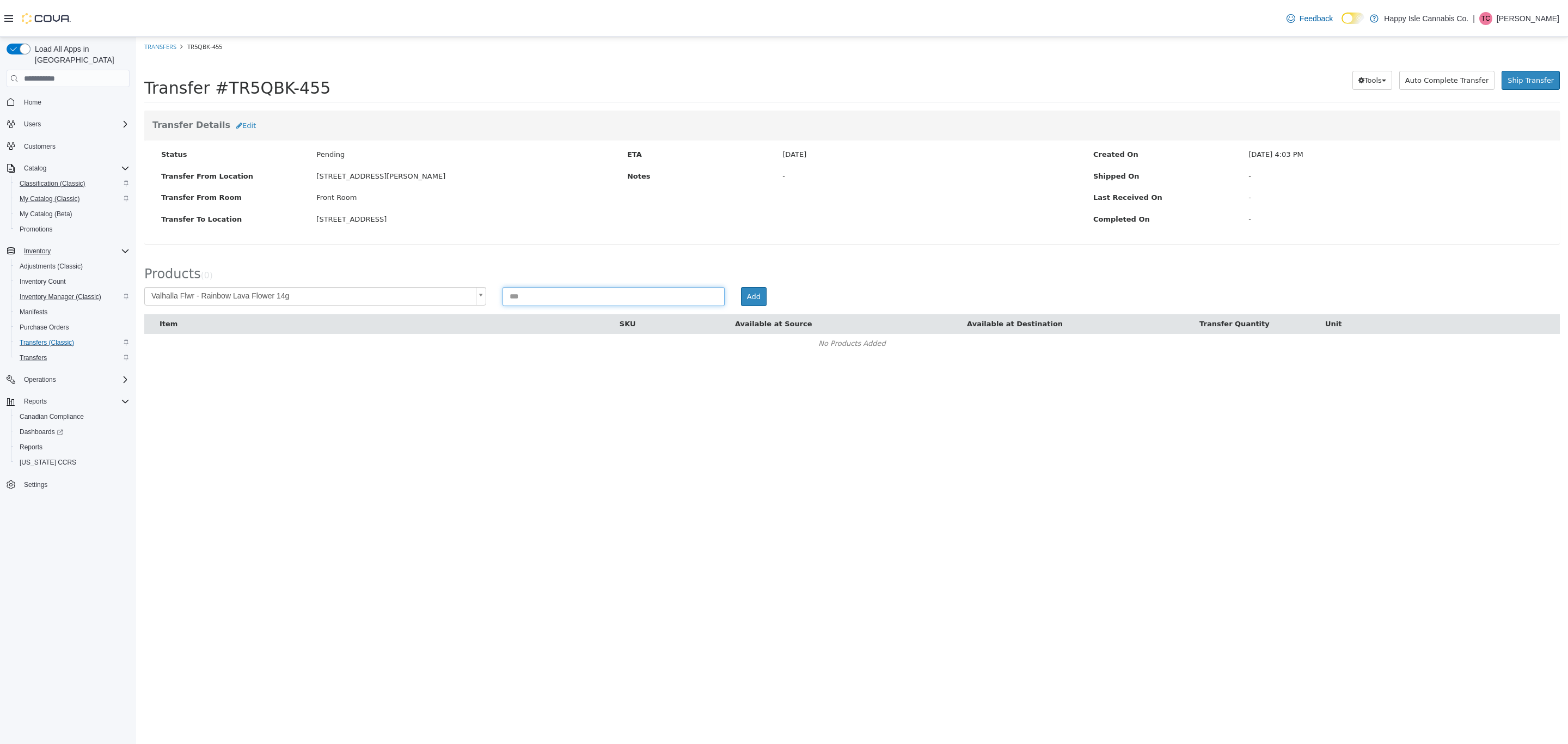
click at [567, 304] on input at bounding box center [614, 296] width 222 height 19
type input "*"
click at [745, 295] on button "Add" at bounding box center [754, 297] width 26 height 19
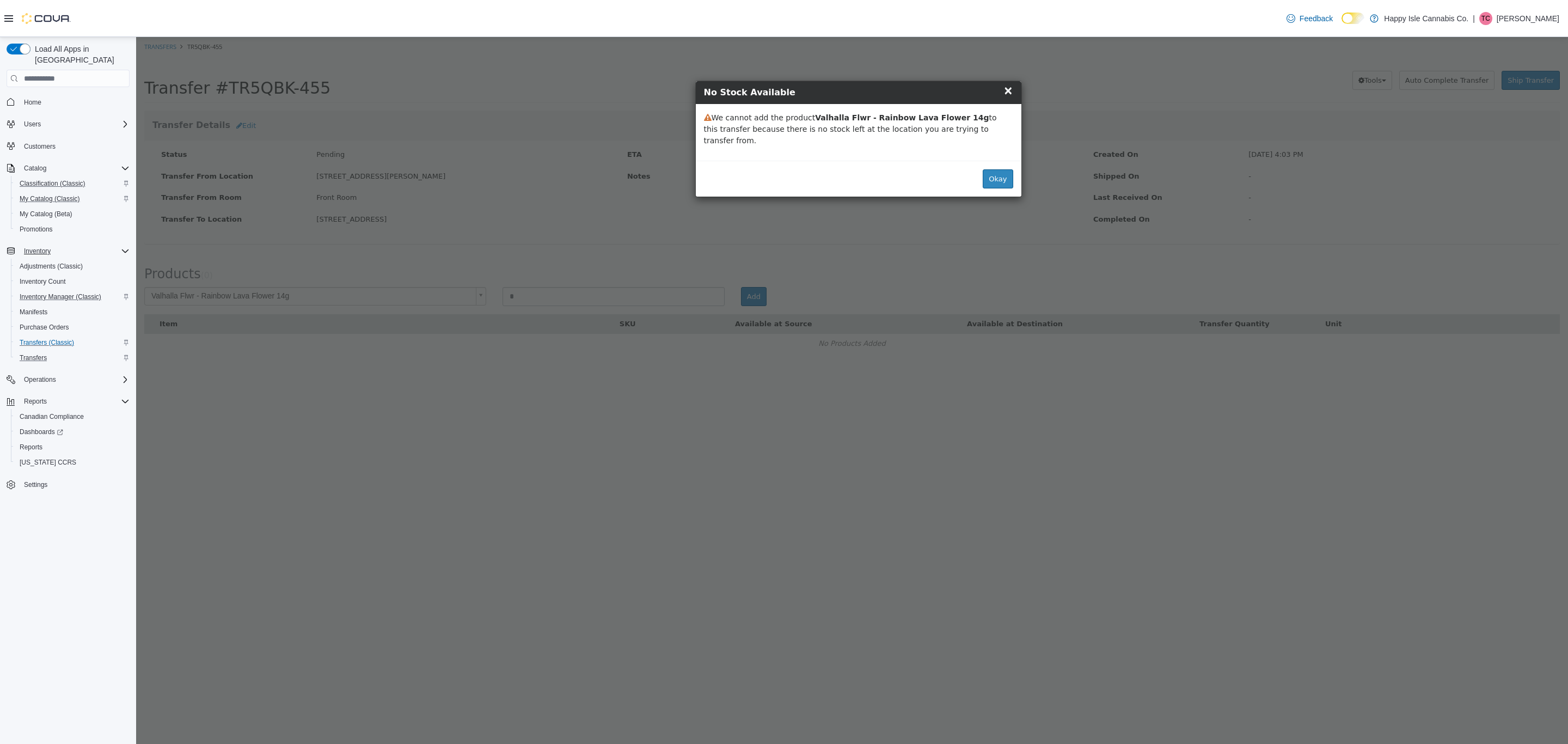
click at [1009, 96] on span "×" at bounding box center [1008, 90] width 10 height 13
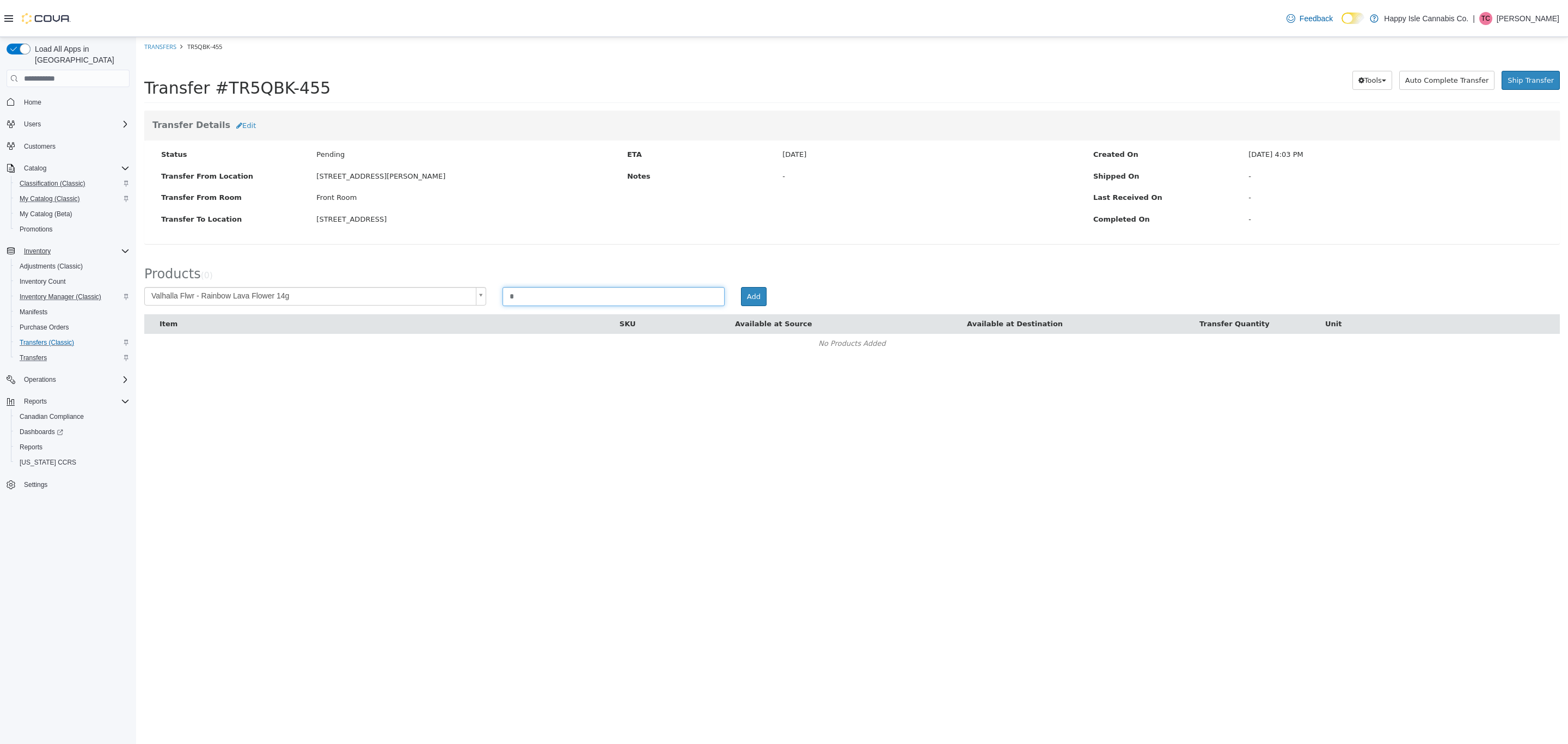
drag, startPoint x: 557, startPoint y: 303, endPoint x: 497, endPoint y: 288, distance: 61.8
click at [497, 288] on div "*" at bounding box center [614, 296] width 239 height 19
click at [48, 351] on link "Transfers" at bounding box center [33, 357] width 36 height 13
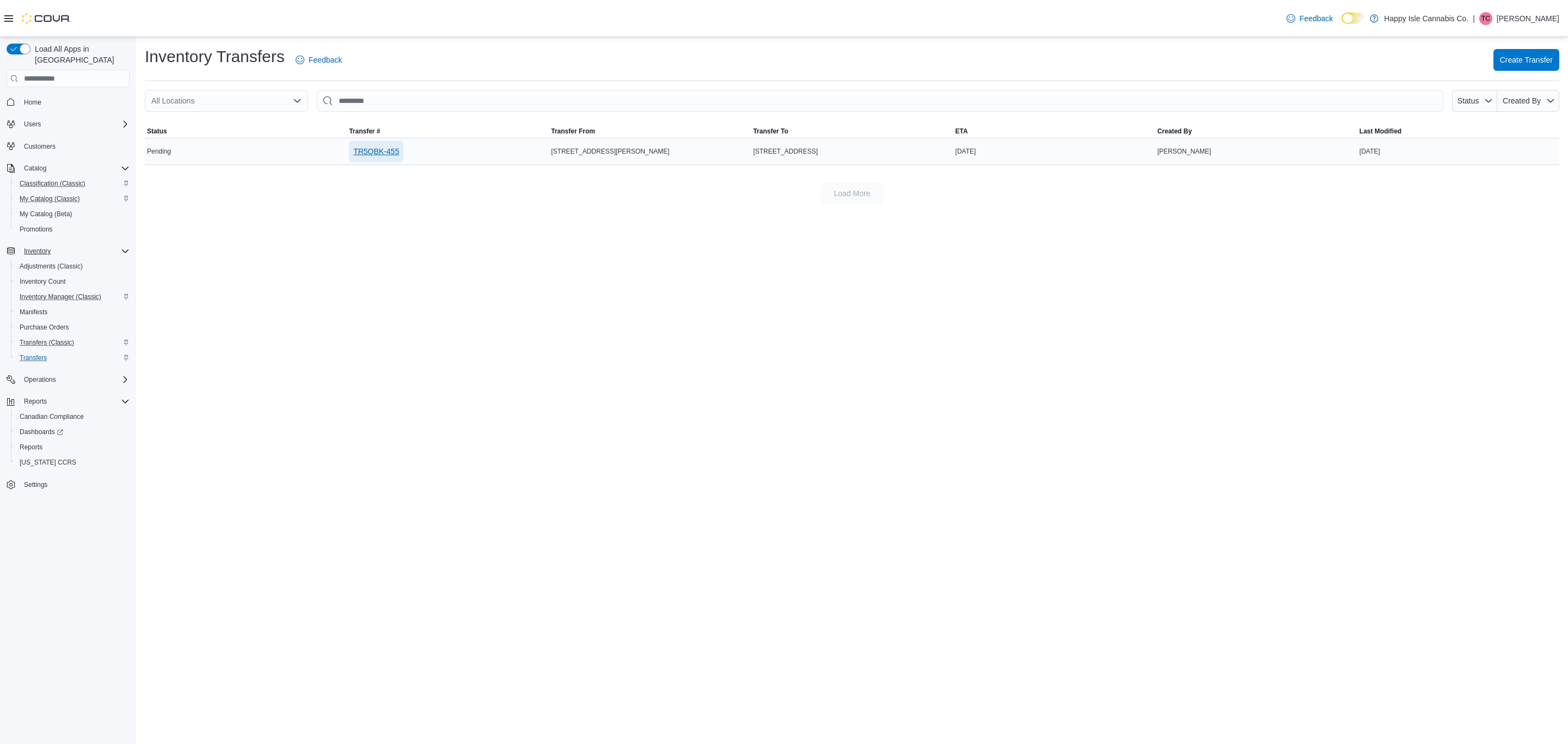
click at [366, 149] on span "TR5QBK-455" at bounding box center [376, 152] width 46 height 11
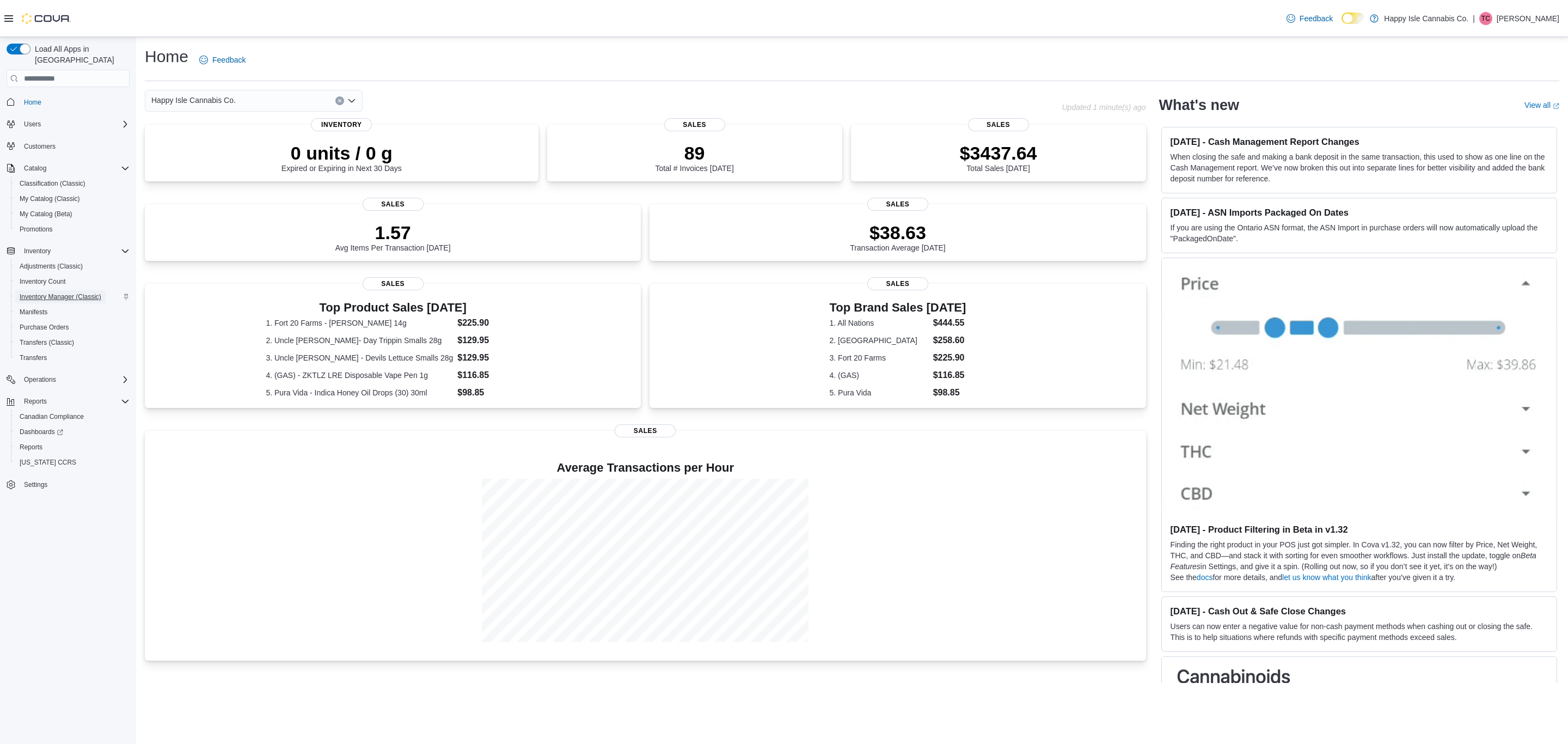
click at [38, 292] on span "Inventory Manager (Classic)" at bounding box center [60, 297] width 82 height 9
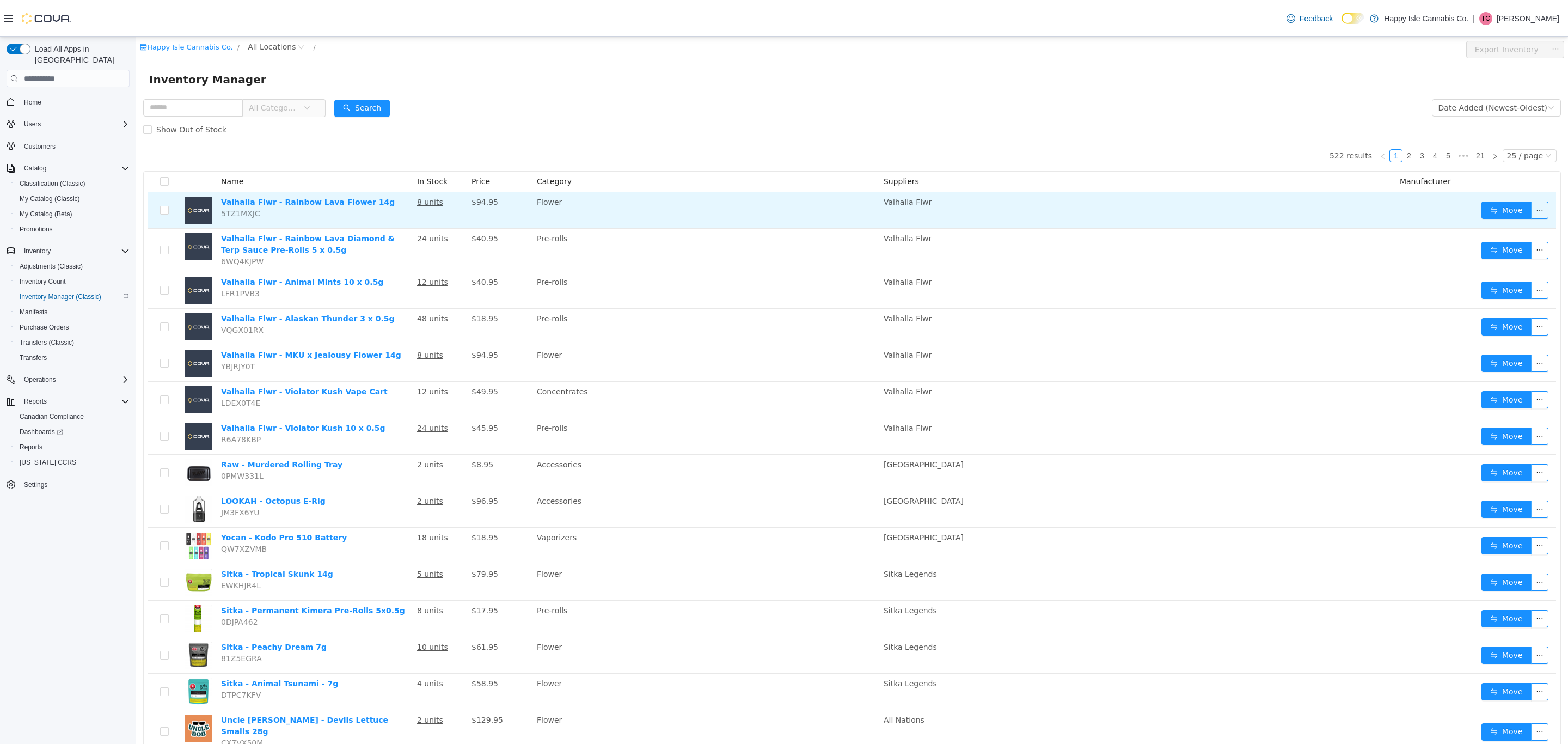
click at [1485, 225] on td "Move" at bounding box center [1517, 211] width 79 height 37
click at [1487, 213] on button "Move" at bounding box center [1507, 210] width 50 height 18
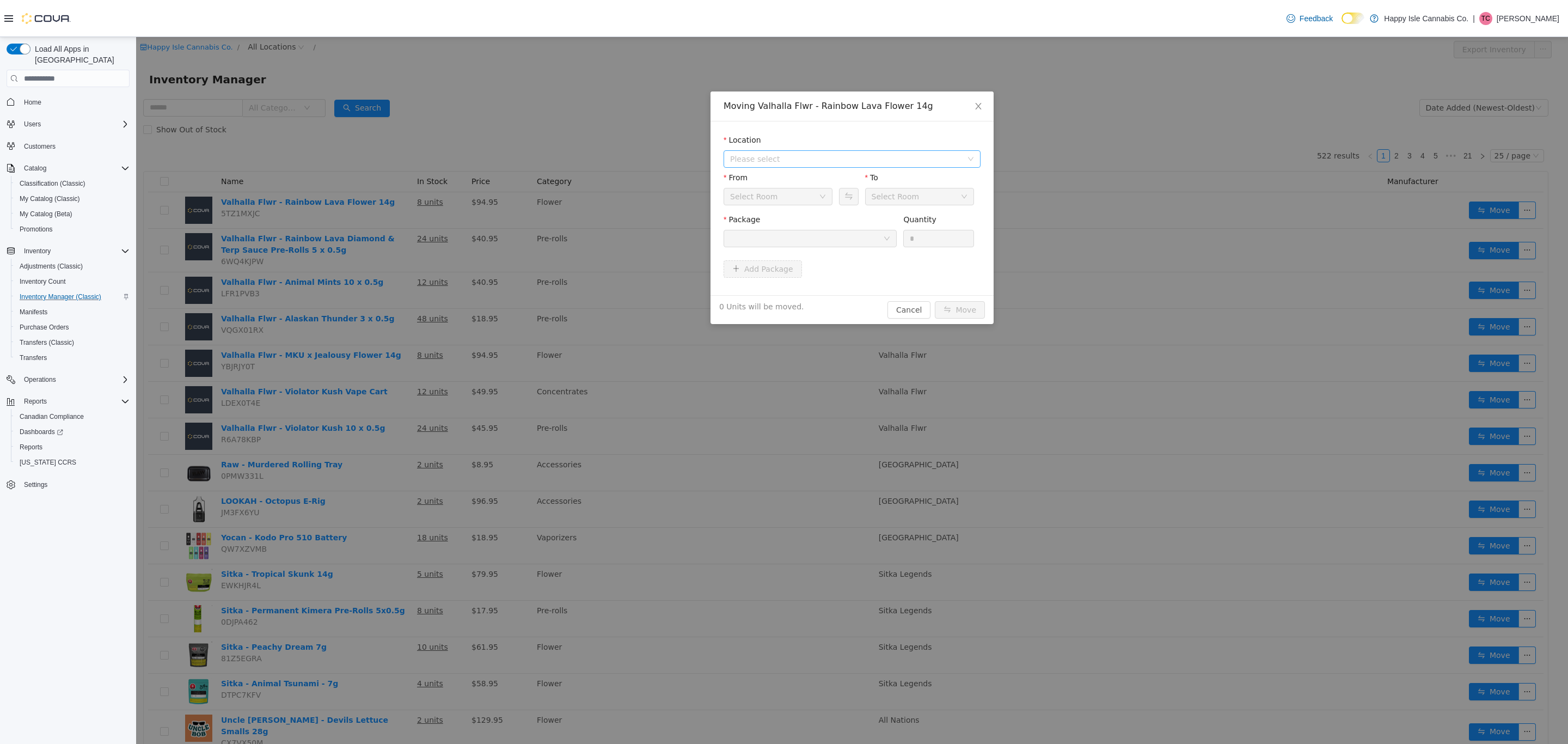
click at [768, 151] on span "Please select" at bounding box center [848, 159] width 237 height 16
click at [774, 197] on span "[STREET_ADDRESS]" at bounding box center [789, 198] width 75 height 9
click at [884, 235] on icon "icon: down" at bounding box center [887, 238] width 7 height 7
click at [847, 200] on button "Swap" at bounding box center [848, 197] width 19 height 18
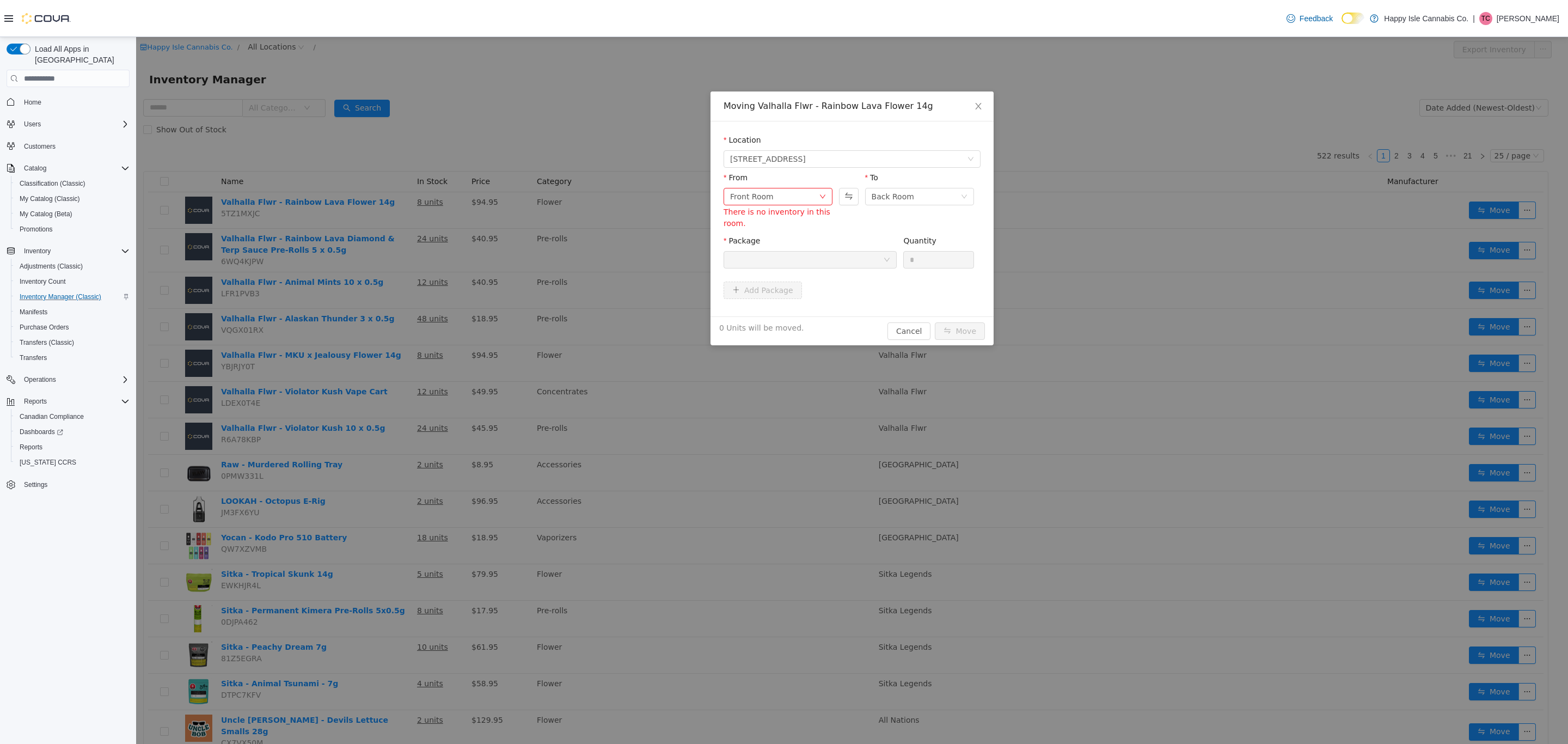
click at [871, 272] on div "Package" at bounding box center [810, 254] width 173 height 38
click at [850, 194] on button "Swap" at bounding box center [848, 197] width 19 height 18
click at [858, 235] on div "Package" at bounding box center [810, 243] width 173 height 16
click at [817, 264] on div at bounding box center [806, 259] width 153 height 16
click at [978, 109] on icon "icon: close" at bounding box center [978, 106] width 9 height 9
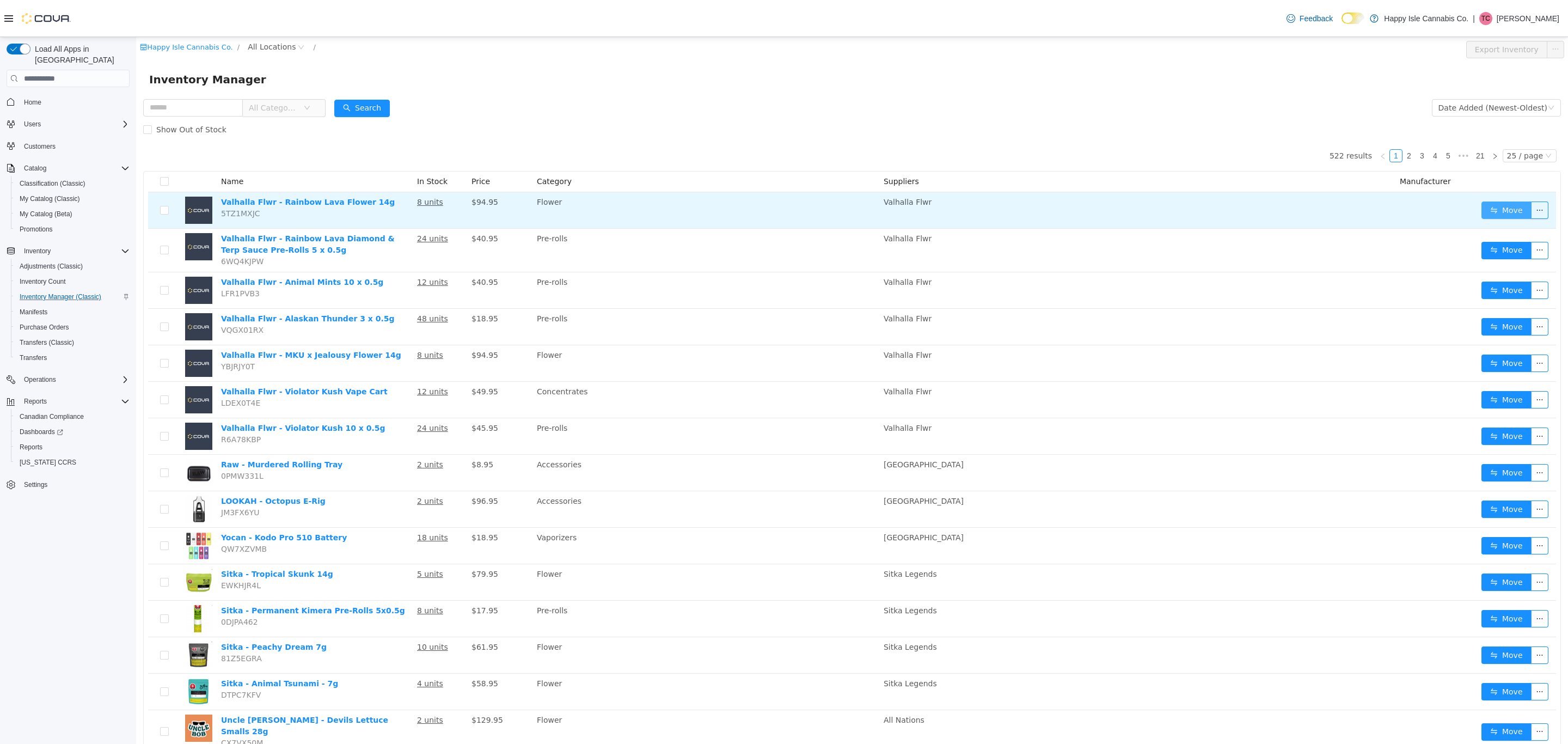
click at [1483, 212] on button "Move" at bounding box center [1507, 210] width 50 height 18
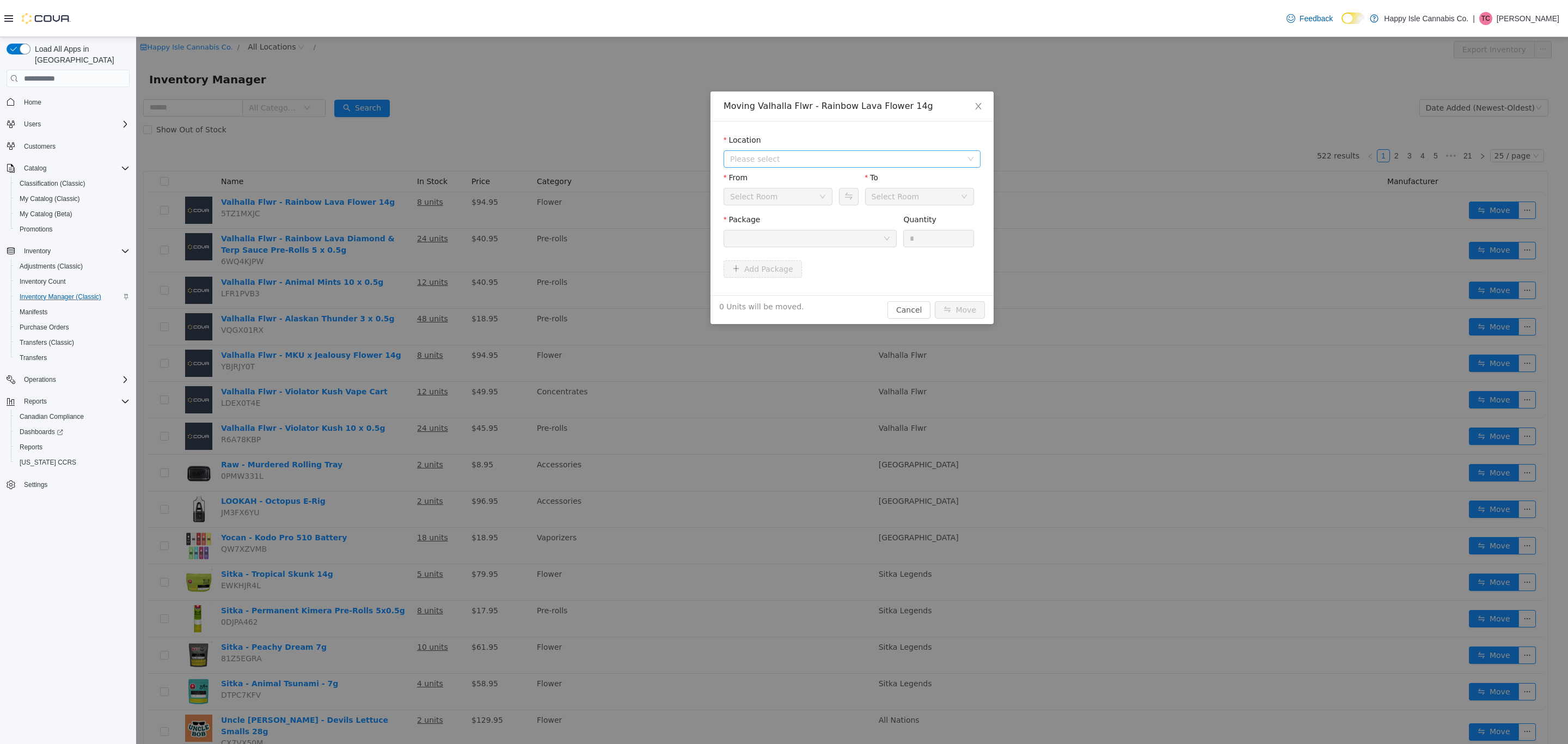
click at [756, 158] on span "Please select" at bounding box center [845, 159] width 232 height 11
click at [760, 205] on span "[STREET_ADDRESS]" at bounding box center [863, 198] width 229 height 15
click at [849, 167] on span "[STREET_ADDRESS]" at bounding box center [848, 159] width 237 height 16
click at [813, 216] on span "[STREET_ADDRESS][PERSON_NAME]" at bounding box center [821, 217] width 139 height 9
click at [856, 235] on div at bounding box center [806, 238] width 153 height 16
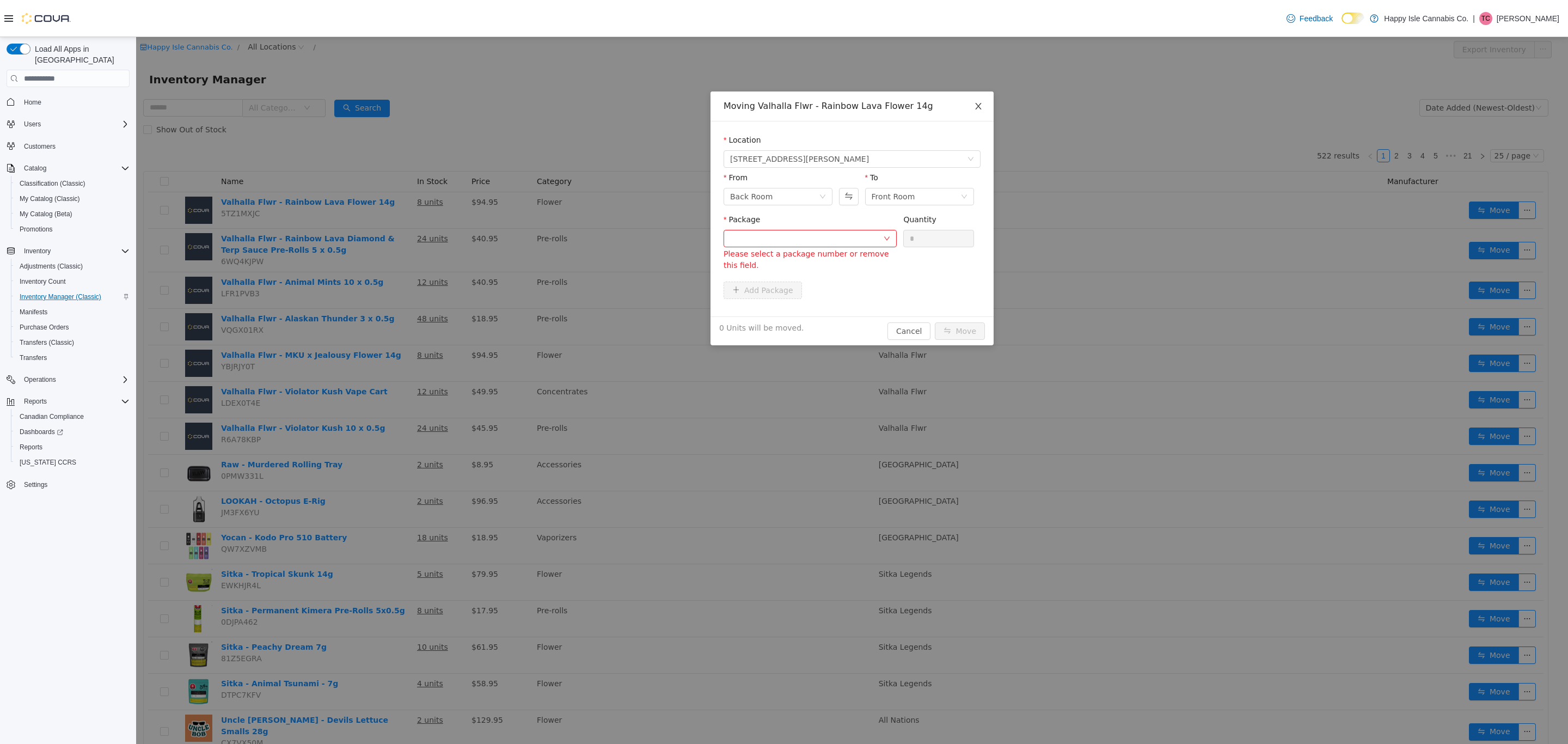
click at [974, 107] on icon "icon: close" at bounding box center [978, 106] width 9 height 9
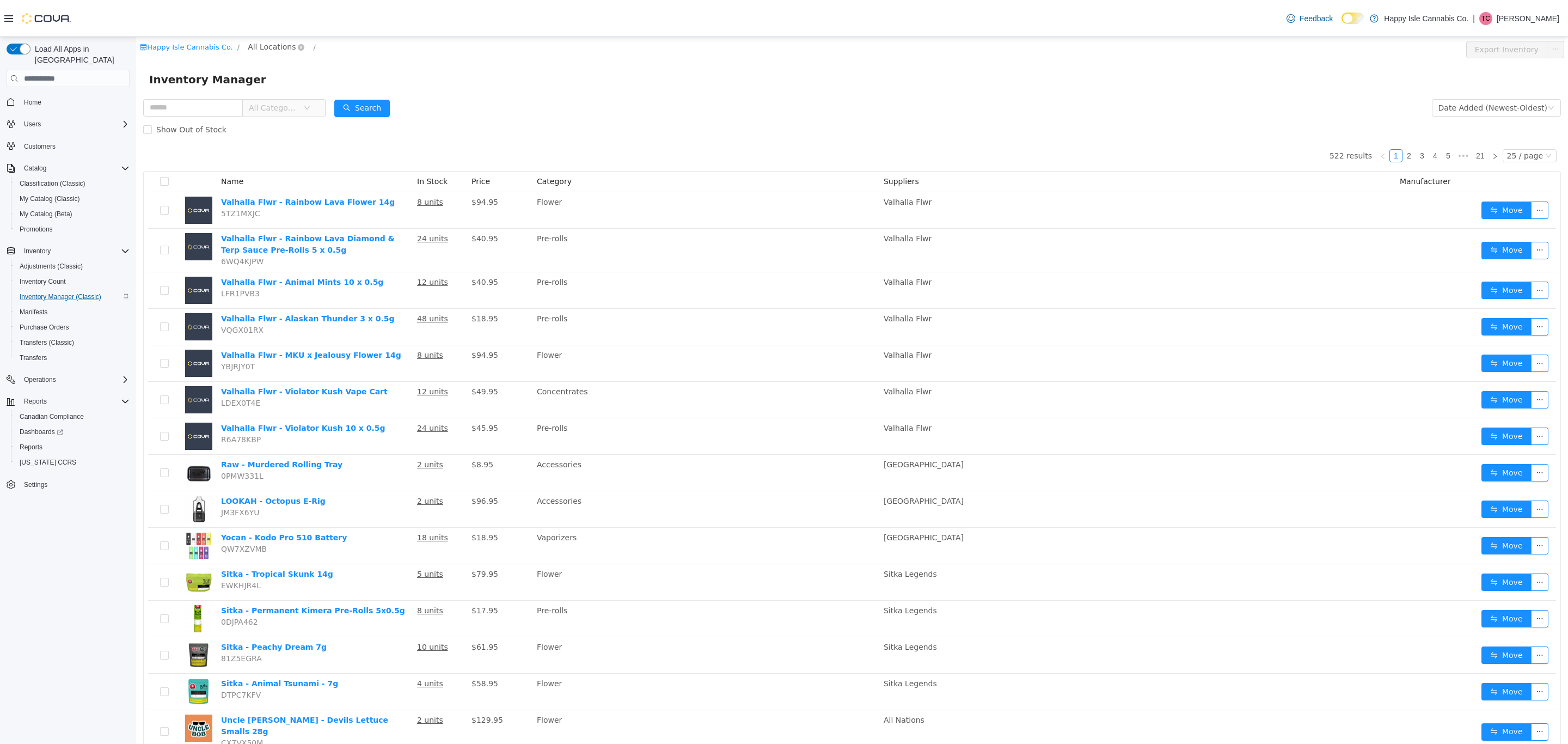
click at [264, 42] on span "All Locations" at bounding box center [271, 47] width 48 height 12
click at [316, 97] on li "All Locations [STREET_ADDRESS][PERSON_NAME]" at bounding box center [321, 106] width 167 height 53
click at [316, 100] on span "[STREET_ADDRESS]" at bounding box center [332, 106] width 144 height 15
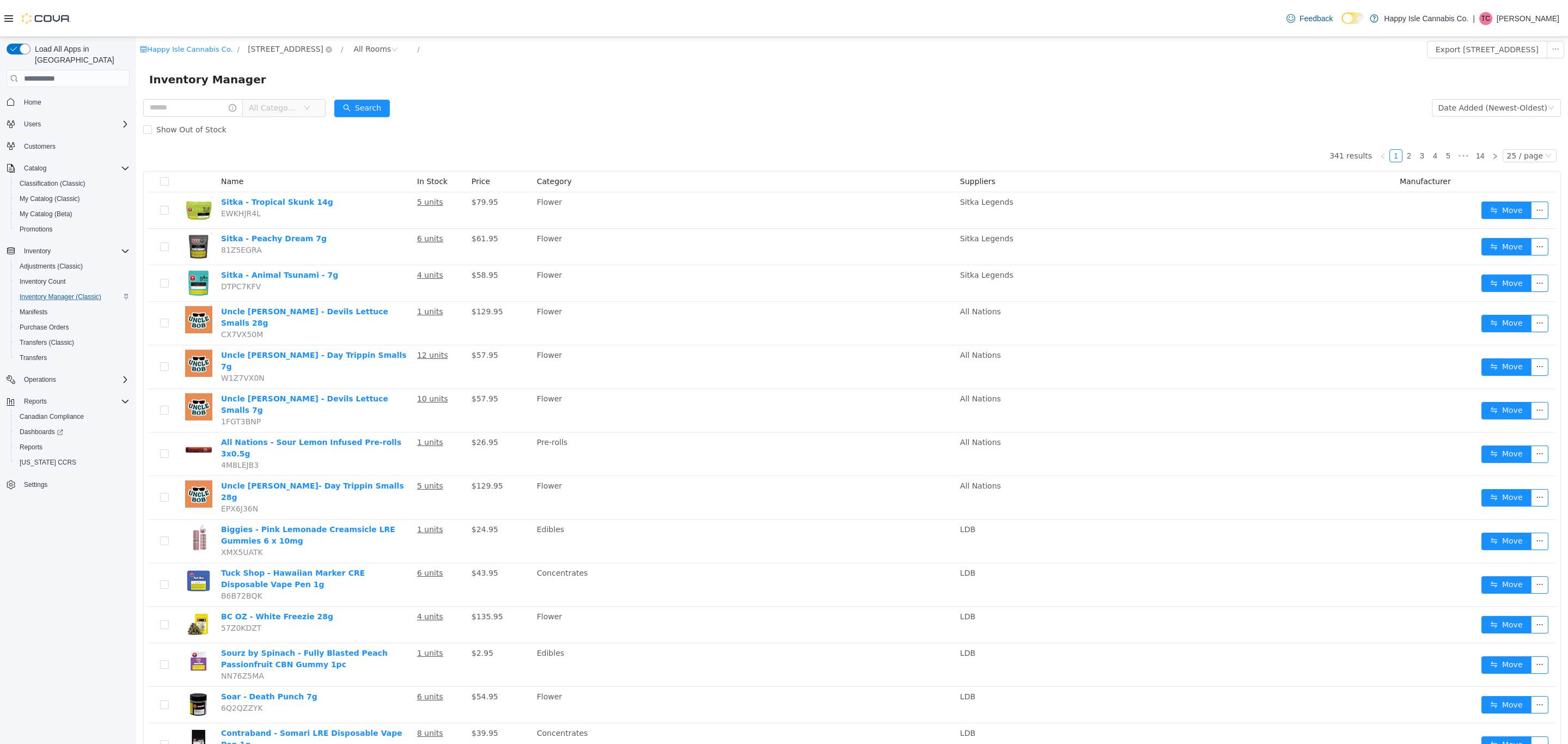
click at [270, 51] on span "[STREET_ADDRESS]" at bounding box center [285, 49] width 75 height 12
click at [275, 127] on span "[STREET_ADDRESS][PERSON_NAME]" at bounding box center [332, 127] width 139 height 9
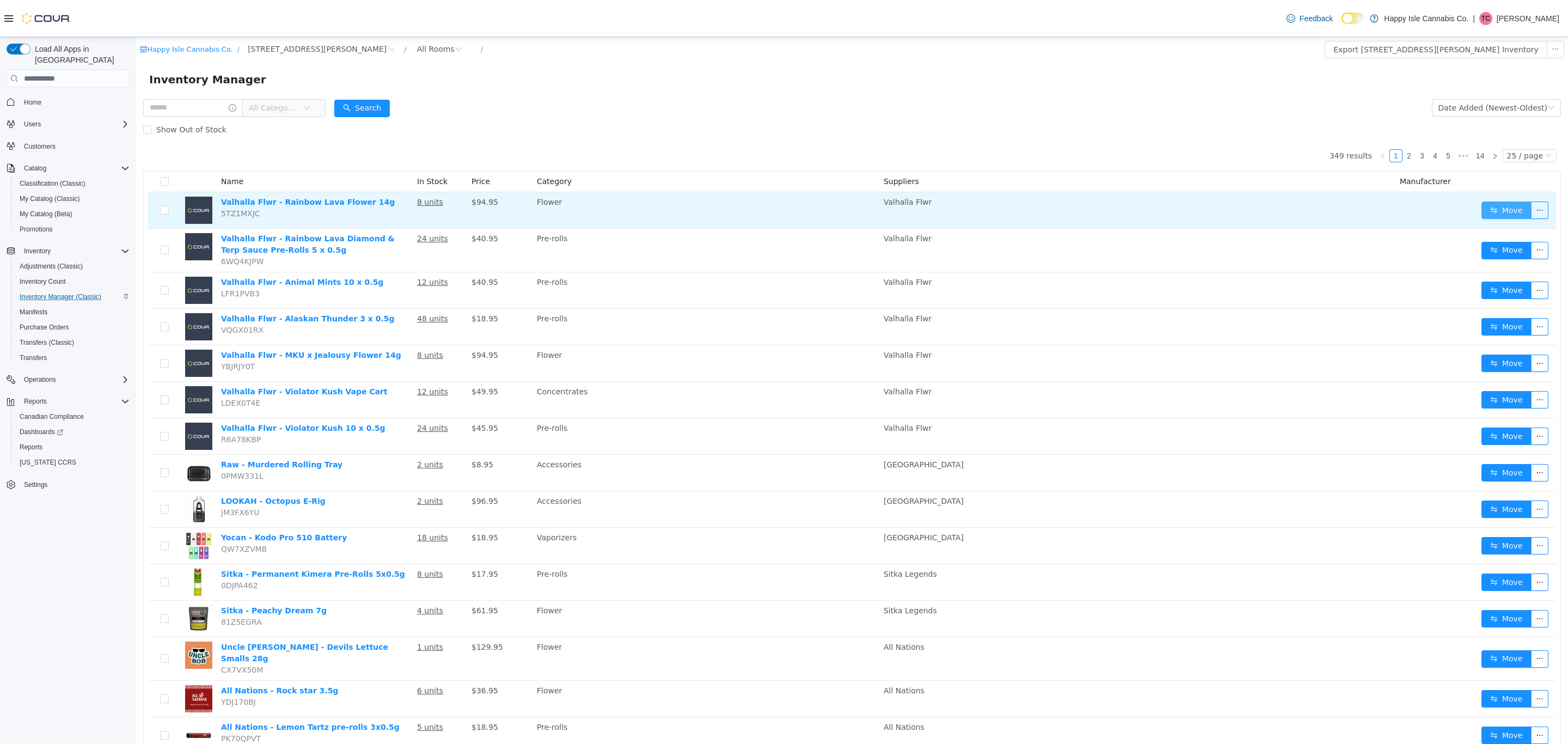
click at [1486, 205] on button "Move" at bounding box center [1507, 210] width 50 height 18
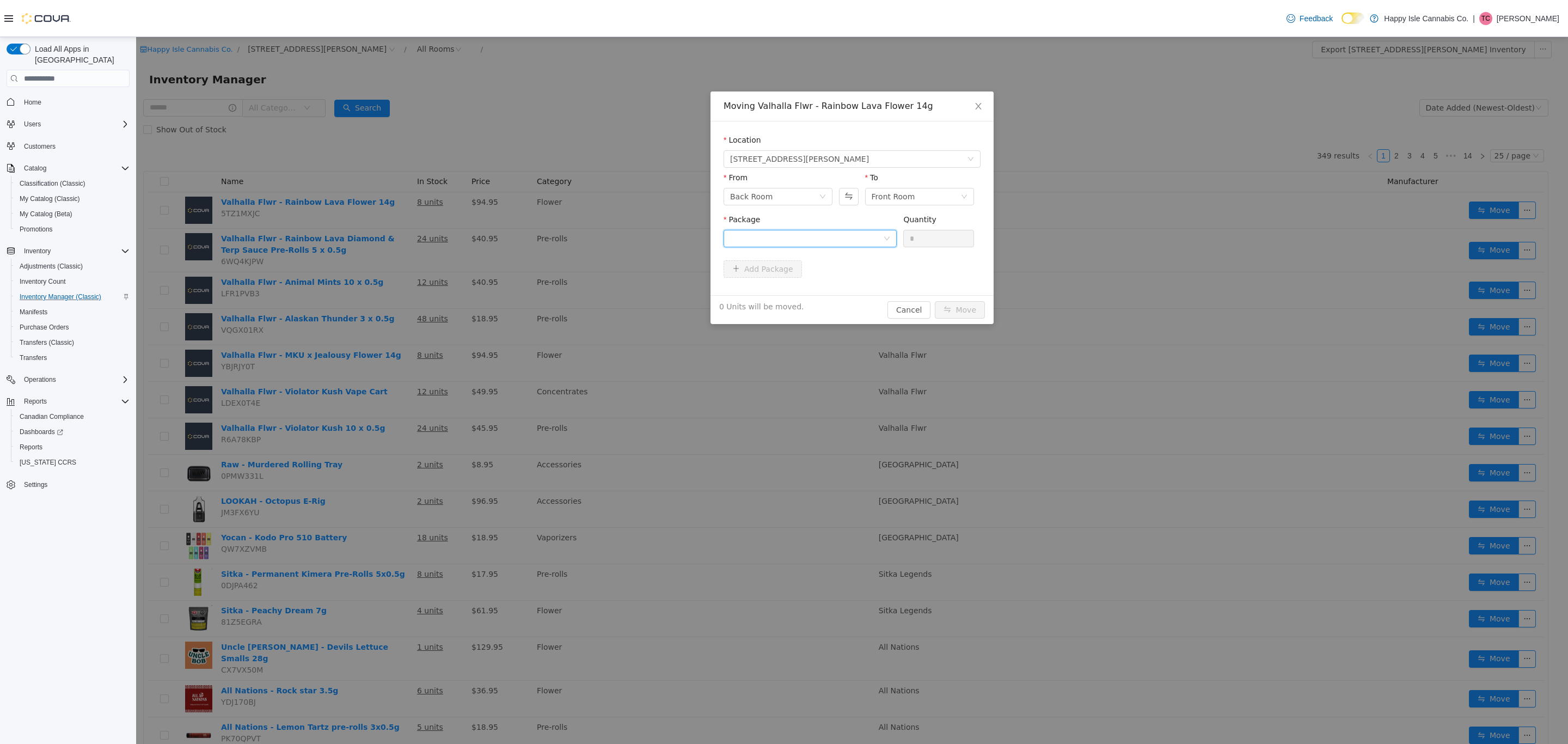
click at [824, 234] on div at bounding box center [806, 238] width 153 height 16
click at [975, 109] on icon "icon: close" at bounding box center [978, 106] width 9 height 9
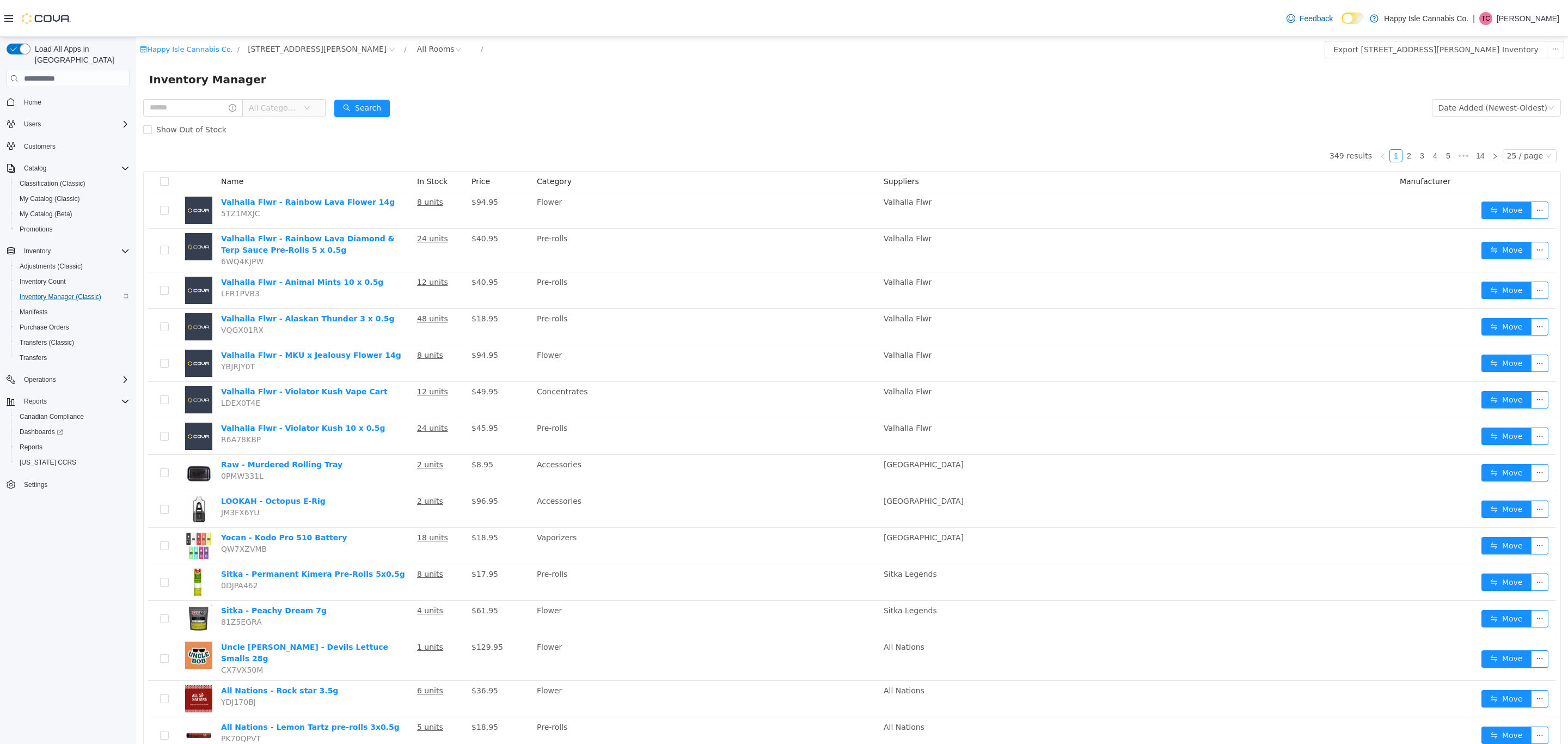
click at [724, 138] on div "Show Out of Stock" at bounding box center [852, 130] width 1418 height 22
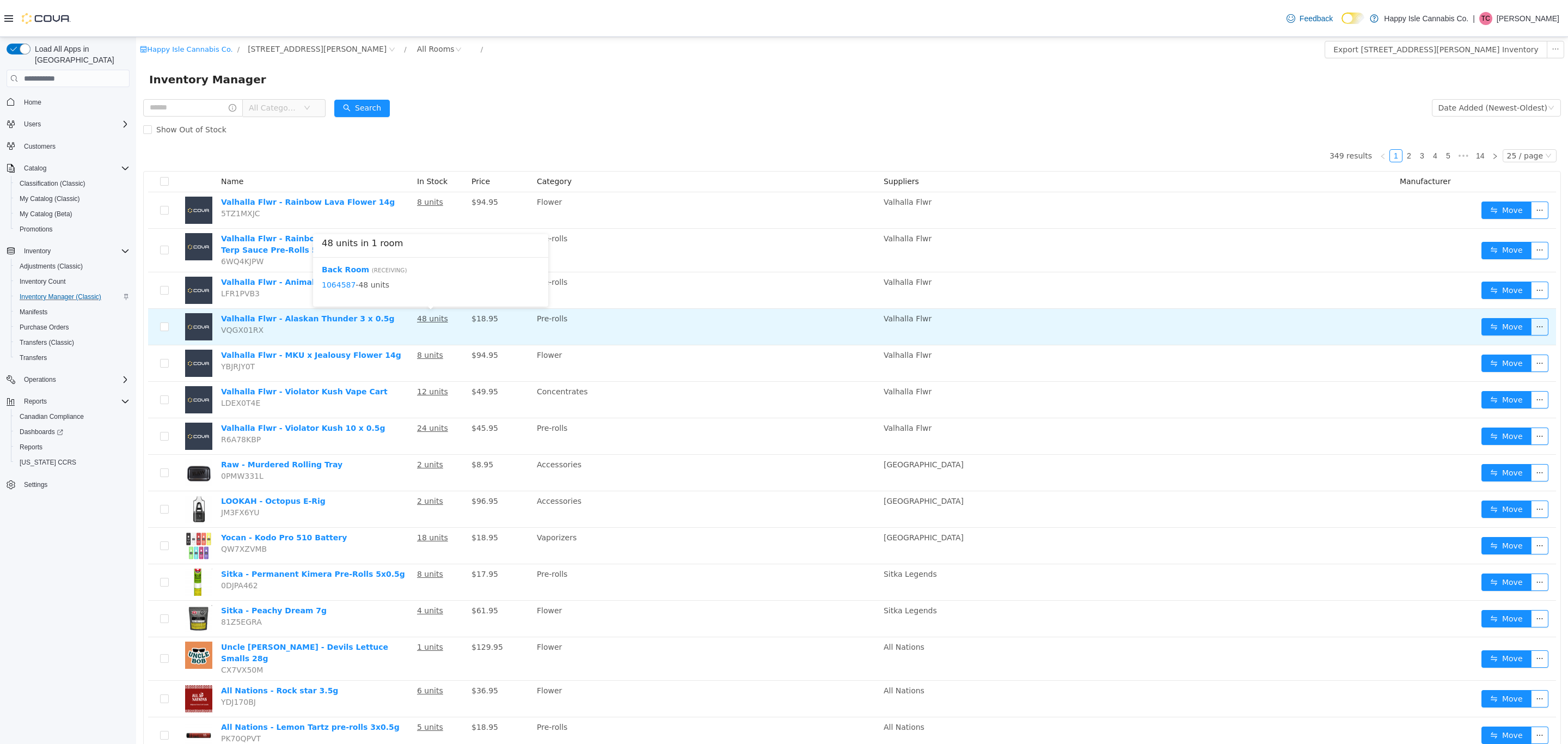
click at [425, 317] on u "48 units" at bounding box center [432, 318] width 31 height 9
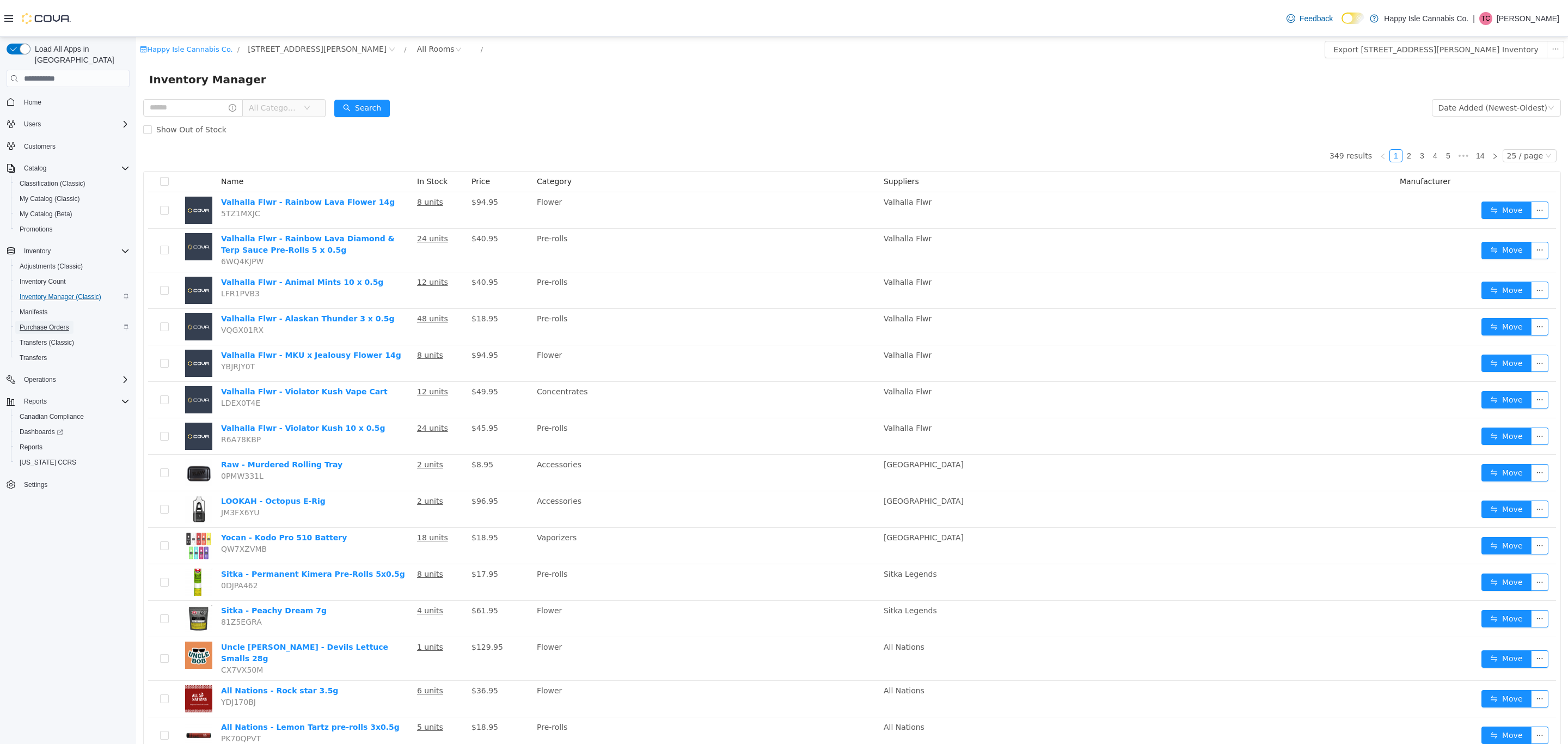
click at [49, 323] on span "Purchase Orders" at bounding box center [44, 327] width 49 height 9
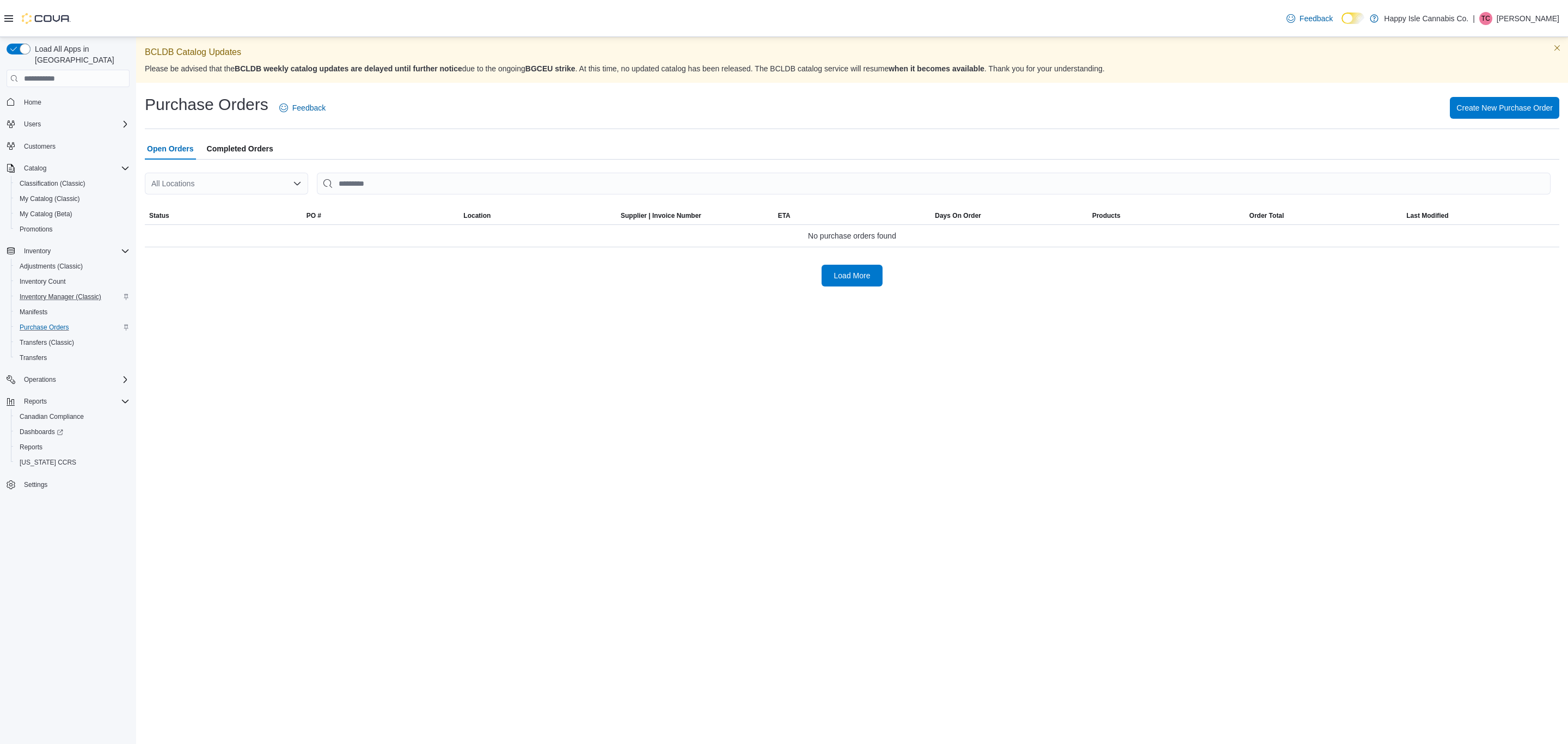
click at [254, 149] on span "Completed Orders" at bounding box center [240, 149] width 66 height 22
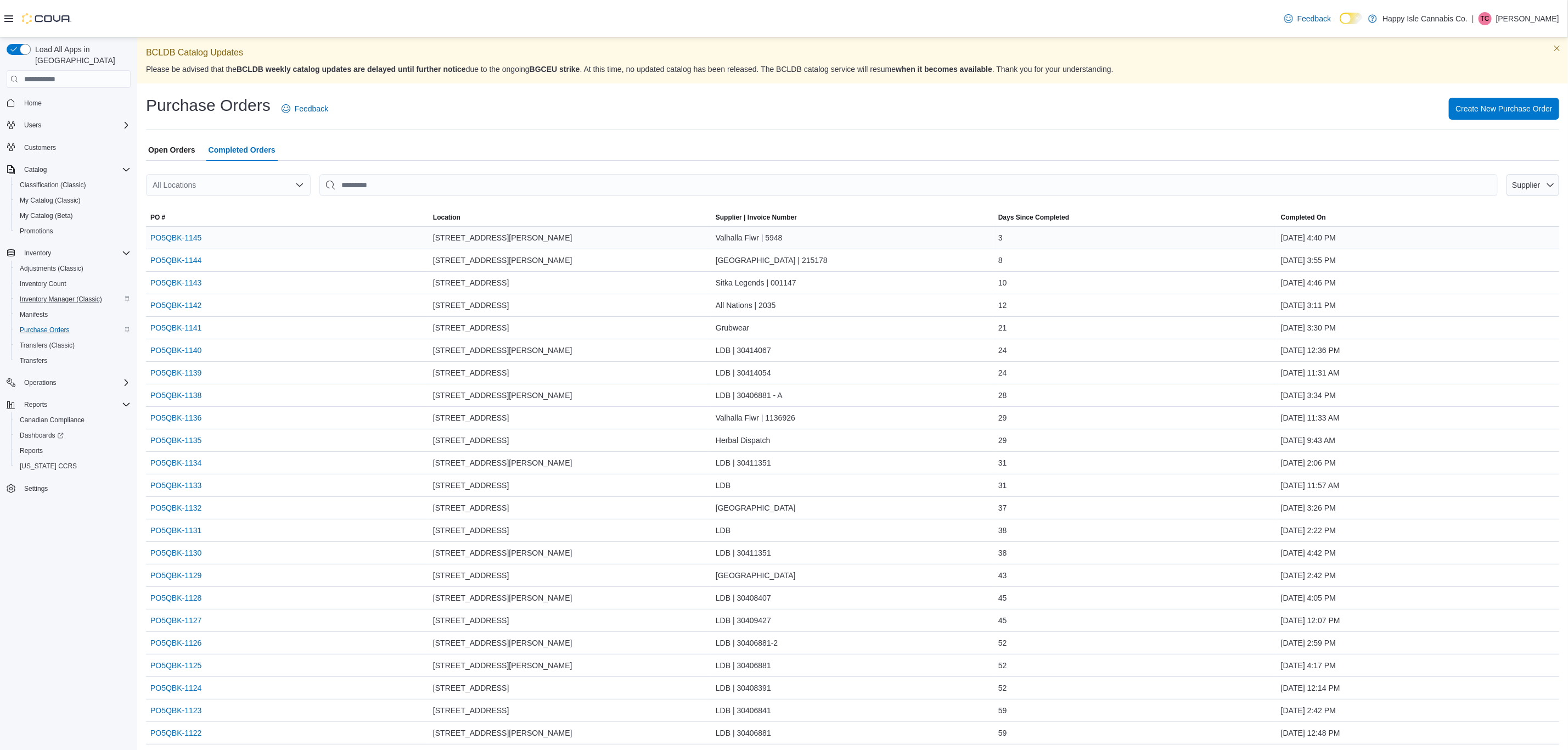
click at [193, 246] on div "PO5QBK-1145" at bounding box center [287, 238] width 283 height 22
click at [187, 236] on link "PO5QBK-1145" at bounding box center [176, 238] width 51 height 13
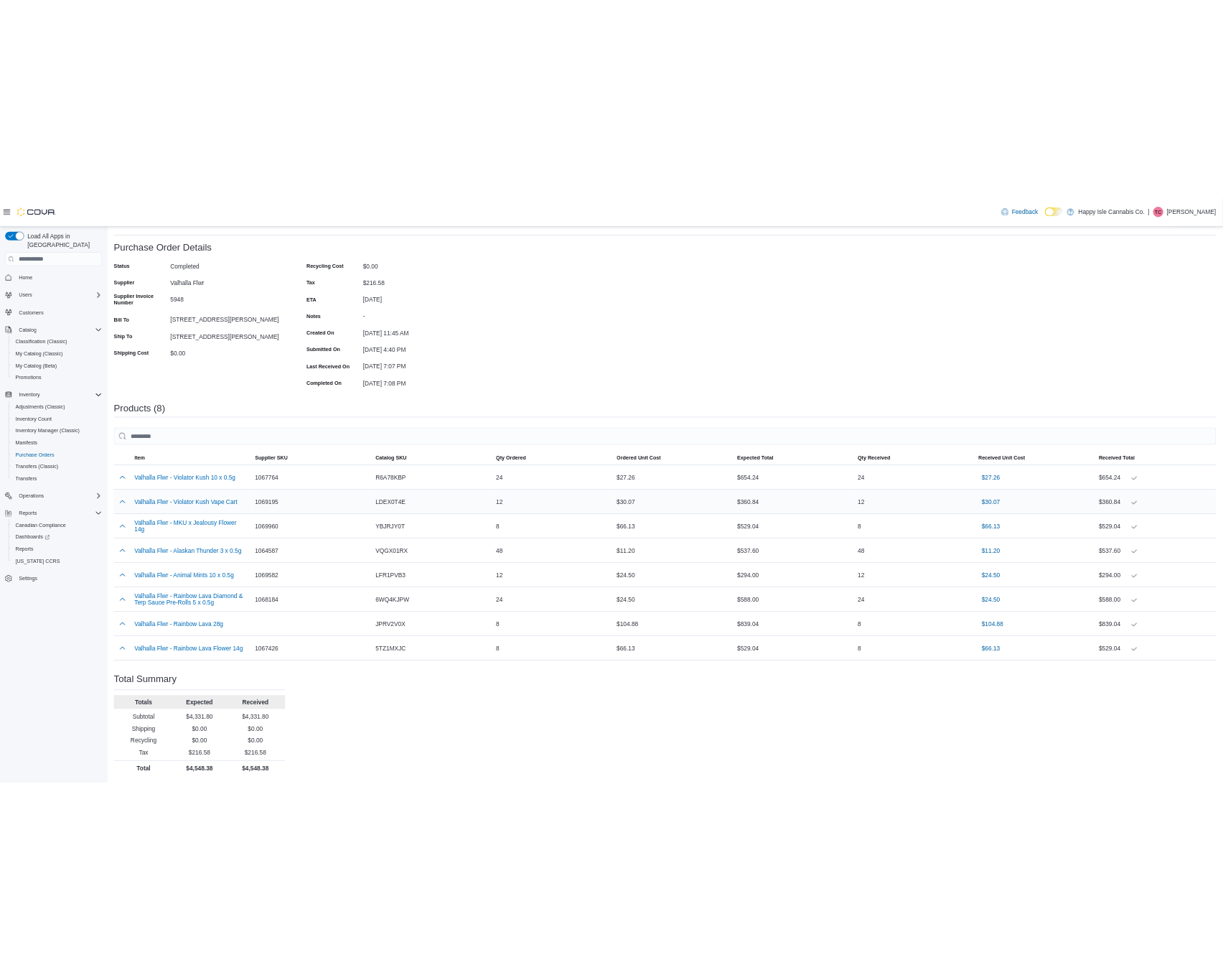
scroll to position [136, 0]
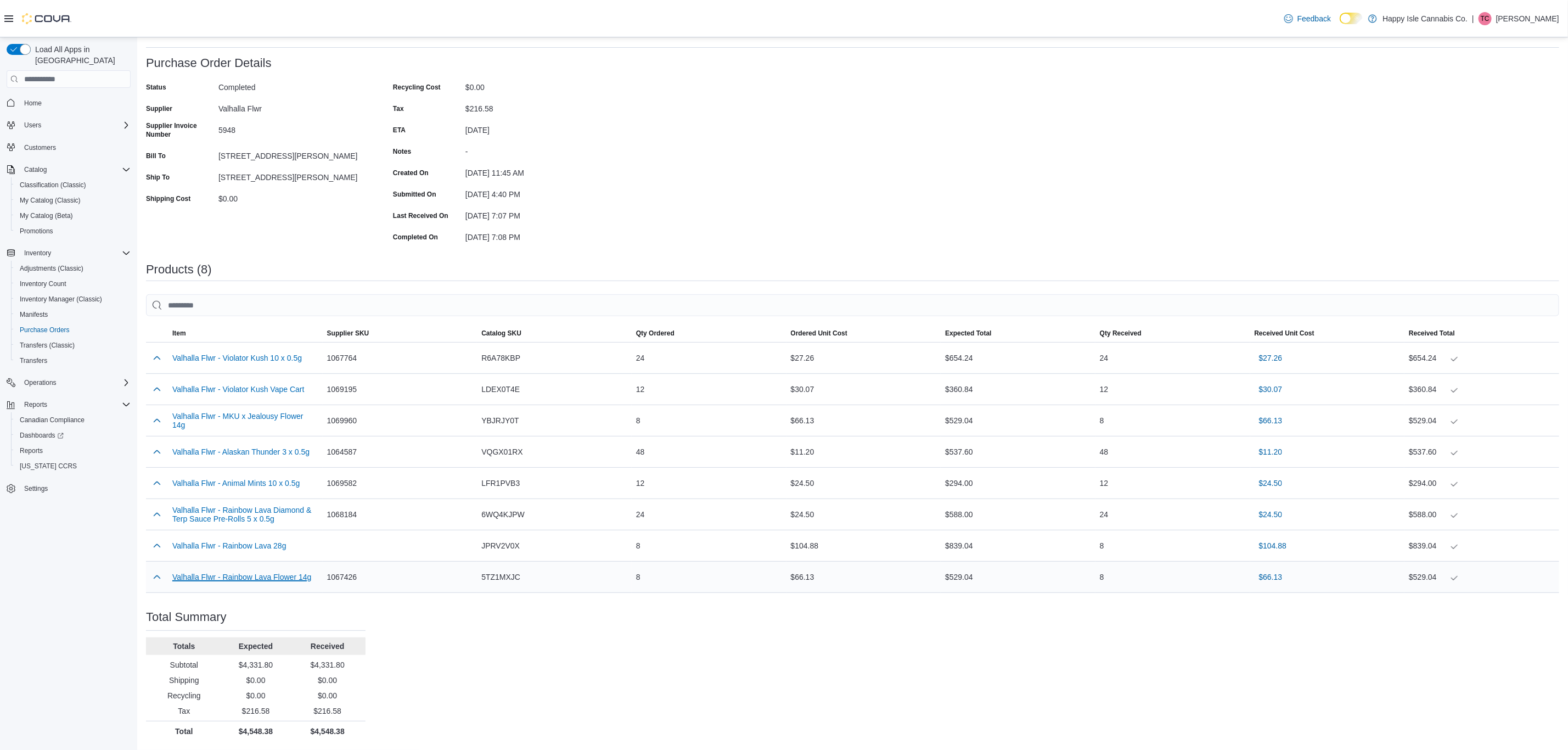
click at [211, 576] on button "Valhalla Flwr - Rainbow Lava Flower 14g" at bounding box center [242, 577] width 139 height 9
click at [1459, 358] on icon at bounding box center [1454, 359] width 9 height 9
click at [207, 389] on button "Valhalla Flwr - Violator Kush Vape Cart" at bounding box center [238, 389] width 132 height 9
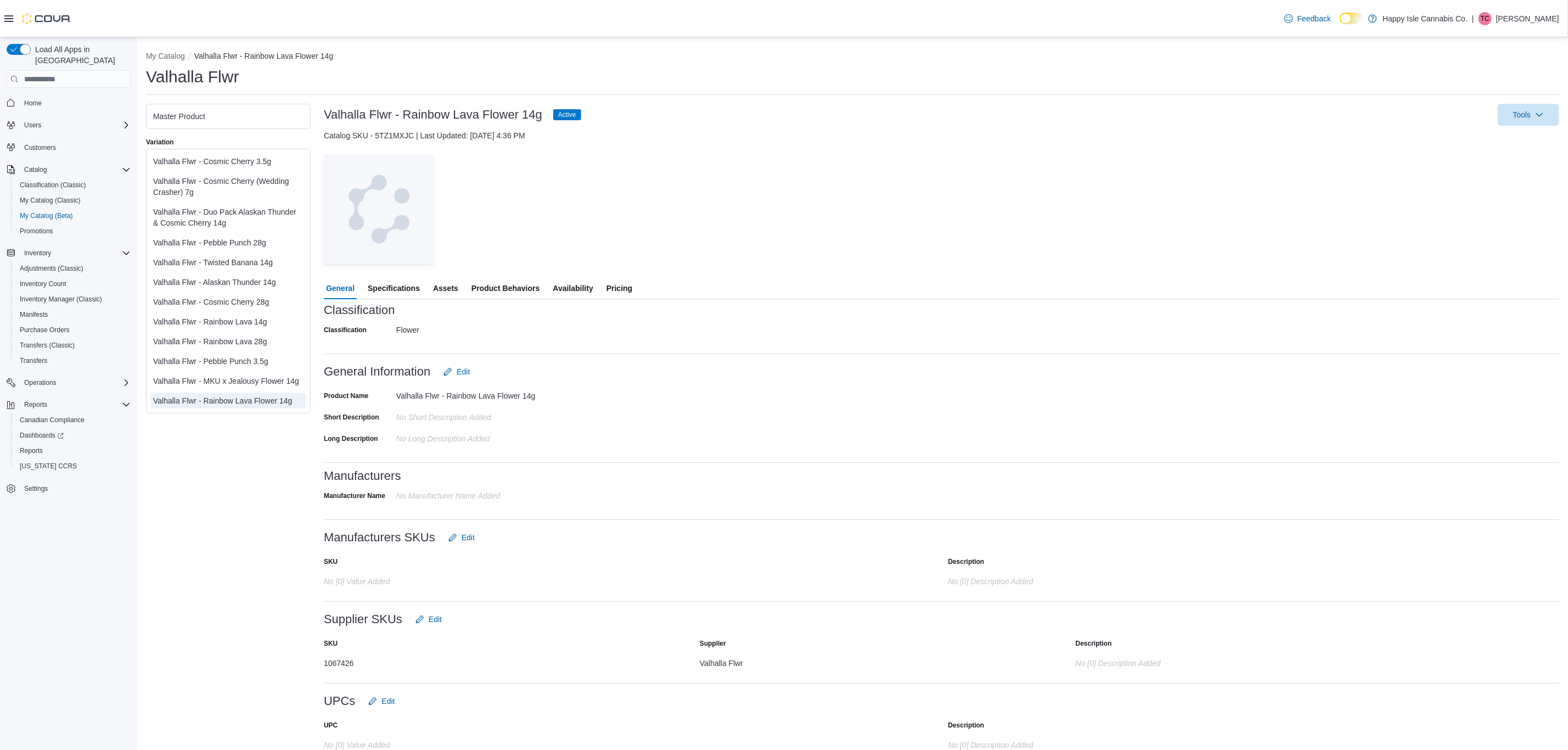
click at [532, 287] on span "Product Behaviors" at bounding box center [505, 288] width 68 height 22
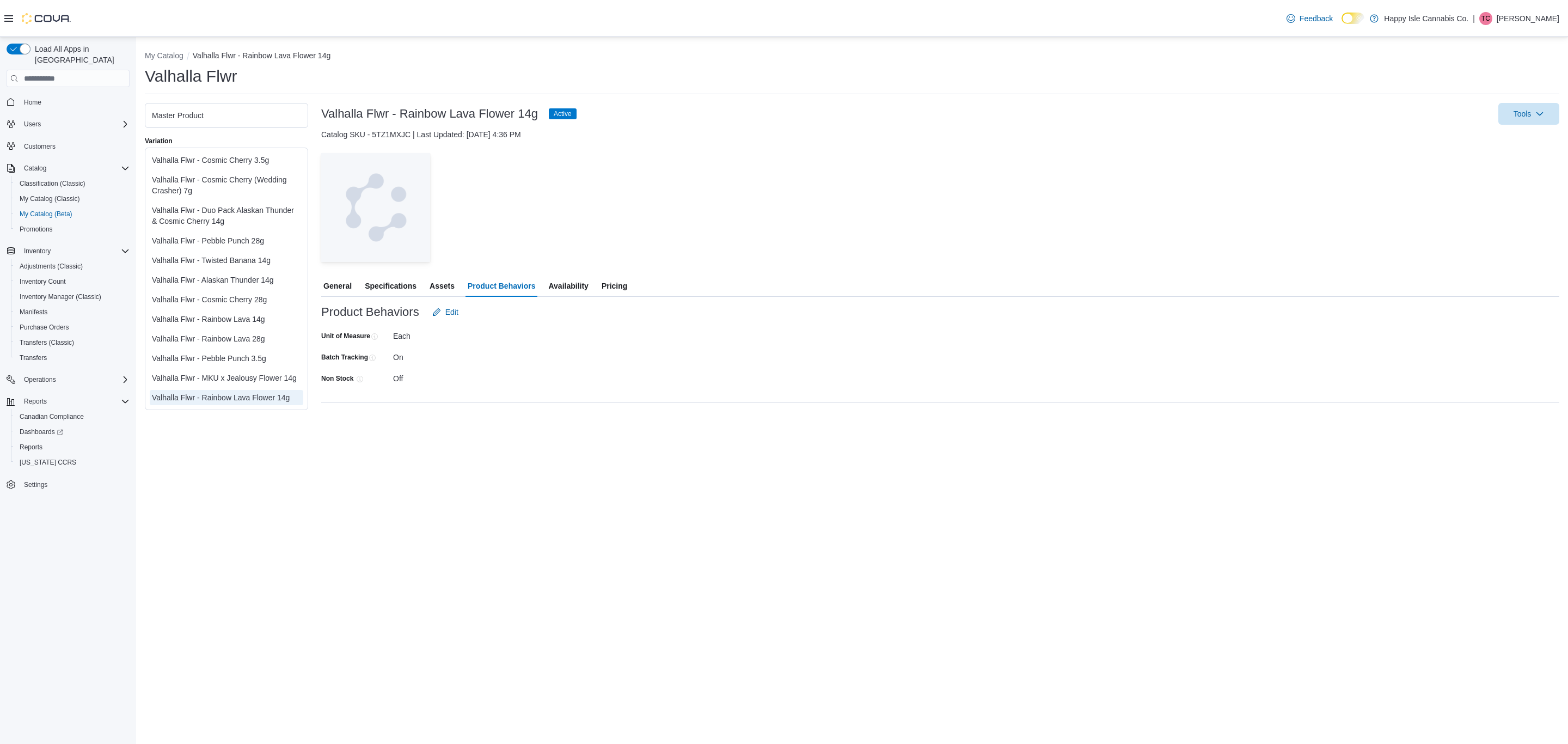
click at [581, 285] on span "Availability" at bounding box center [568, 286] width 40 height 22
click at [687, 426] on div "Packages with no stock will not be visible" at bounding box center [940, 421] width 1238 height 13
click at [725, 139] on div "Catalog SKU - 5TZ1MXJC | Last Updated: [DATE] 4:36 PM" at bounding box center [940, 135] width 1238 height 11
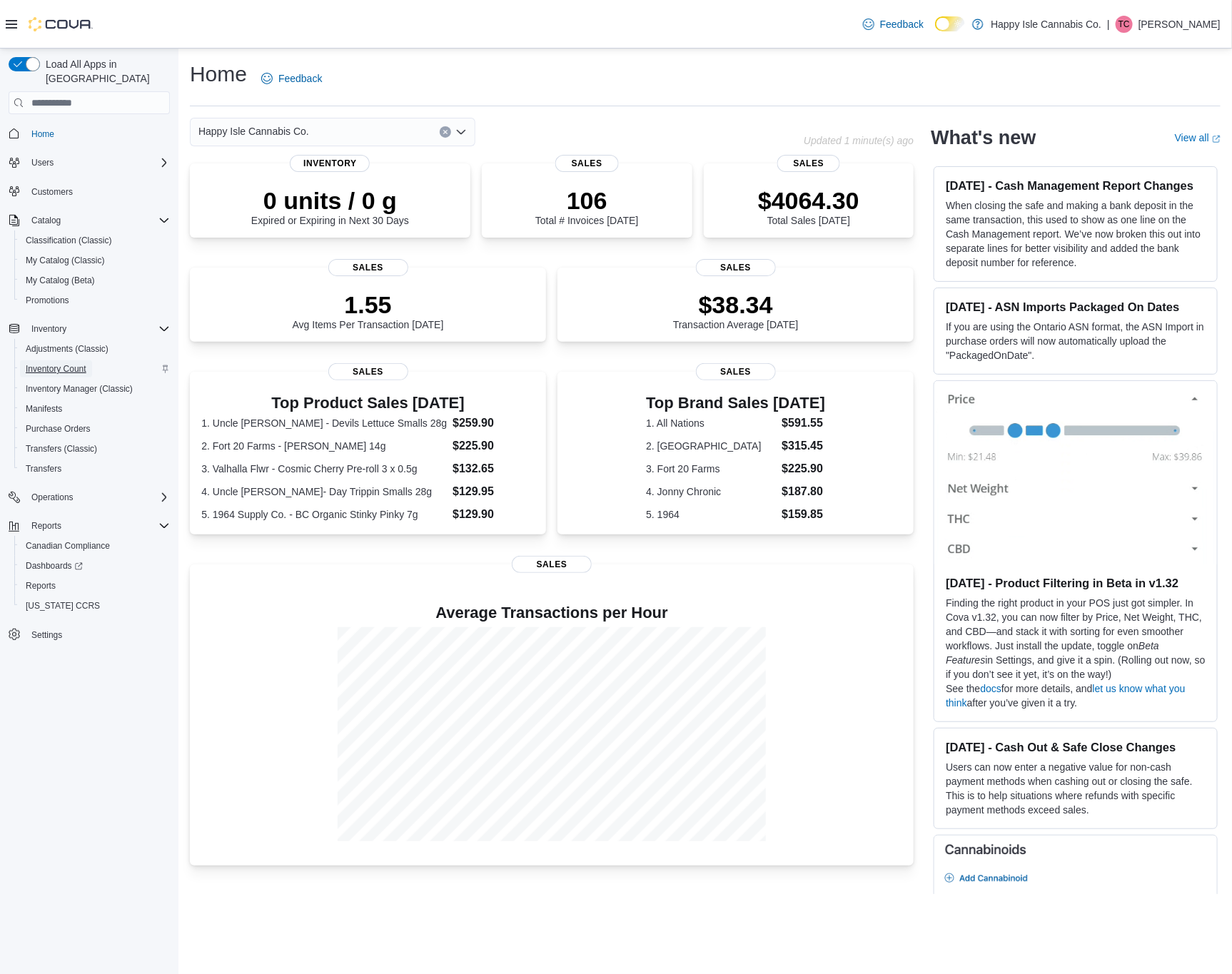
click at [53, 361] on span "Inventory Count" at bounding box center [56, 369] width 61 height 17
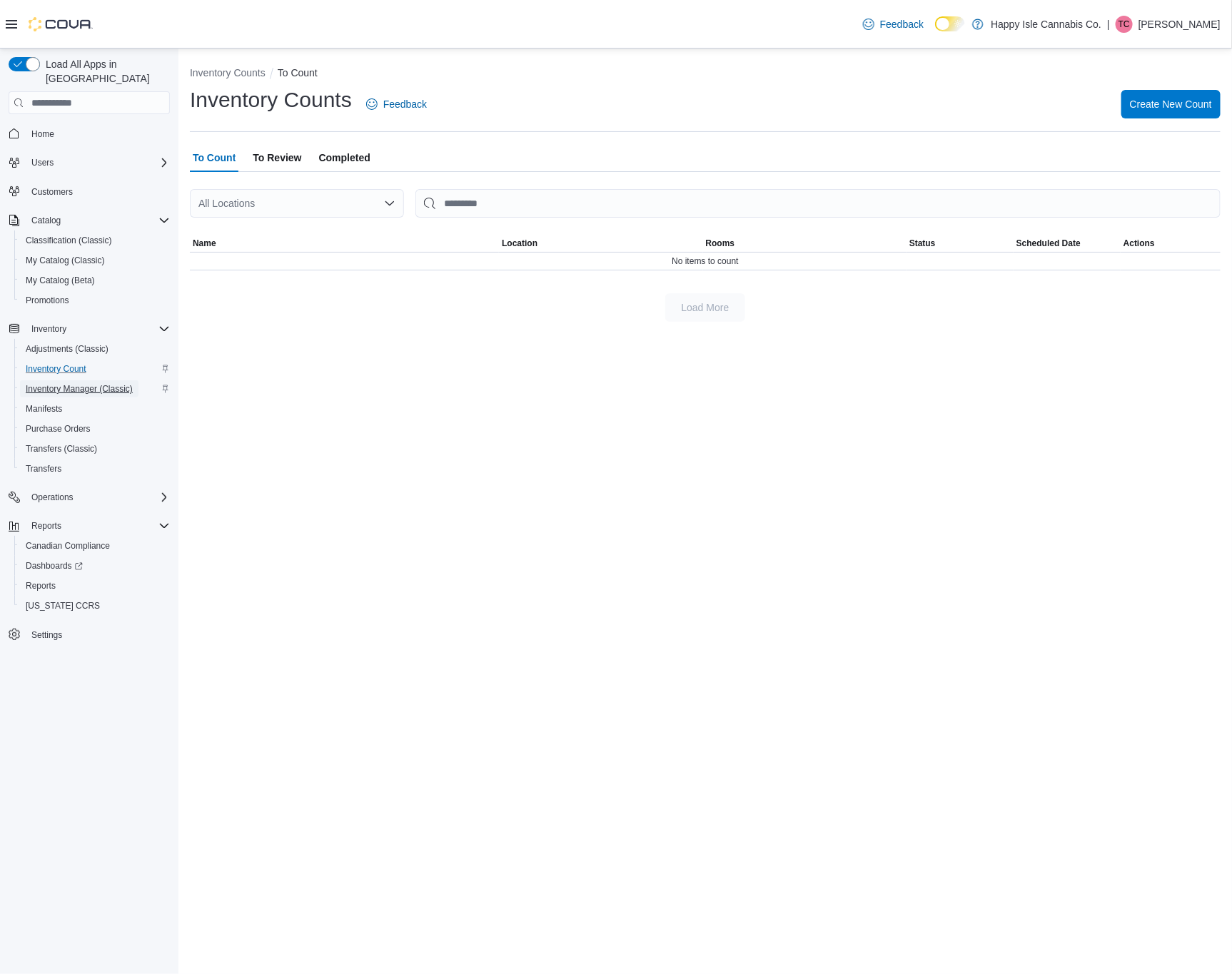
click at [53, 383] on span "Inventory Manager (Classic)" at bounding box center [79, 388] width 107 height 11
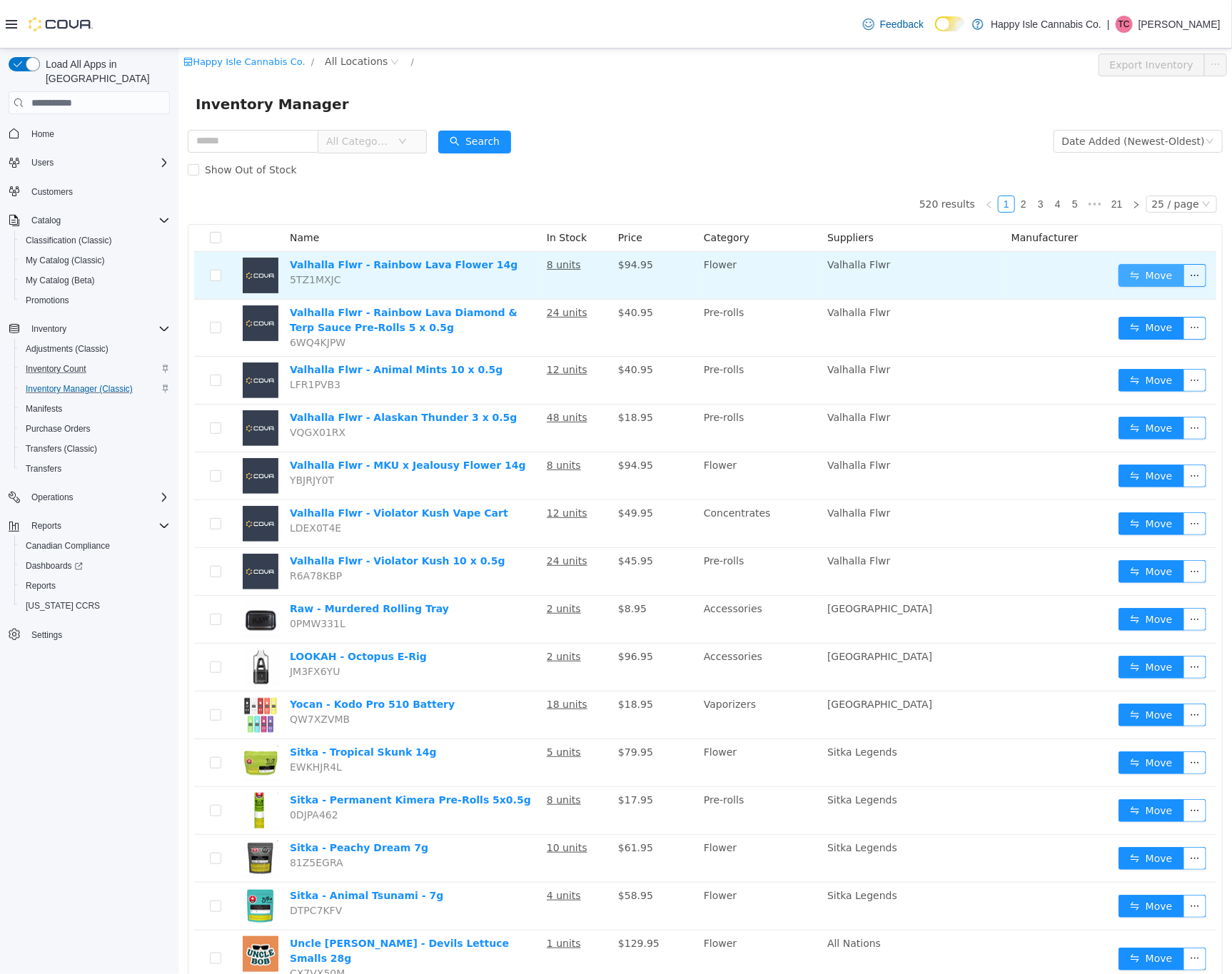
click at [1126, 283] on button "Move" at bounding box center [1151, 275] width 65 height 23
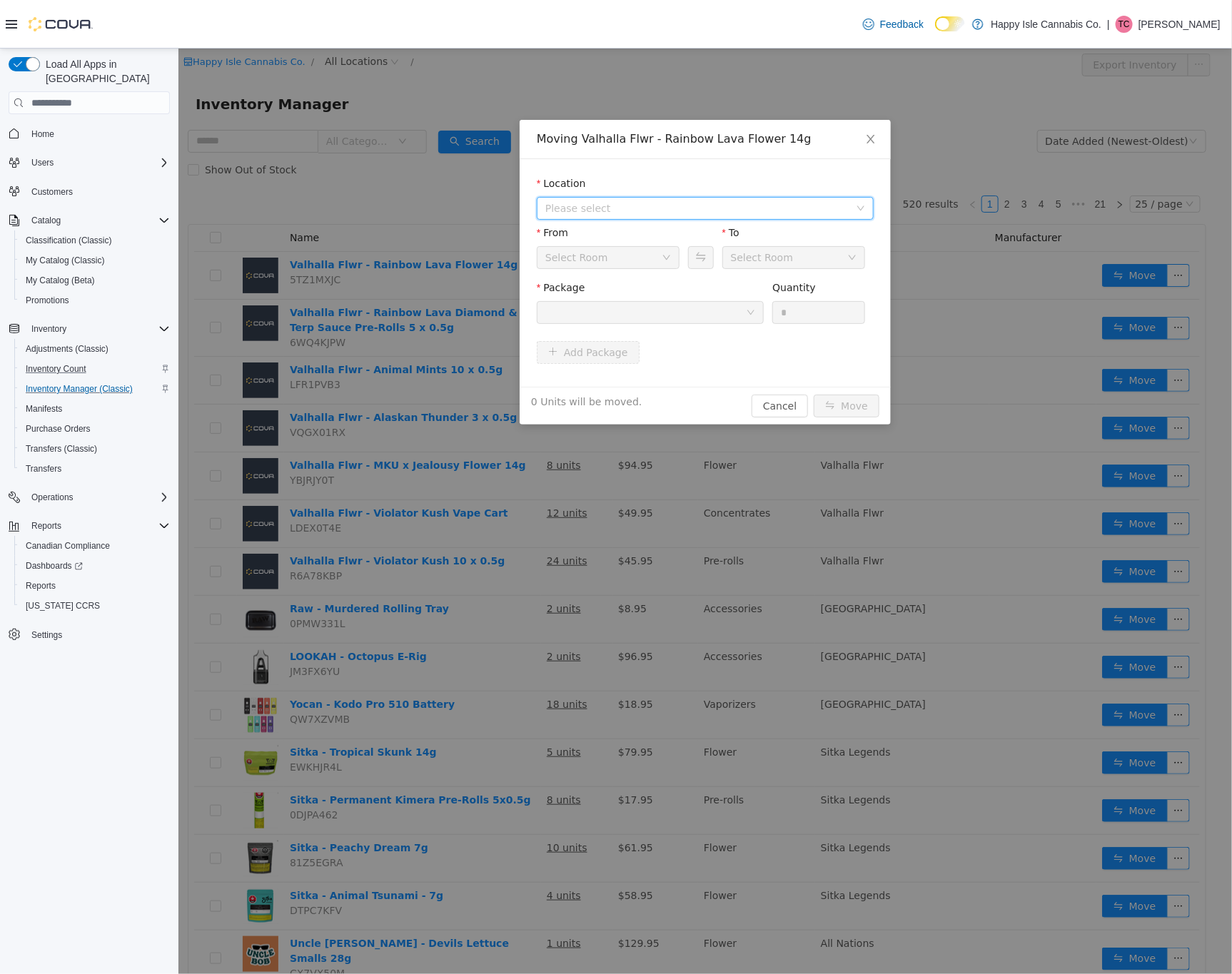
click at [569, 202] on span "Please select" at bounding box center [696, 208] width 304 height 14
click at [602, 260] on span "[STREET_ADDRESS]" at bounding box center [622, 259] width 99 height 11
click at [710, 321] on div at bounding box center [644, 312] width 200 height 22
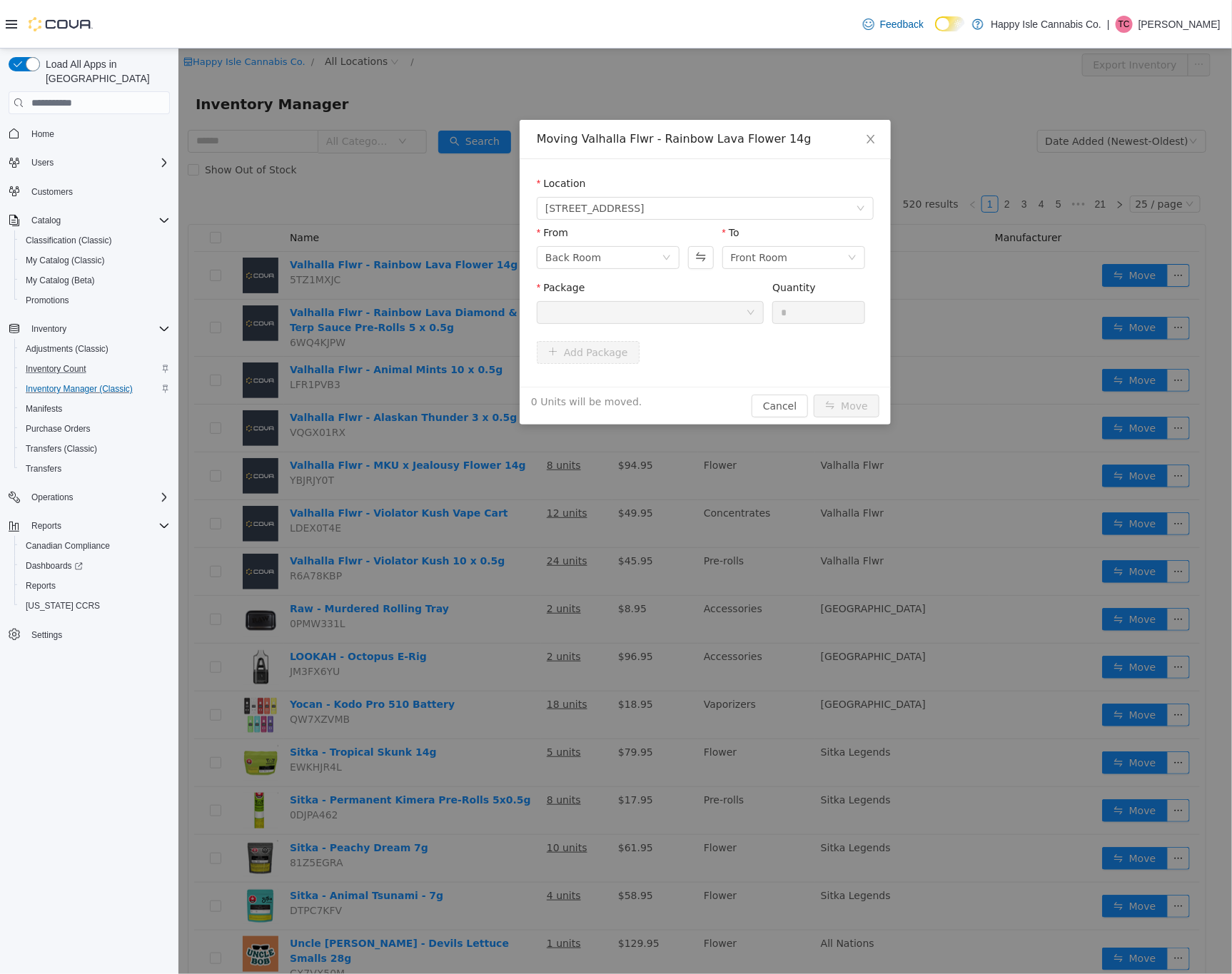
click at [710, 321] on div at bounding box center [644, 312] width 200 height 22
click at [871, 138] on icon "icon: close" at bounding box center [870, 139] width 11 height 11
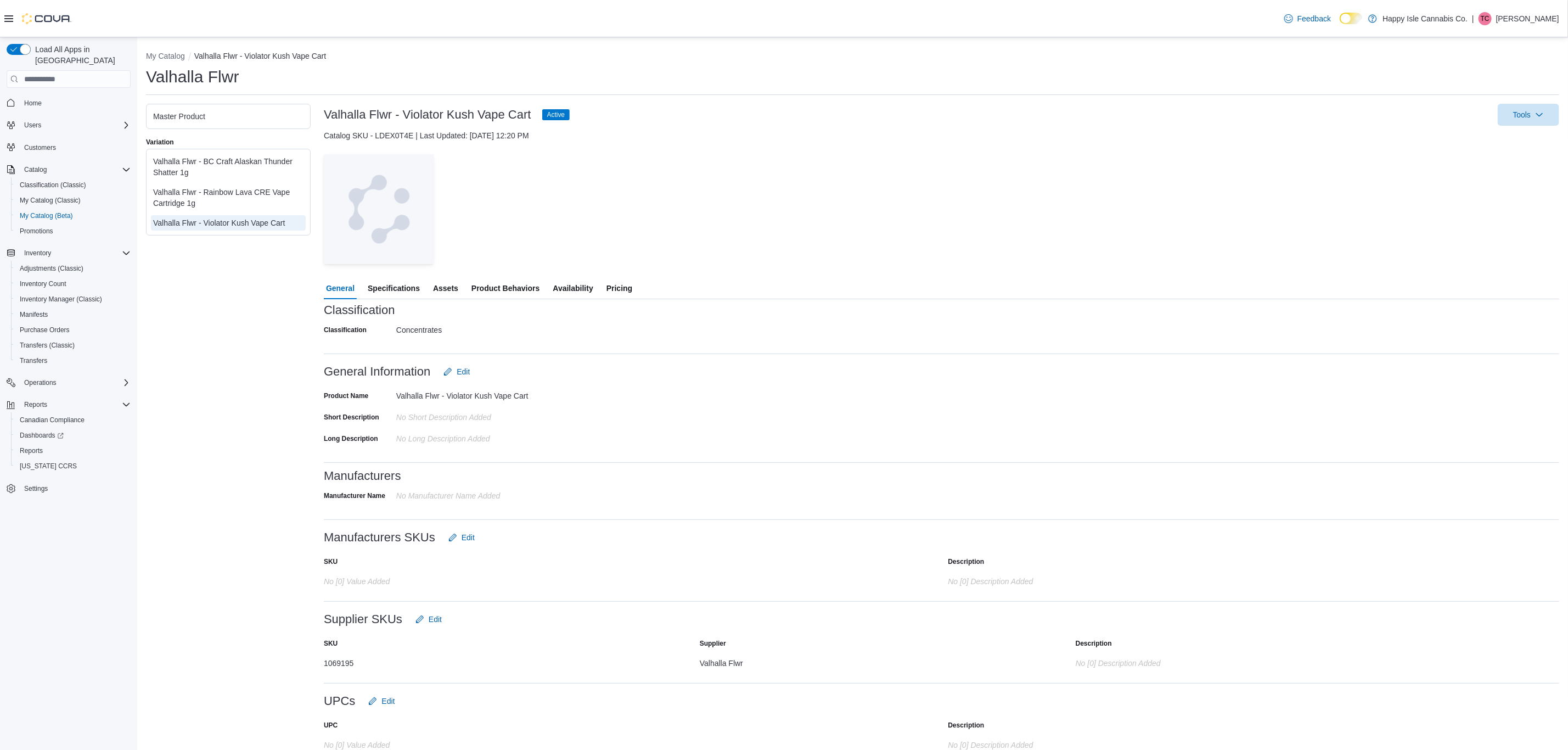
click at [397, 284] on span "Specifications" at bounding box center [393, 288] width 52 height 22
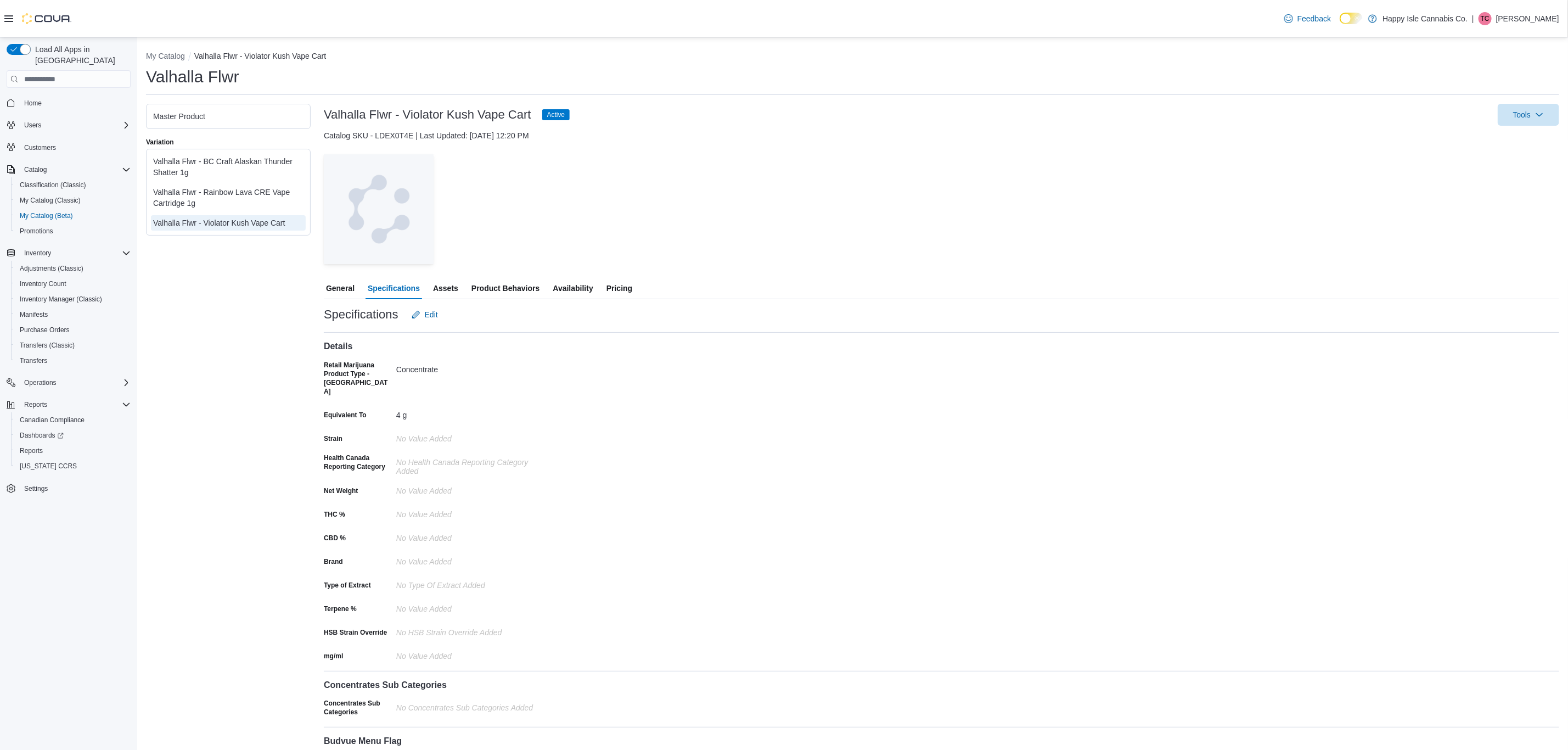
click at [457, 288] on span "Assets" at bounding box center [446, 288] width 25 height 22
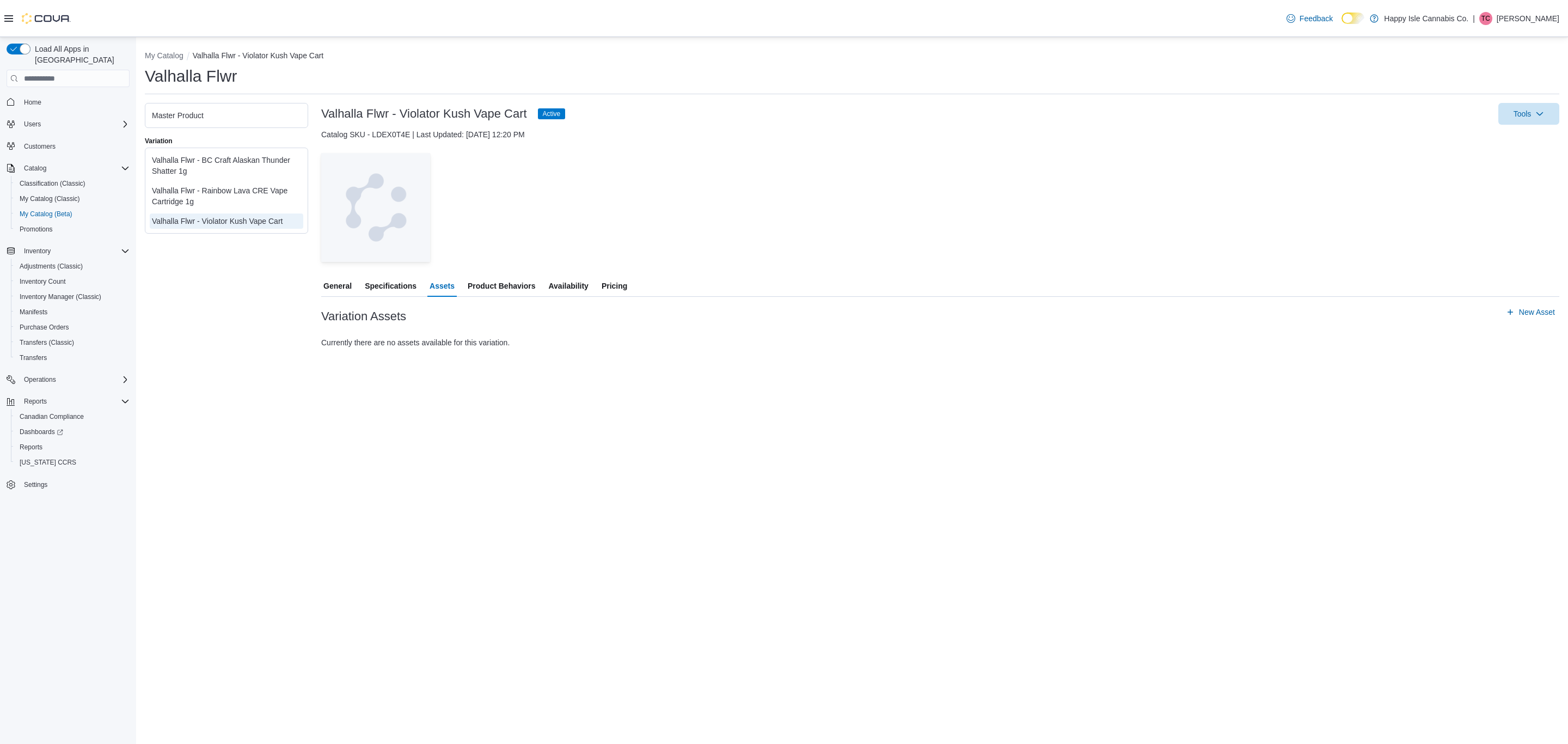
click at [476, 292] on span "Product Behaviors" at bounding box center [501, 286] width 68 height 22
click at [577, 285] on span "Availability" at bounding box center [568, 286] width 40 height 22
click at [608, 287] on span "Pricing" at bounding box center [614, 286] width 26 height 22
click at [346, 289] on span "General" at bounding box center [337, 286] width 29 height 22
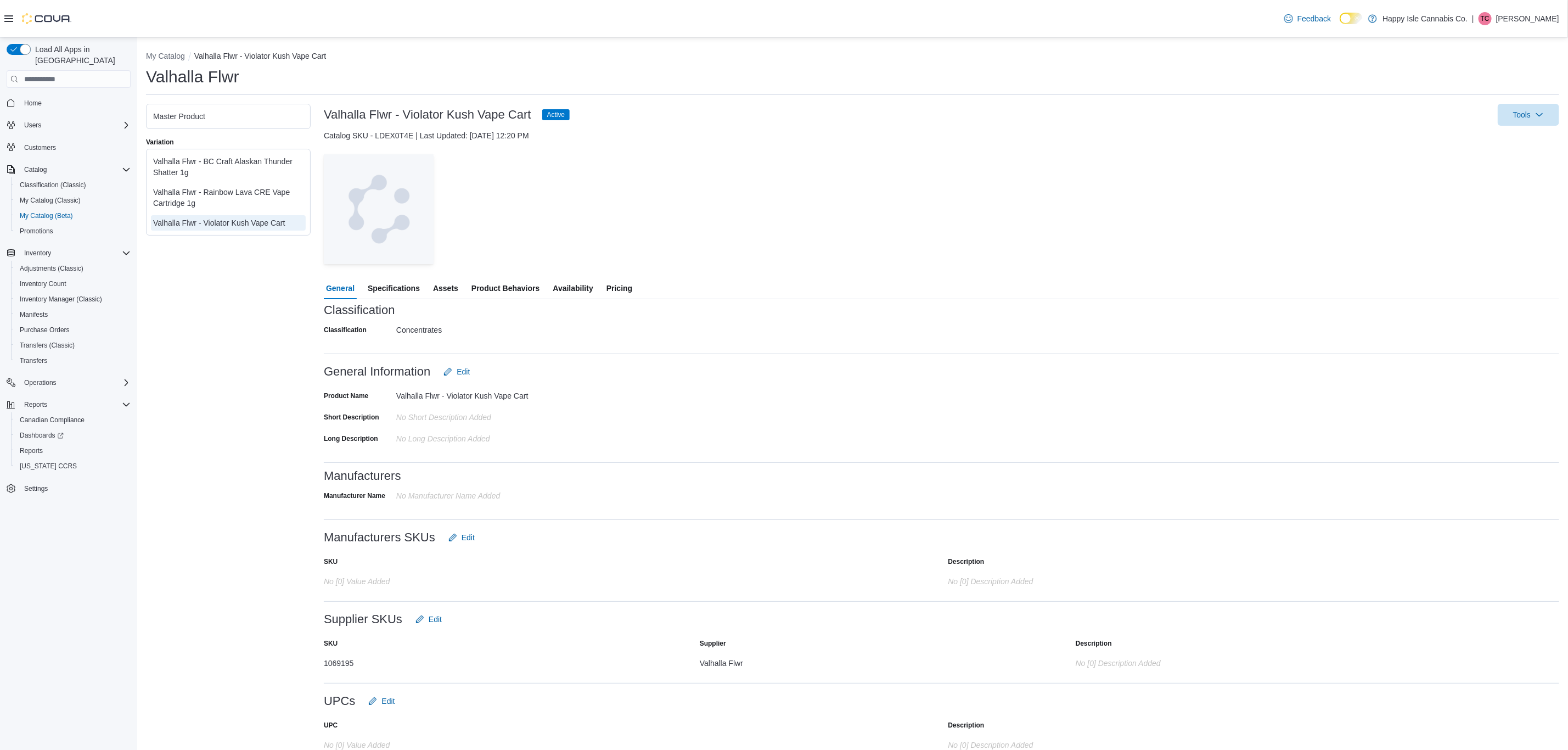
click at [257, 377] on div "Master Product Variation Valhalla Flwr - BC Craft Alaskan Thunder Shatter 1g Va…" at bounding box center [228, 431] width 164 height 654
click at [48, 277] on span "Inventory Count" at bounding box center [43, 284] width 47 height 13
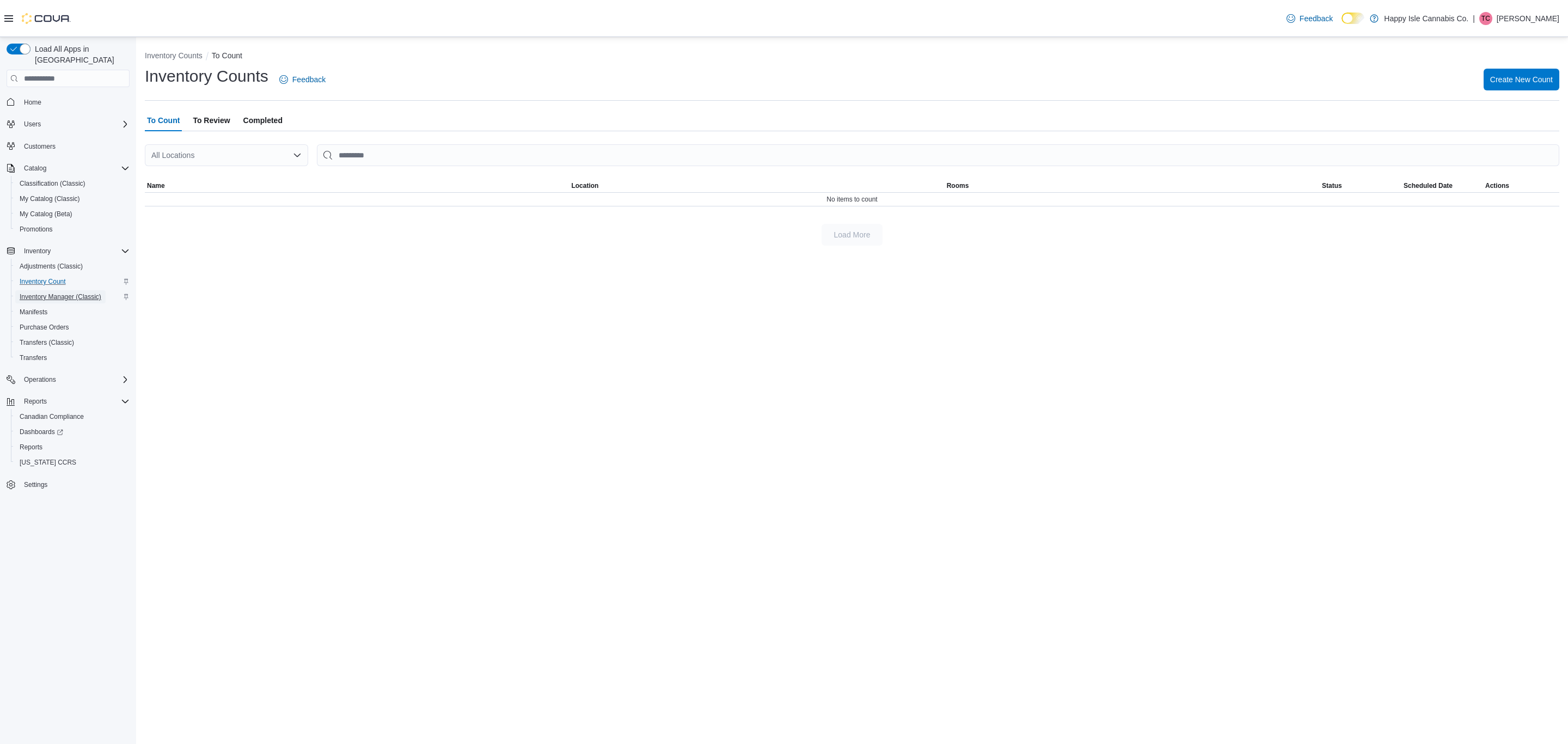
click at [47, 292] on span "Inventory Manager (Classic)" at bounding box center [60, 297] width 82 height 9
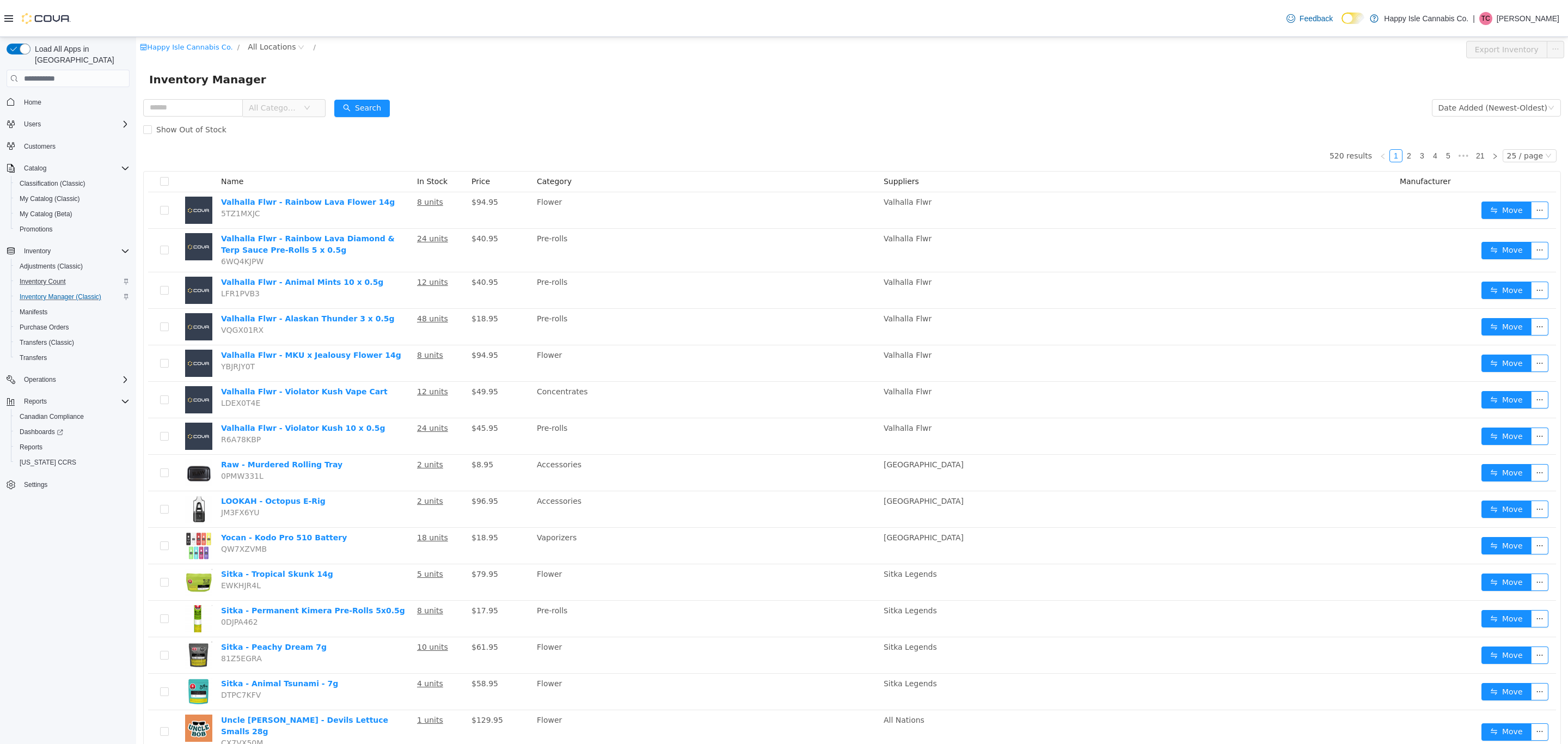
click at [1401, 60] on div "Happy Isle Cannabis Co. / All Locations / Export Inventory" at bounding box center [852, 49] width 1432 height 25
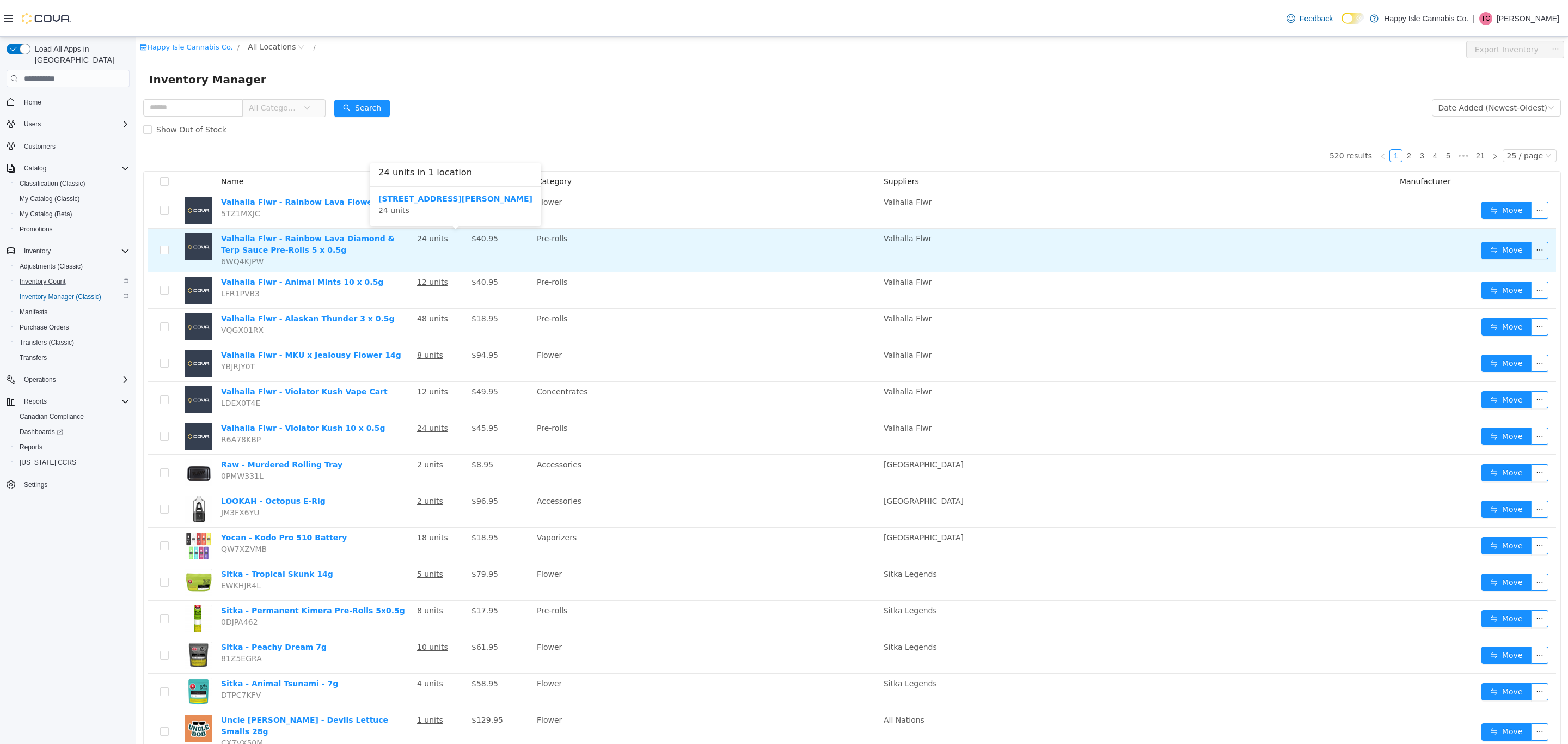
click at [436, 241] on u "24 units" at bounding box center [432, 239] width 31 height 9
click at [1501, 254] on button "Move" at bounding box center [1507, 250] width 50 height 18
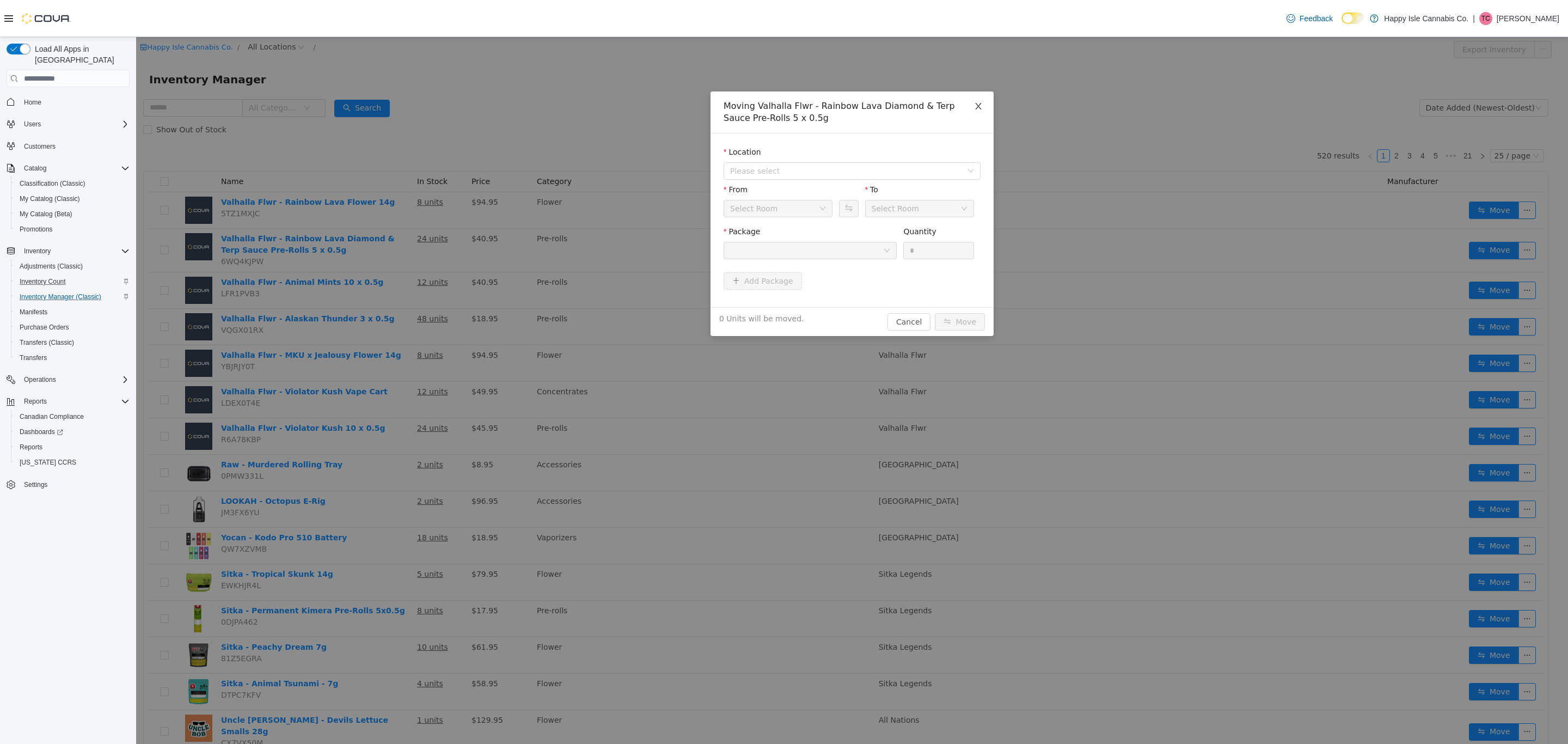
click at [972, 111] on span "Close" at bounding box center [978, 107] width 30 height 30
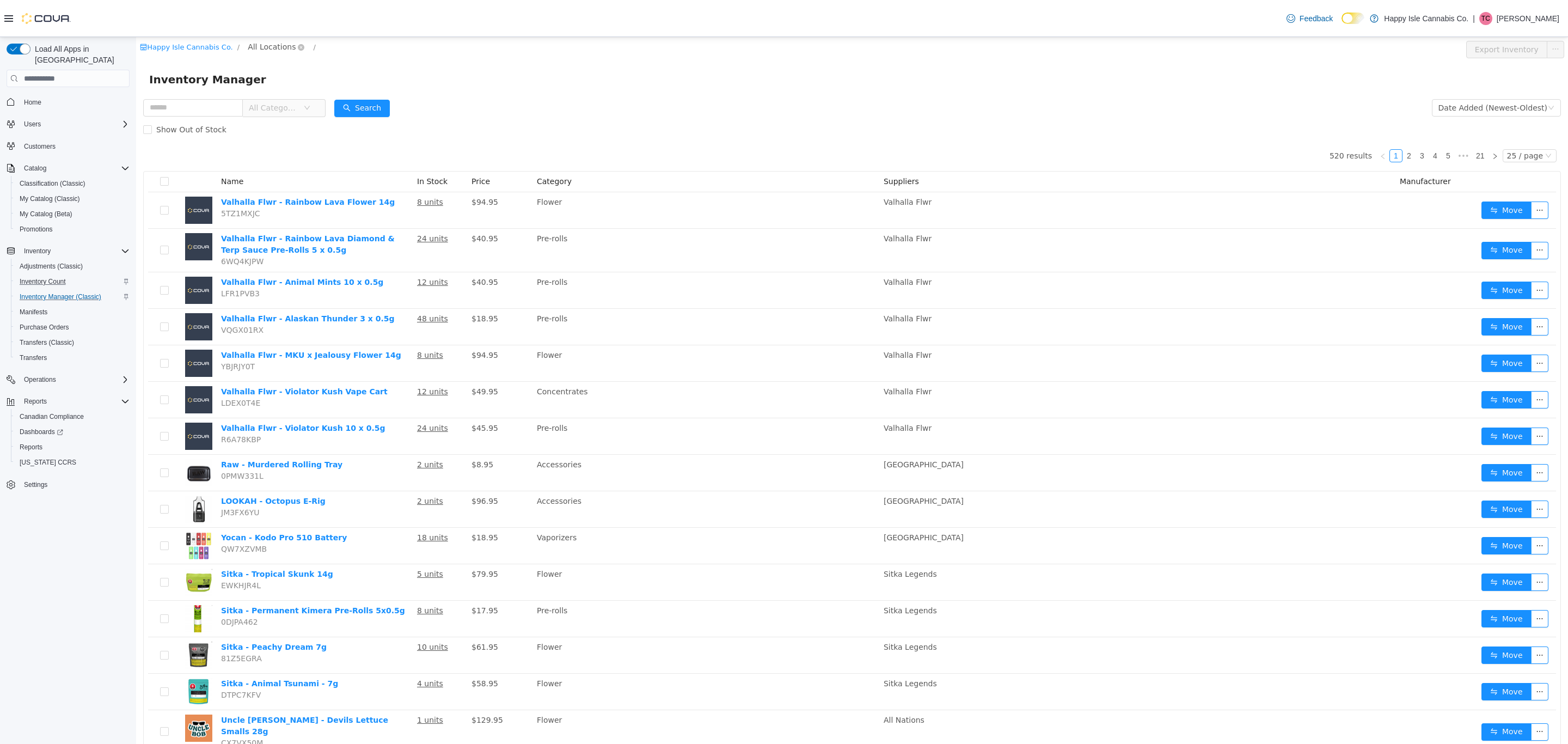
click at [255, 47] on span "All Locations" at bounding box center [271, 47] width 48 height 12
click at [292, 113] on span "[STREET_ADDRESS]" at bounding box center [332, 106] width 144 height 15
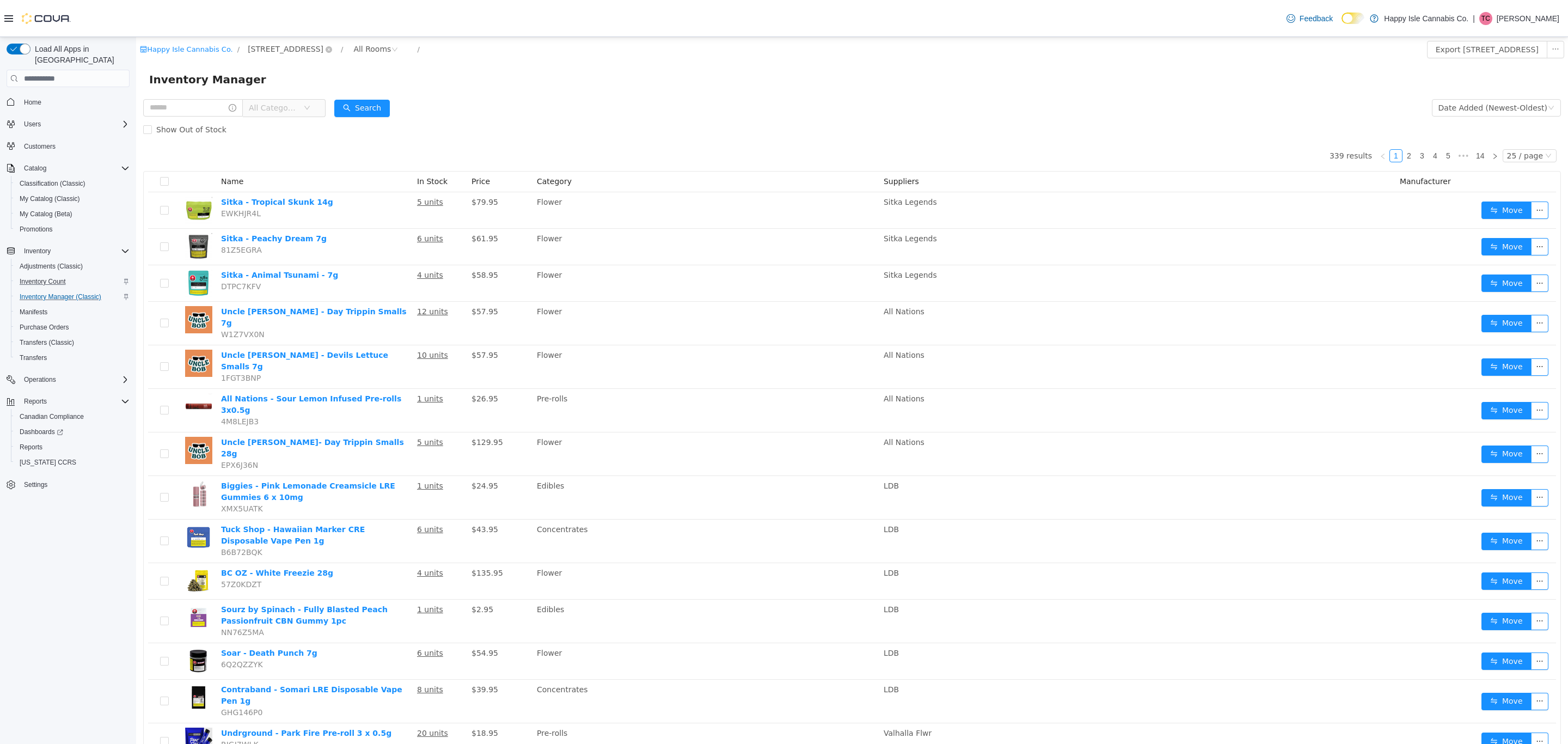
click at [257, 47] on span "[STREET_ADDRESS]" at bounding box center [285, 49] width 75 height 12
click at [285, 125] on span "[STREET_ADDRESS][PERSON_NAME]" at bounding box center [332, 127] width 139 height 9
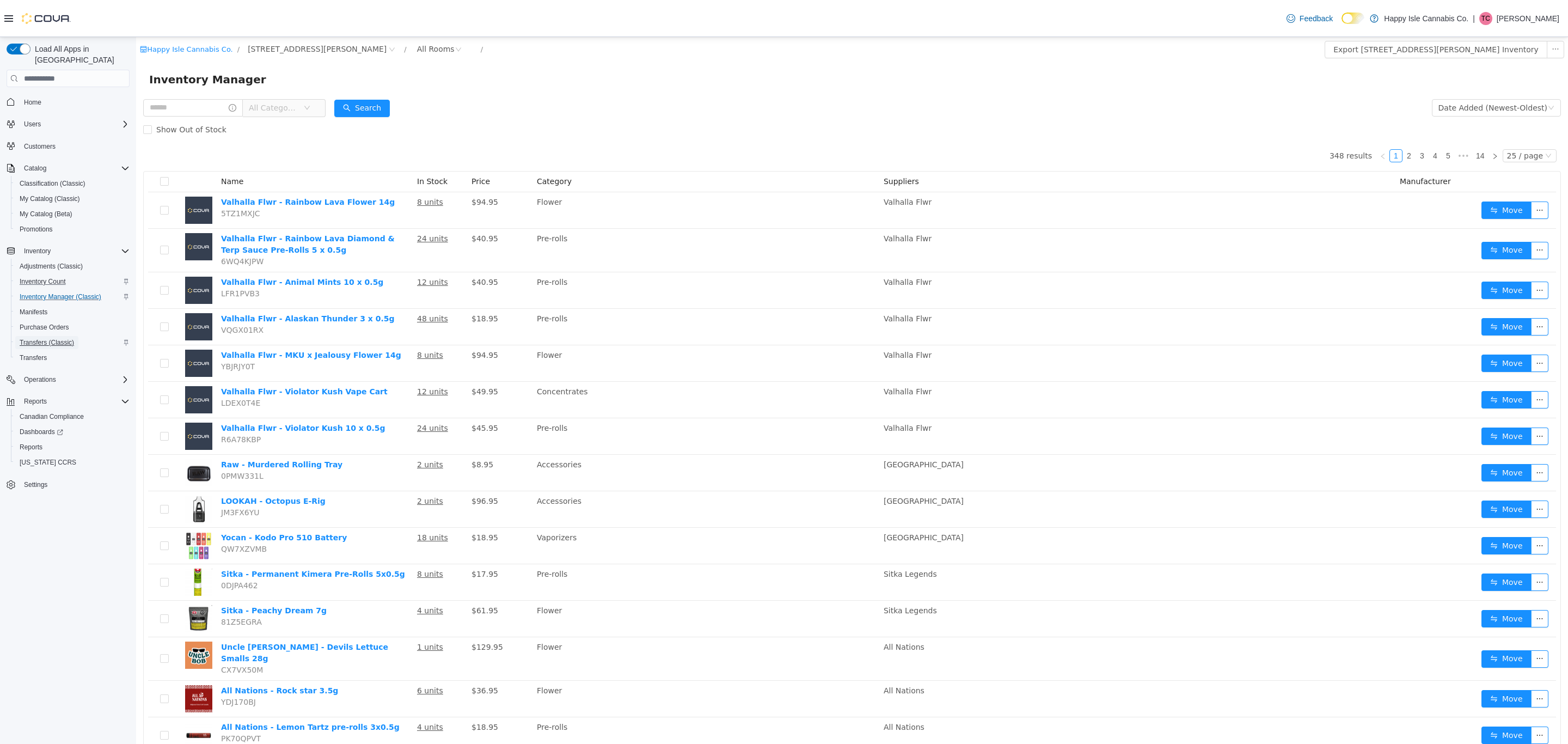
click at [66, 338] on span "Transfers (Classic)" at bounding box center [46, 342] width 54 height 9
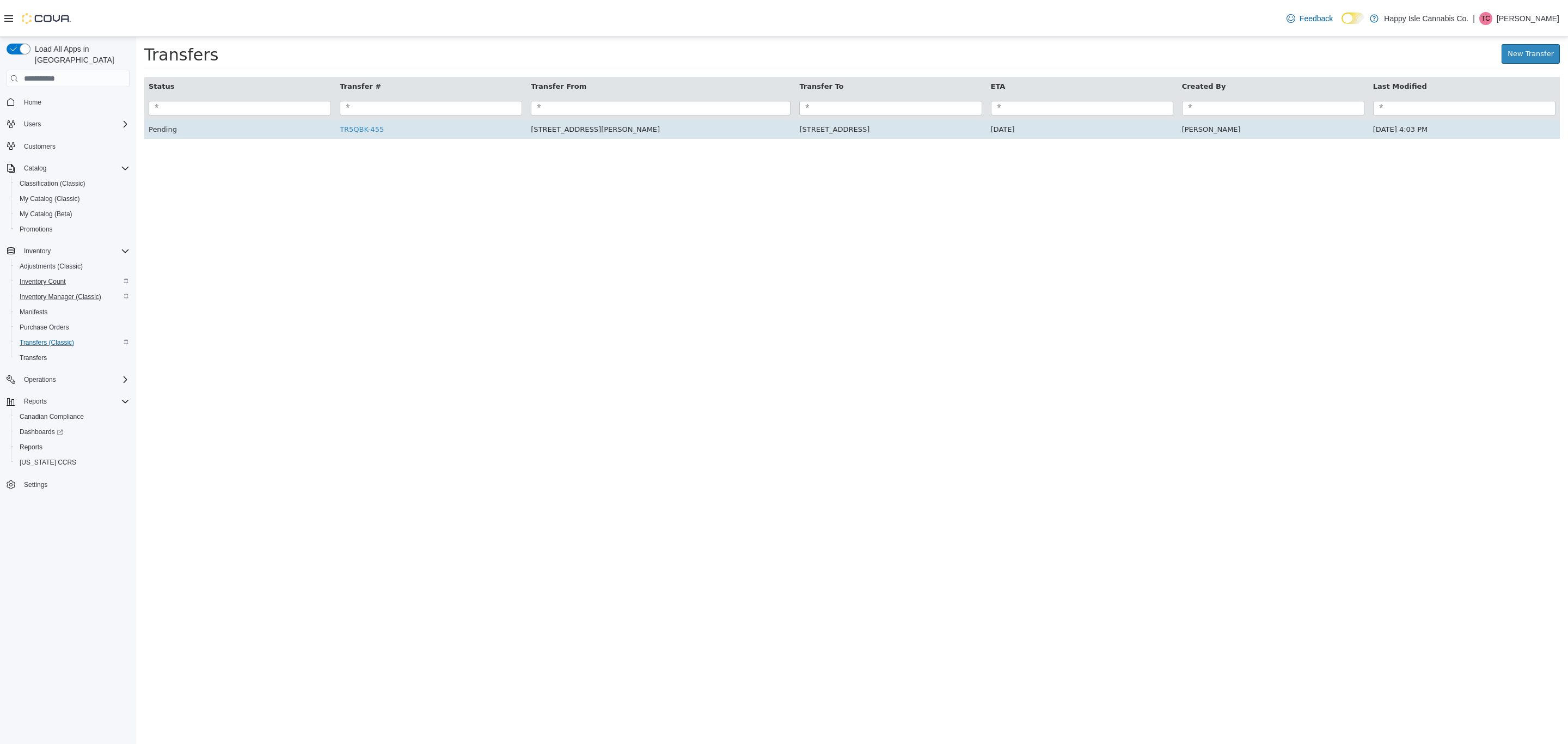
click at [1059, 133] on td "[DATE]" at bounding box center [1082, 130] width 191 height 19
click at [168, 135] on td "Pending" at bounding box center [240, 130] width 191 height 19
click at [364, 132] on link "TR5QBK-455" at bounding box center [362, 129] width 44 height 8
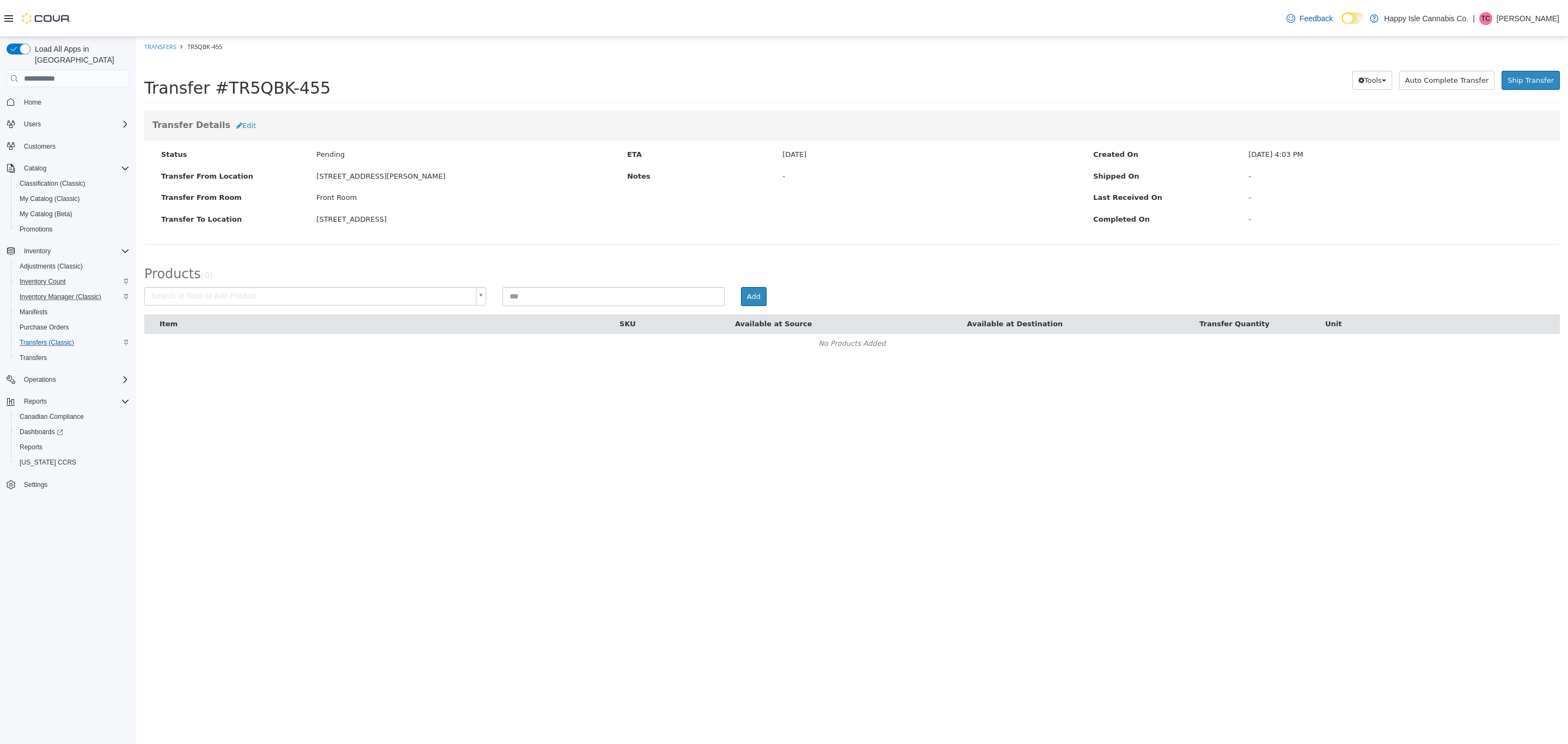
click at [835, 247] on div "Transfer Details Edit Status Pending Transfer From Location [STREET_ADDRESS][PE…" at bounding box center [852, 183] width 1432 height 146
click at [232, 128] on button "Edit" at bounding box center [246, 126] width 32 height 19
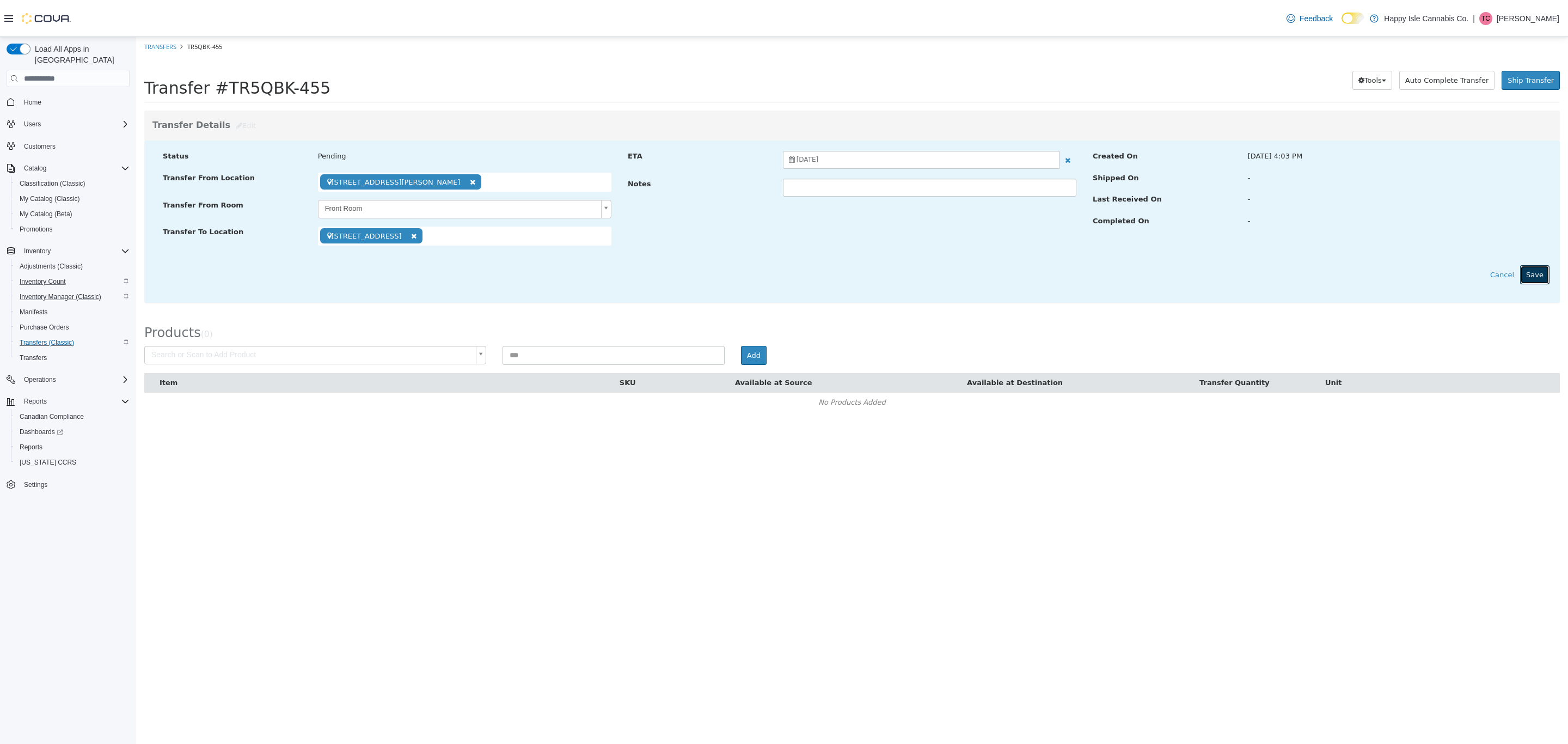
click at [1533, 270] on button "Save" at bounding box center [1535, 275] width 29 height 19
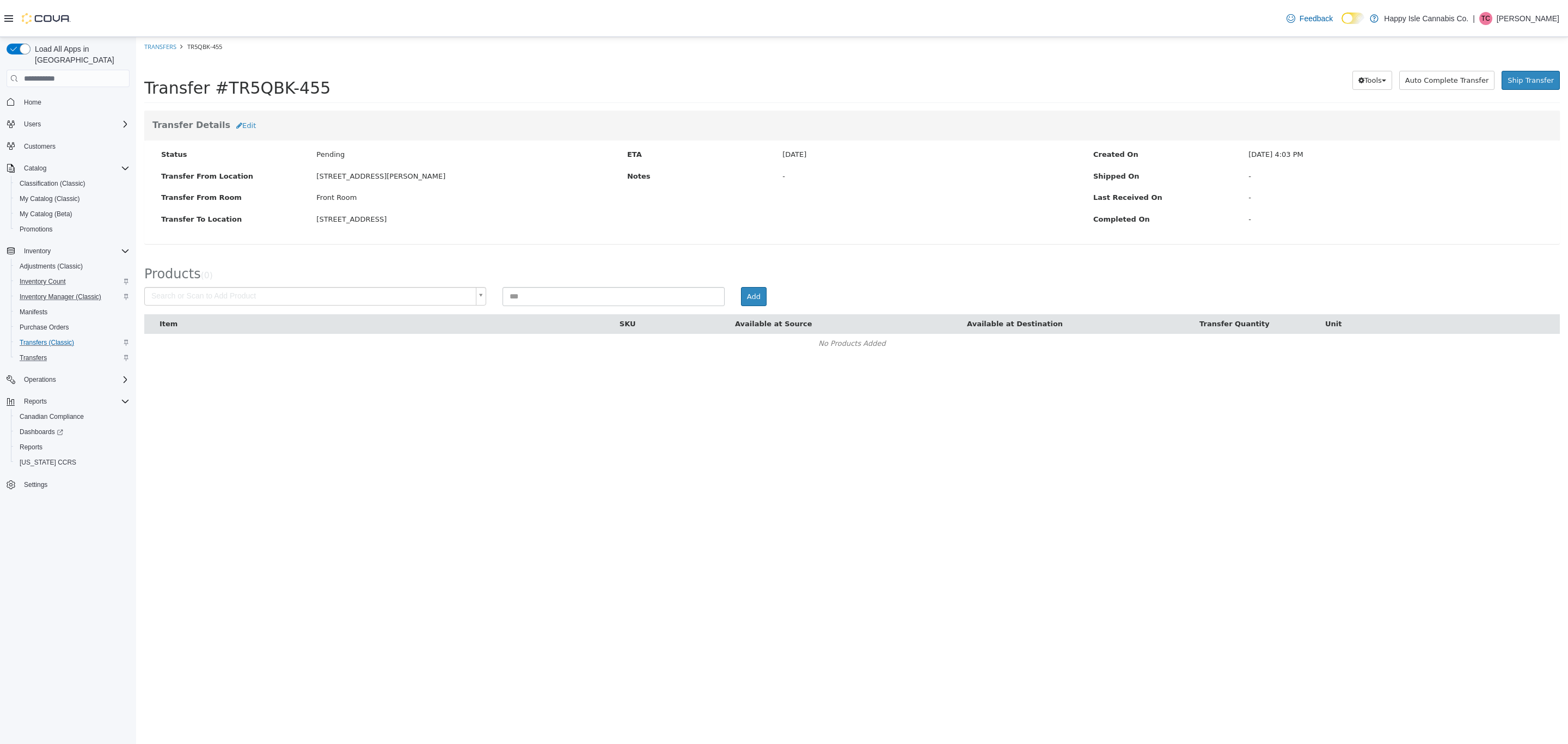
click at [54, 351] on div "Transfers" at bounding box center [72, 357] width 114 height 13
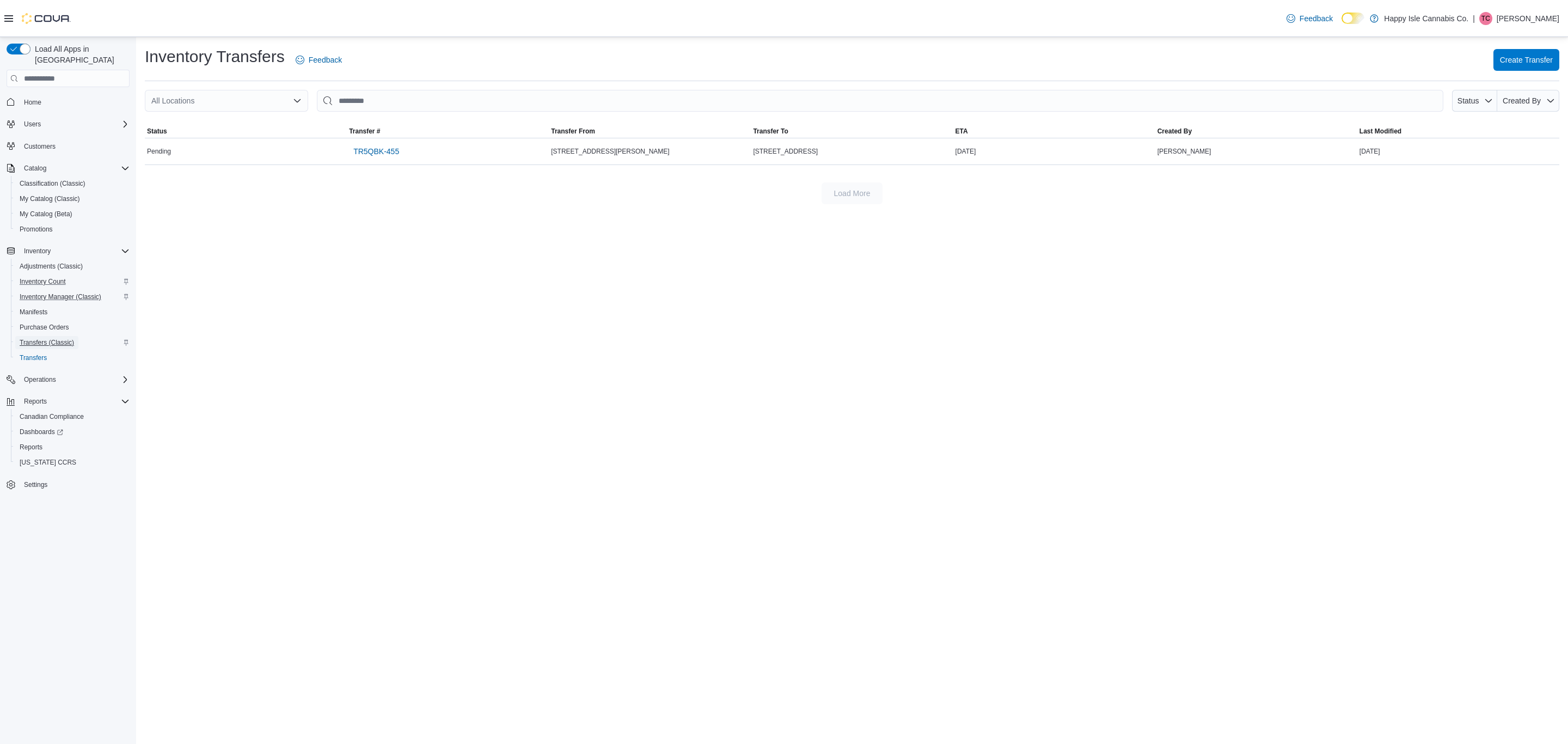
click at [72, 338] on span "Transfers (Classic)" at bounding box center [46, 342] width 54 height 9
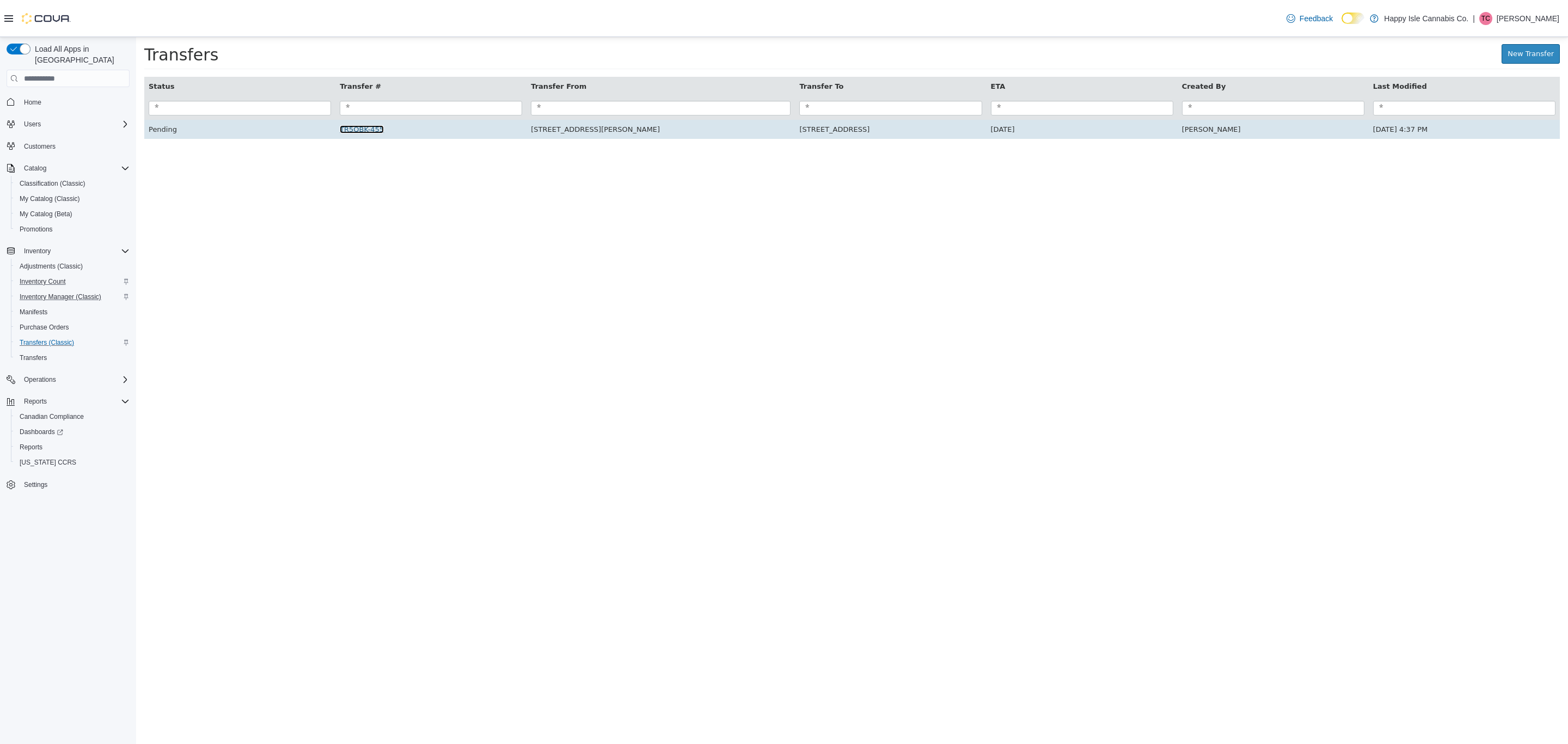
click at [369, 128] on link "TR5QBK-455" at bounding box center [362, 129] width 44 height 8
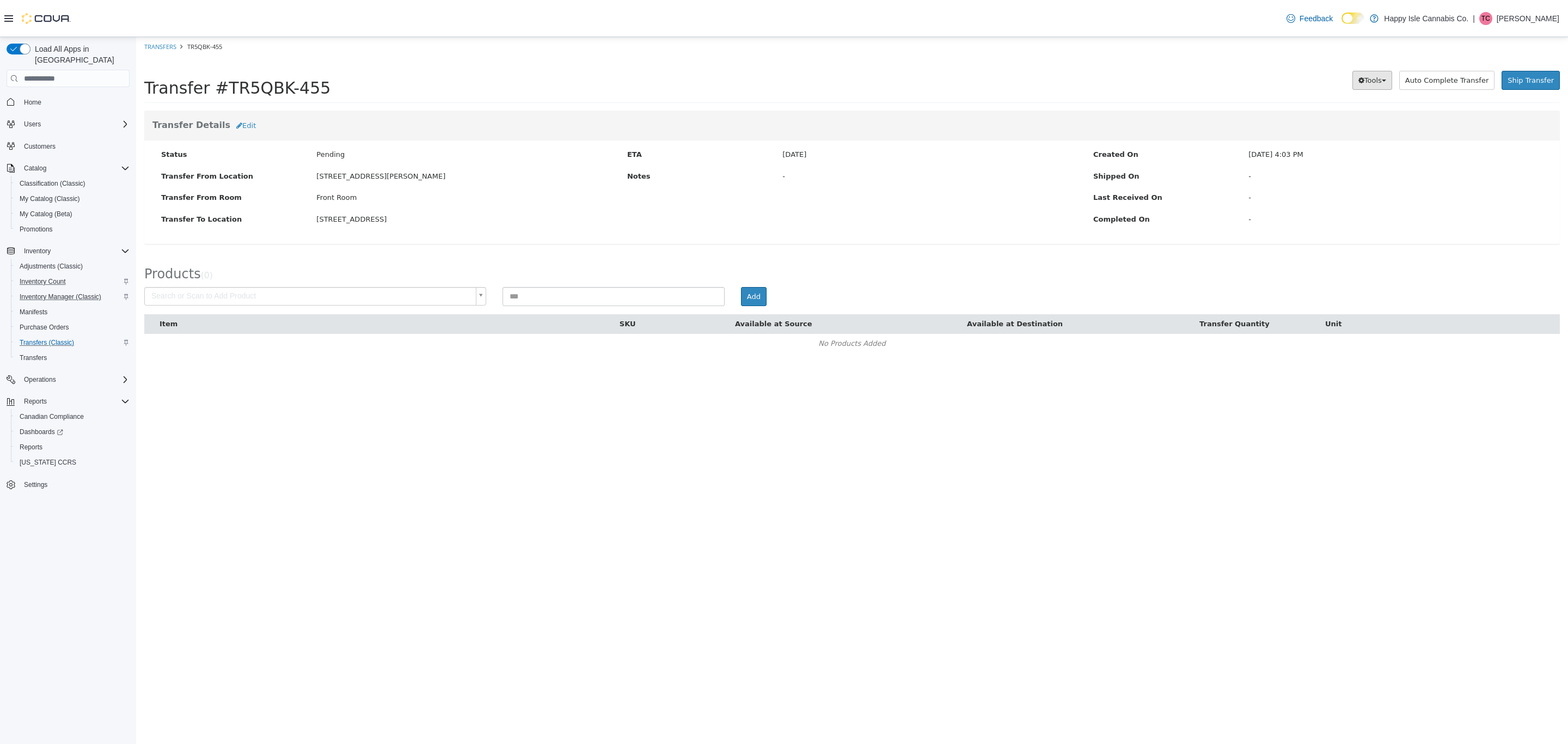
click at [1382, 80] on span "Tools" at bounding box center [1373, 80] width 18 height 8
click at [1342, 119] on span "Delete" at bounding box center [1329, 116] width 25 height 9
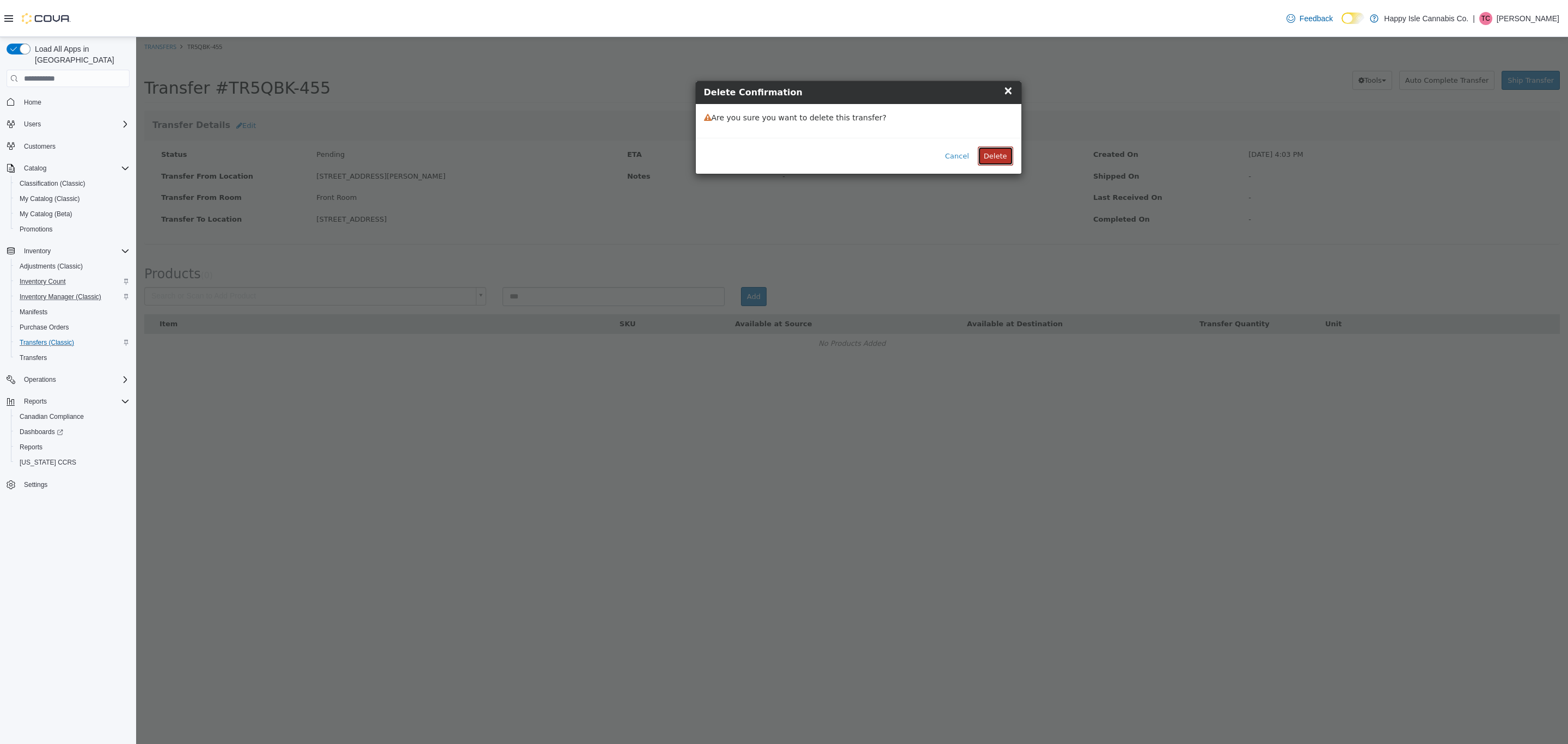
click at [999, 166] on button "Delete" at bounding box center [995, 156] width 35 height 19
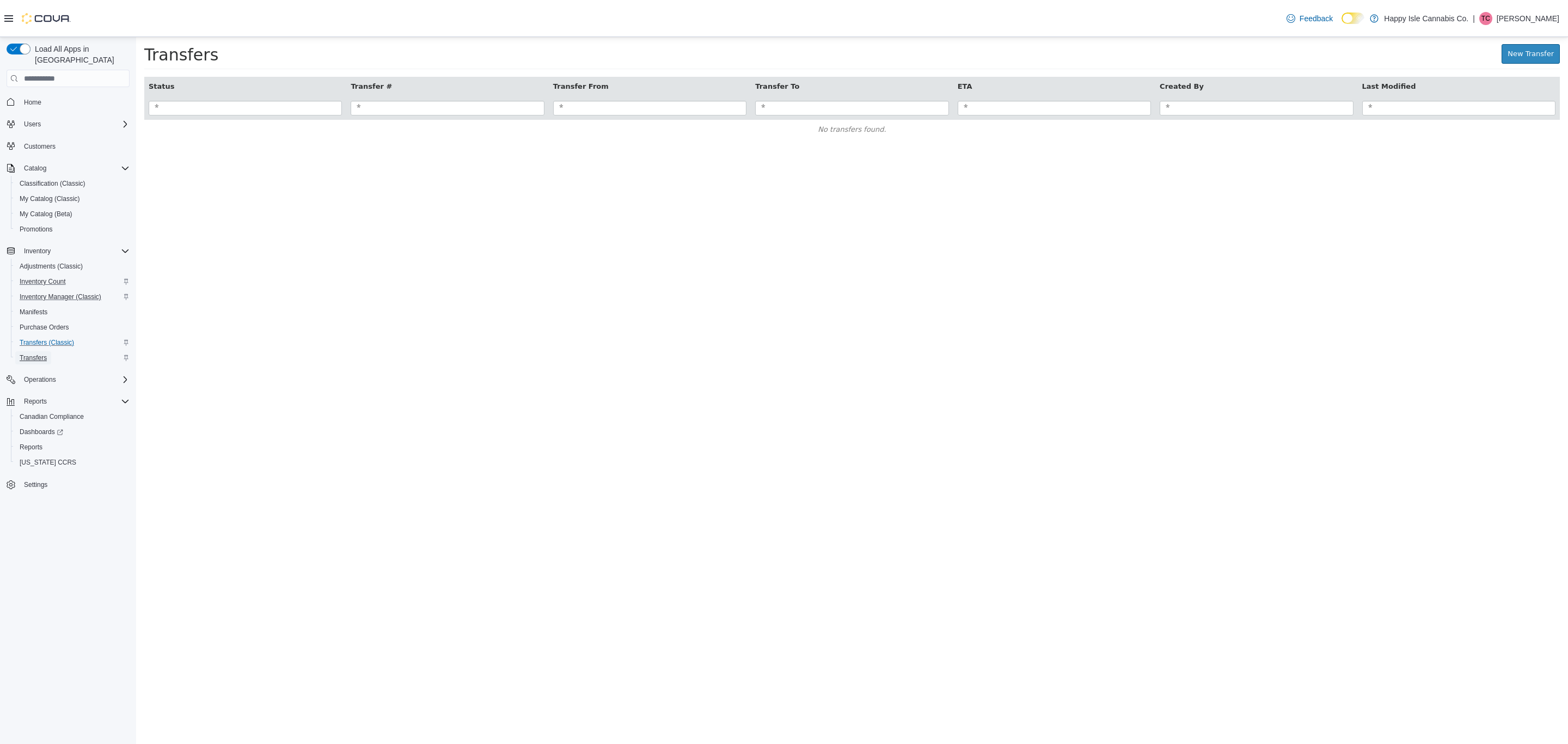
click at [28, 353] on span "Transfers" at bounding box center [33, 357] width 27 height 9
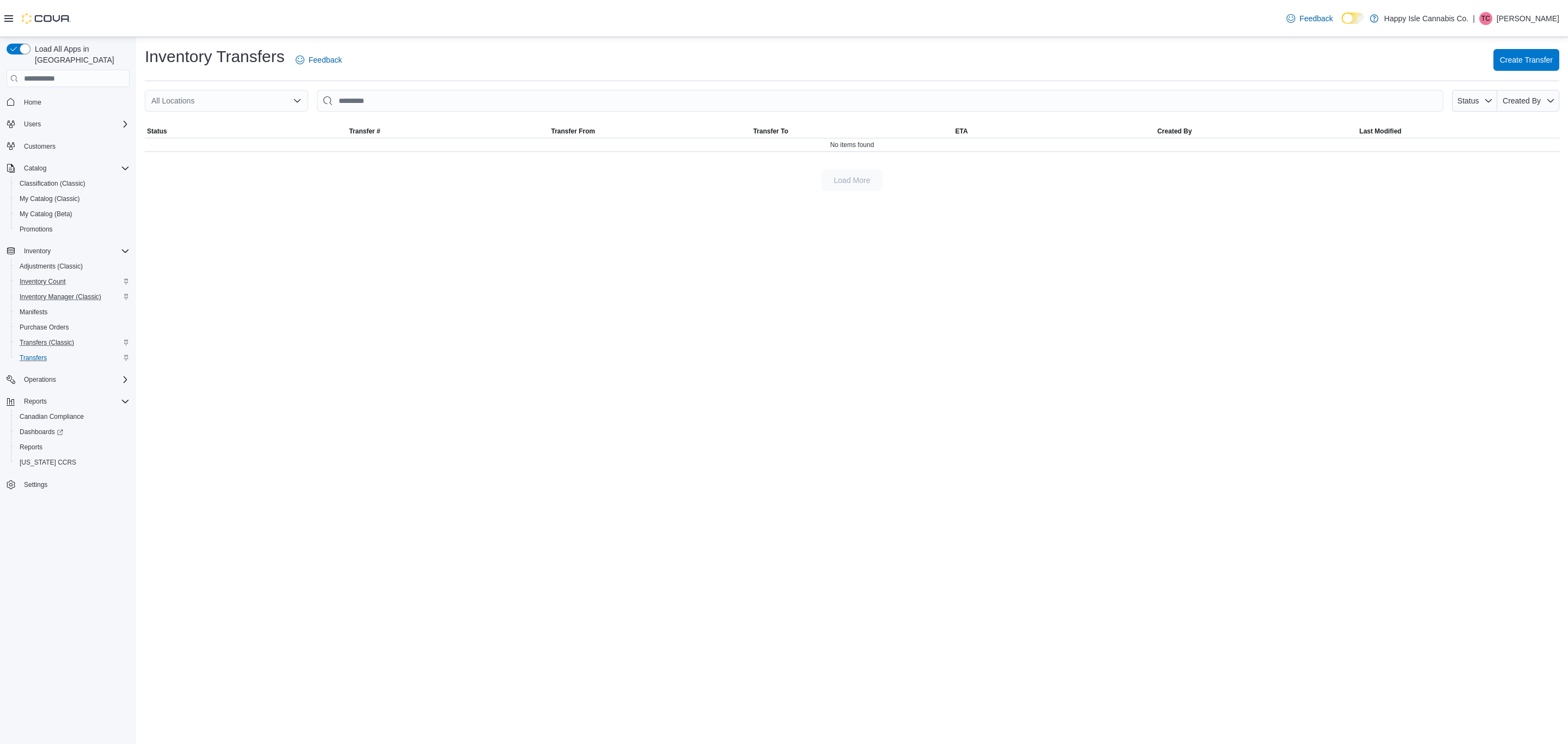
click at [284, 106] on div "All Locations" at bounding box center [226, 101] width 163 height 22
click at [90, 336] on div "Transfers (Classic)" at bounding box center [72, 342] width 114 height 13
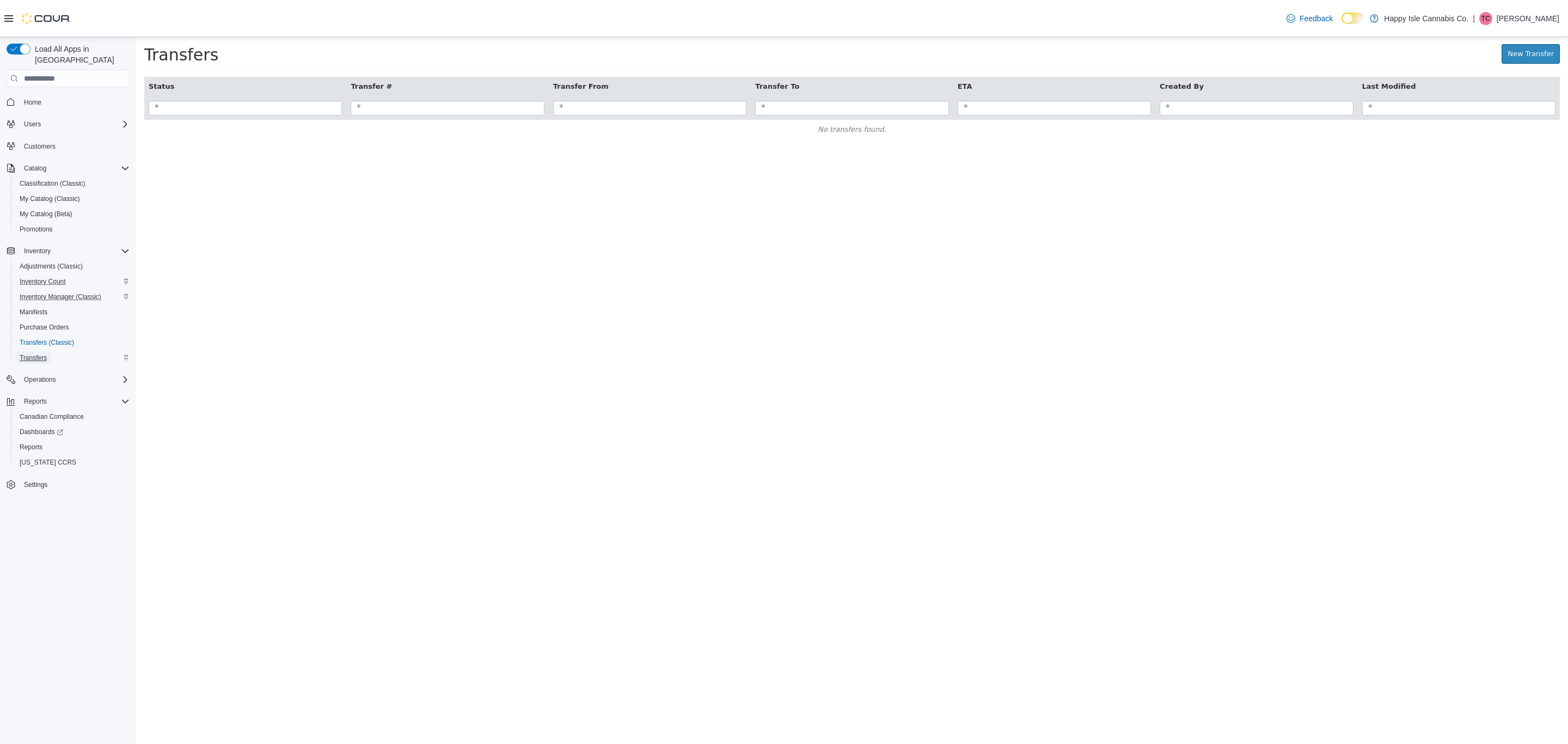
click at [34, 353] on span "Transfers" at bounding box center [33, 357] width 27 height 9
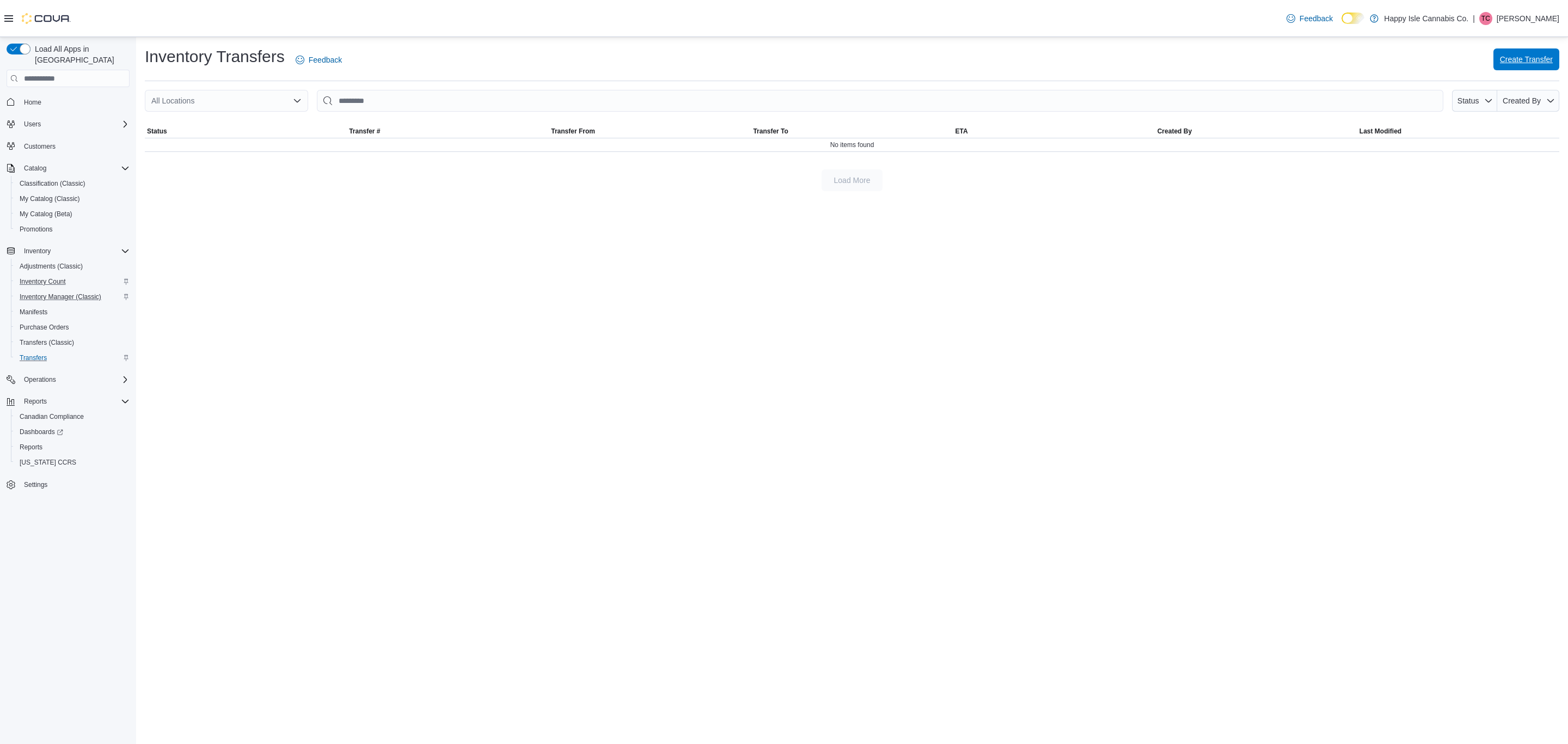
click at [1542, 55] on span "Create Transfer" at bounding box center [1526, 60] width 53 height 11
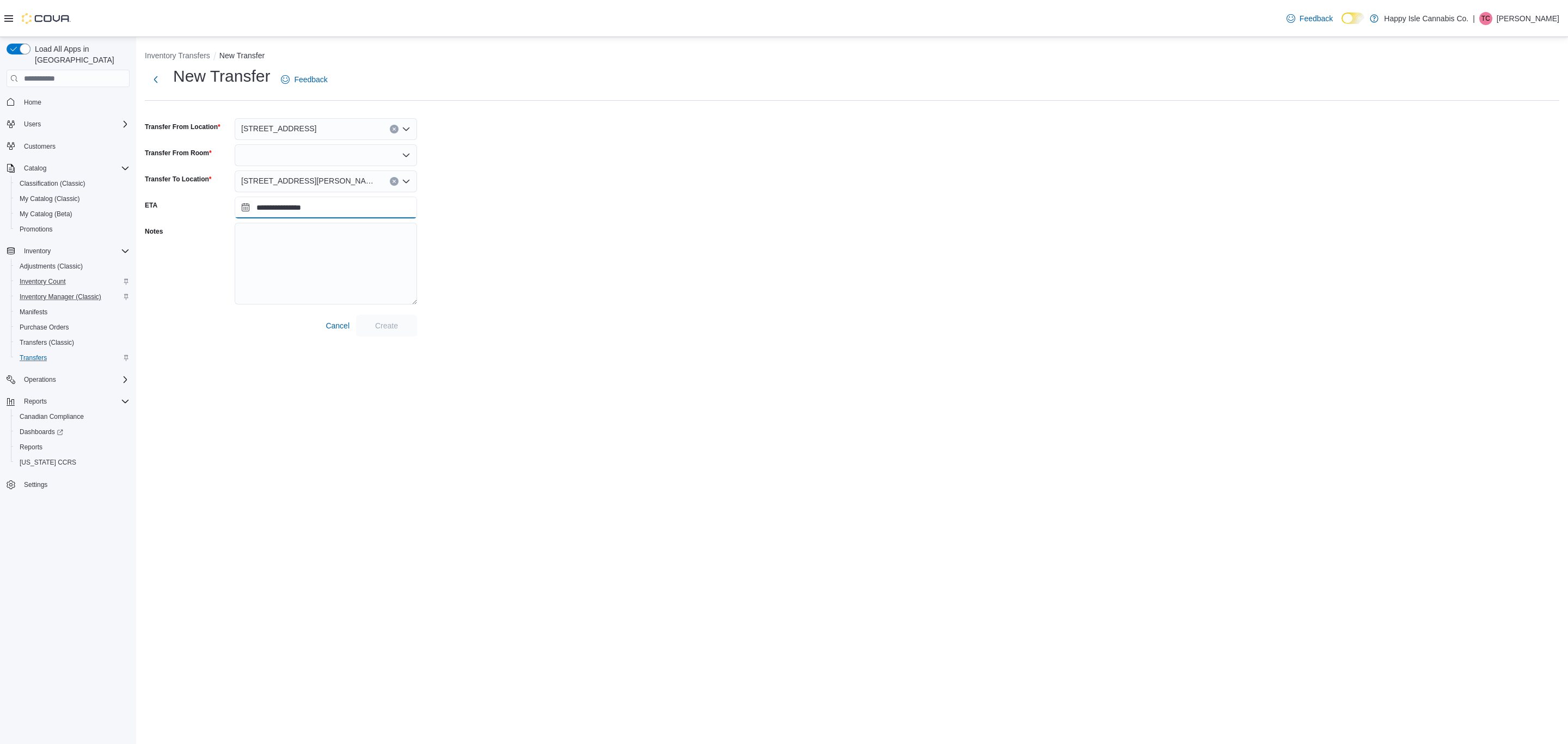
click at [292, 209] on input "**********" at bounding box center [326, 208] width 183 height 22
click at [351, 286] on div "10" at bounding box center [346, 290] width 19 height 19
type input "**********"
click at [295, 122] on div "[STREET_ADDRESS]" at bounding box center [326, 129] width 183 height 22
click at [295, 182] on span "[STREET_ADDRESS][PERSON_NAME]" at bounding box center [340, 179] width 138 height 11
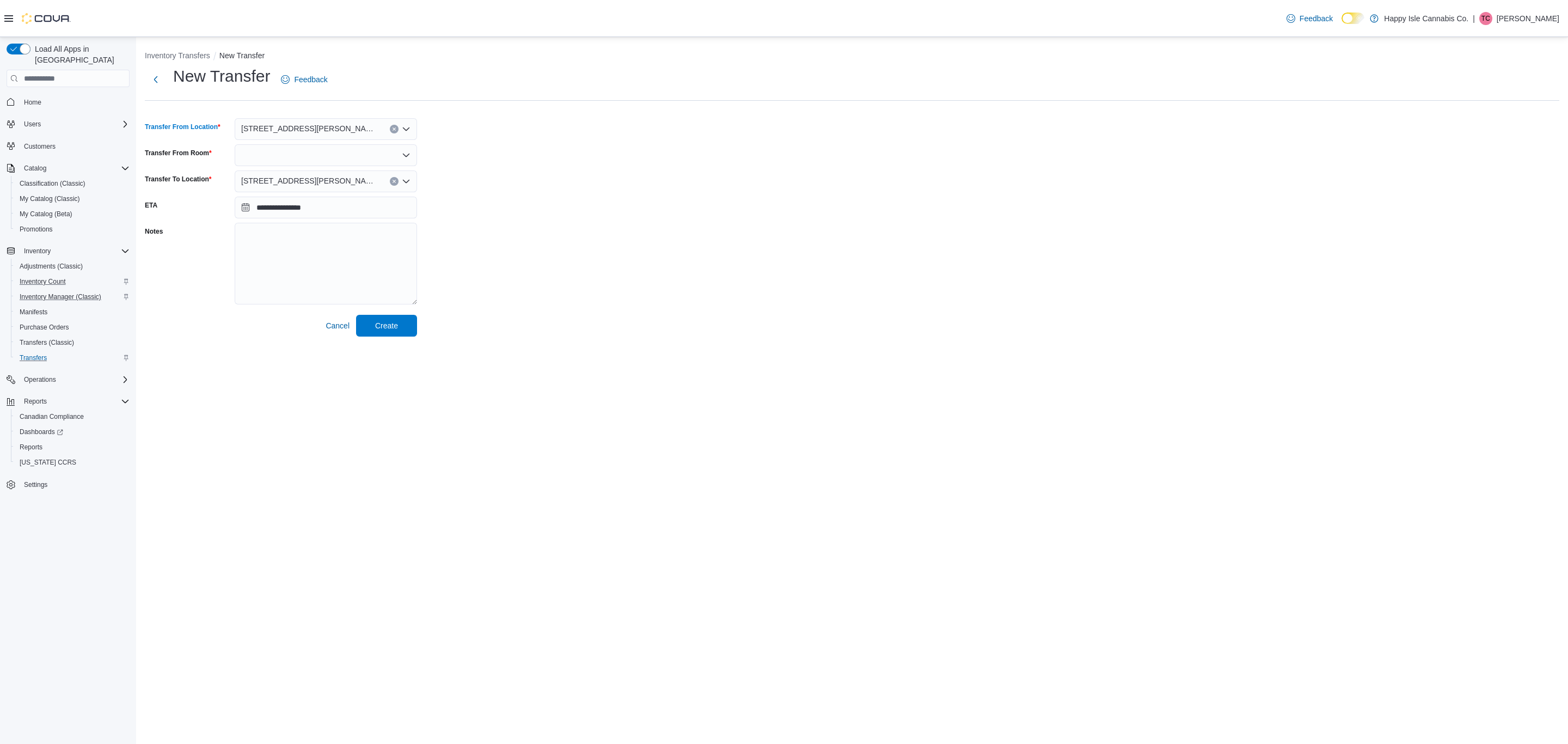
click at [296, 173] on div "[STREET_ADDRESS][PERSON_NAME]" at bounding box center [326, 181] width 183 height 22
click at [293, 216] on span "[STREET_ADDRESS]" at bounding box center [308, 216] width 75 height 11
click at [301, 154] on div at bounding box center [326, 155] width 183 height 22
click at [292, 167] on button "Front Room" at bounding box center [326, 174] width 183 height 16
click at [397, 323] on span "Create" at bounding box center [387, 325] width 23 height 11
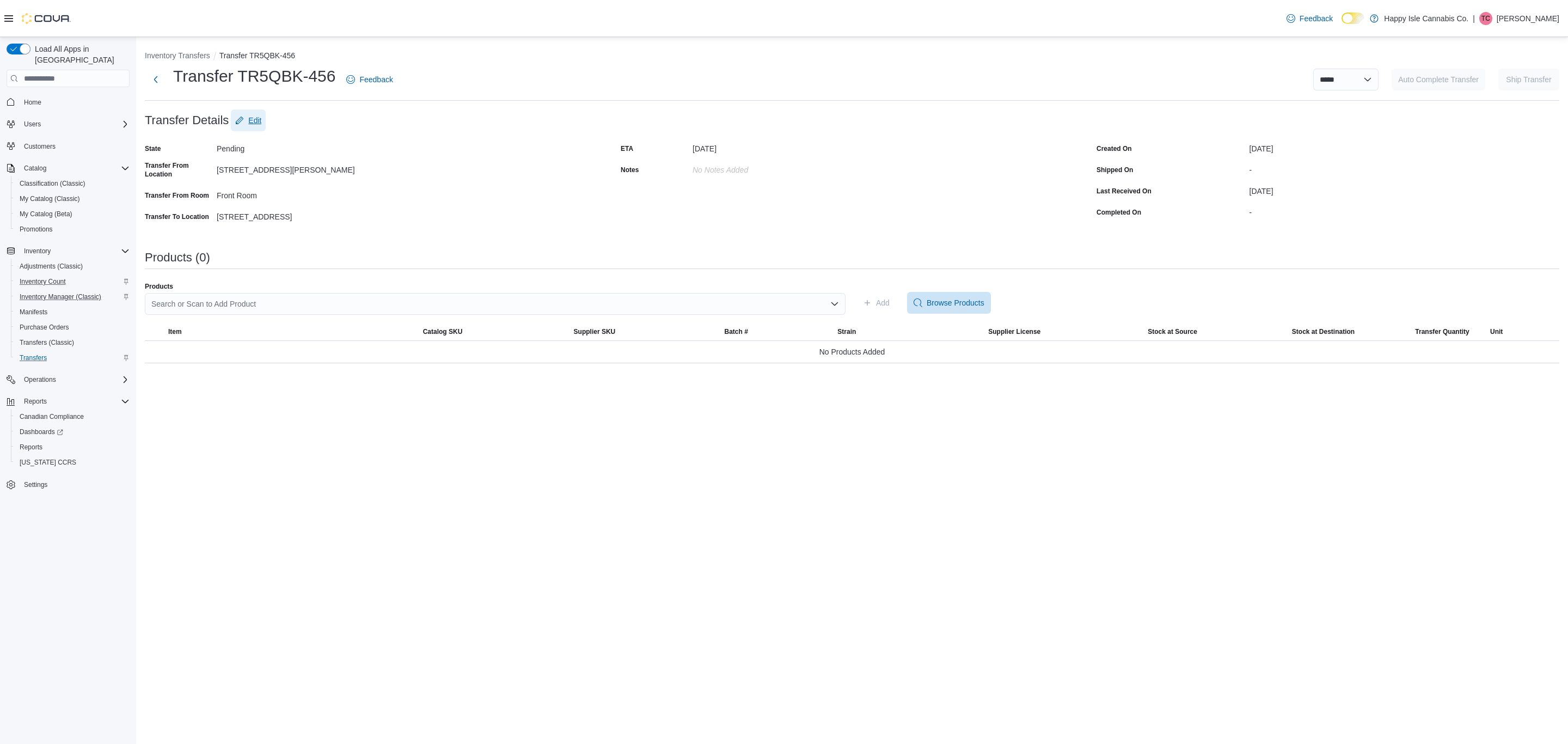
click at [261, 118] on span "Edit" at bounding box center [254, 121] width 13 height 11
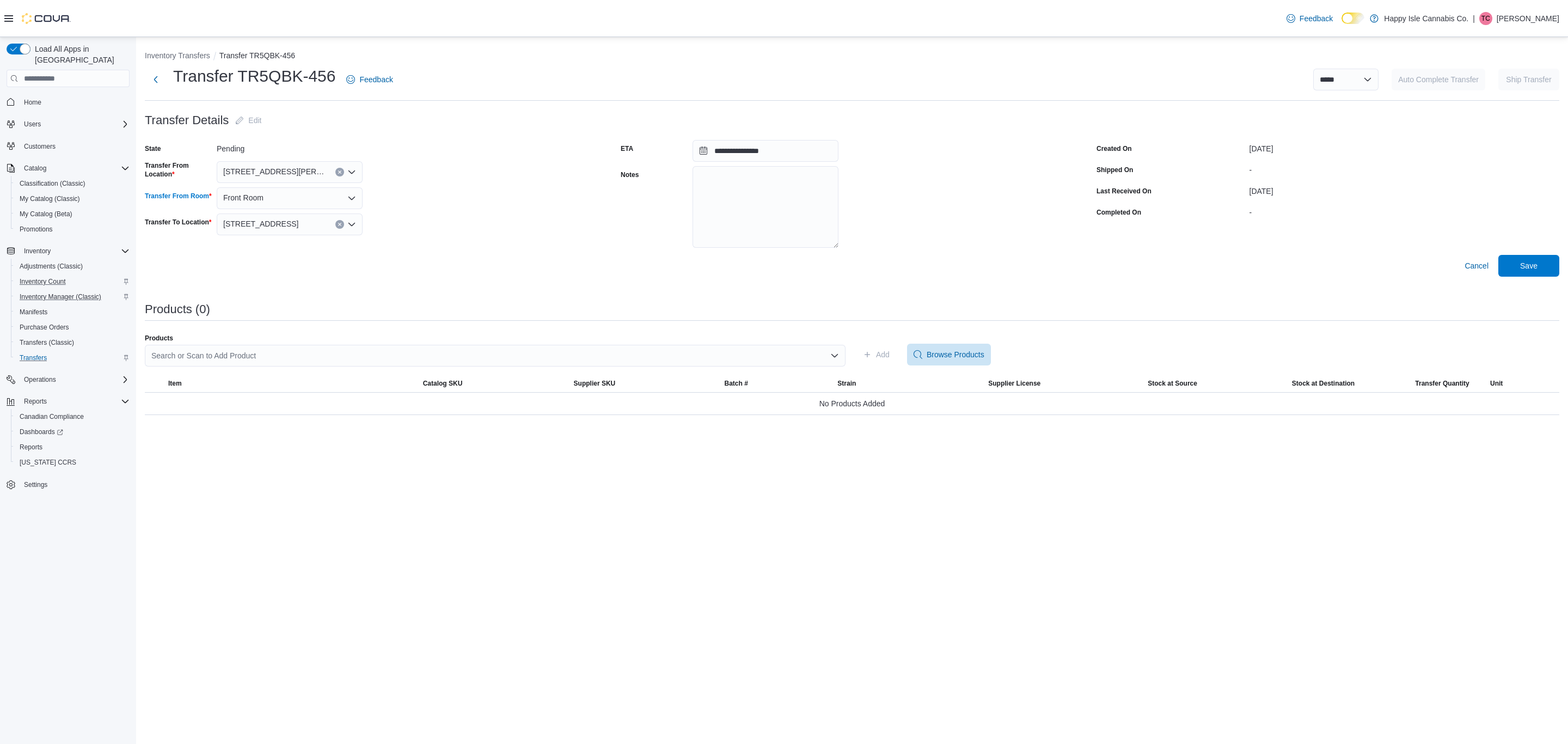
click at [257, 198] on span "Front Room" at bounding box center [243, 197] width 40 height 13
click at [276, 235] on span "Back Room" at bounding box center [296, 233] width 120 height 11
click at [1535, 261] on span "Save" at bounding box center [1528, 265] width 18 height 11
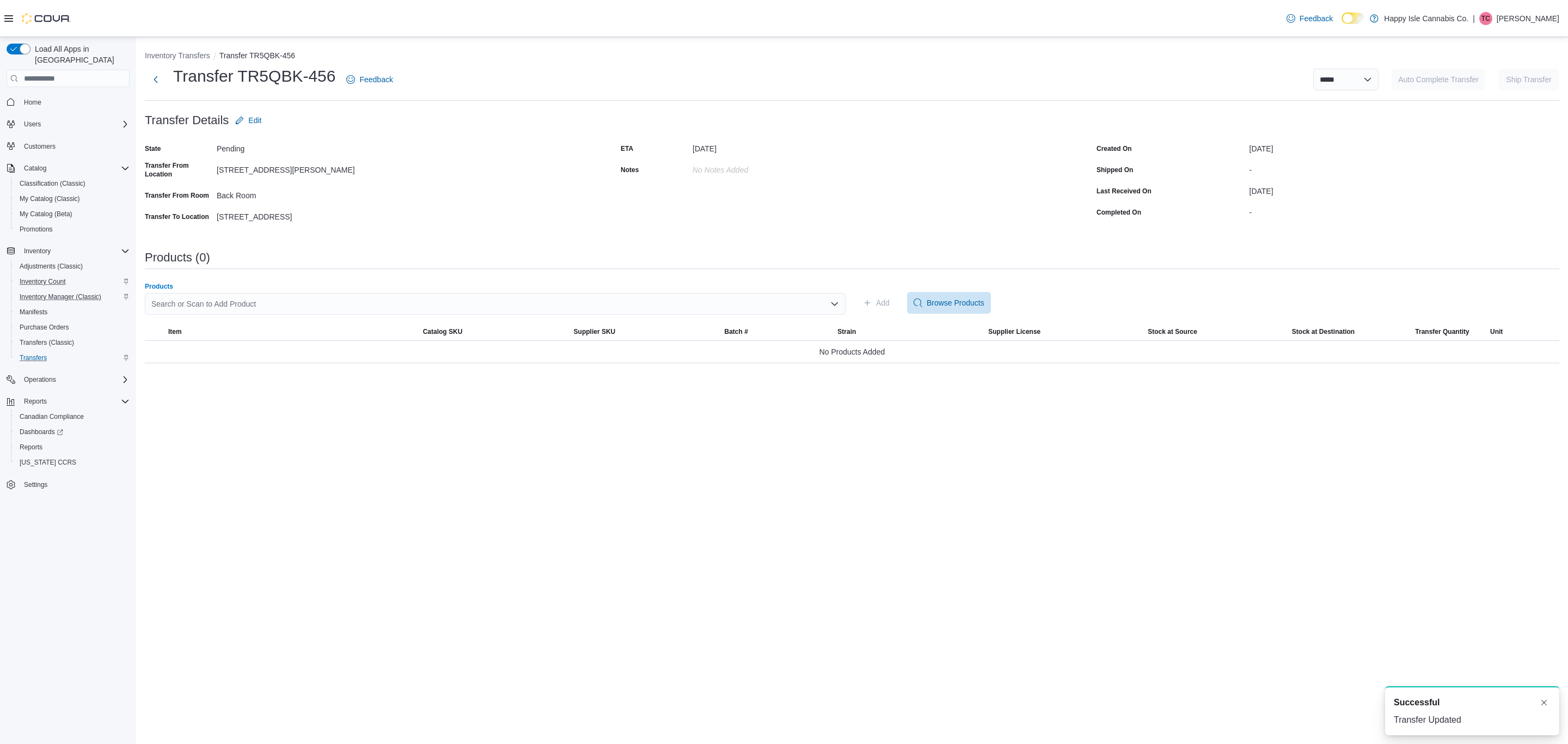
click at [228, 300] on div "Search or Scan to Add Product" at bounding box center [495, 304] width 701 height 22
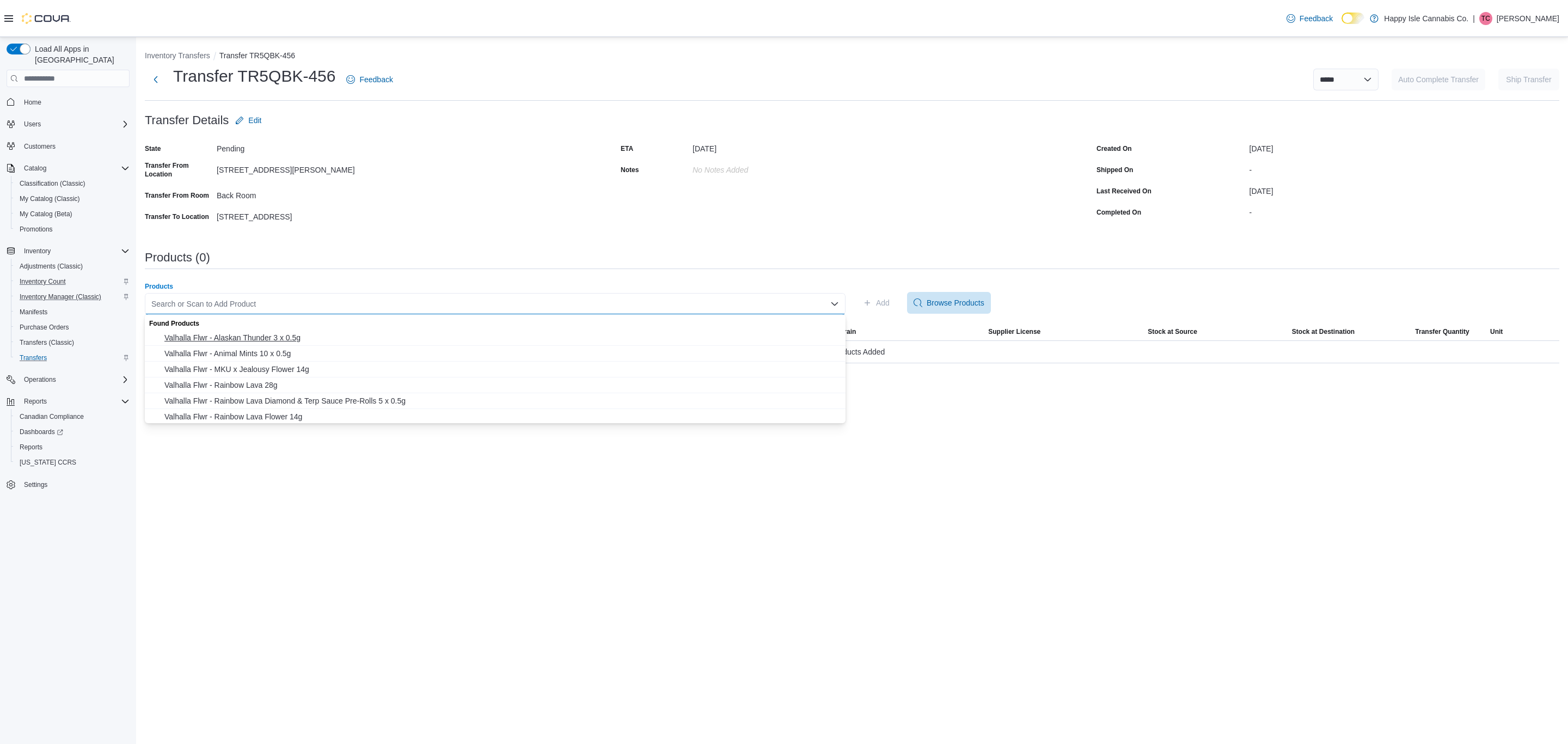
click at [491, 339] on span "Valhalla Flwr - Alaskan Thunder 3 x 0.5g" at bounding box center [502, 338] width 674 height 11
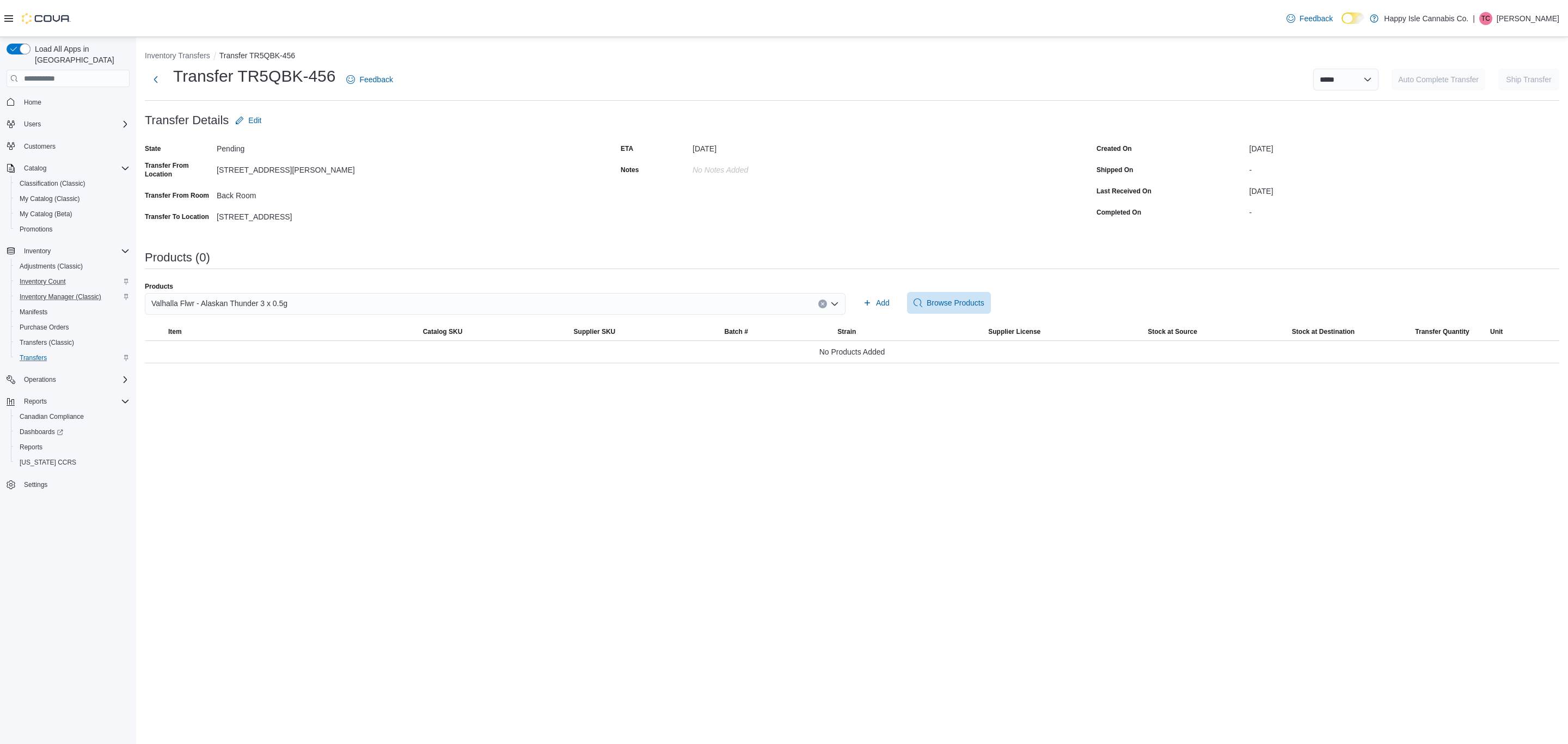
click at [918, 314] on div "Products Valhalla Flwr - Alaskan Thunder 3 x 0.5g Add Browse Products" at bounding box center [852, 303] width 1415 height 41
click at [876, 304] on span "Add" at bounding box center [883, 303] width 13 height 11
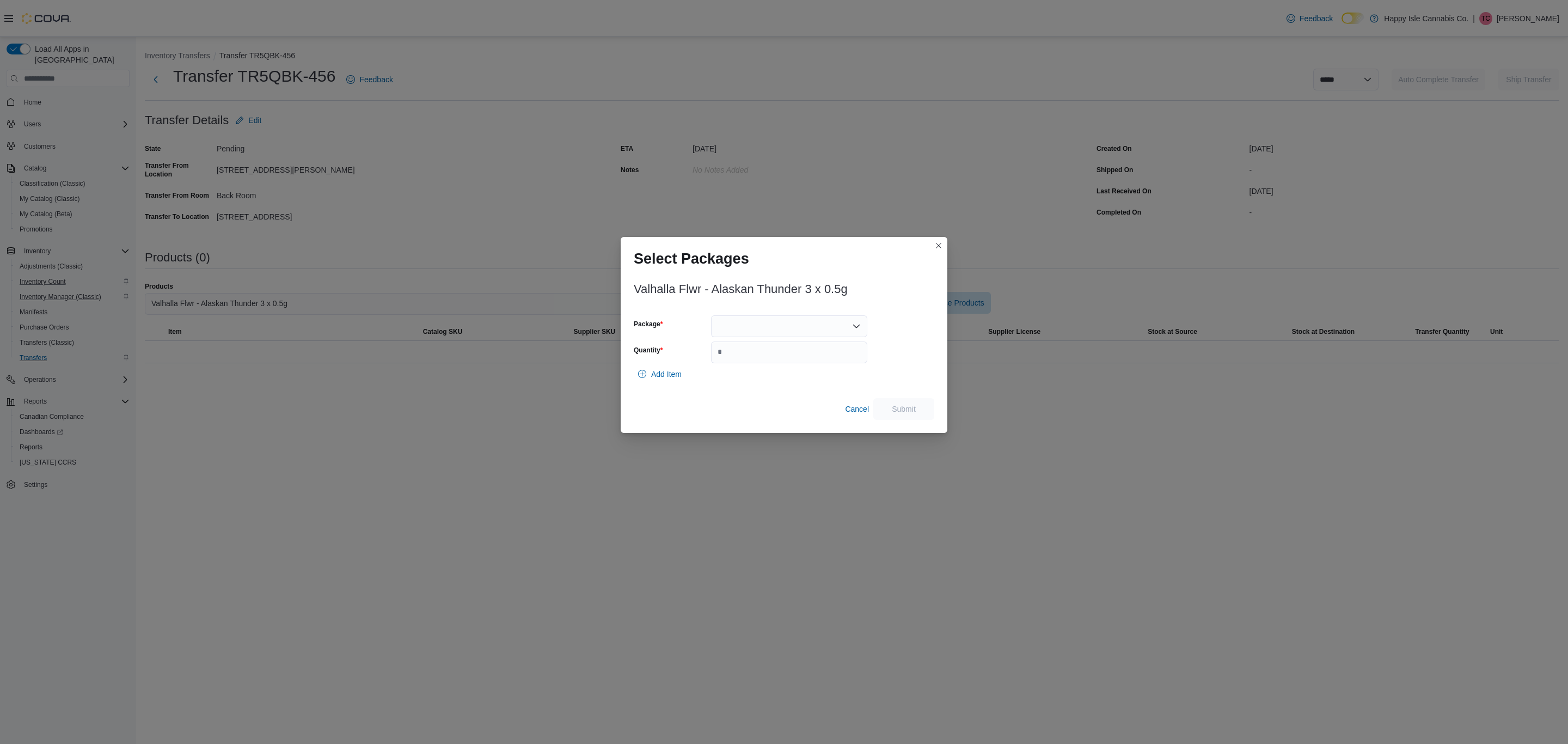
click at [861, 328] on div at bounding box center [789, 326] width 156 height 22
click at [751, 362] on span "1064587" at bounding box center [795, 360] width 130 height 11
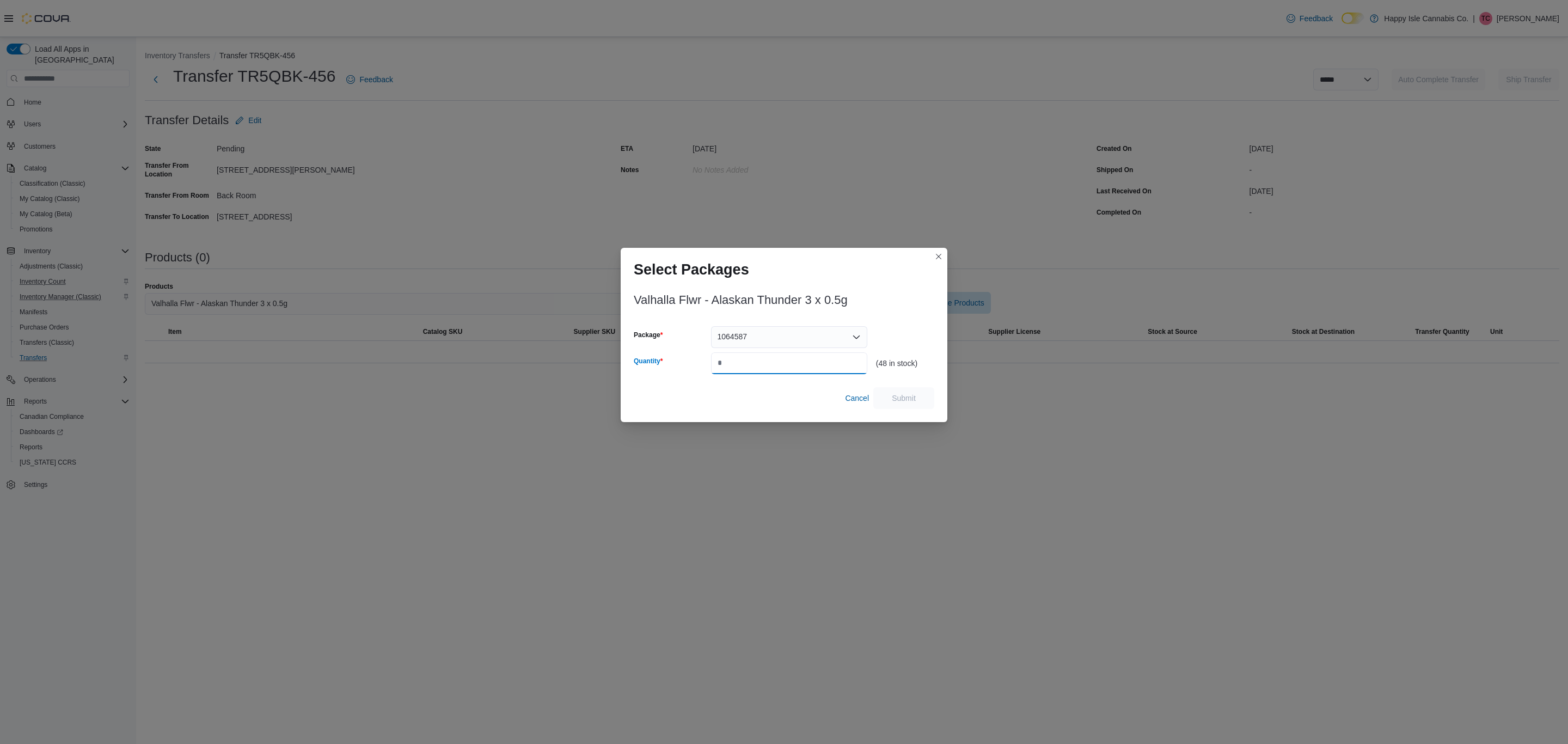
click at [751, 362] on input "Quantity" at bounding box center [789, 363] width 156 height 22
type input "**"
click at [905, 387] on div "Cancel Submit" at bounding box center [784, 398] width 301 height 22
click at [905, 397] on span "Submit" at bounding box center [903, 398] width 24 height 11
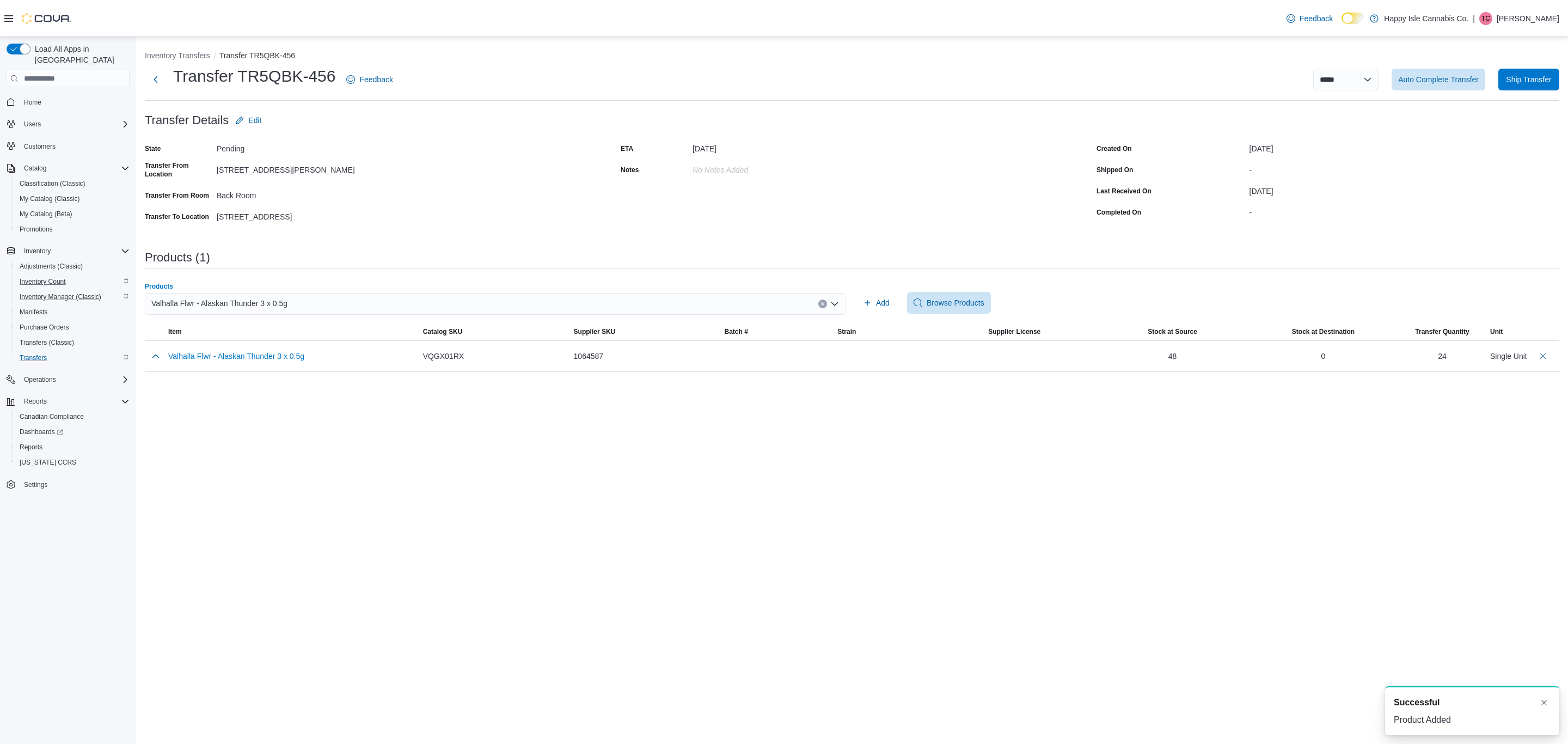
click at [631, 302] on div "Valhalla Flwr - Alaskan Thunder 3 x 0.5g" at bounding box center [495, 304] width 701 height 22
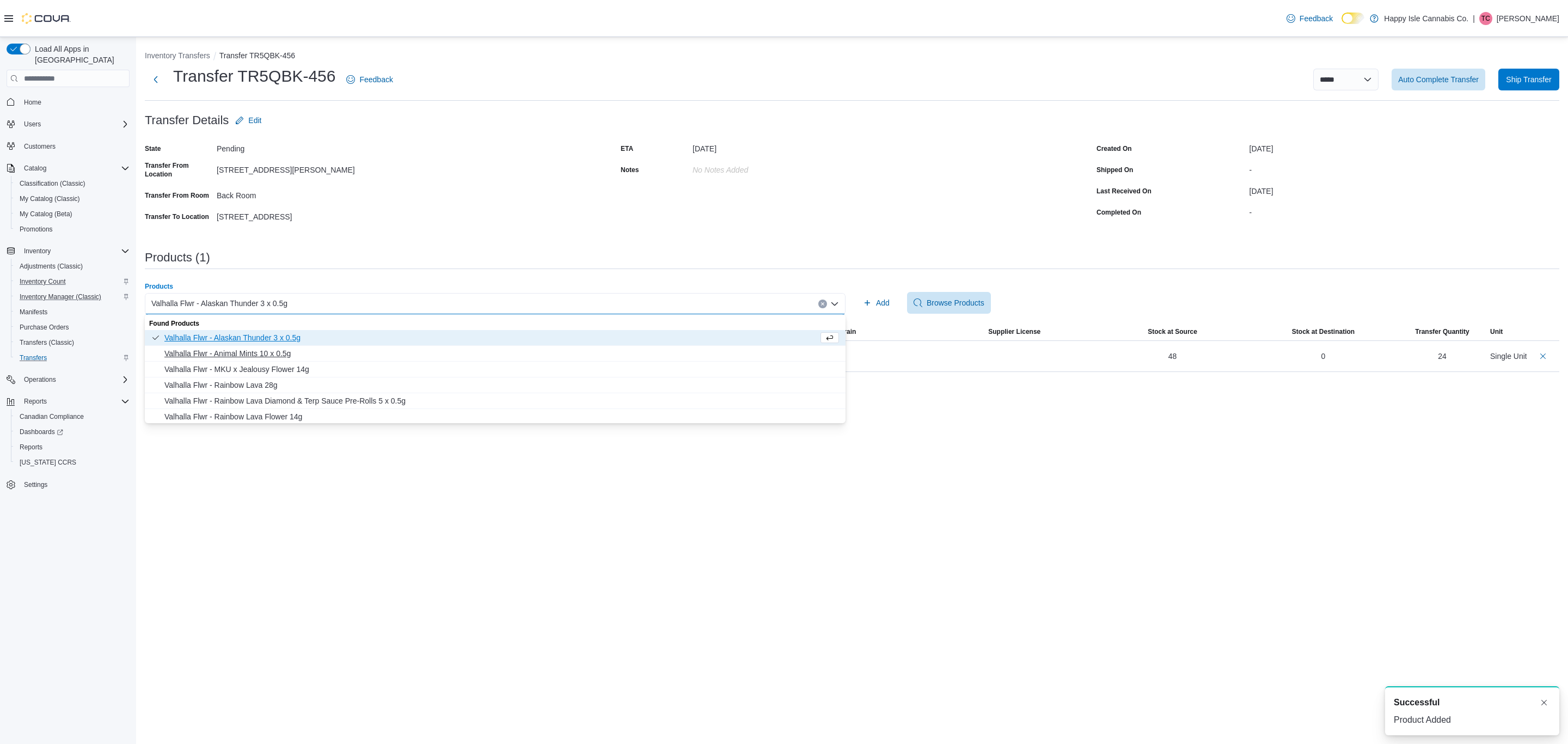
click at [228, 355] on span "Valhalla Flwr - Animal Mints 10 x 0.5g" at bounding box center [502, 354] width 674 height 11
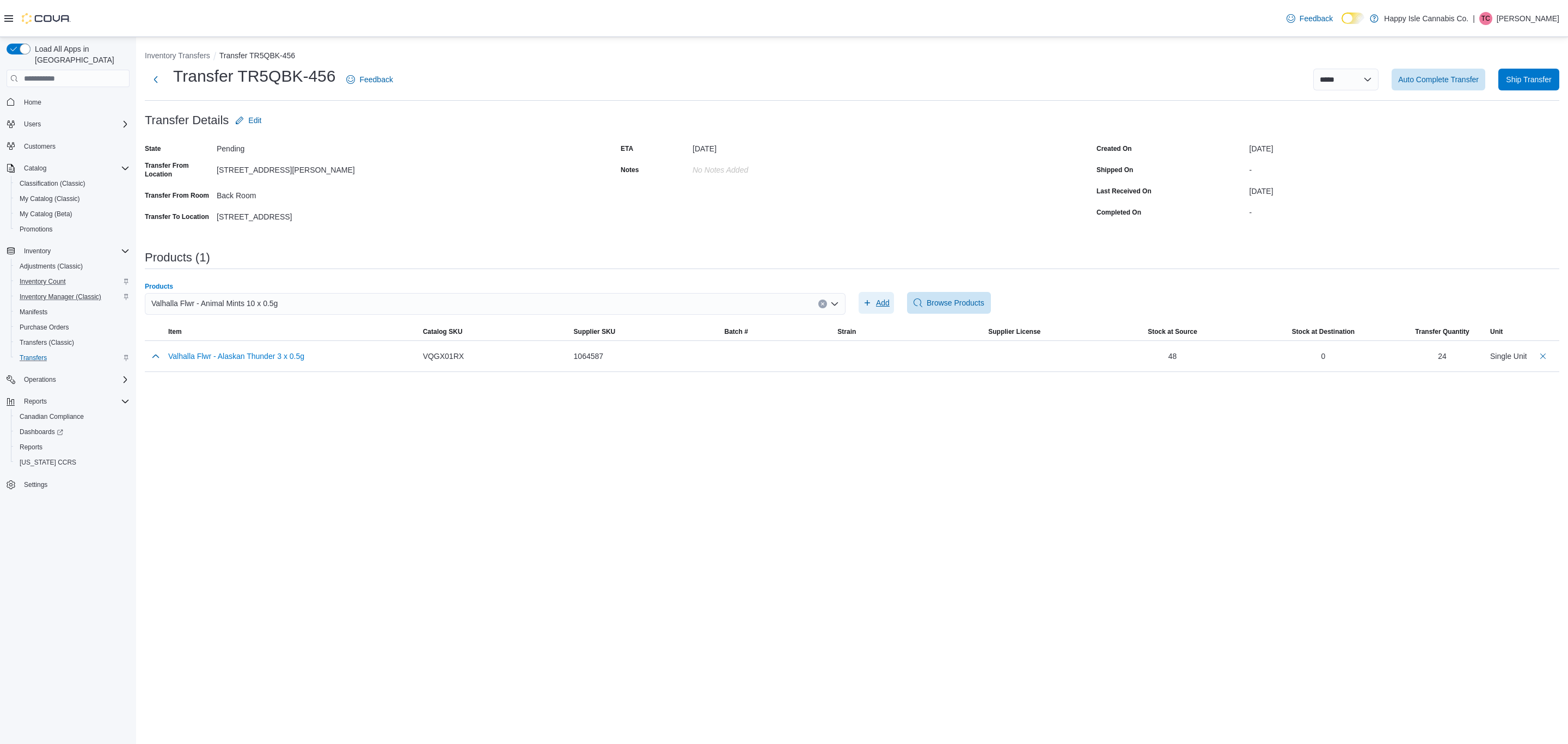
click at [889, 302] on span "Add" at bounding box center [883, 303] width 13 height 11
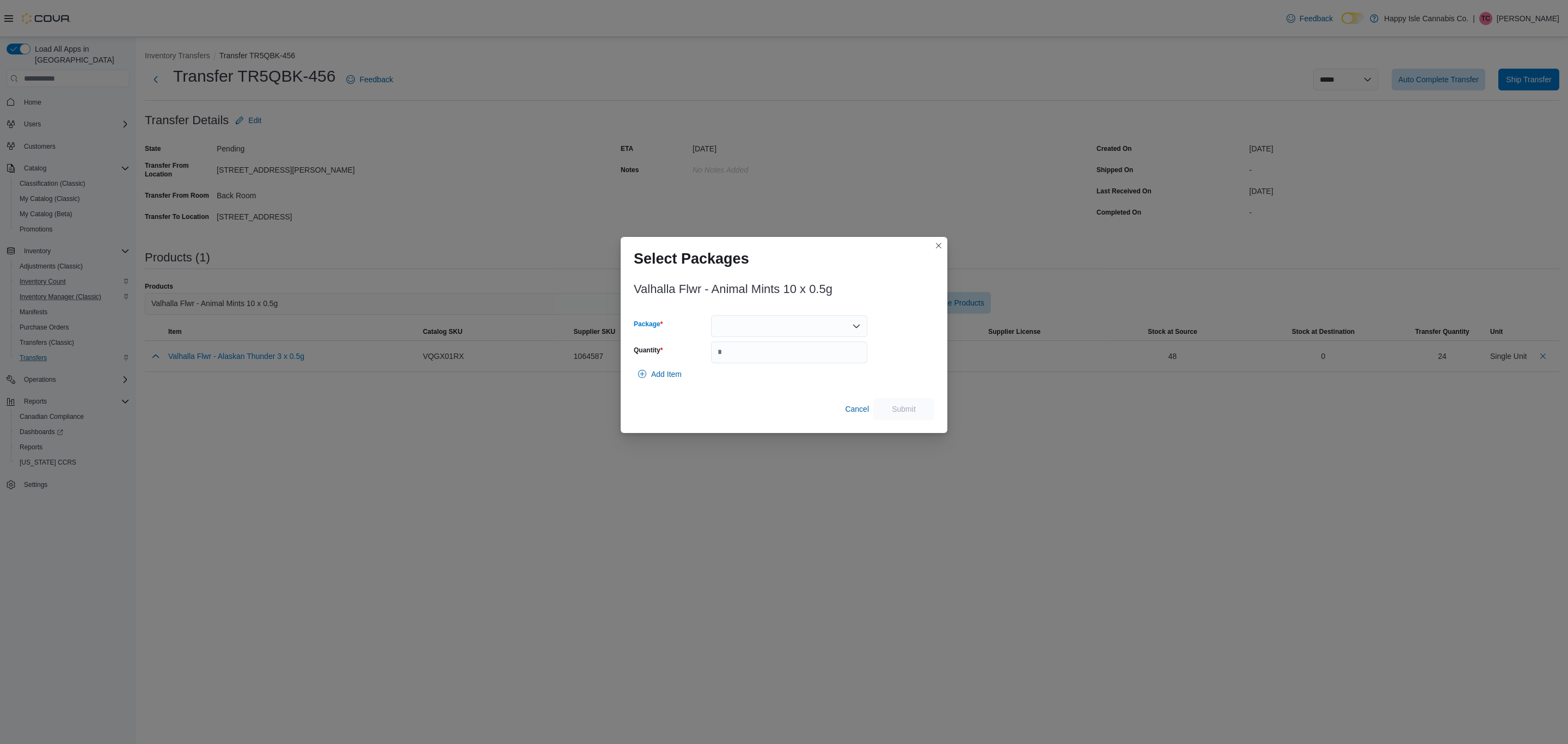
click at [824, 332] on div at bounding box center [789, 326] width 156 height 22
click at [727, 363] on span "1069582" at bounding box center [788, 360] width 143 height 11
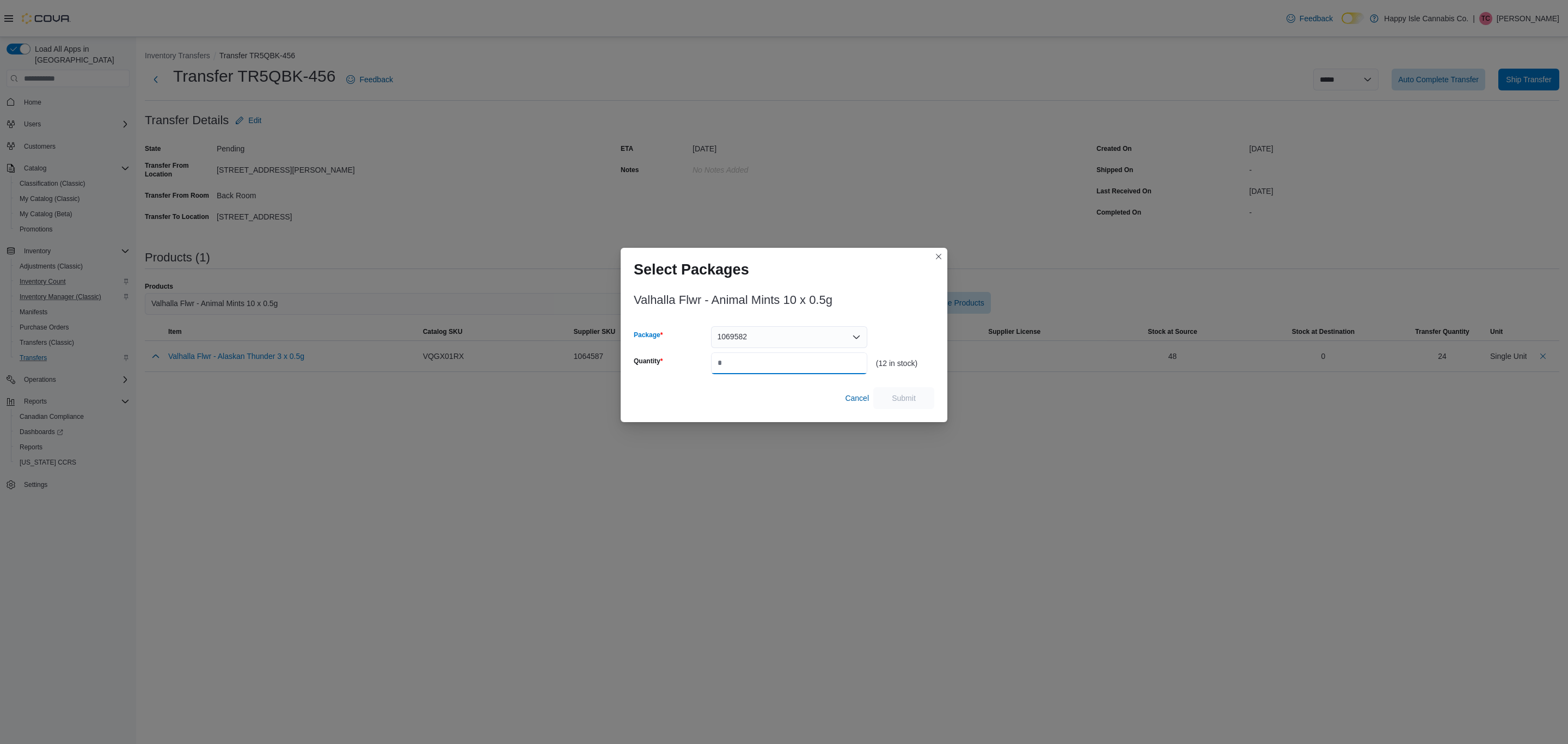
click at [727, 363] on input "Quantity" at bounding box center [789, 363] width 156 height 22
type input "*"
click at [907, 407] on span "Submit" at bounding box center [903, 398] width 48 height 22
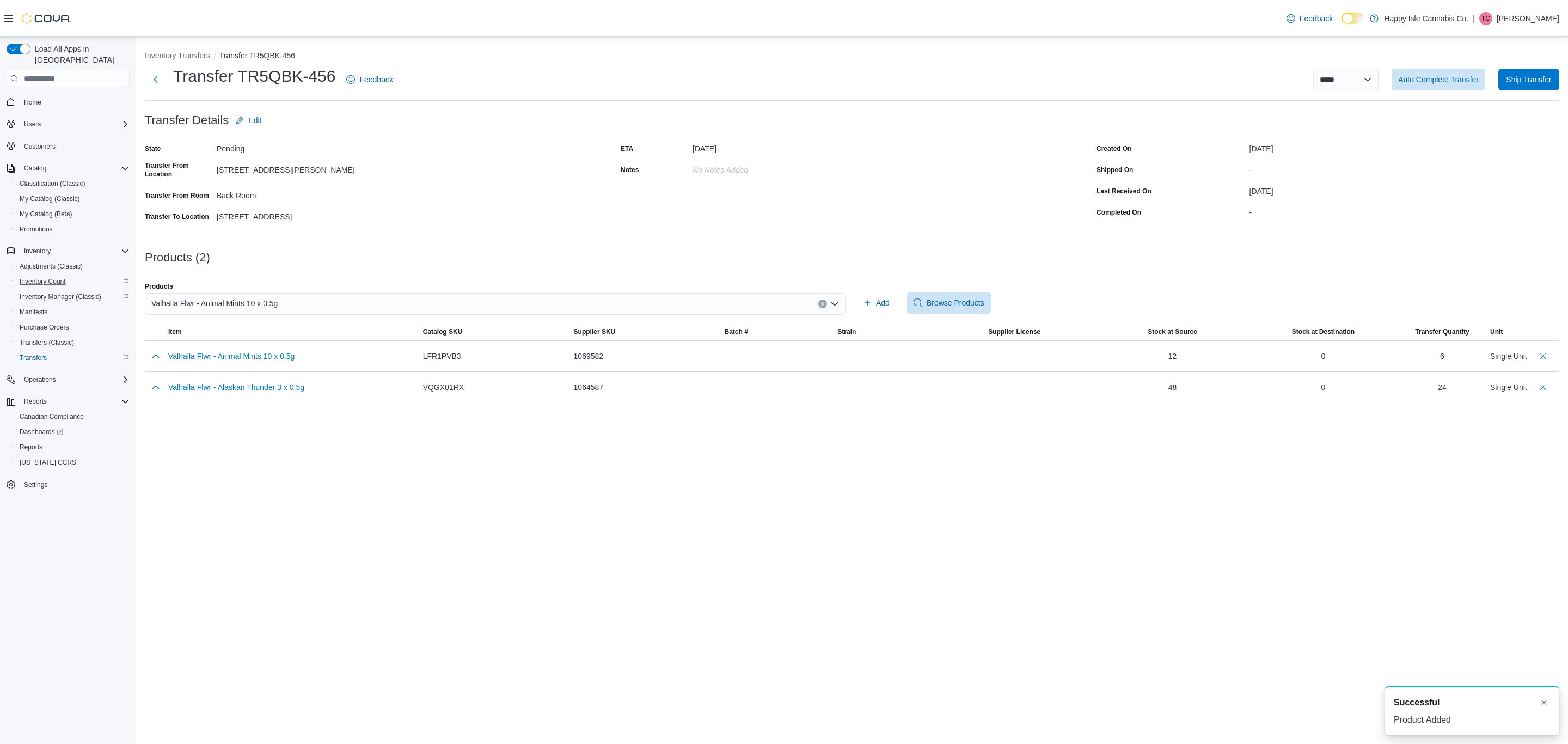
click at [837, 300] on icon "Open list of options" at bounding box center [835, 304] width 9 height 9
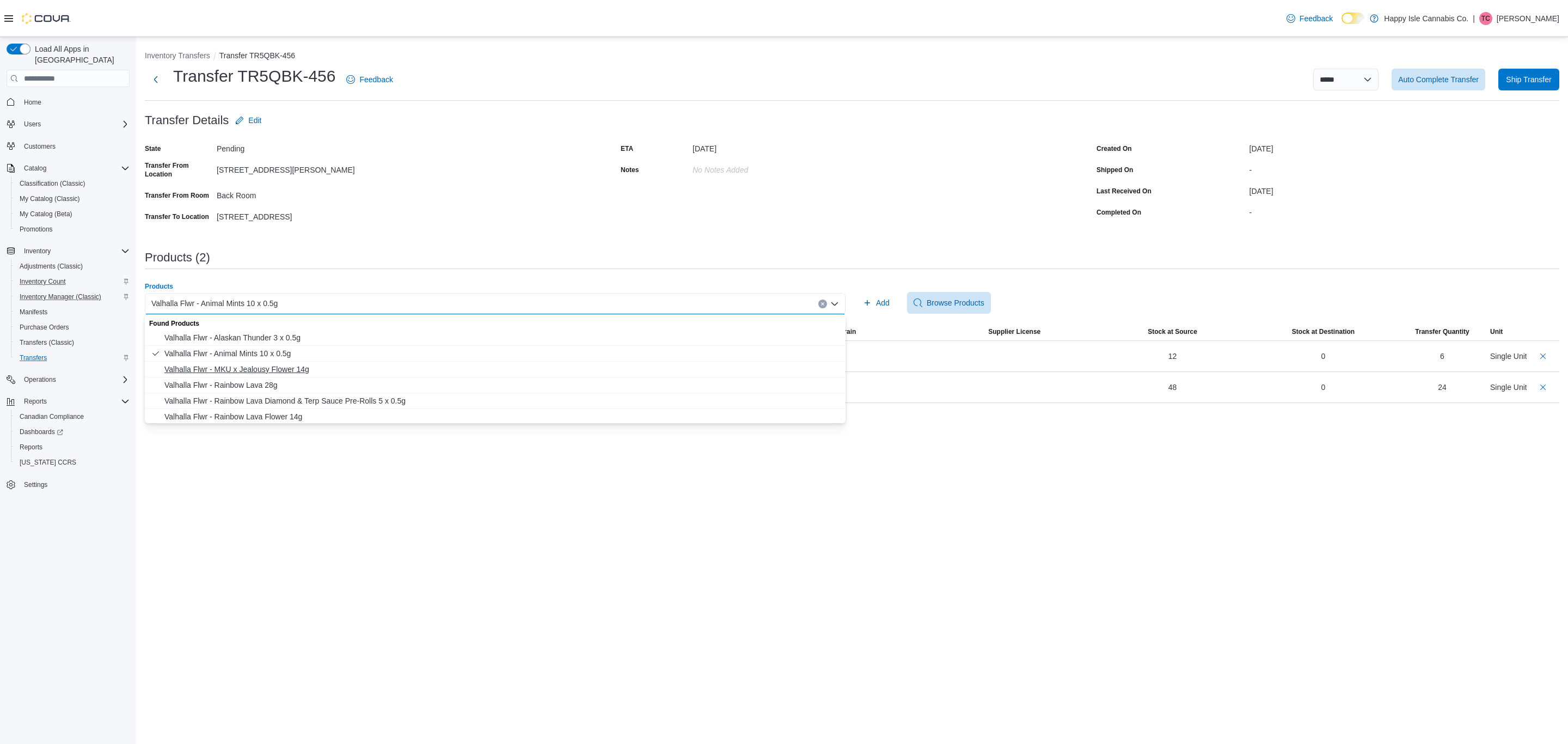
click at [270, 373] on span "Valhalla Flwr - MKU x Jealousy Flower 14g" at bounding box center [502, 369] width 674 height 11
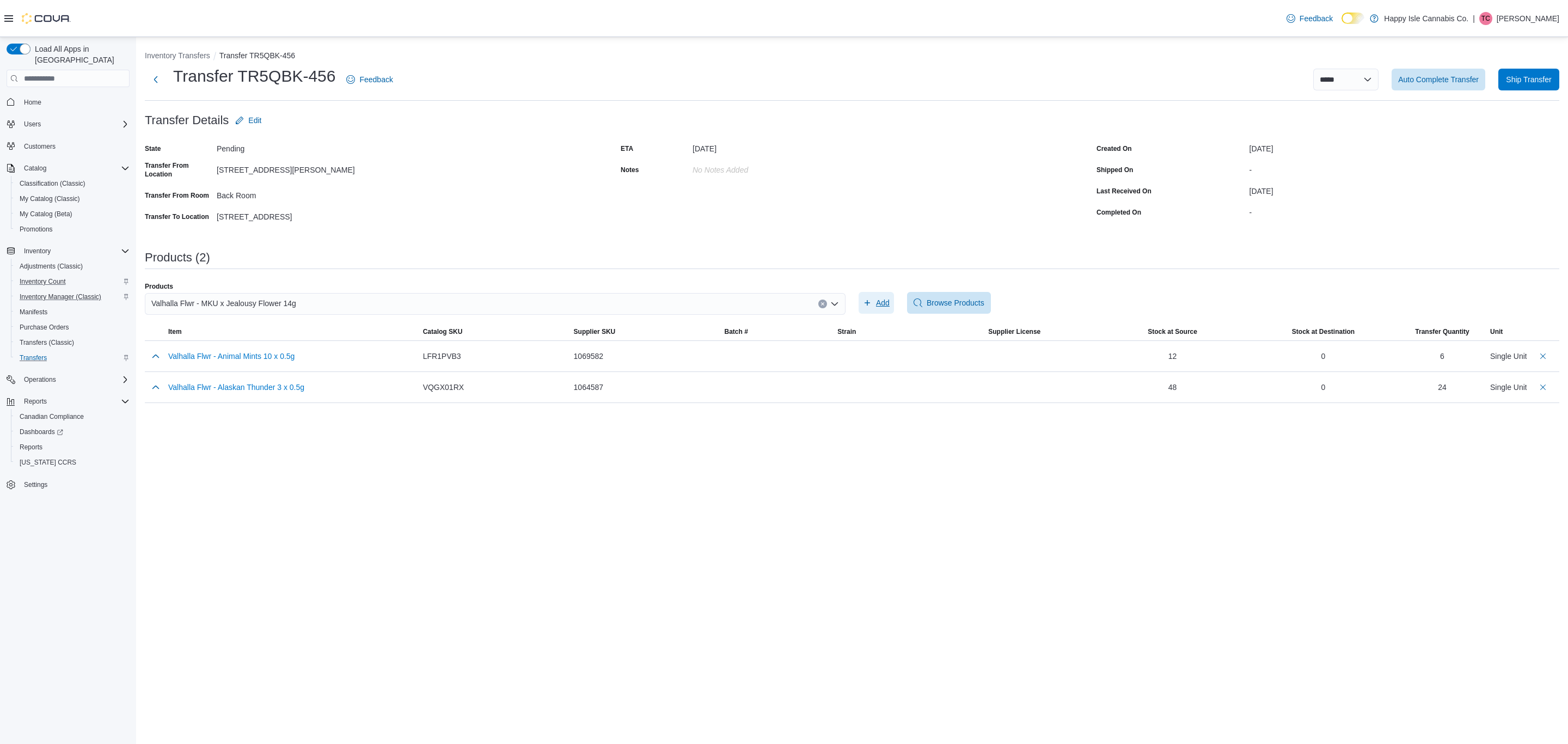
click at [863, 298] on icon "button" at bounding box center [867, 303] width 9 height 9
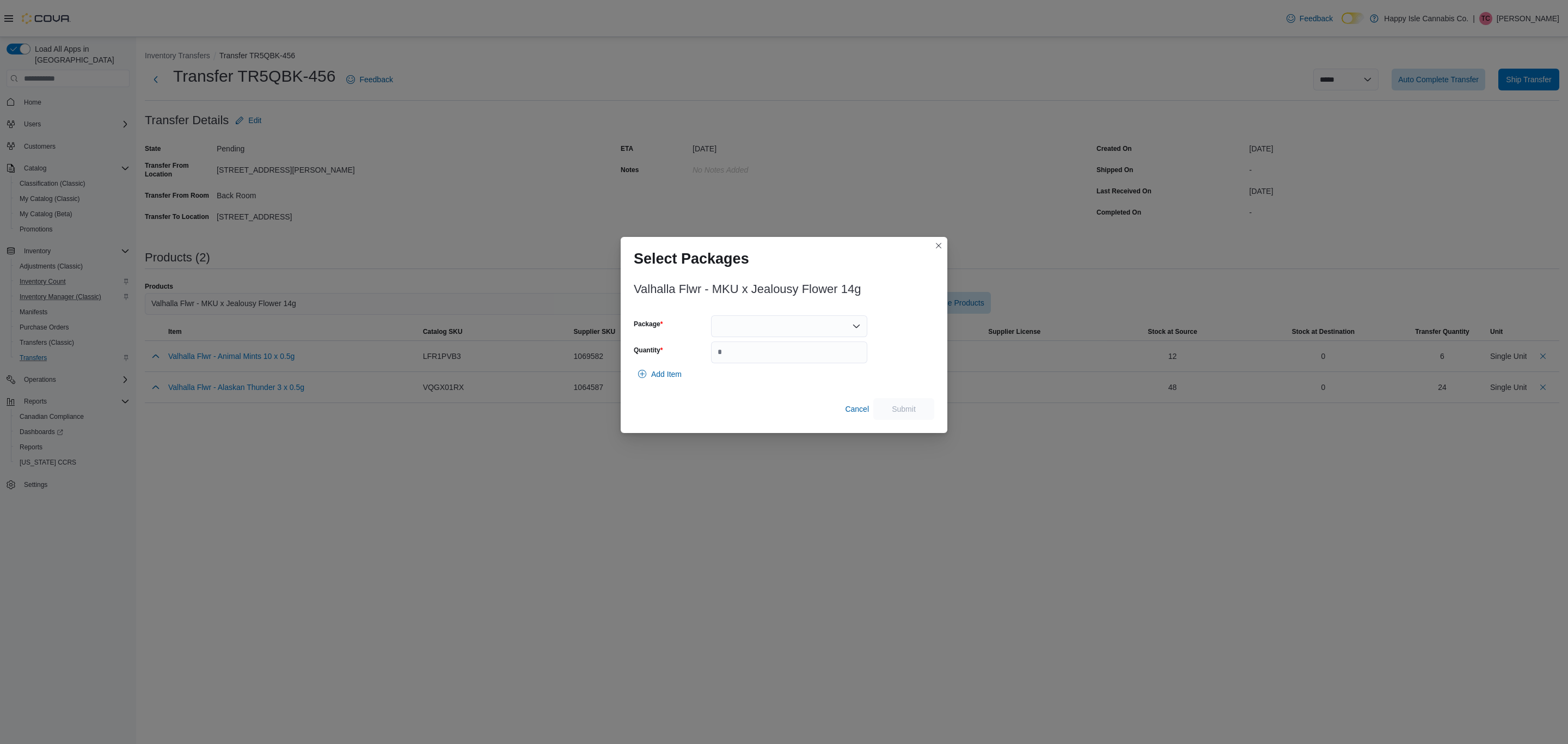
click at [794, 323] on div at bounding box center [789, 326] width 156 height 22
click at [745, 368] on button "1069960" at bounding box center [788, 361] width 156 height 16
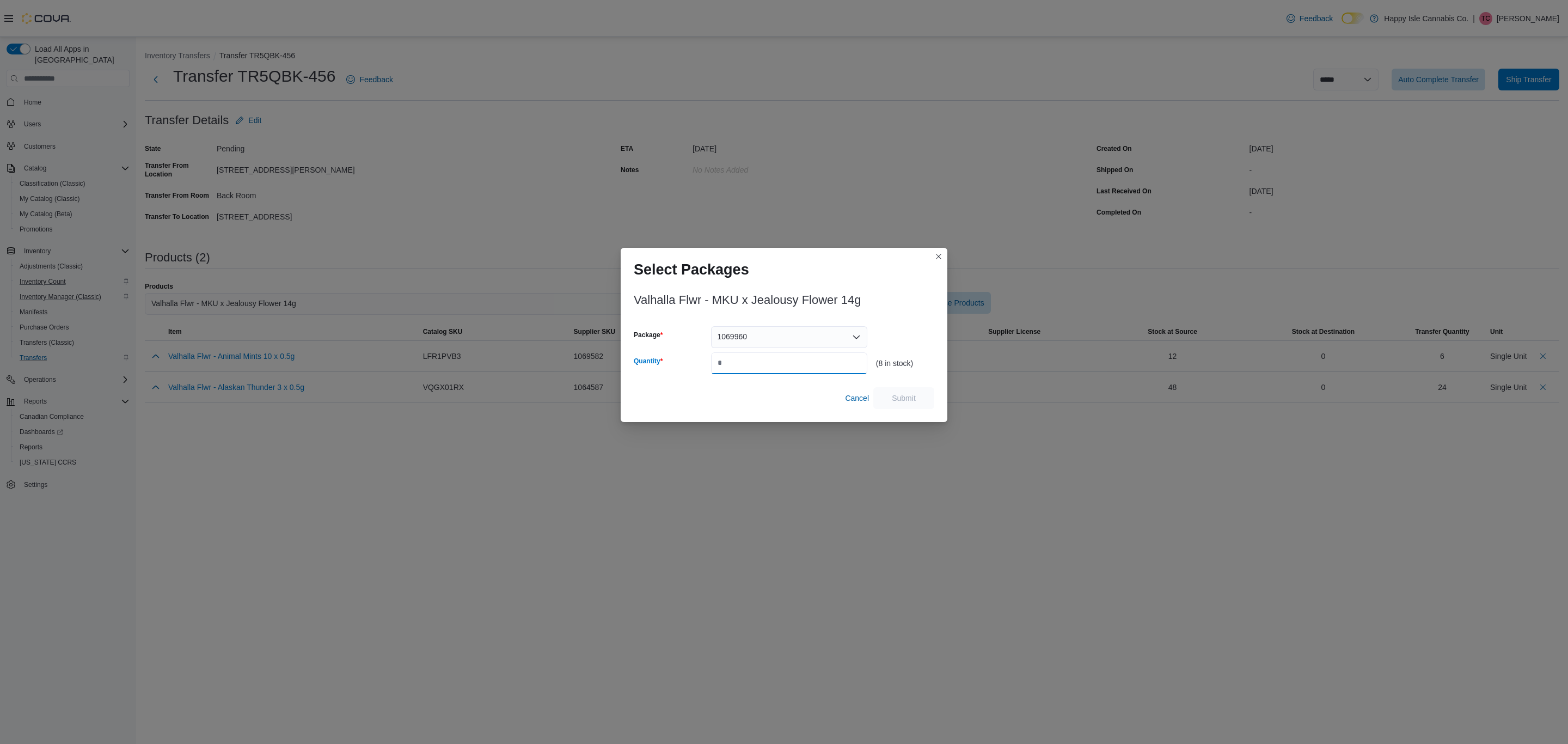
click at [744, 364] on input "Quantity" at bounding box center [789, 363] width 156 height 22
type input "*"
click at [926, 399] on span "Submit" at bounding box center [903, 398] width 48 height 22
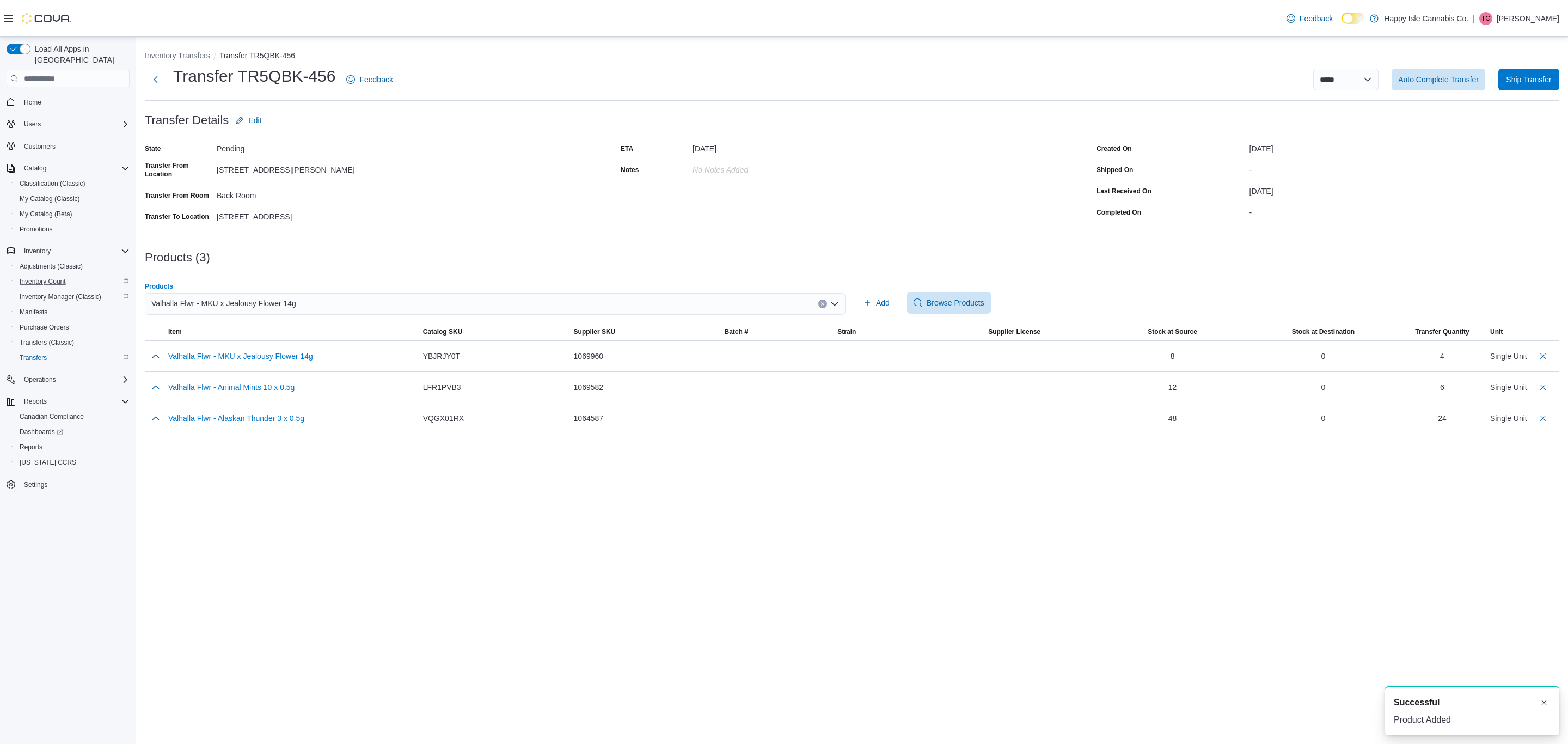
click at [755, 307] on div "Valhalla Flwr - MKU x Jealousy Flower 14g" at bounding box center [495, 304] width 701 height 22
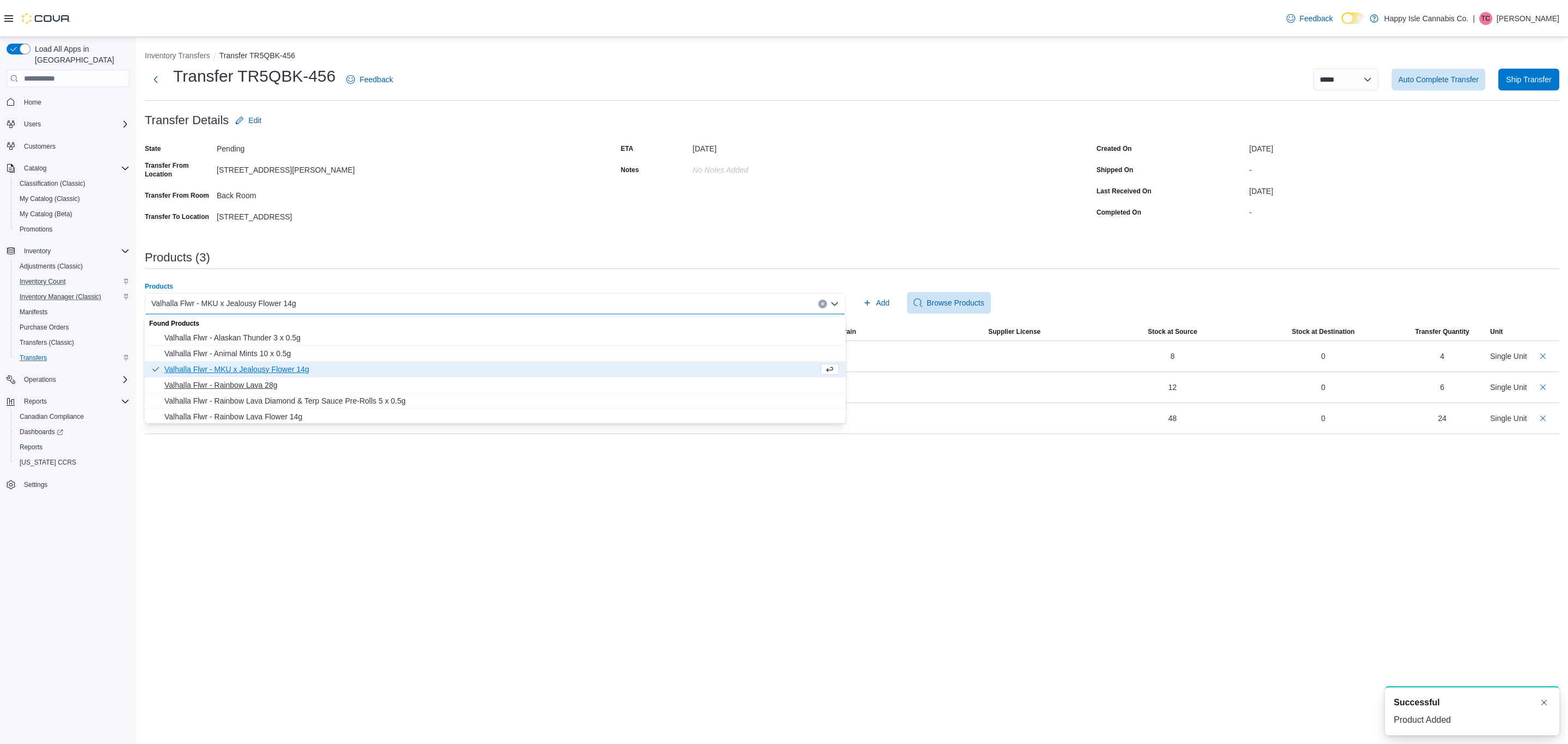
click at [451, 383] on span "Valhalla Flwr - Rainbow Lava 28g" at bounding box center [502, 385] width 674 height 11
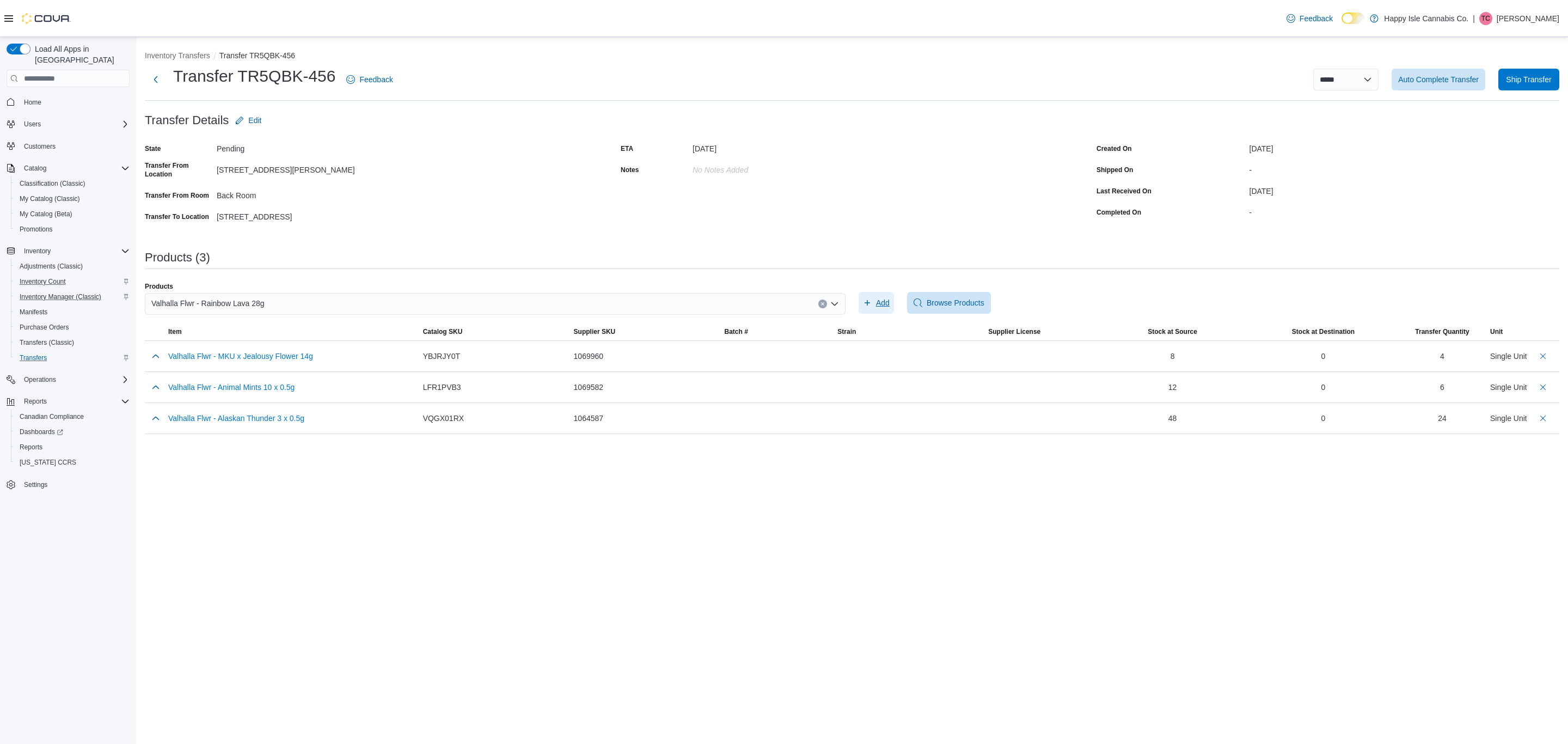
click at [870, 295] on span "Add" at bounding box center [877, 303] width 27 height 22
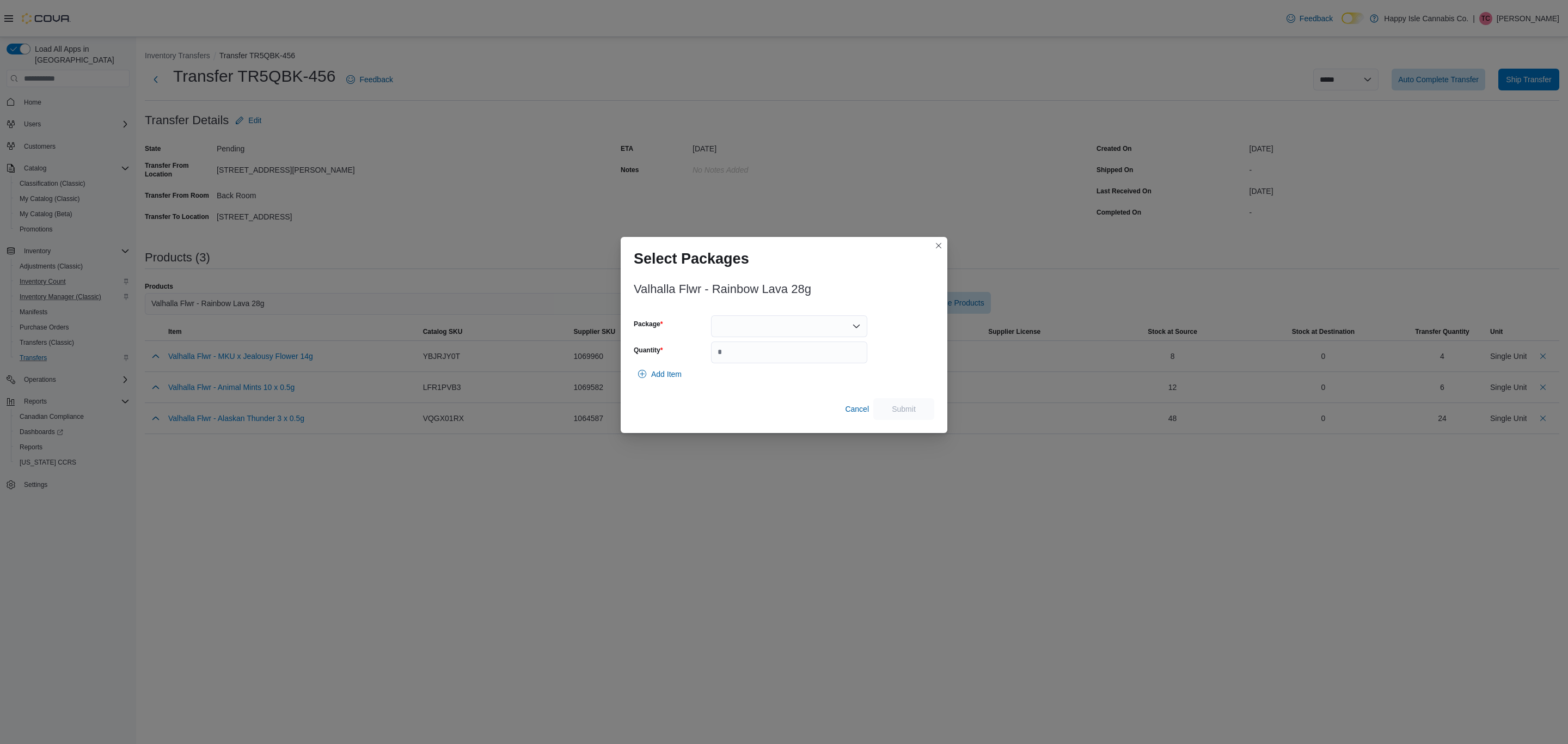
click at [766, 315] on div at bounding box center [789, 326] width 156 height 22
click at [721, 367] on button "1056522" at bounding box center [788, 361] width 156 height 16
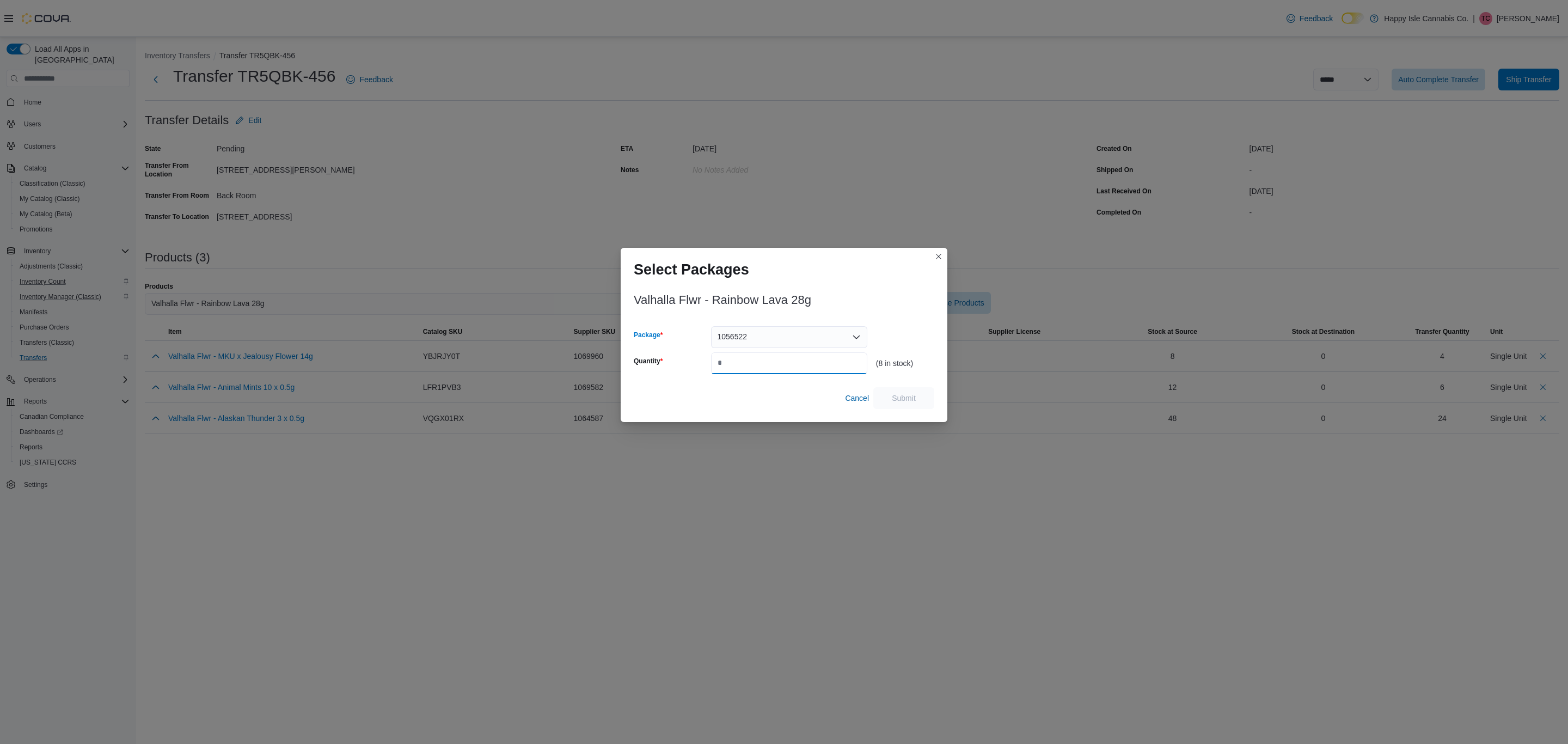
click at [730, 354] on input "Quantity" at bounding box center [789, 363] width 156 height 22
type input "*"
click at [921, 404] on span "Submit" at bounding box center [903, 398] width 48 height 22
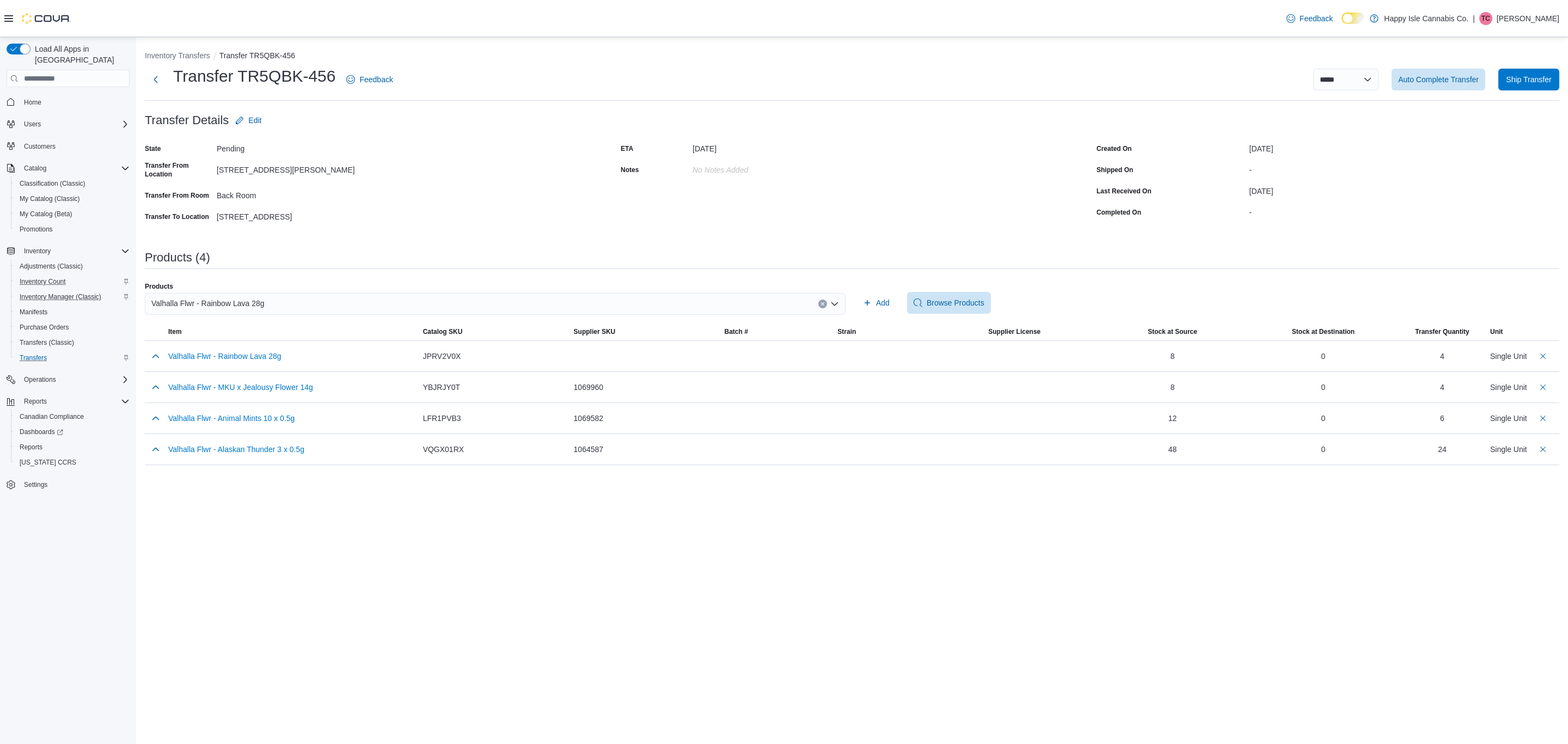
click at [869, 290] on div "Products Valhalla Flwr - Rainbow Lava 28g Add Browse Products" at bounding box center [852, 303] width 1415 height 41
click at [825, 301] on button "Clear input" at bounding box center [822, 304] width 9 height 9
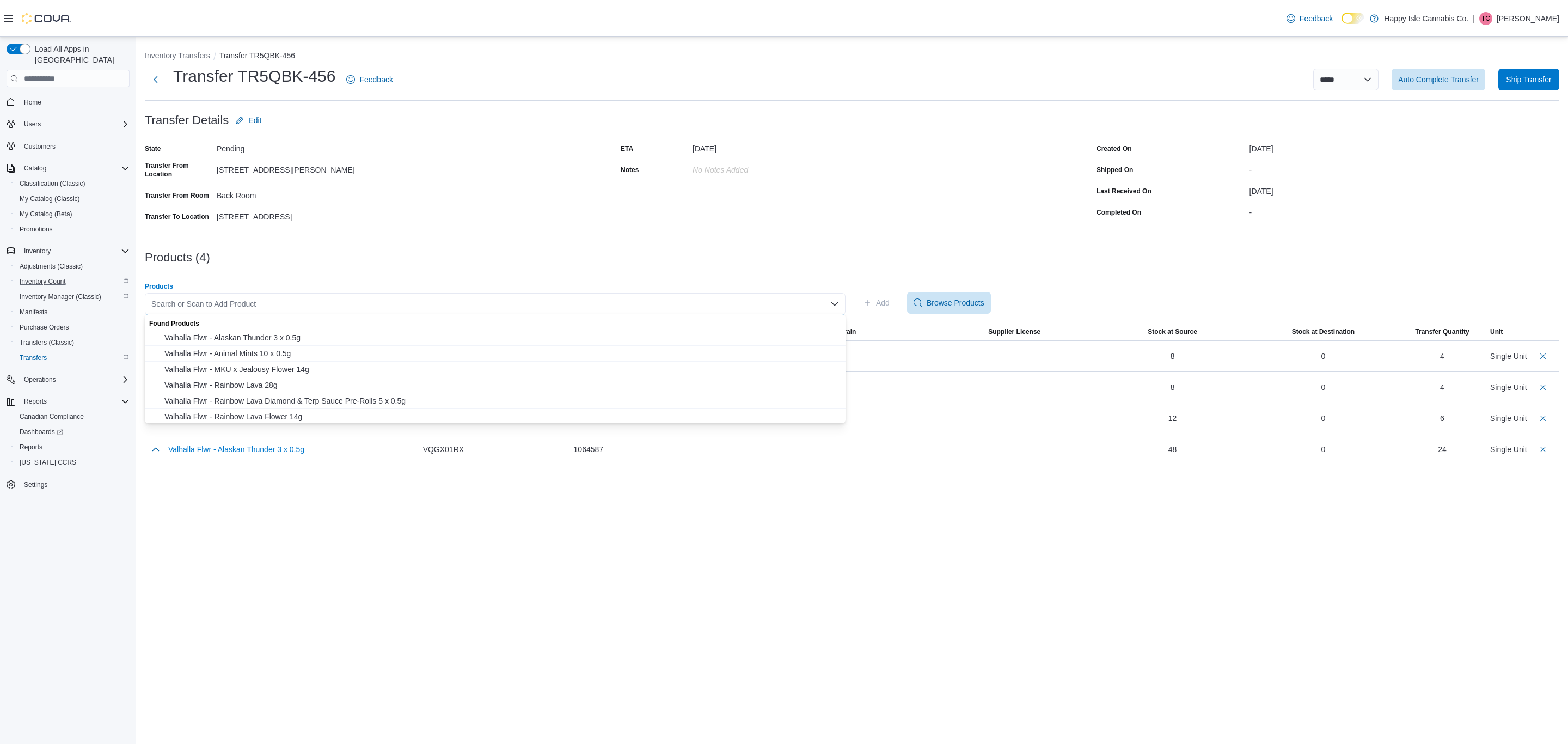
drag, startPoint x: 255, startPoint y: 371, endPoint x: 259, endPoint y: 366, distance: 6.4
click at [259, 366] on span "Valhalla Flwr - MKU x Jealousy Flower 14g" at bounding box center [502, 369] width 674 height 11
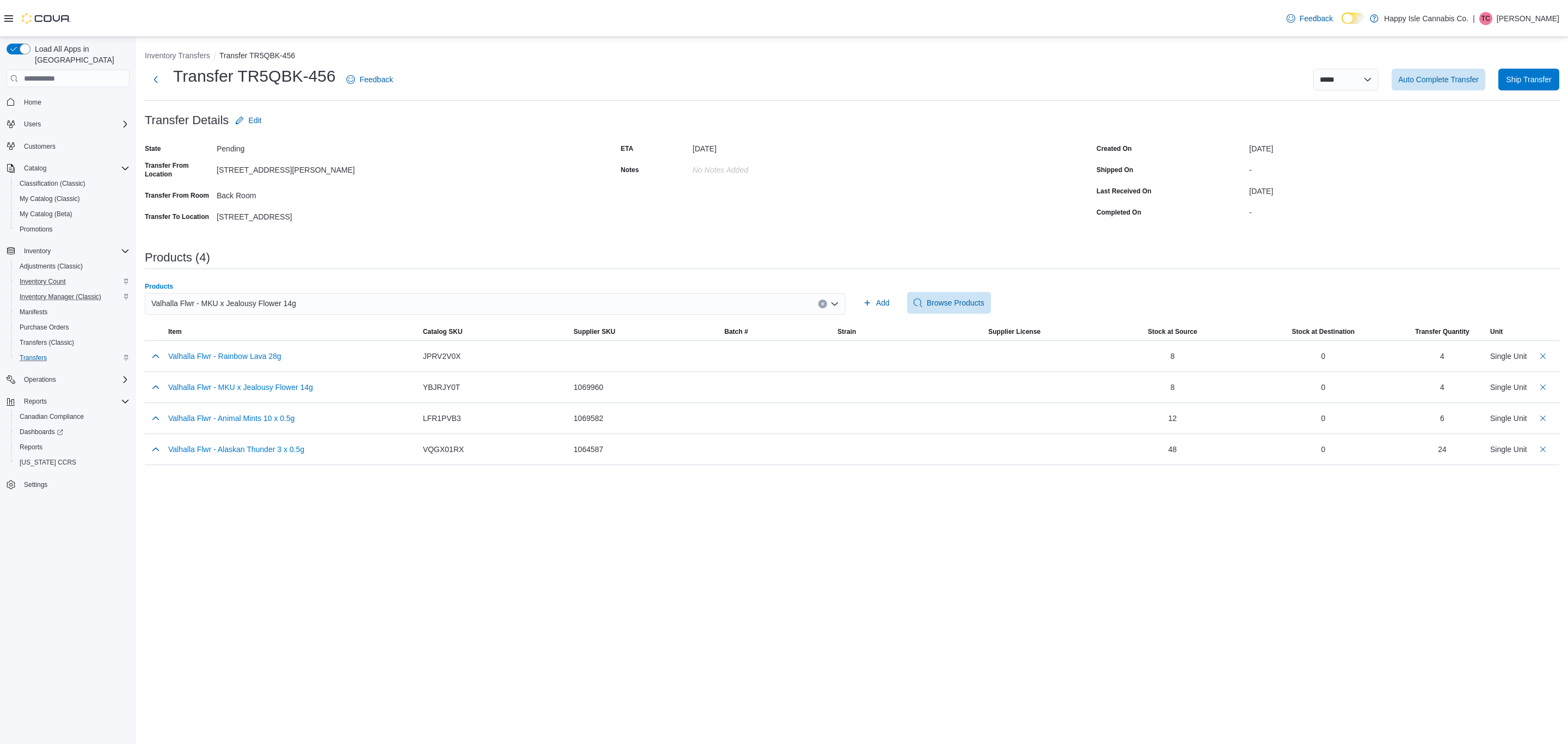
click at [825, 306] on button "Clear input" at bounding box center [822, 304] width 9 height 9
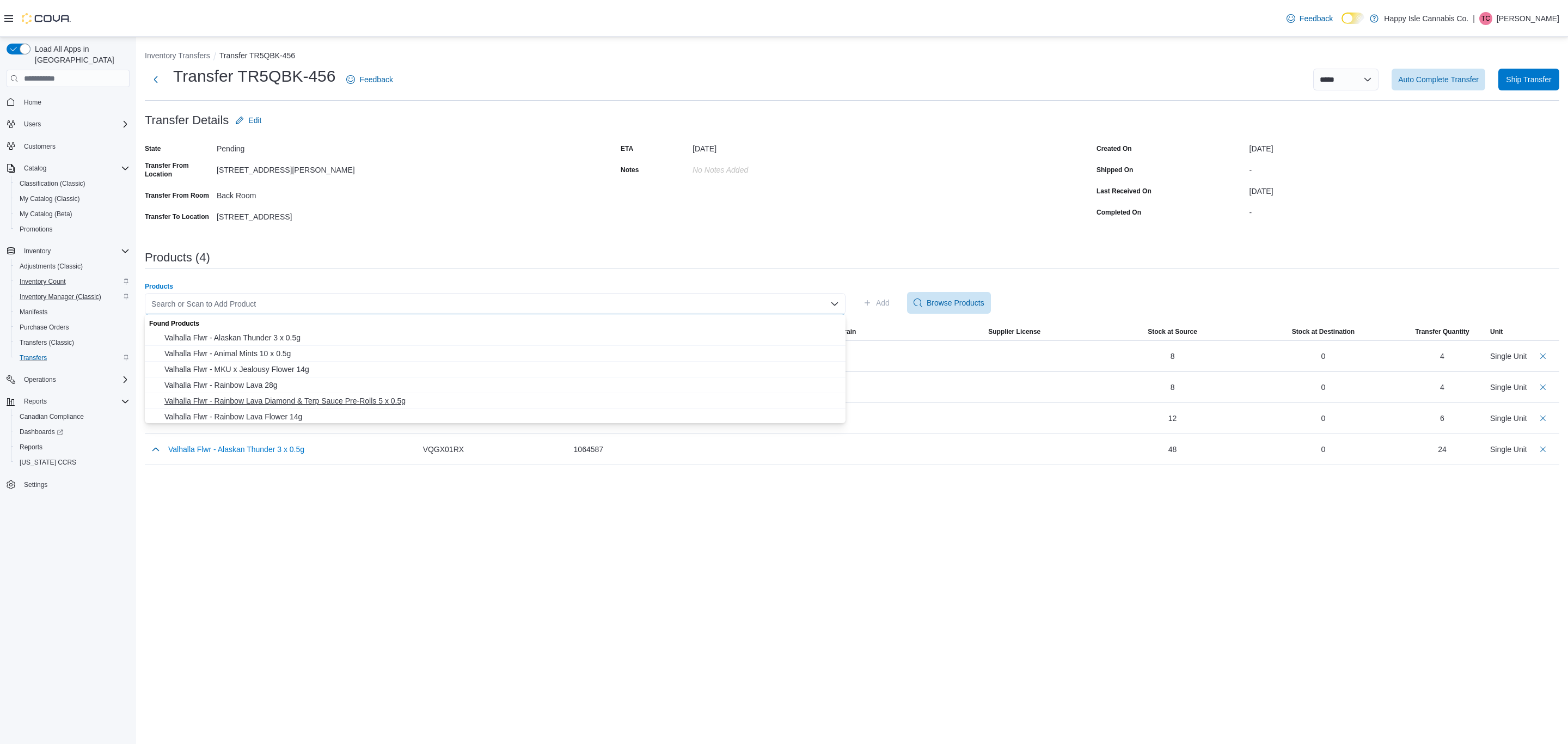
click at [353, 394] on button "Valhalla Flwr - Rainbow Lava Diamond & Terp Sauce Pre-Rolls 5 x 0.5g" at bounding box center [495, 401] width 701 height 16
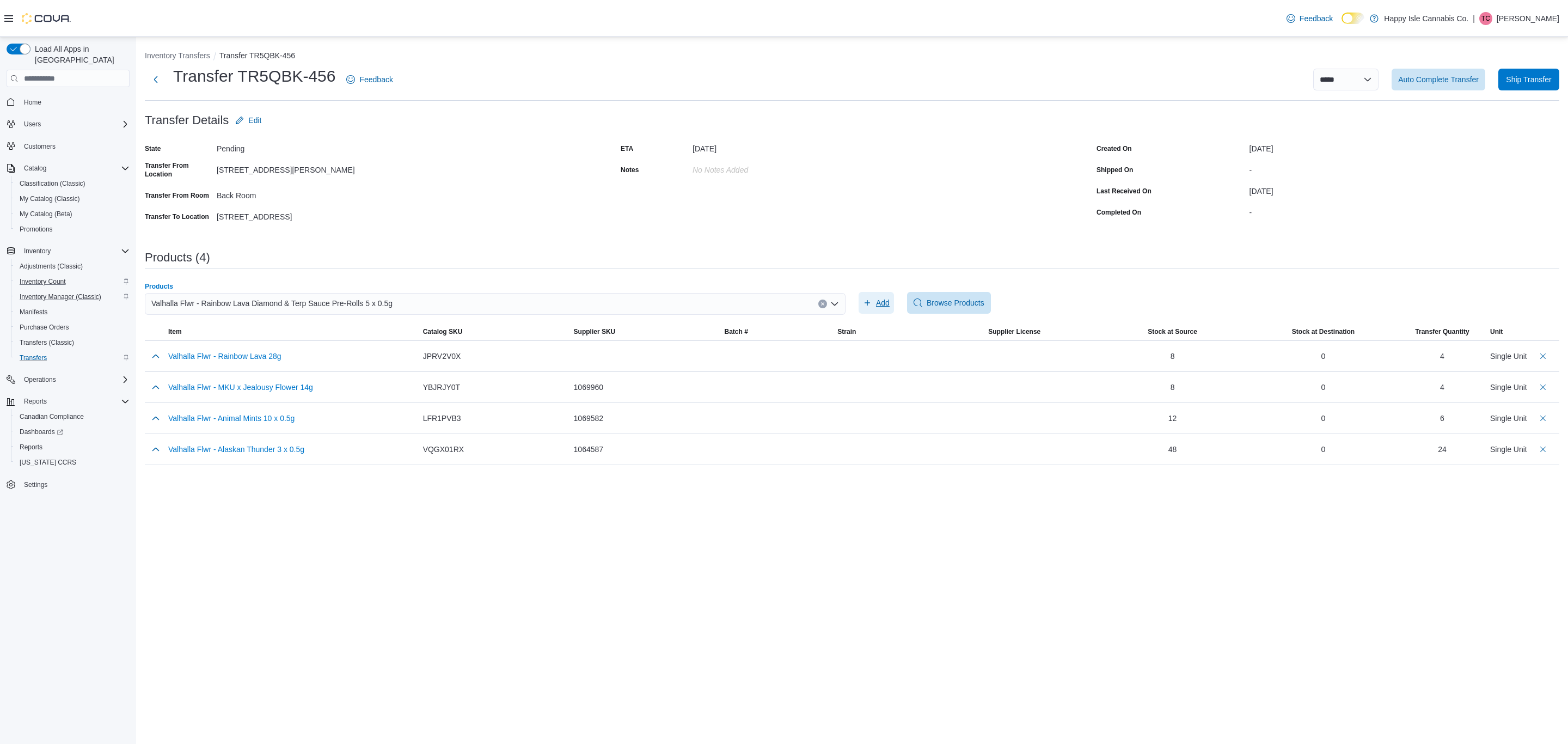
click at [882, 300] on span "Add" at bounding box center [883, 303] width 13 height 11
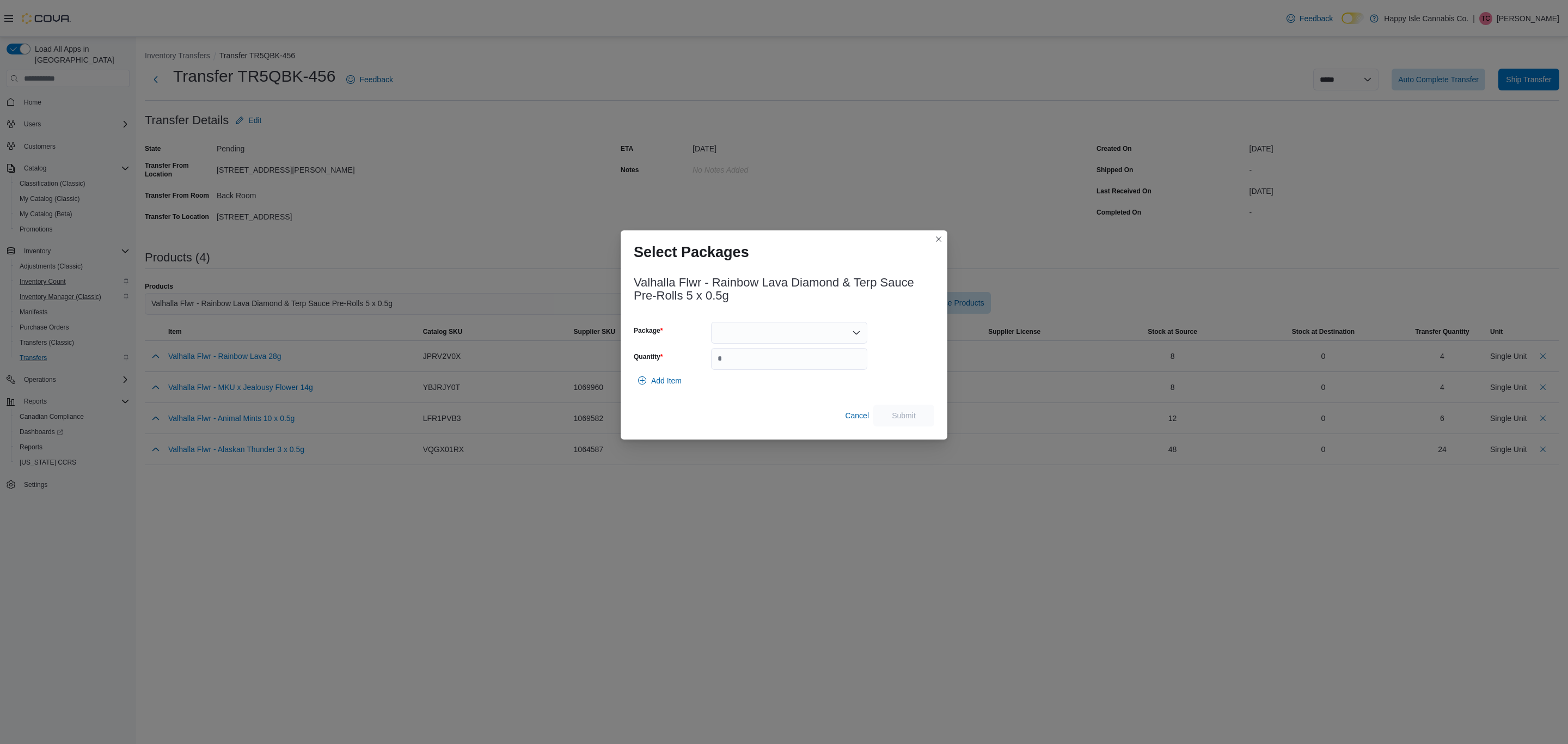
click at [793, 329] on div at bounding box center [789, 333] width 156 height 22
click at [776, 370] on span "1068184" at bounding box center [795, 367] width 130 height 11
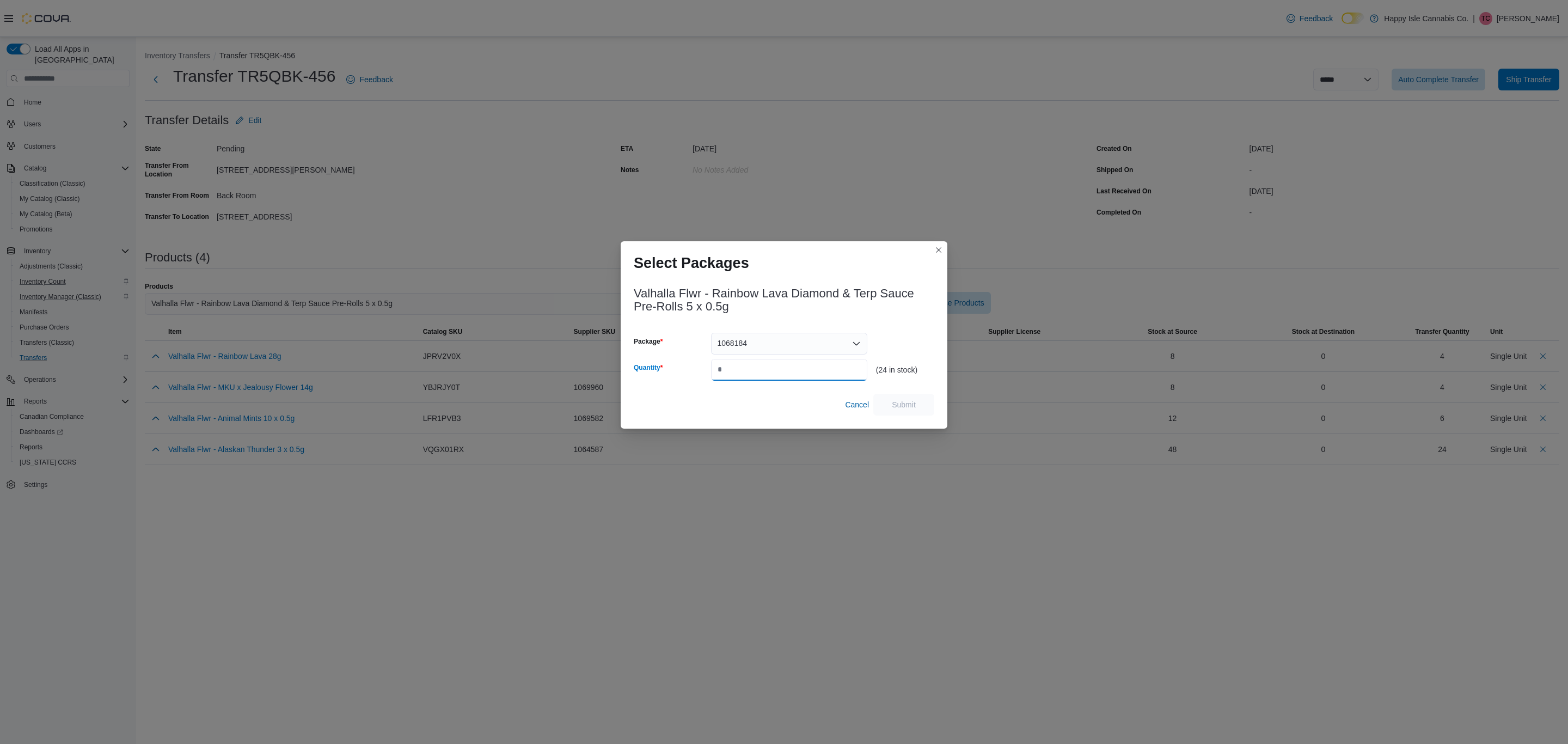
drag, startPoint x: 776, startPoint y: 370, endPoint x: 941, endPoint y: 394, distance: 166.7
click at [941, 394] on div "Valhalla Flwr - Rainbow Lava Diamond & Terp Sauce Pre-Rolls 5 x 0.5g Package 10…" at bounding box center [784, 352] width 327 height 152
type input "**"
click at [912, 399] on span "Submit" at bounding box center [903, 404] width 48 height 22
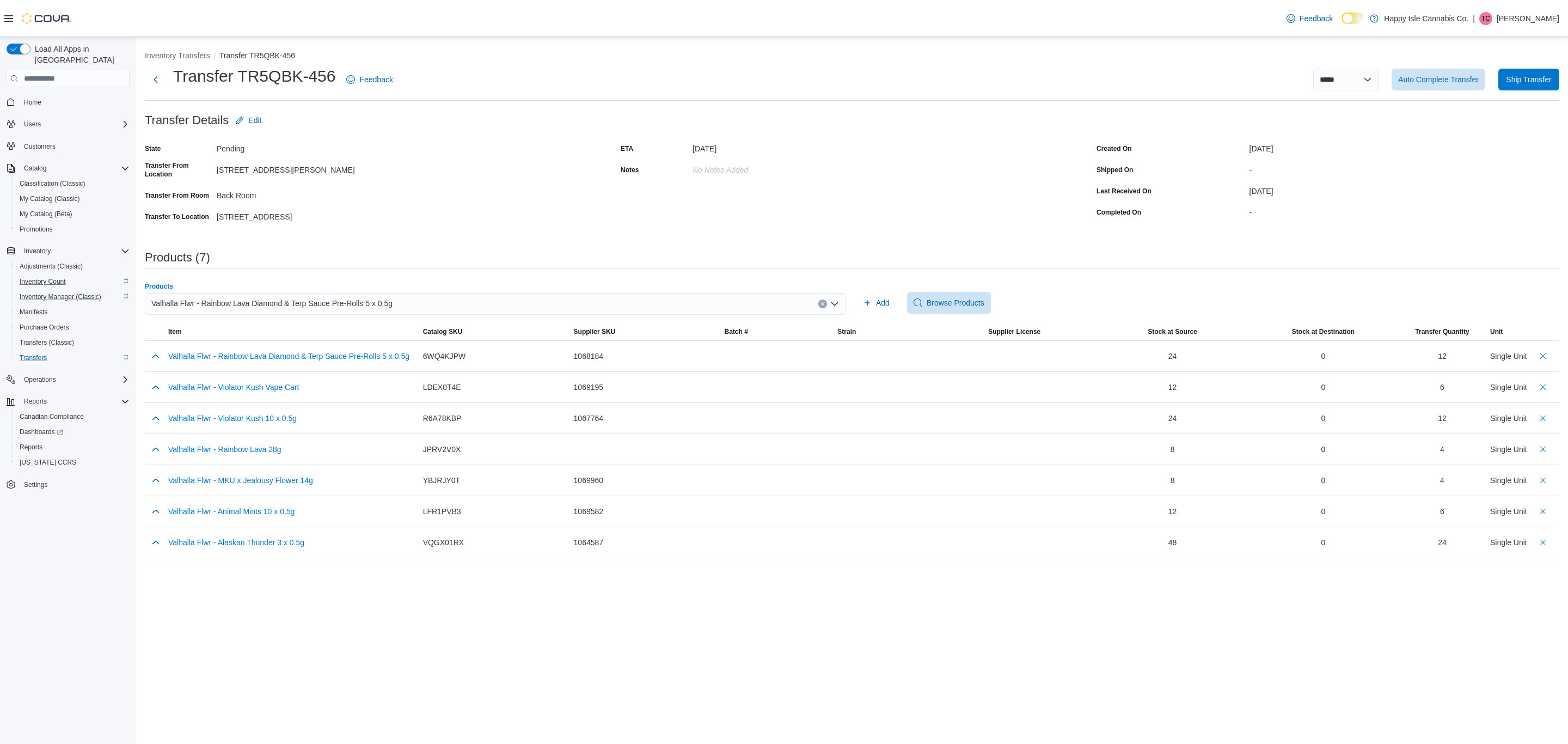
click at [565, 299] on div "Valhalla Flwr - Rainbow Lava Diamond & Terp Sauce Pre-Rolls 5 x 0.5g" at bounding box center [495, 304] width 701 height 22
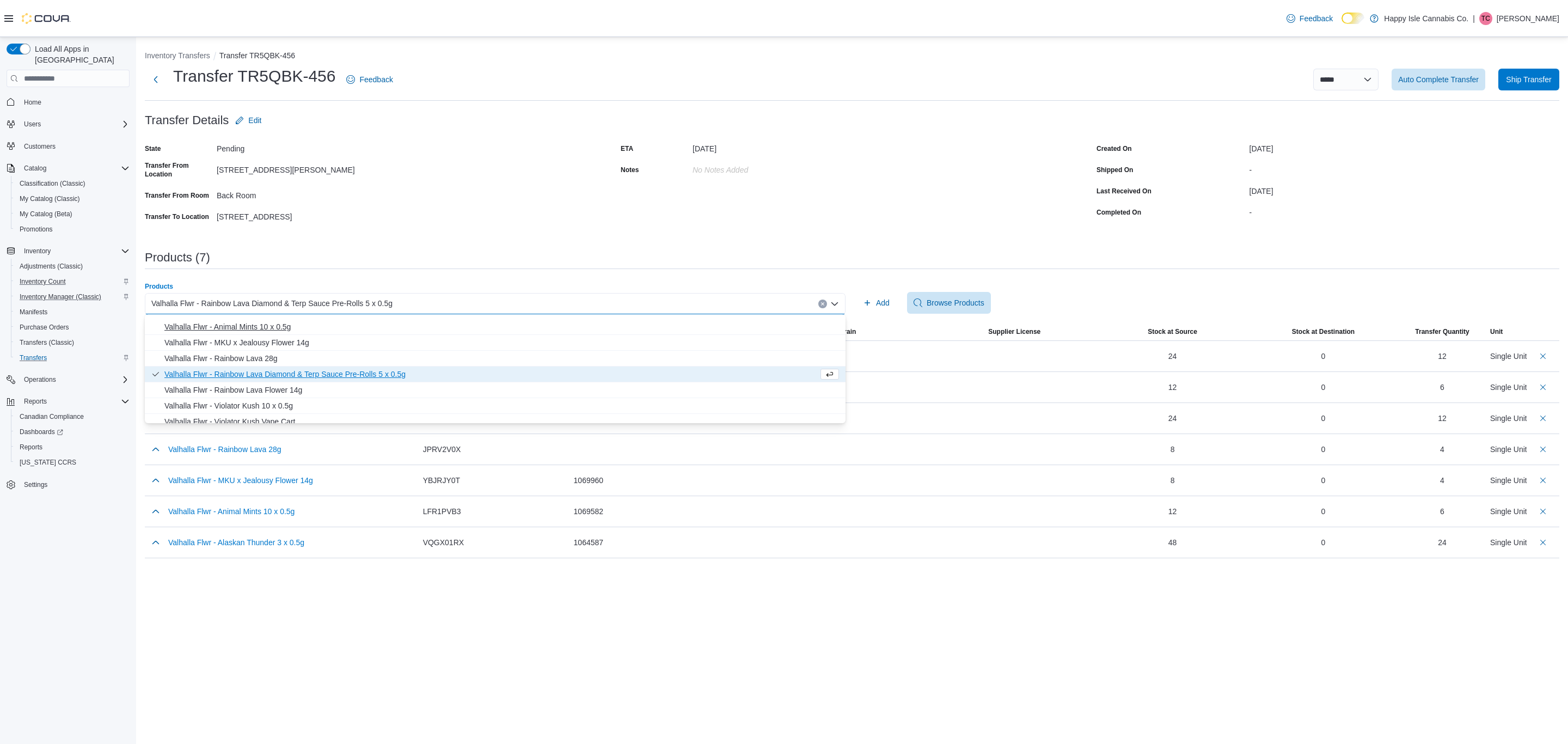
scroll to position [49, 0]
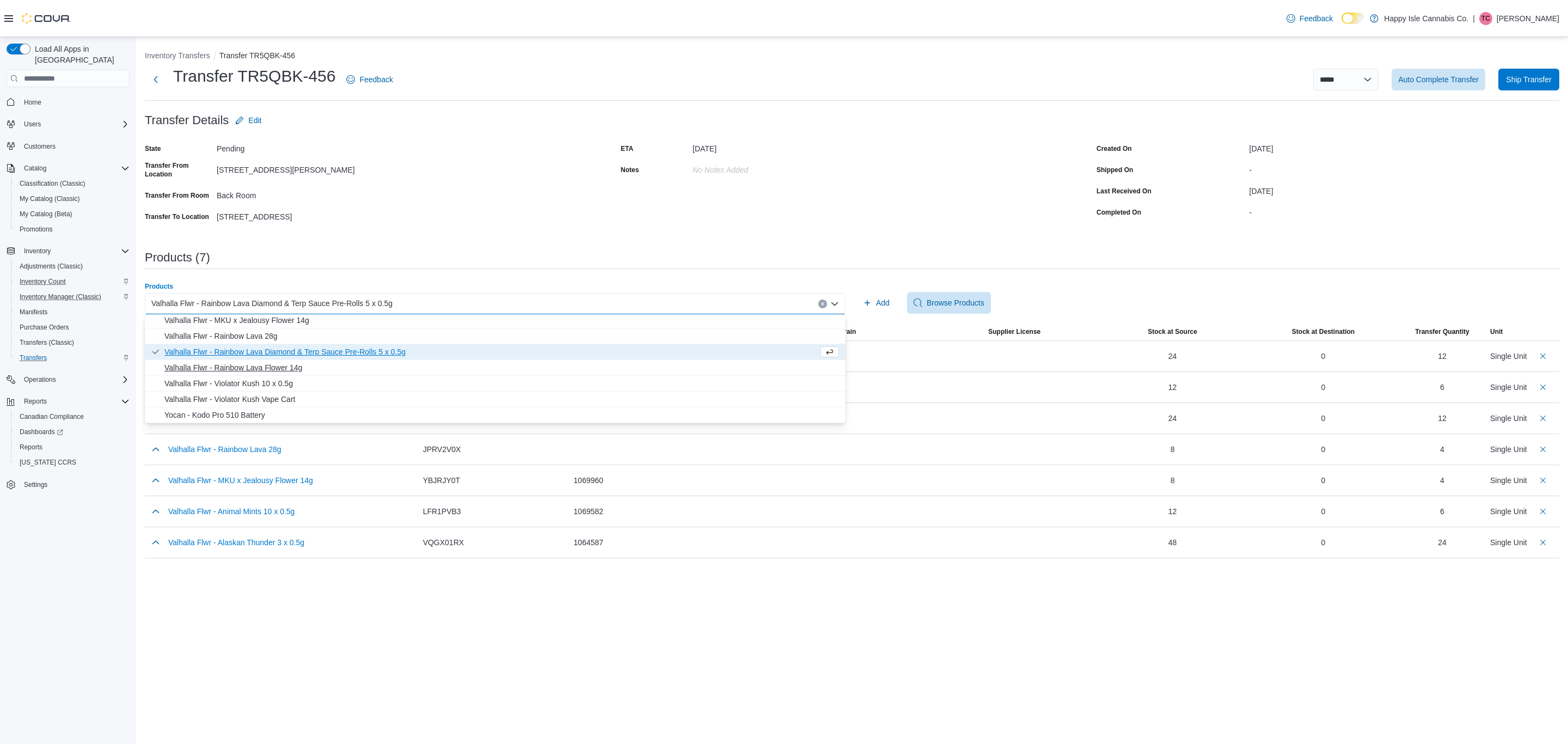
click at [347, 368] on span "Valhalla Flwr - Rainbow Lava Flower 14g" at bounding box center [502, 368] width 674 height 11
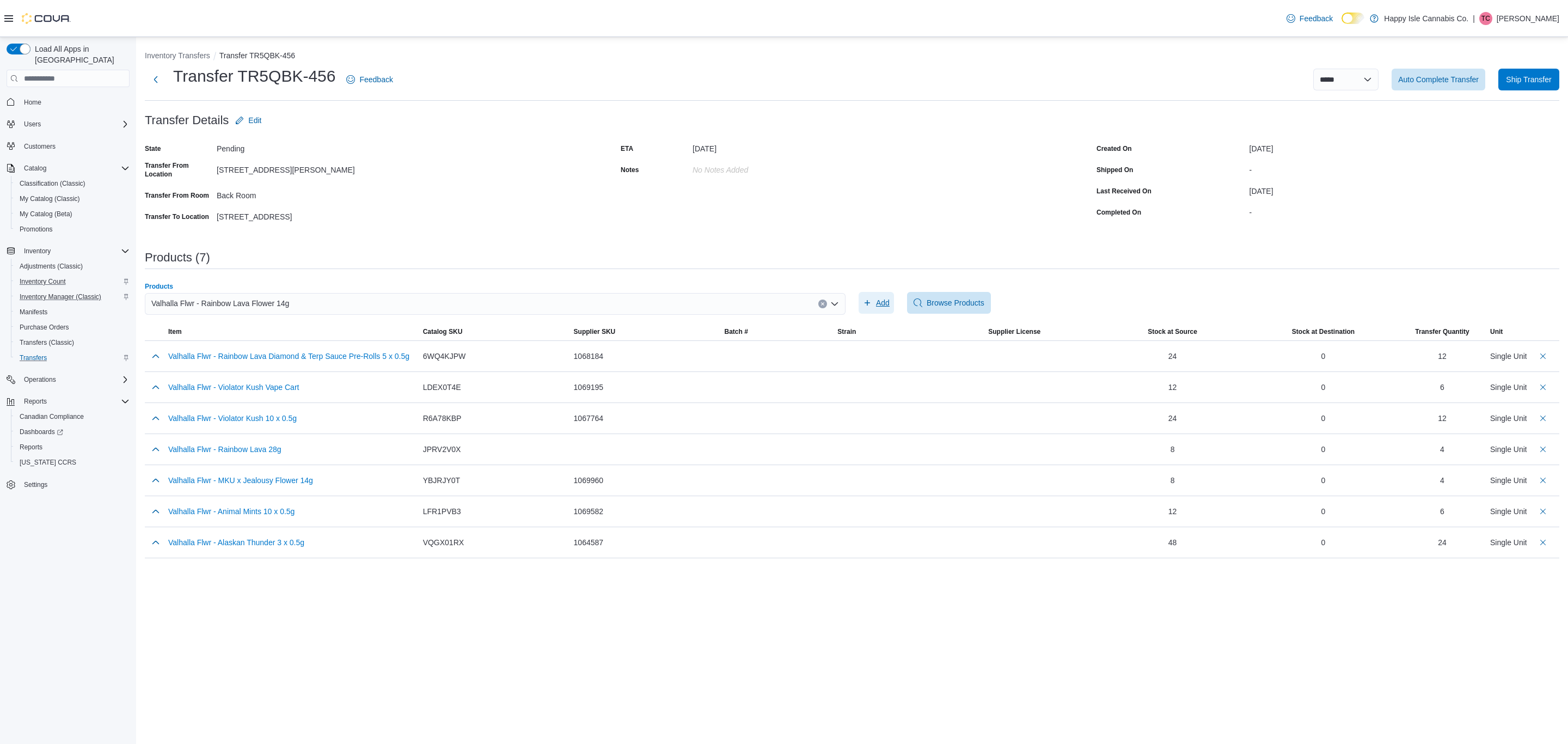
click at [872, 299] on span "Add" at bounding box center [877, 303] width 27 height 22
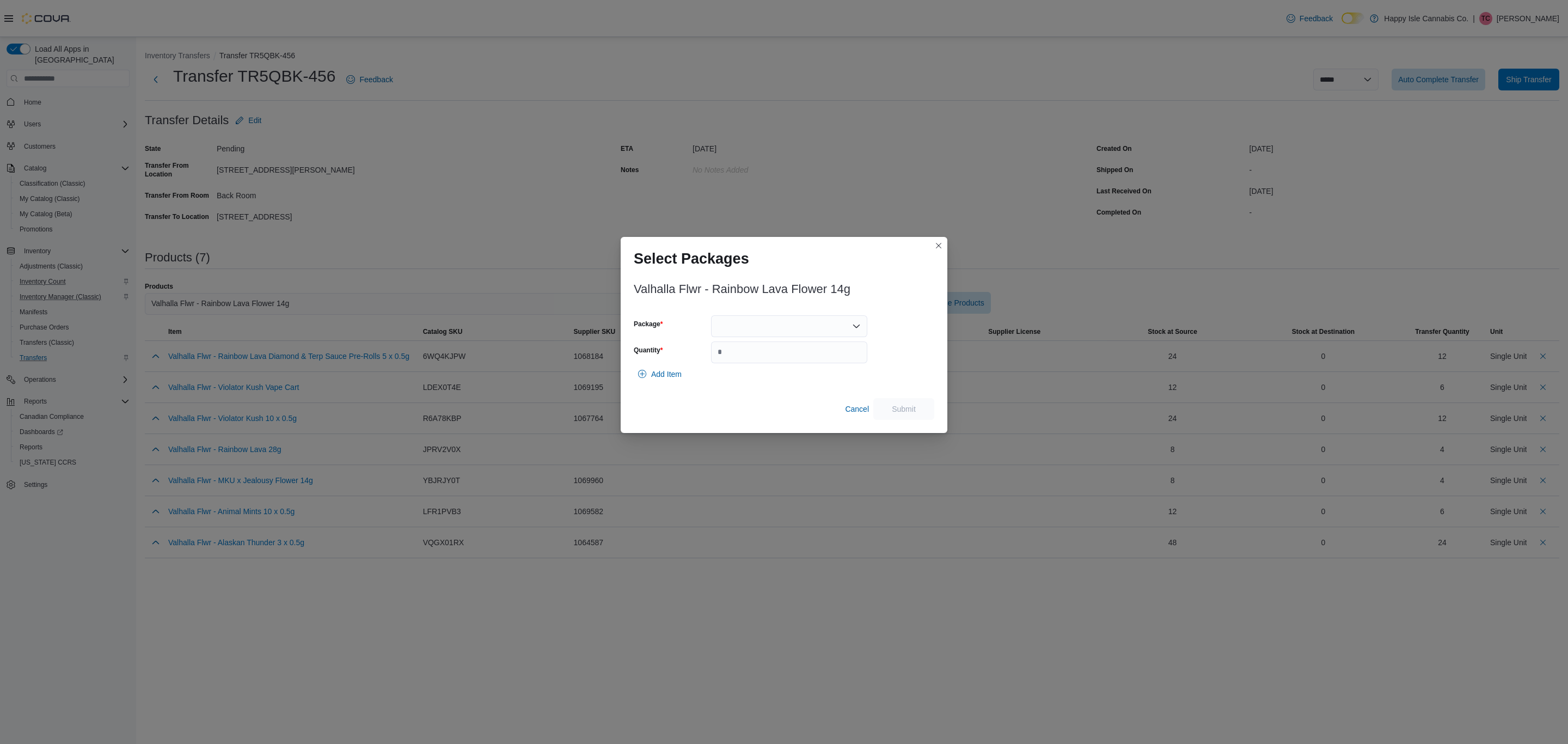
click at [804, 339] on div "Package Quantity" at bounding box center [751, 339] width 234 height 48
click at [750, 317] on div at bounding box center [789, 326] width 156 height 22
click at [726, 356] on span "1067426" at bounding box center [788, 360] width 143 height 11
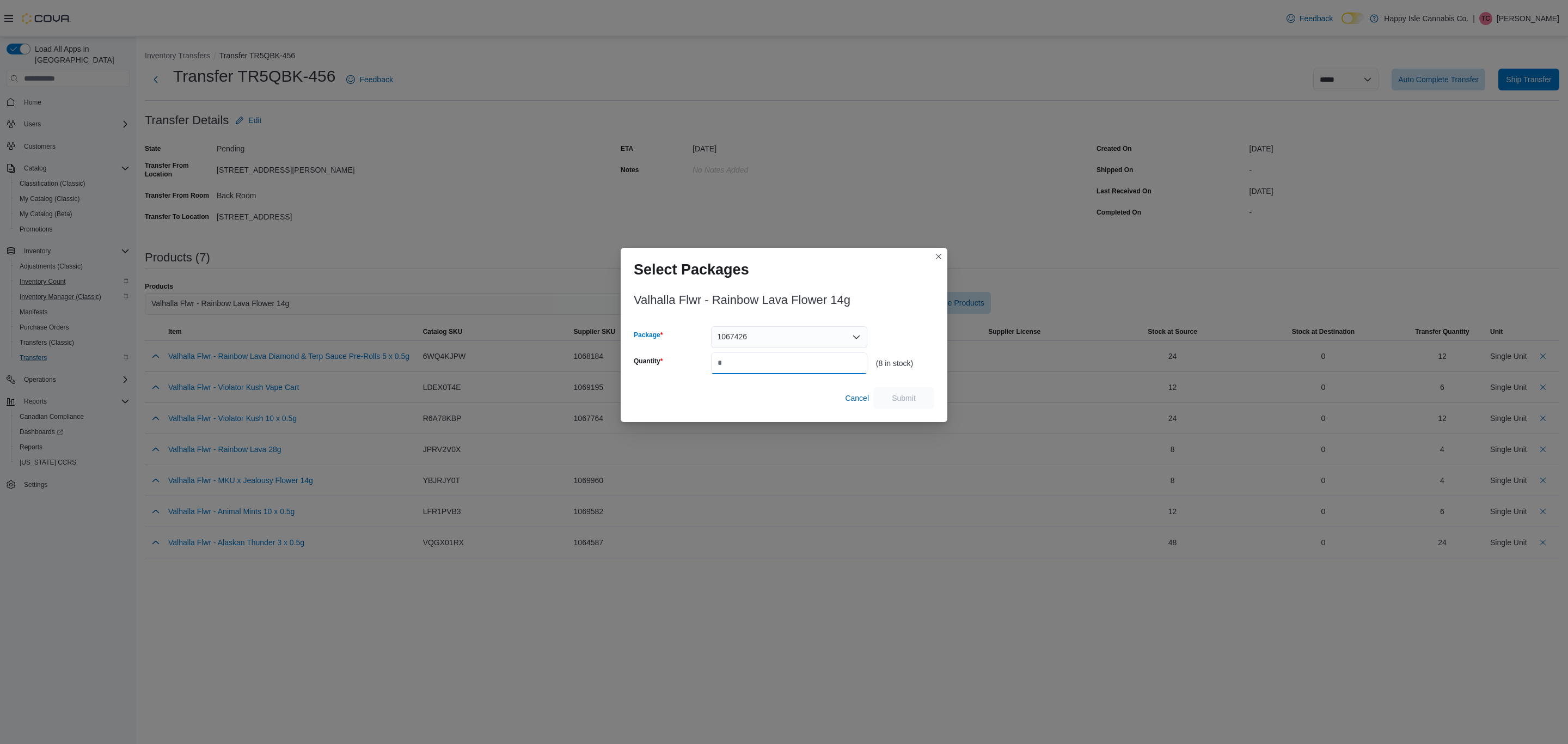
click at [727, 358] on input "Quantity" at bounding box center [789, 363] width 156 height 22
type input "*"
click at [905, 395] on span "Submit" at bounding box center [903, 398] width 24 height 11
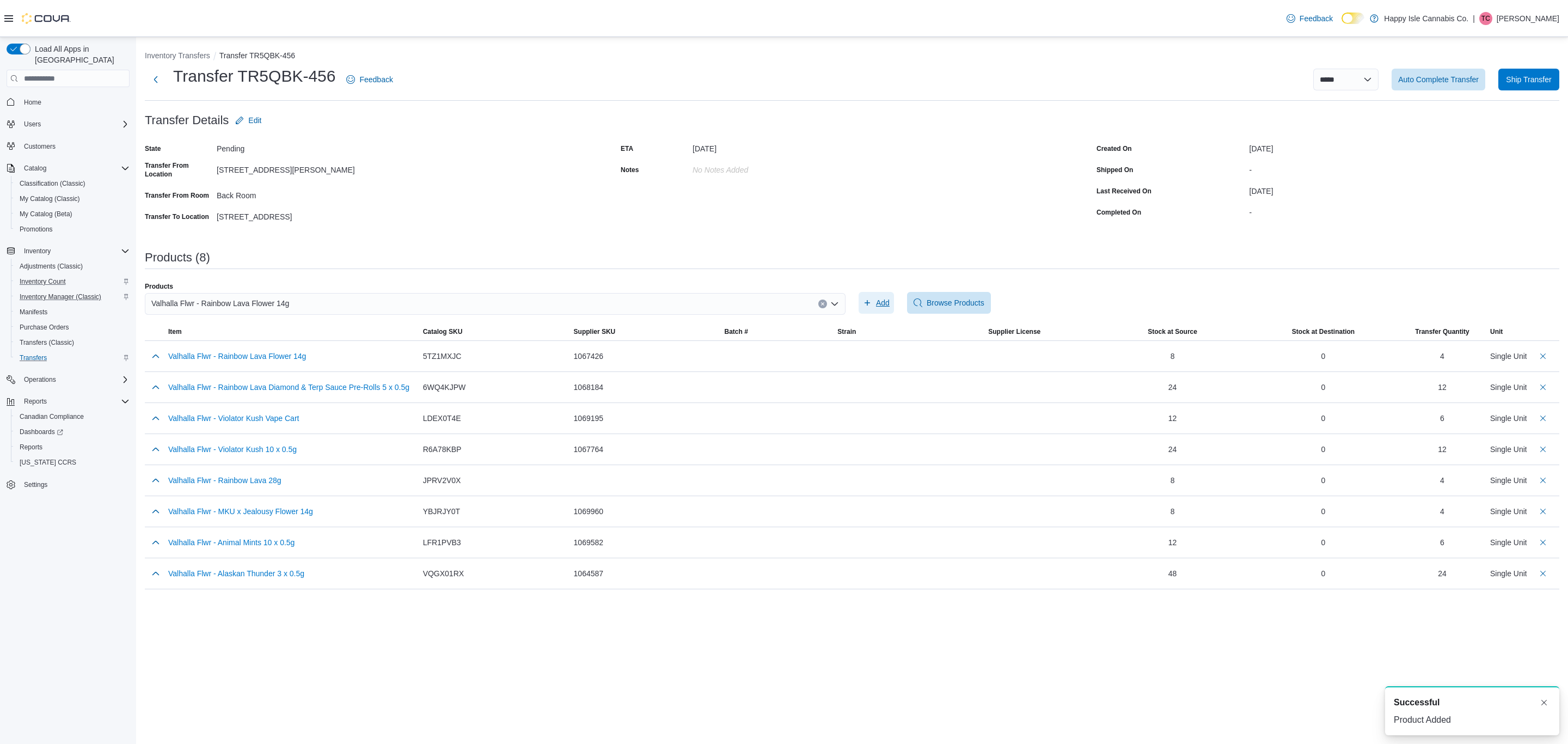
scroll to position [0, 0]
click at [824, 302] on icon "Clear input" at bounding box center [822, 304] width 4 height 4
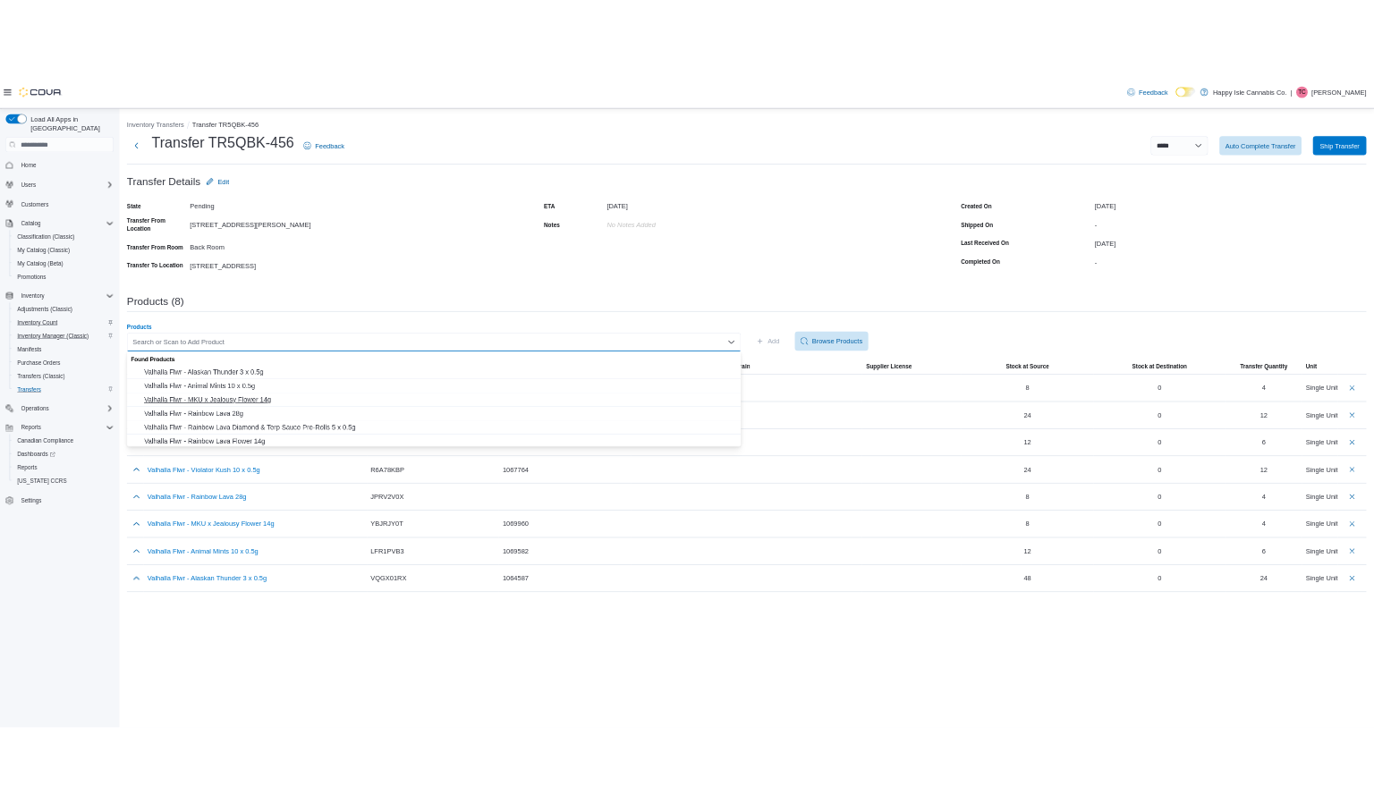
scroll to position [80, 0]
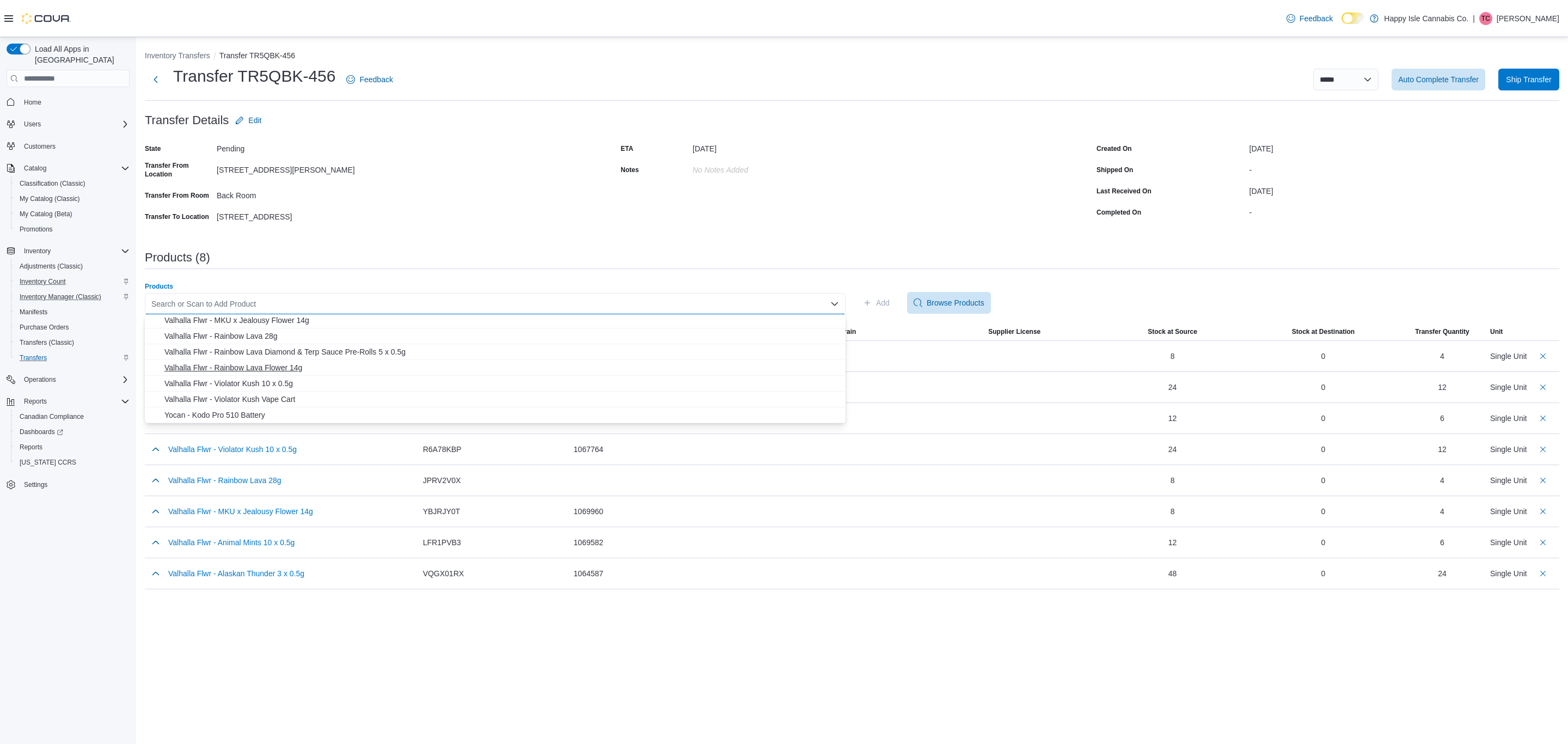
click at [240, 368] on span "Valhalla Flwr - Rainbow Lava Flower 14g" at bounding box center [502, 368] width 674 height 11
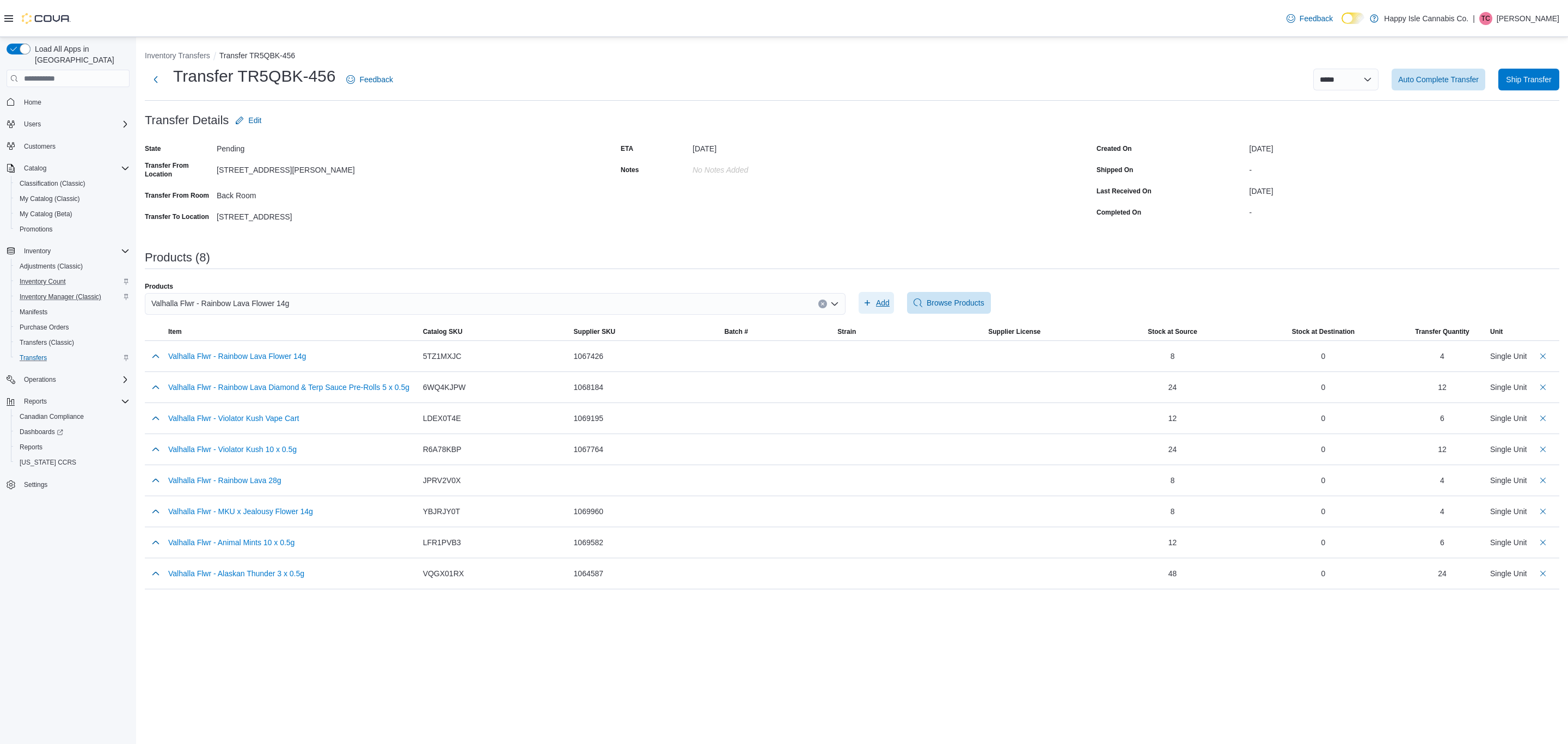
click at [882, 306] on span "Add" at bounding box center [883, 303] width 13 height 11
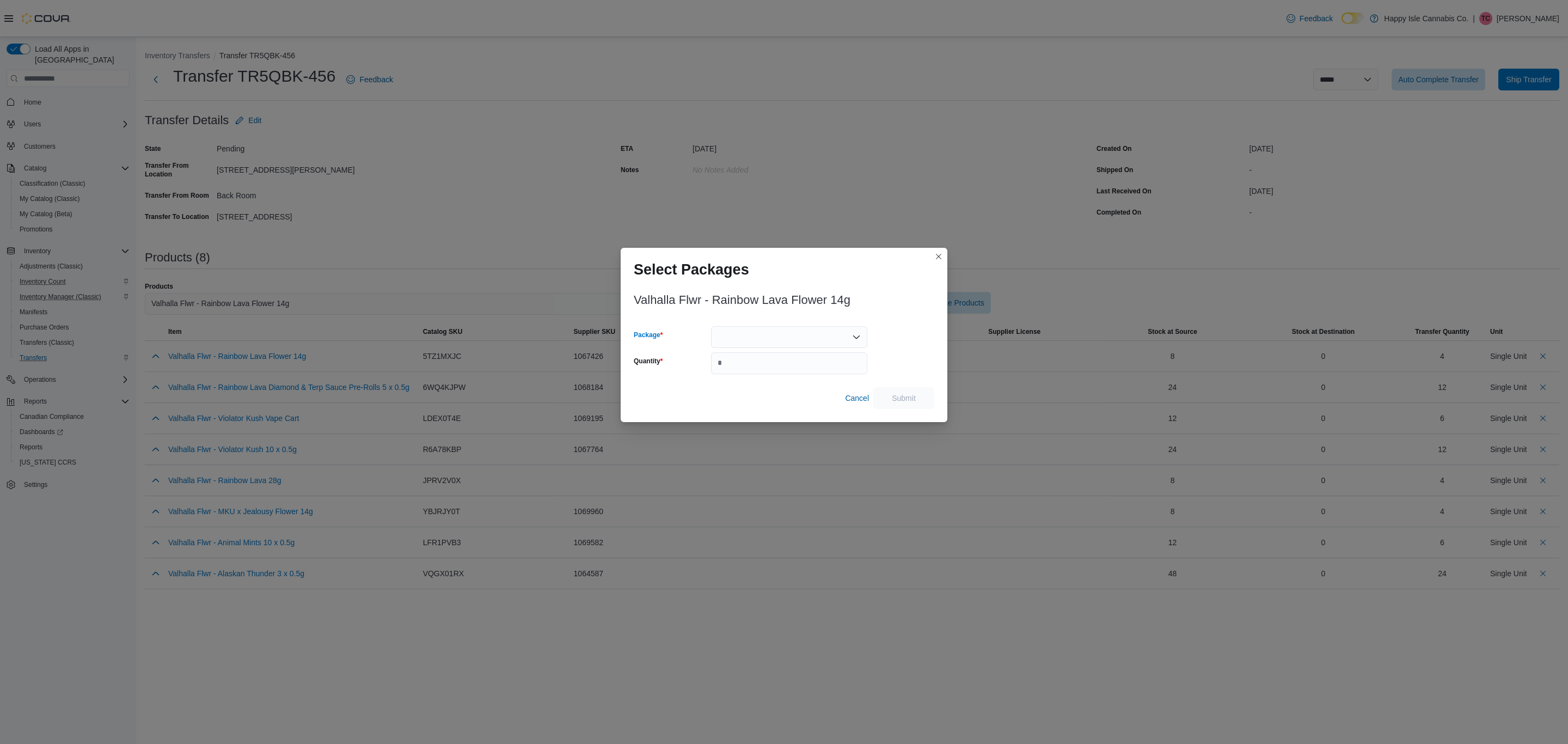
click at [791, 332] on div at bounding box center [789, 337] width 156 height 22
click at [934, 251] on button "Closes this modal window" at bounding box center [938, 256] width 13 height 13
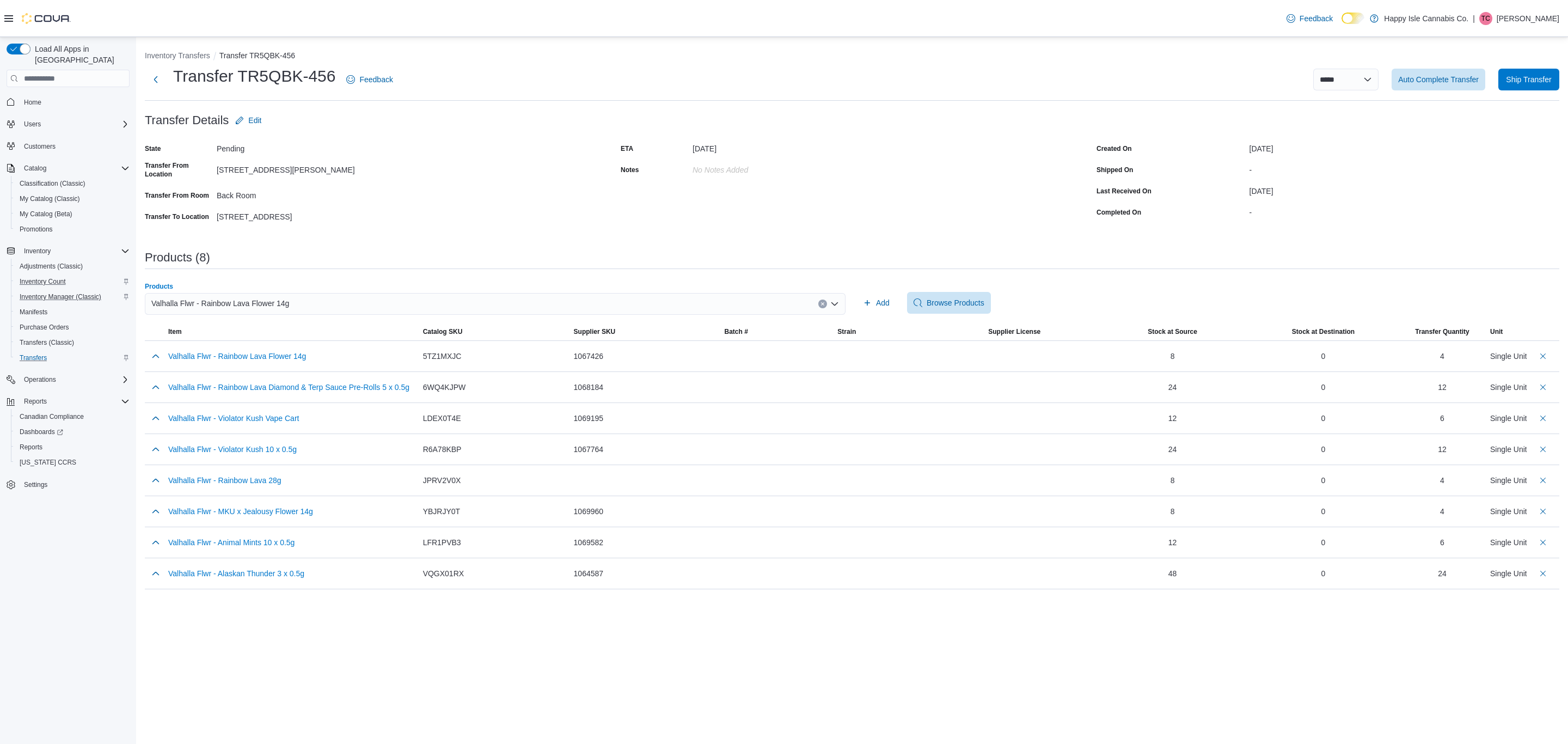
click at [332, 301] on div "Valhalla Flwr - Rainbow Lava Flower 14g" at bounding box center [495, 304] width 701 height 22
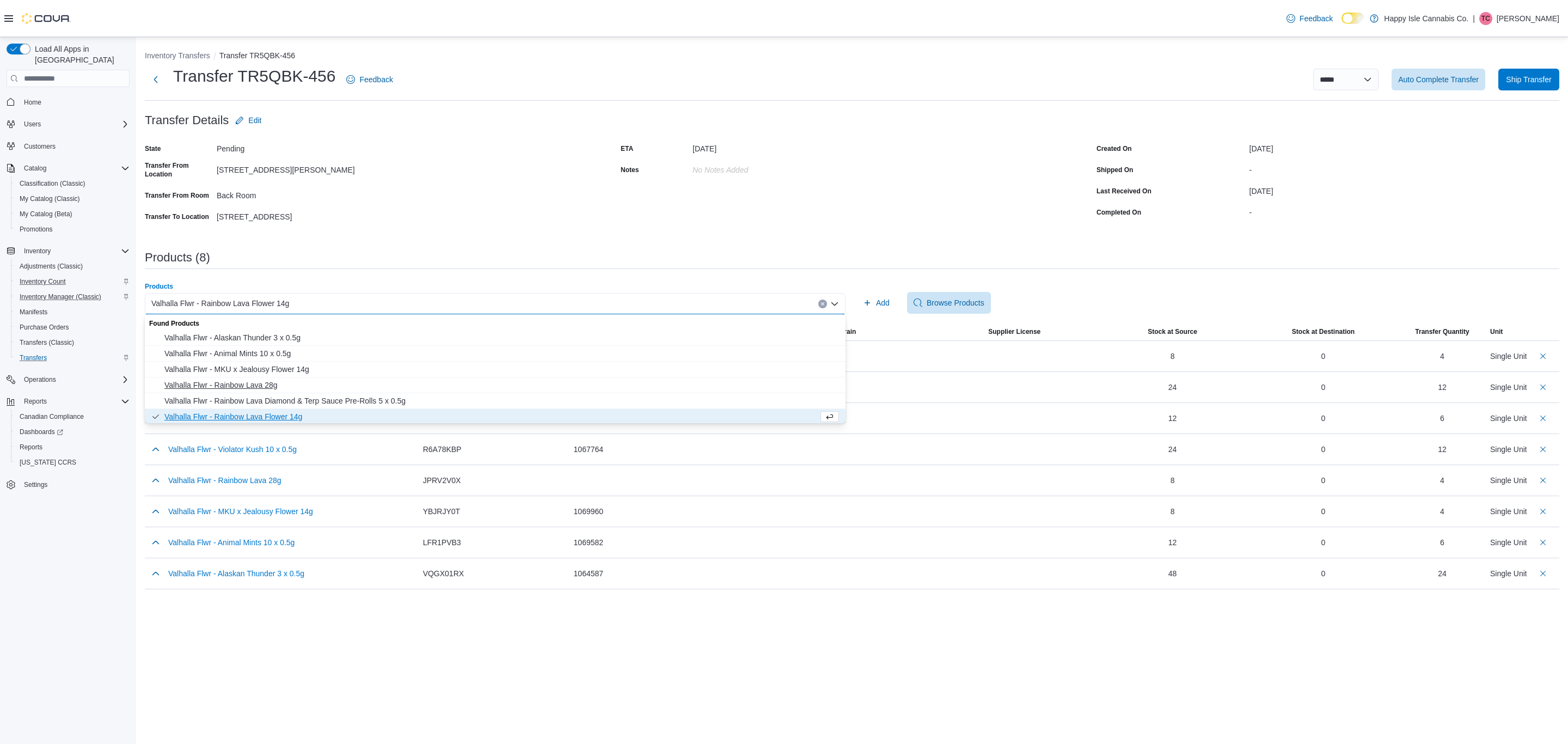
click at [304, 387] on span "Valhalla Flwr - Rainbow Lava 28g" at bounding box center [502, 385] width 674 height 11
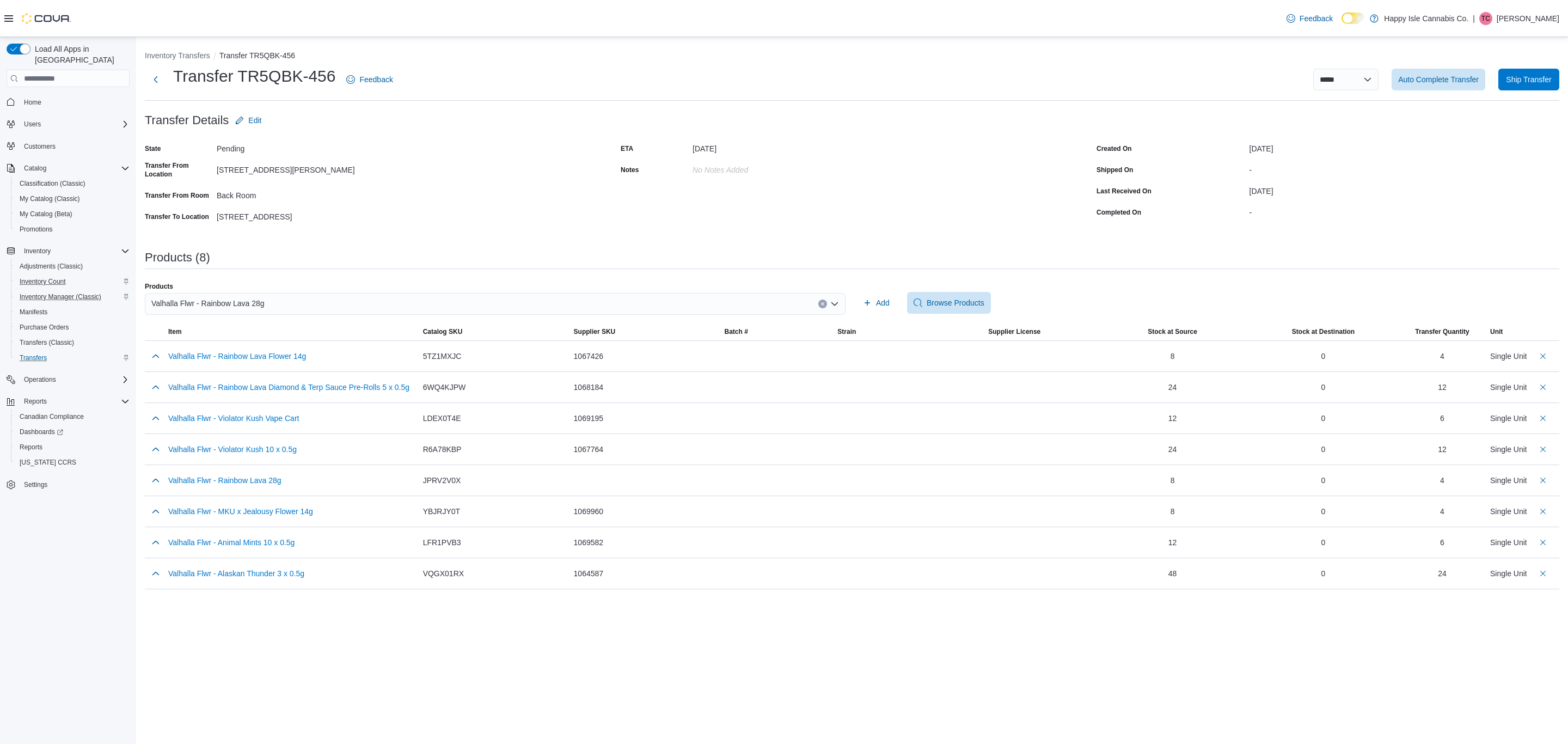
click at [1567, 136] on div "**********" at bounding box center [852, 317] width 1432 height 561
click at [1567, 129] on div "**********" at bounding box center [852, 317] width 1432 height 561
drag, startPoint x: 1567, startPoint y: 129, endPoint x: 992, endPoint y: 96, distance: 575.9
click at [992, 96] on div "**********" at bounding box center [852, 83] width 1415 height 35
click at [1490, 351] on div "Single Unit" at bounding box center [1508, 356] width 37 height 11
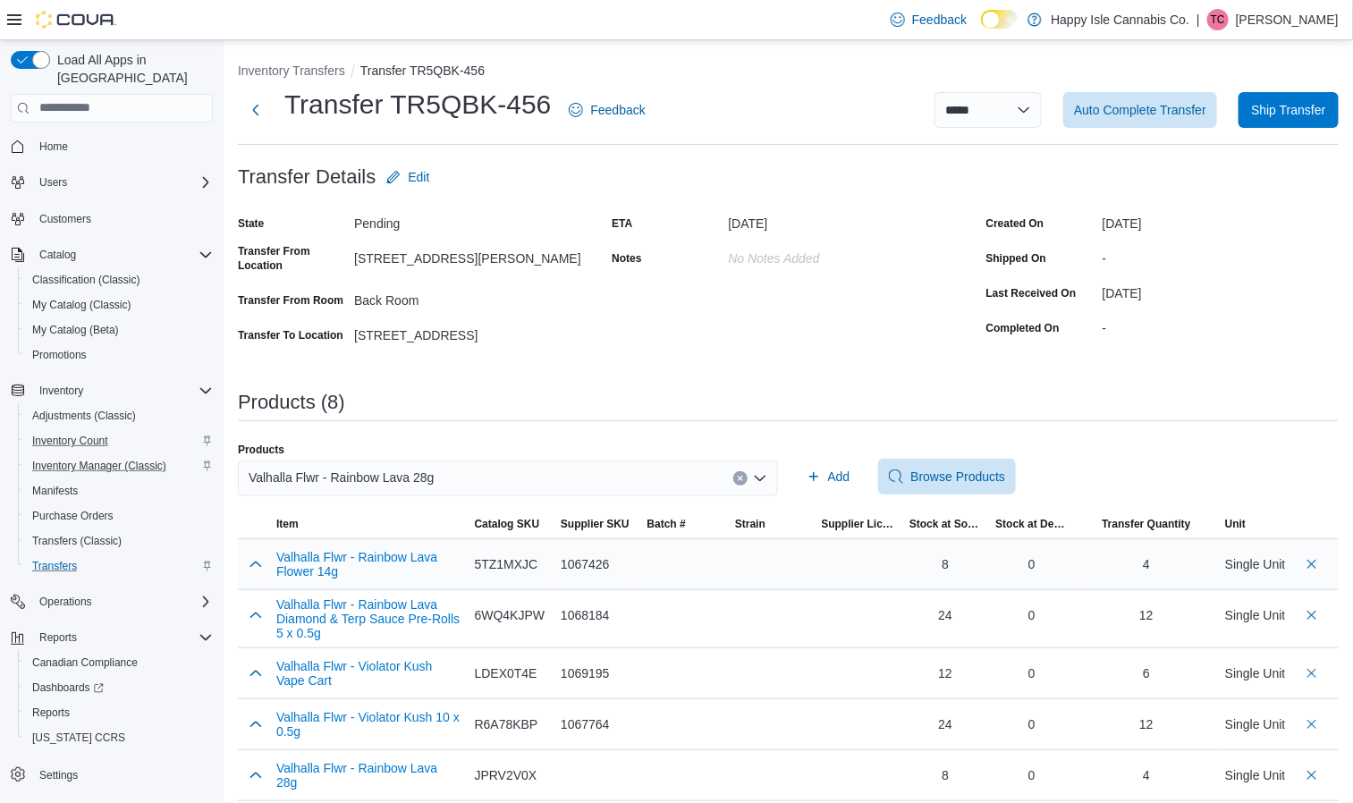
click at [1286, 562] on div "Single Unit" at bounding box center [1255, 564] width 61 height 18
click at [248, 97] on button "Next" at bounding box center [256, 109] width 36 height 36
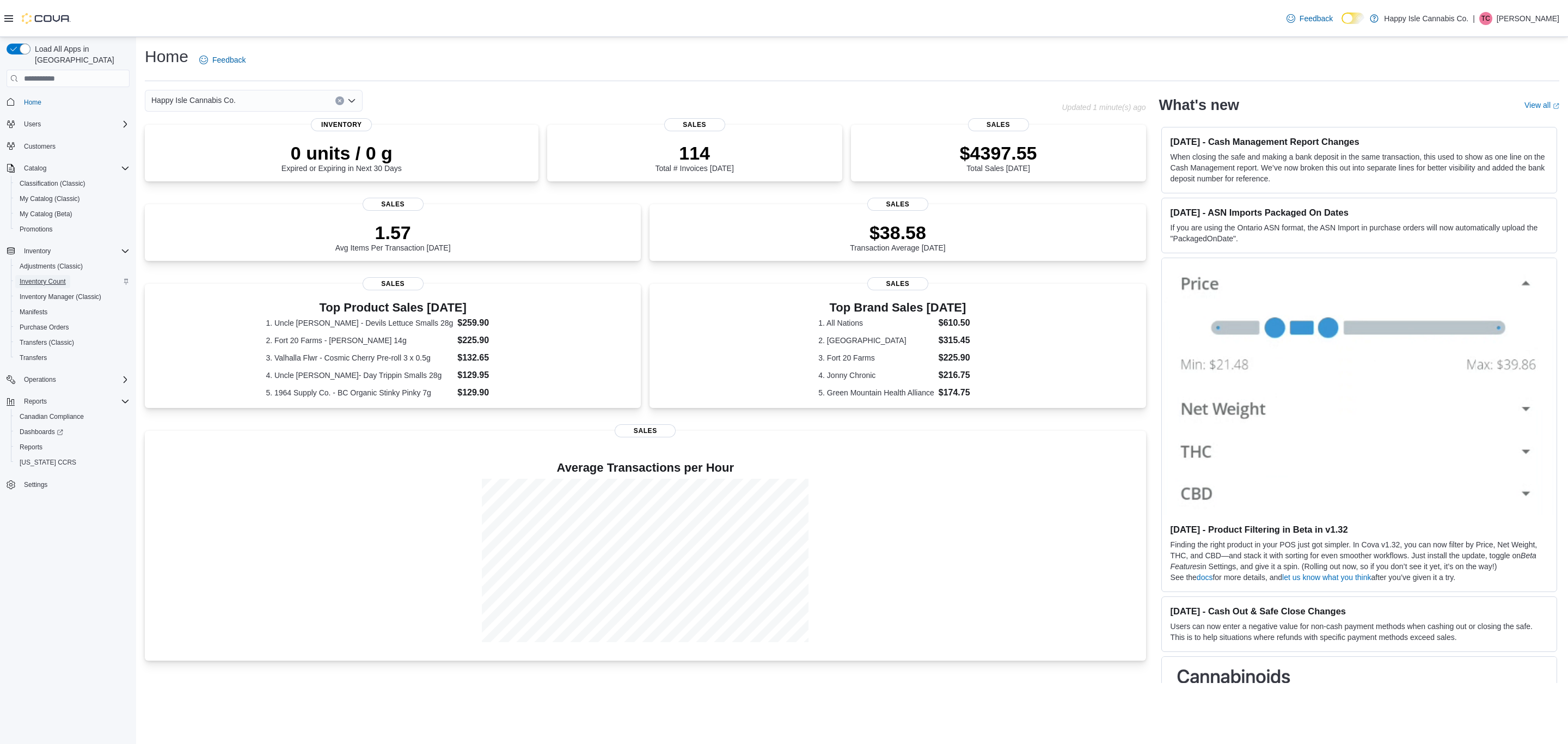
click at [46, 277] on span "Inventory Count" at bounding box center [43, 281] width 46 height 9
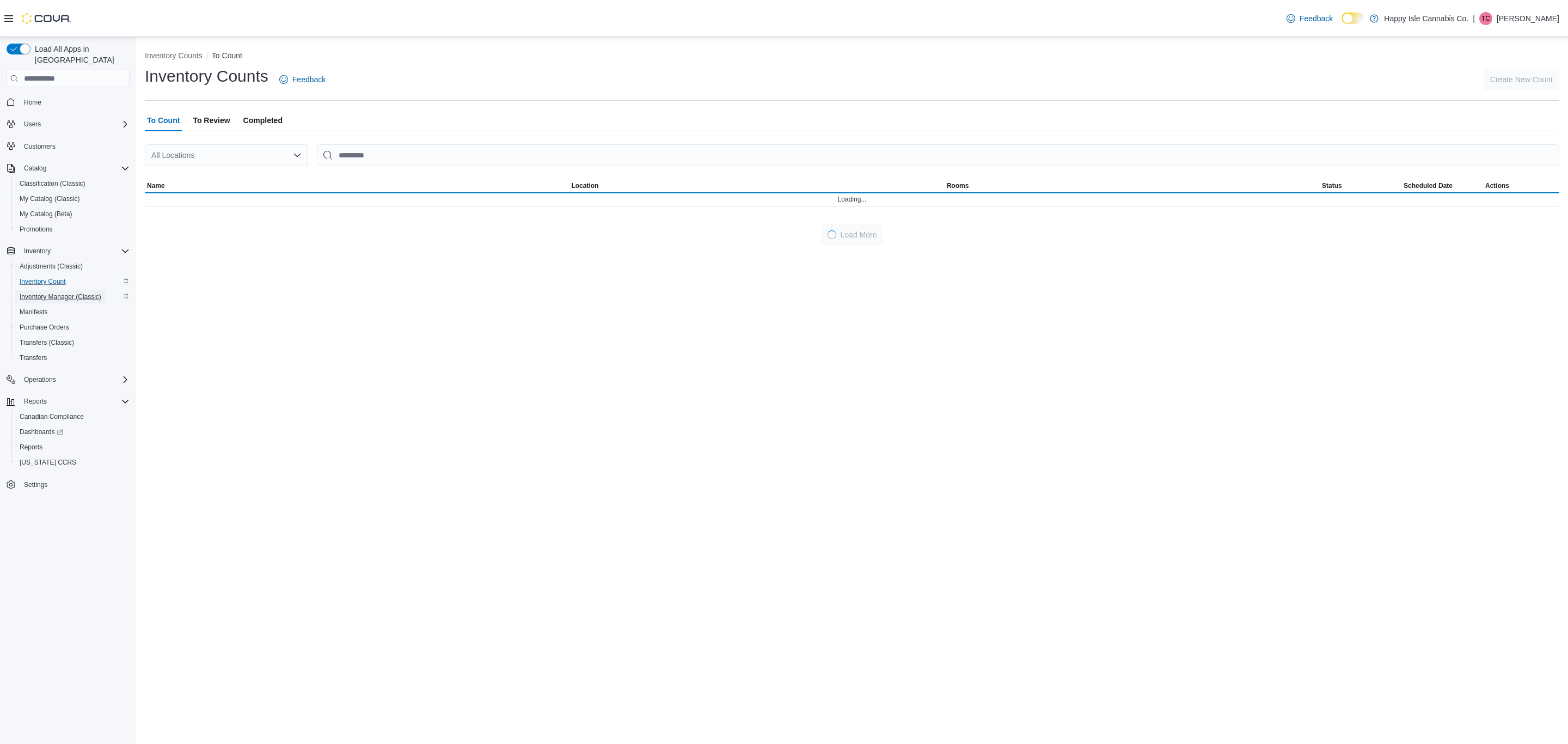
click at [44, 290] on span "Inventory Manager (Classic)" at bounding box center [60, 297] width 82 height 13
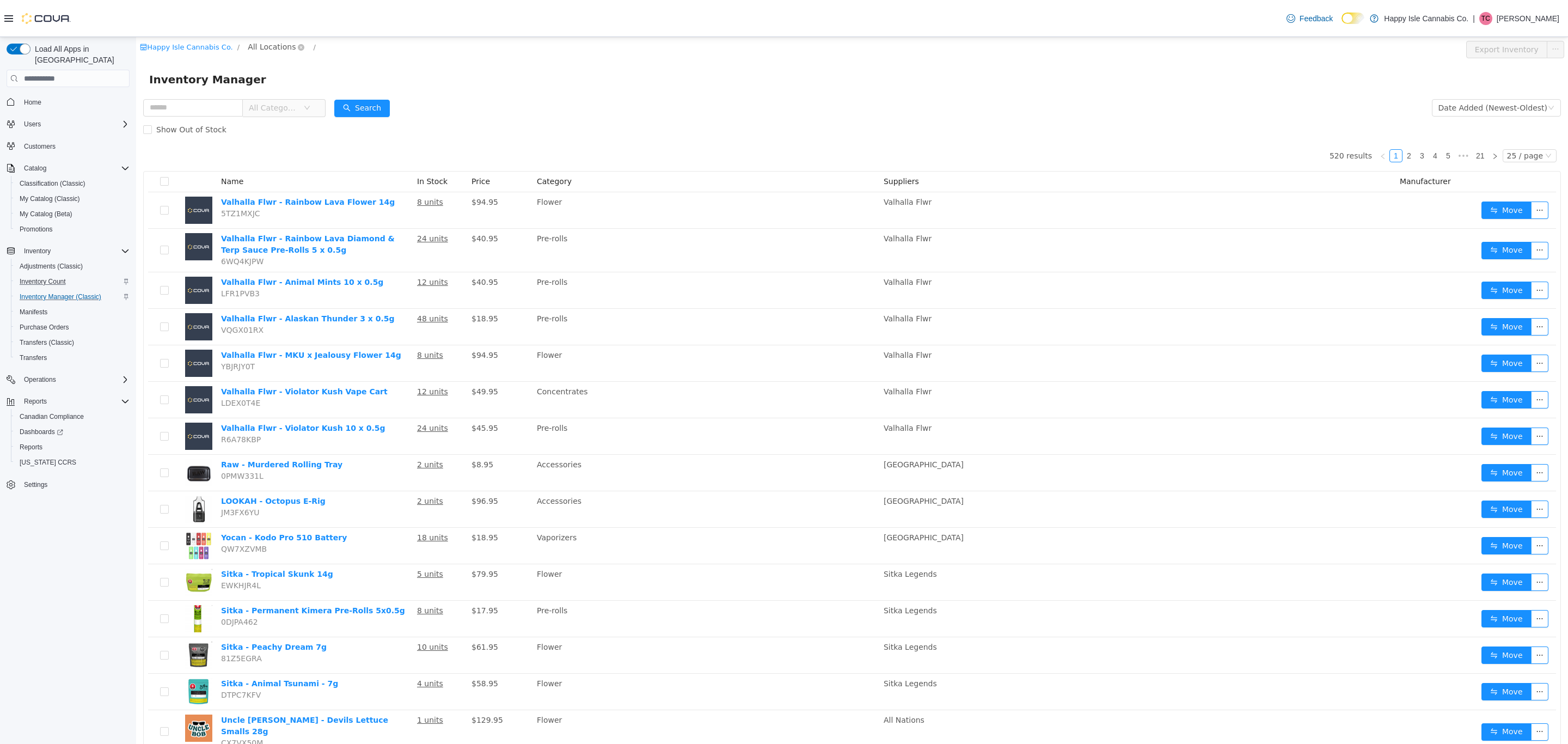
click at [270, 45] on span "All Locations" at bounding box center [271, 47] width 48 height 12
click at [278, 123] on span "[STREET_ADDRESS][PERSON_NAME]" at bounding box center [332, 125] width 139 height 9
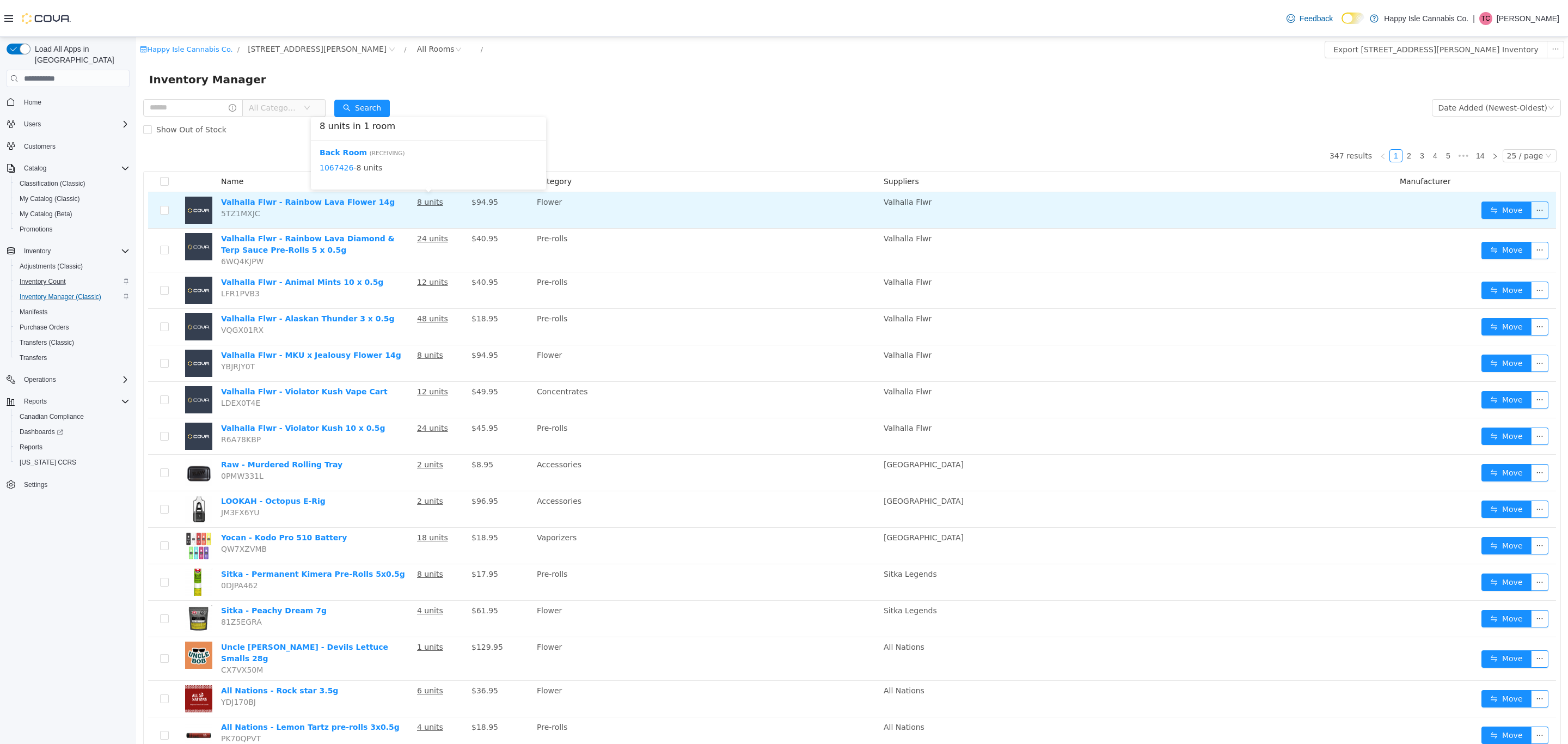
scroll to position [405, 0]
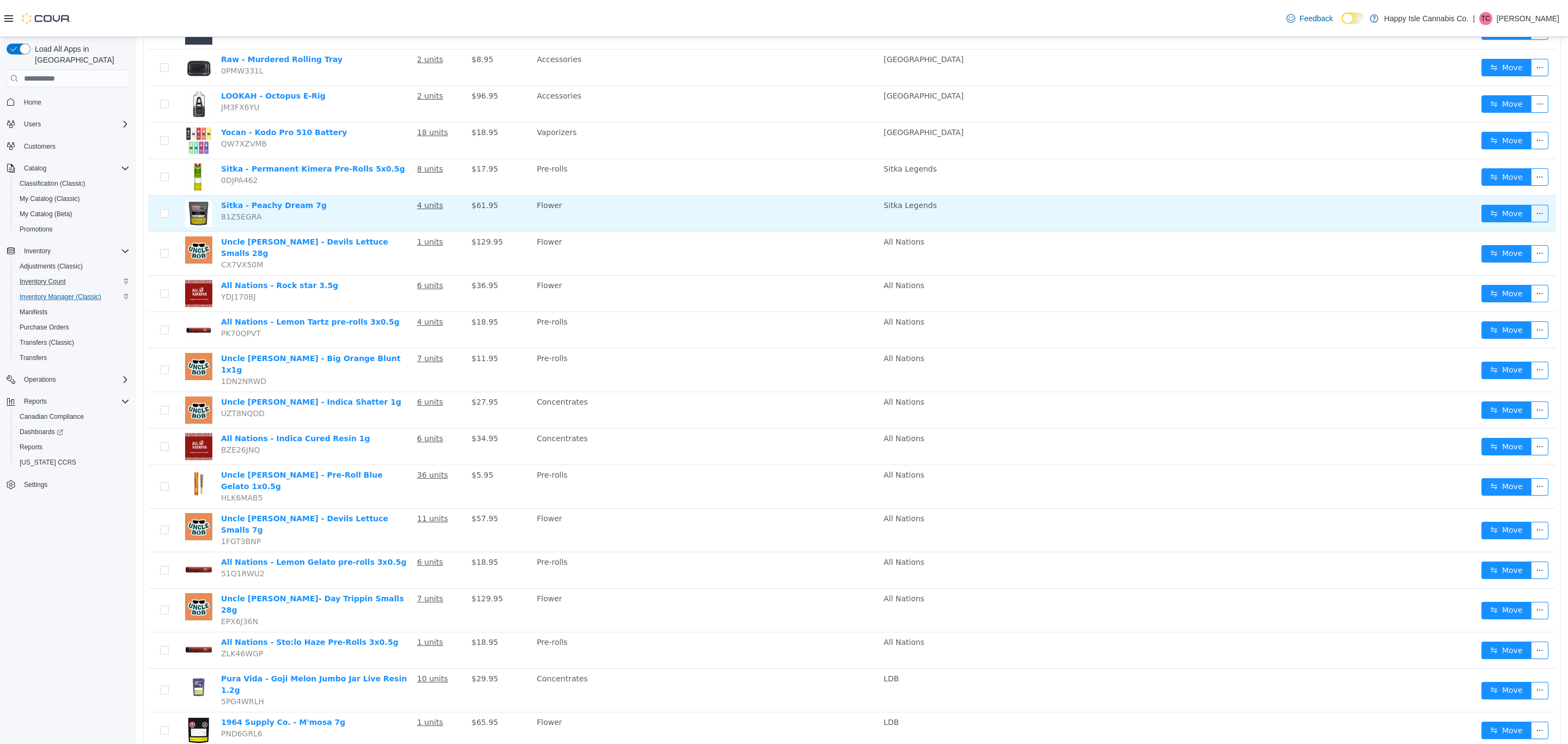
click at [421, 203] on u "4 units" at bounding box center [430, 205] width 26 height 9
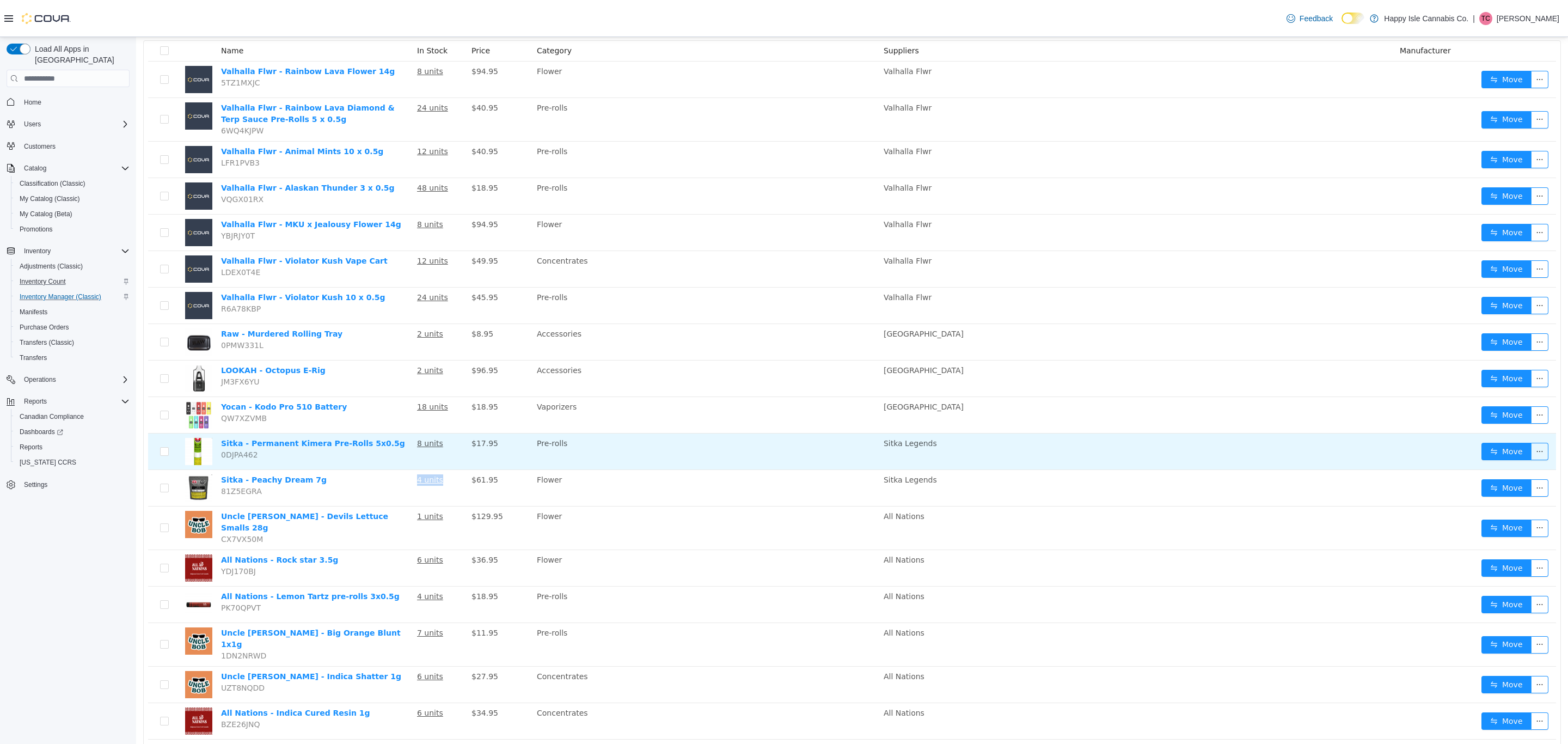
scroll to position [0, 0]
